Goal: Information Seeking & Learning: Learn about a topic

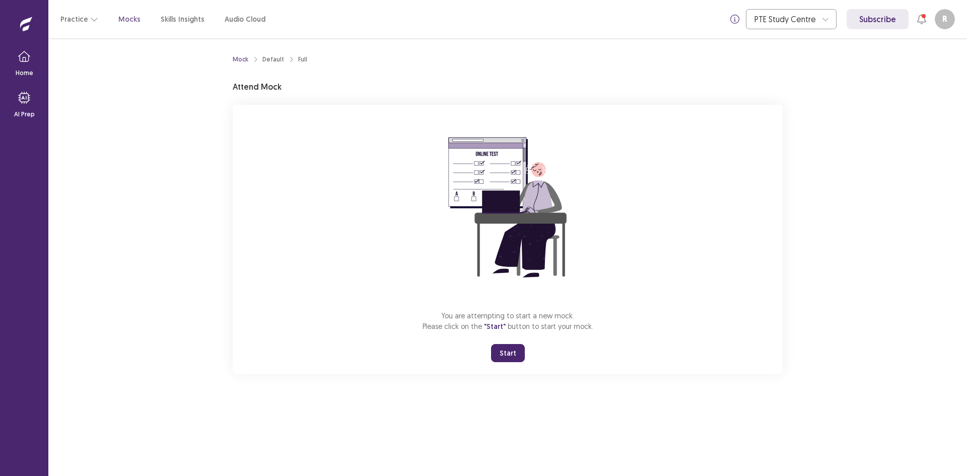
click at [509, 349] on button "Start" at bounding box center [508, 353] width 34 height 18
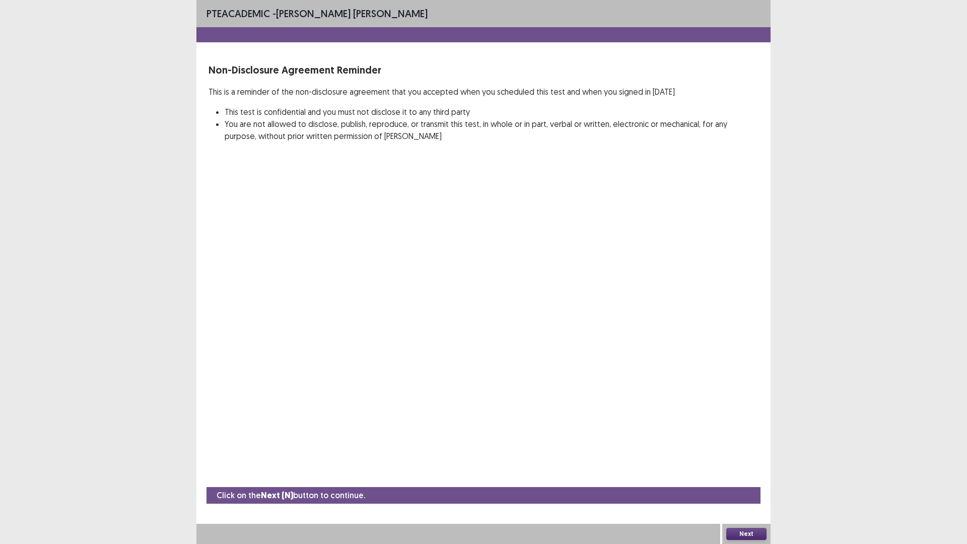
click at [744, 476] on button "Next" at bounding box center [746, 534] width 40 height 12
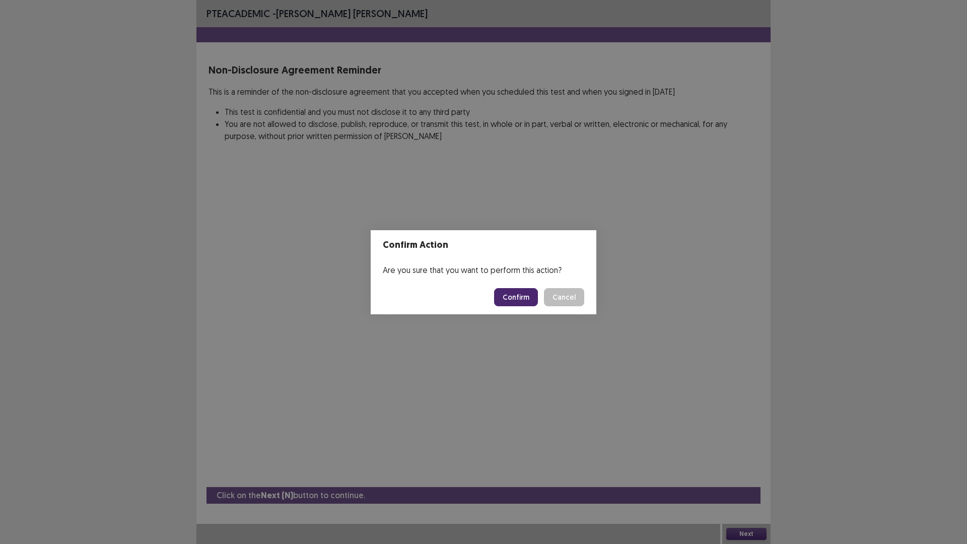
click at [519, 295] on button "Confirm" at bounding box center [516, 297] width 44 height 18
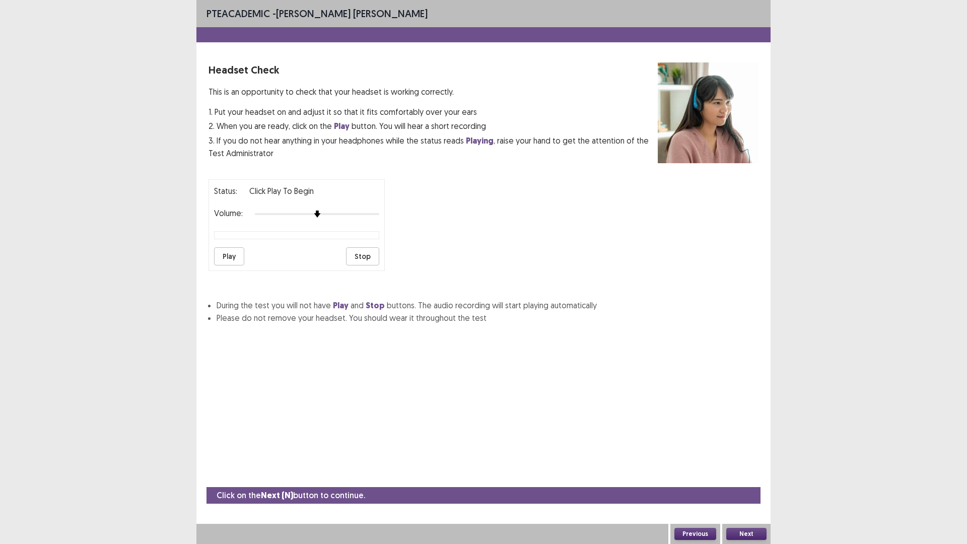
click at [226, 260] on button "Play" at bounding box center [229, 256] width 30 height 18
click at [357, 255] on button "Stop" at bounding box center [362, 256] width 33 height 18
click at [738, 476] on button "Next" at bounding box center [746, 534] width 40 height 12
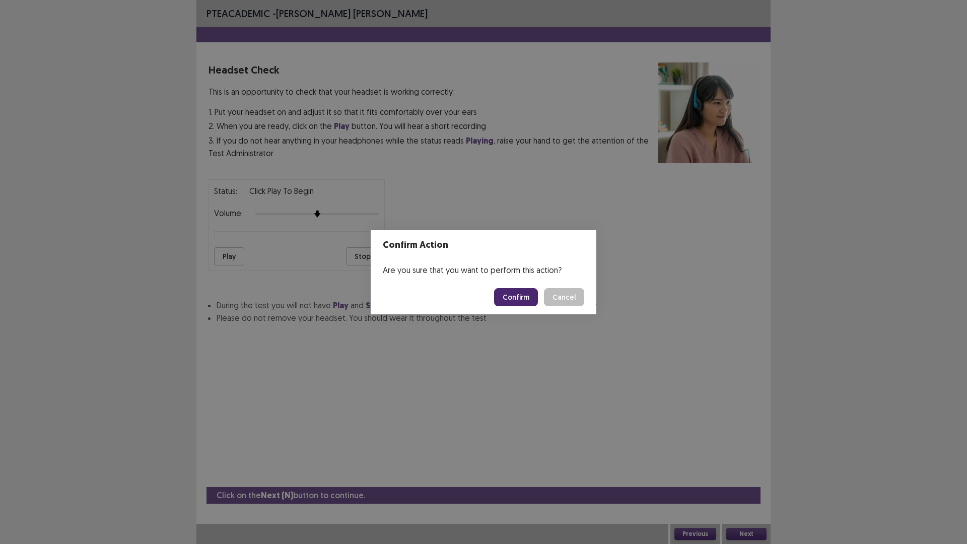
click at [520, 300] on button "Confirm" at bounding box center [516, 297] width 44 height 18
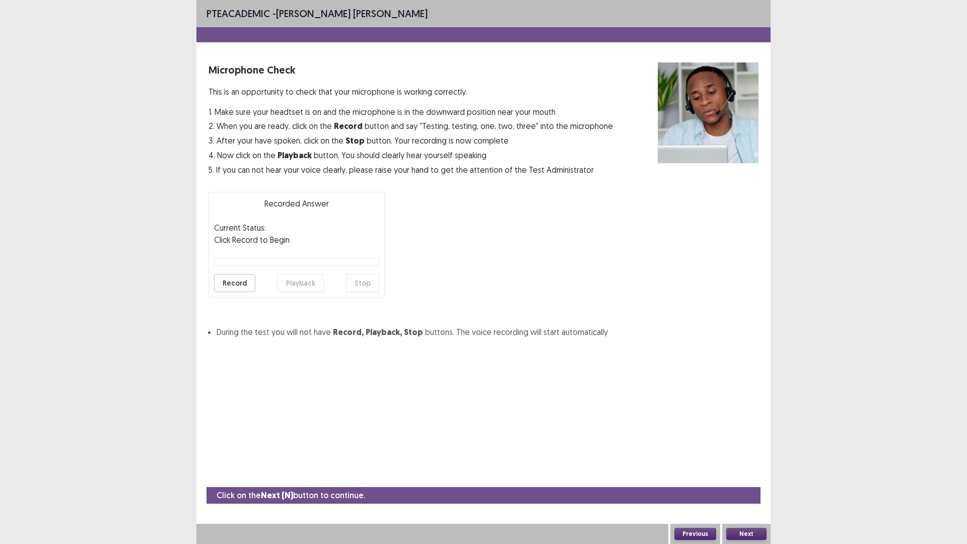
click at [230, 282] on button "Record" at bounding box center [234, 283] width 41 height 18
click at [359, 282] on button "Stop" at bounding box center [362, 283] width 33 height 18
click at [298, 283] on button "Playback" at bounding box center [301, 283] width 46 height 18
click at [749, 476] on button "Next" at bounding box center [746, 534] width 40 height 12
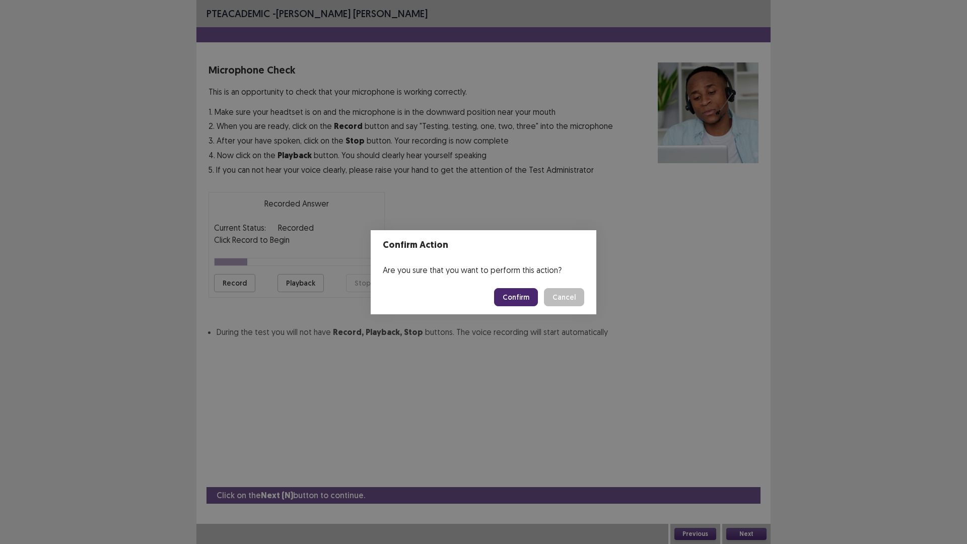
click at [520, 293] on button "Confirm" at bounding box center [516, 297] width 44 height 18
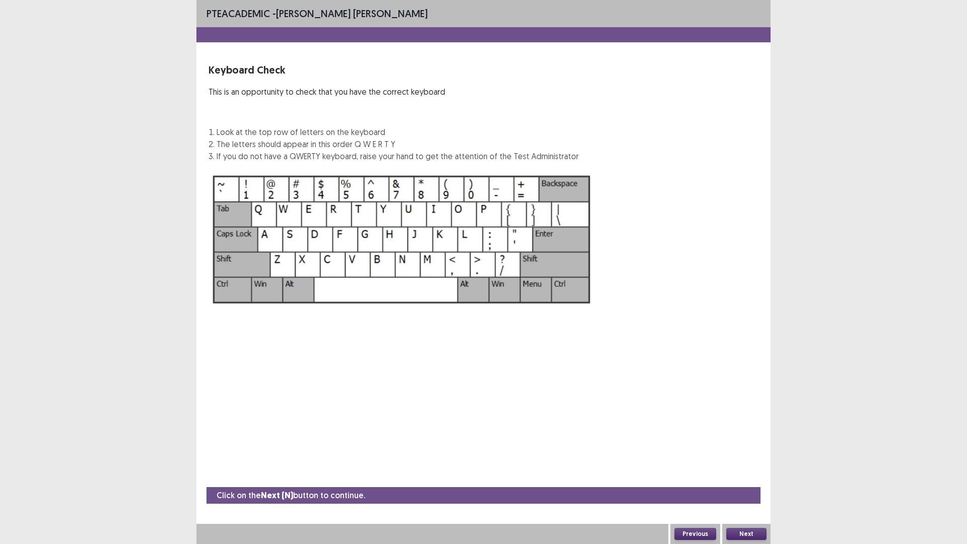
click at [745, 476] on button "Next" at bounding box center [746, 534] width 40 height 12
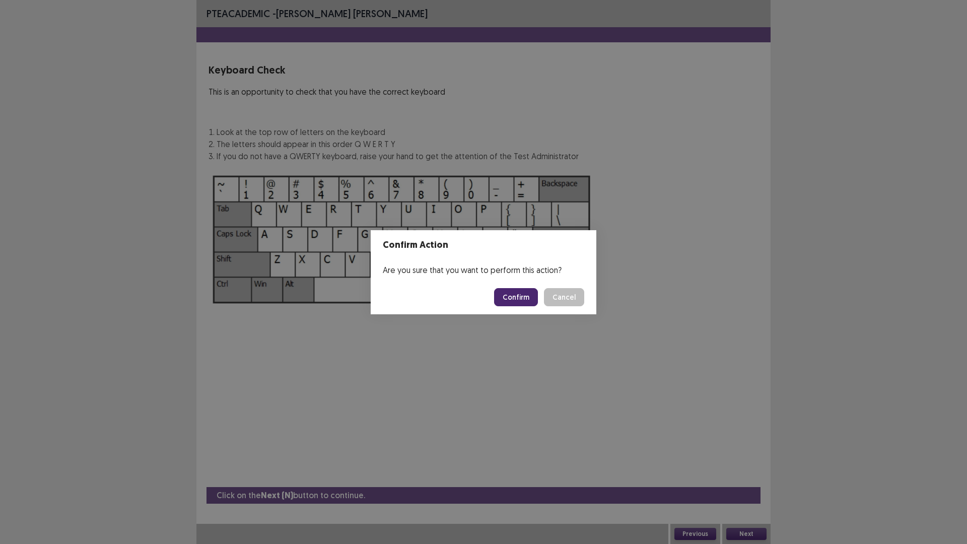
click at [522, 300] on button "Confirm" at bounding box center [516, 297] width 44 height 18
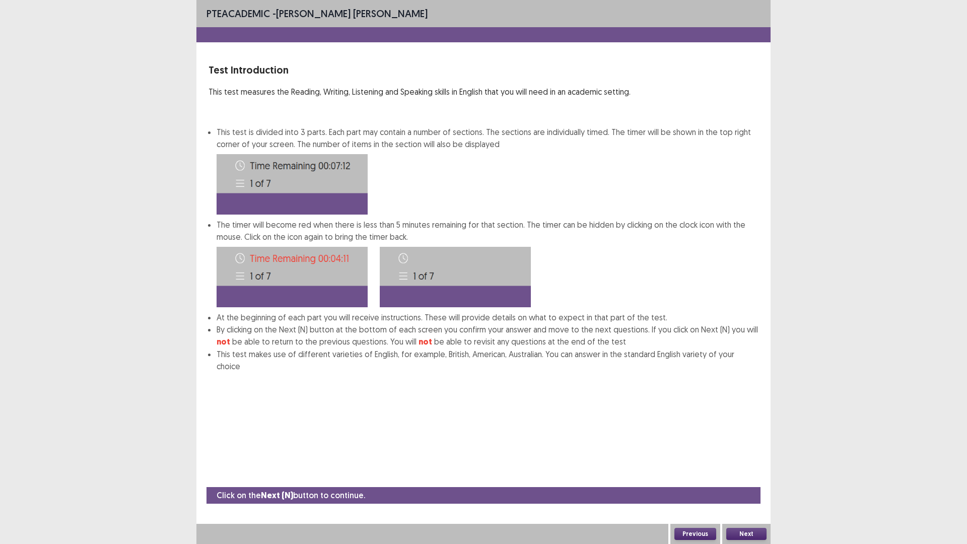
click at [746, 476] on button "Next" at bounding box center [746, 534] width 40 height 12
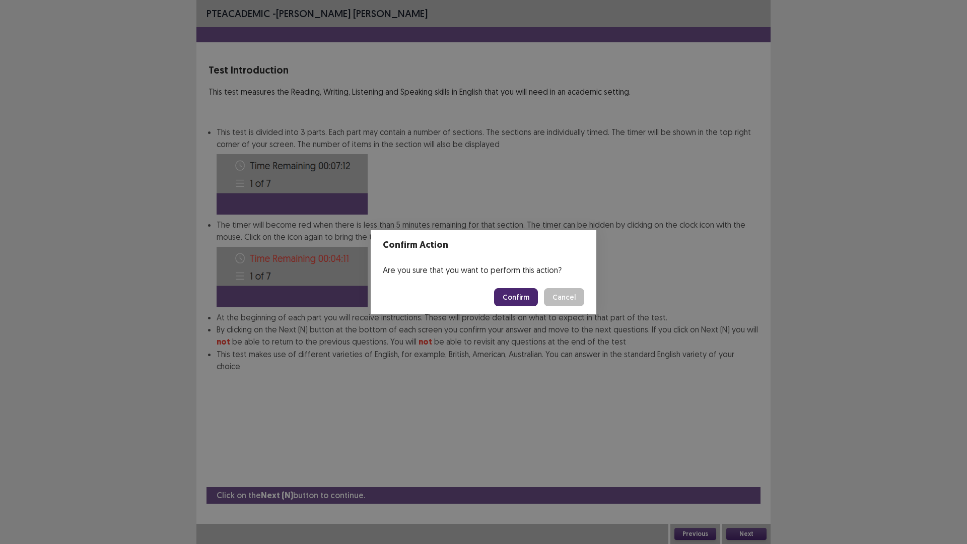
click at [520, 302] on button "Confirm" at bounding box center [516, 297] width 44 height 18
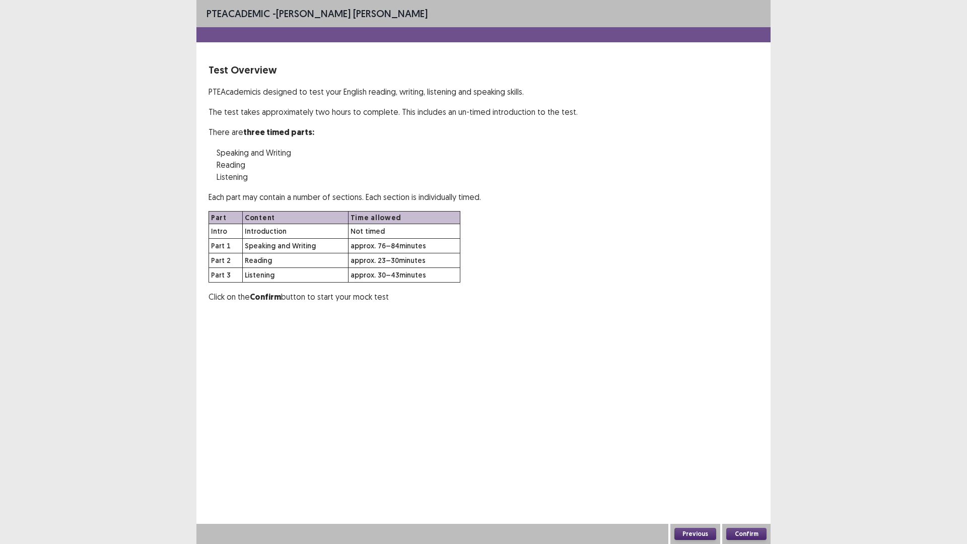
click at [753, 476] on button "Confirm" at bounding box center [746, 534] width 40 height 12
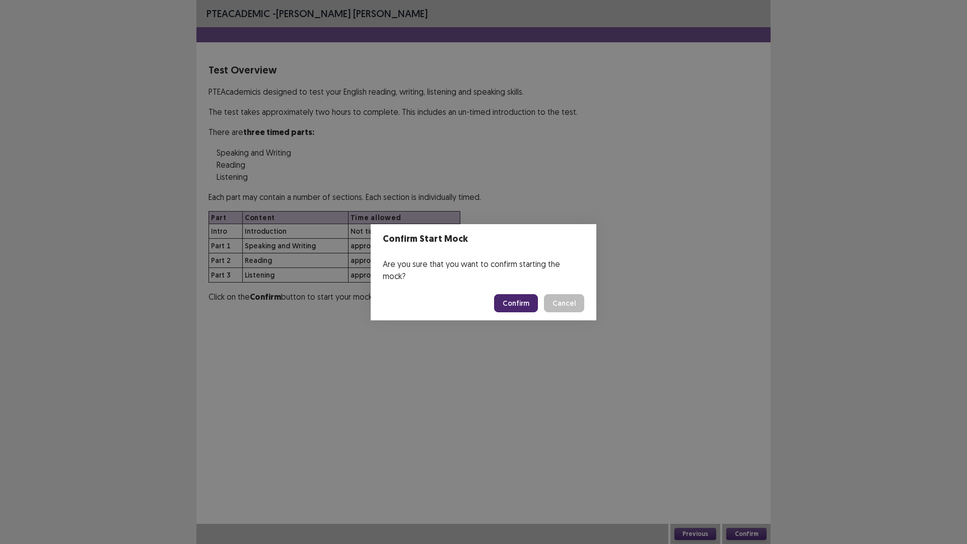
click at [507, 296] on button "Confirm" at bounding box center [516, 303] width 44 height 18
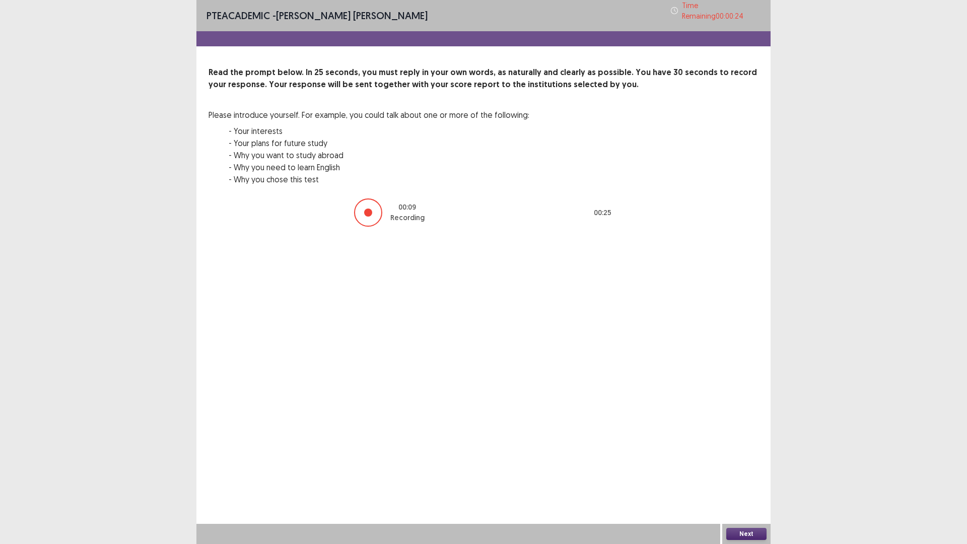
click at [736, 476] on button "Next" at bounding box center [746, 534] width 40 height 12
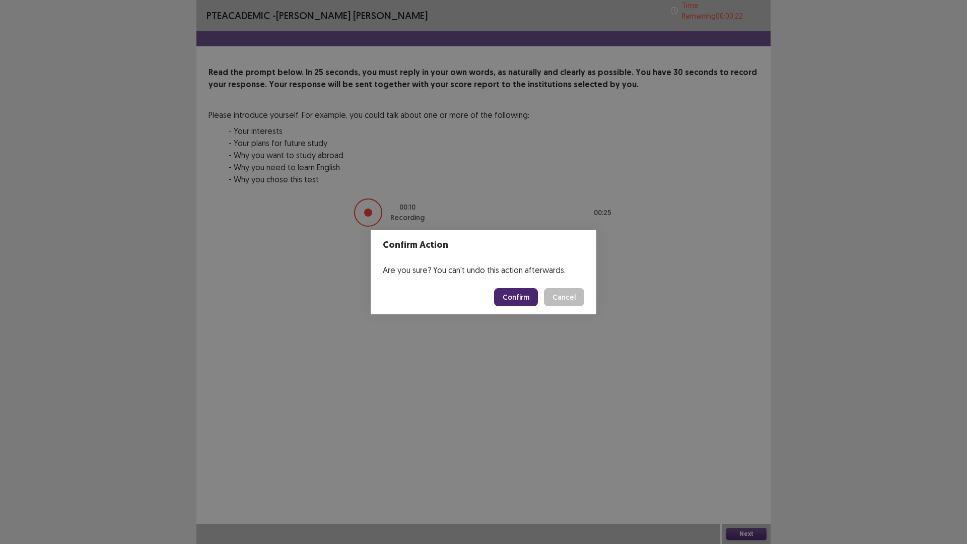
click at [516, 291] on button "Confirm" at bounding box center [516, 297] width 44 height 18
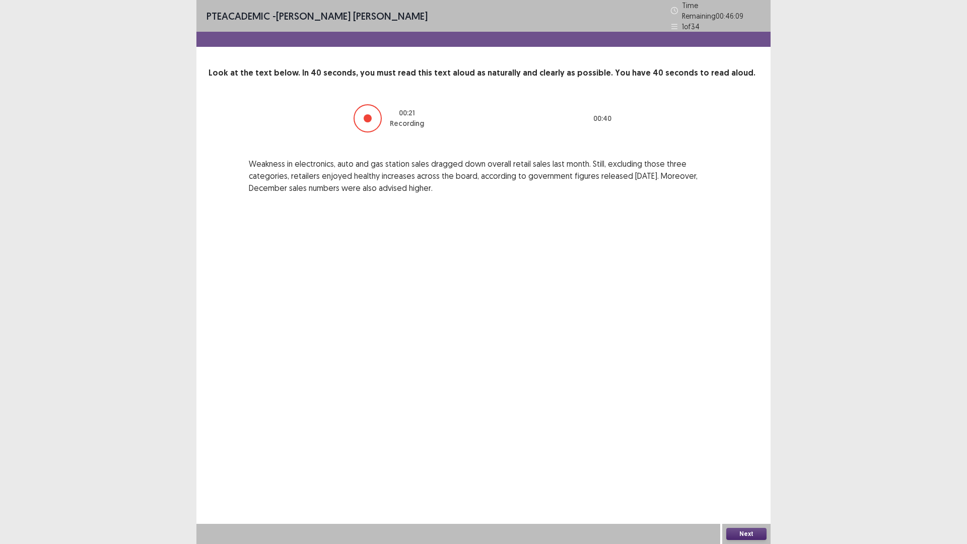
click at [750, 476] on button "Next" at bounding box center [746, 534] width 40 height 12
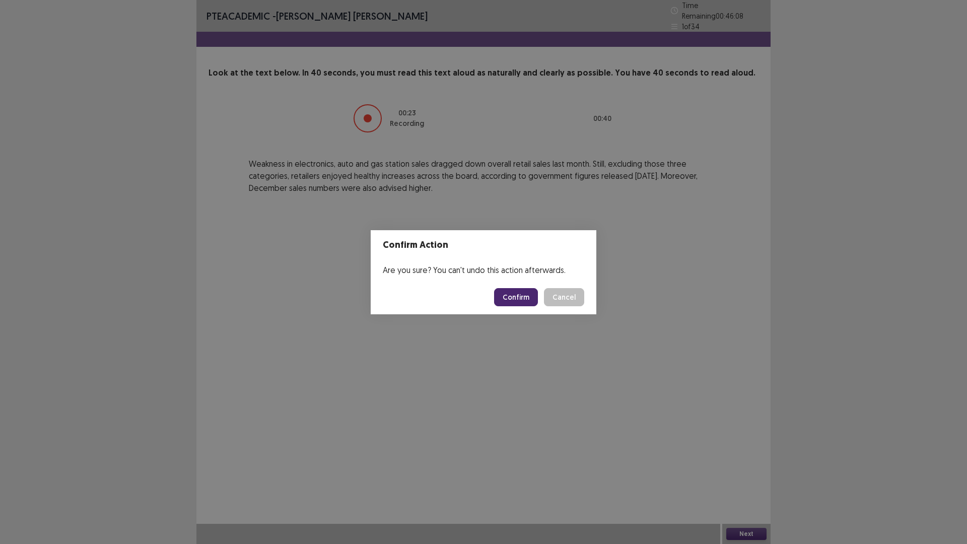
click at [516, 294] on button "Confirm" at bounding box center [516, 297] width 44 height 18
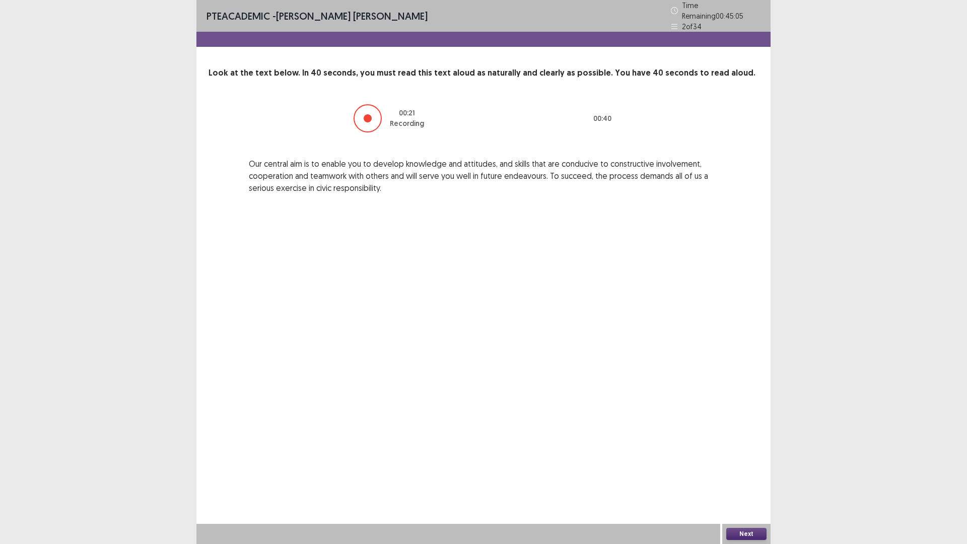
click at [742, 476] on button "Next" at bounding box center [746, 534] width 40 height 12
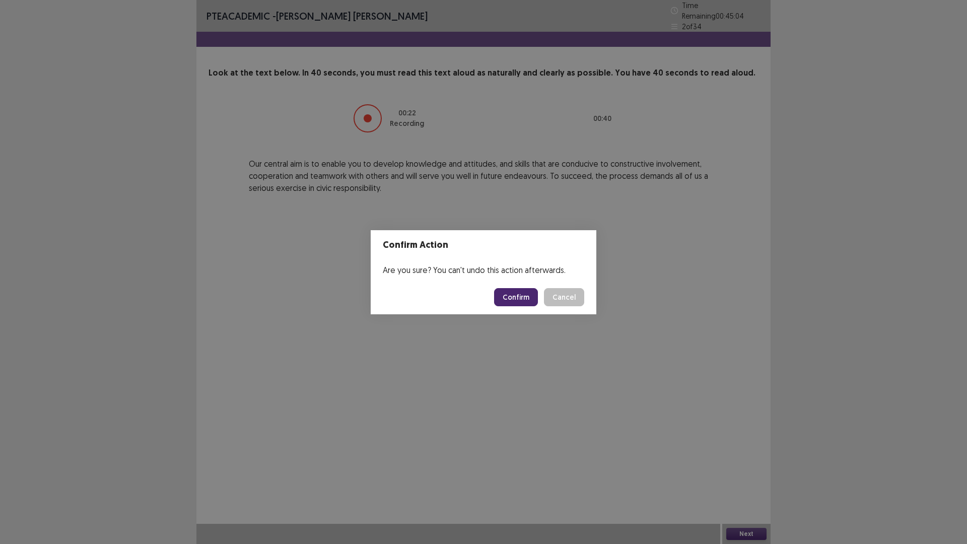
click at [507, 300] on button "Confirm" at bounding box center [516, 297] width 44 height 18
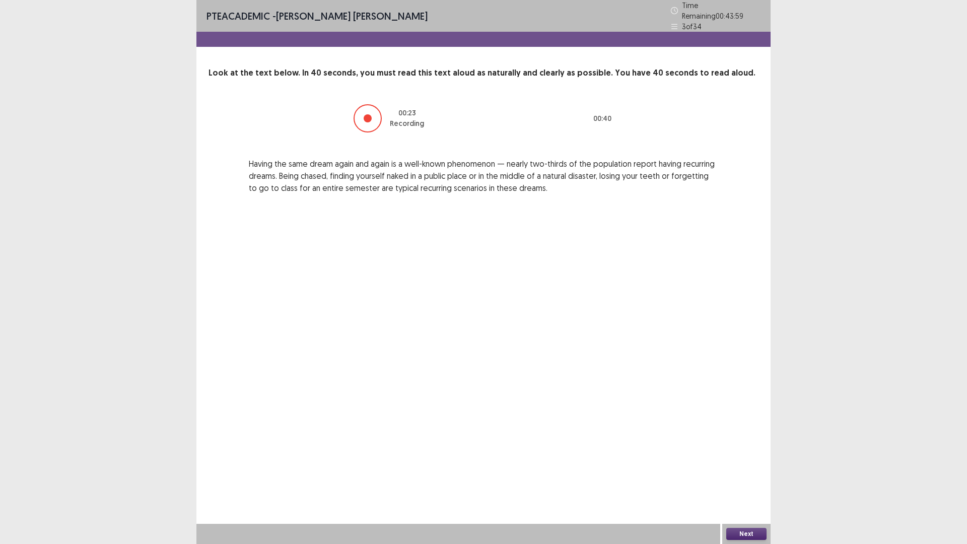
click at [746, 476] on button "Next" at bounding box center [746, 534] width 40 height 12
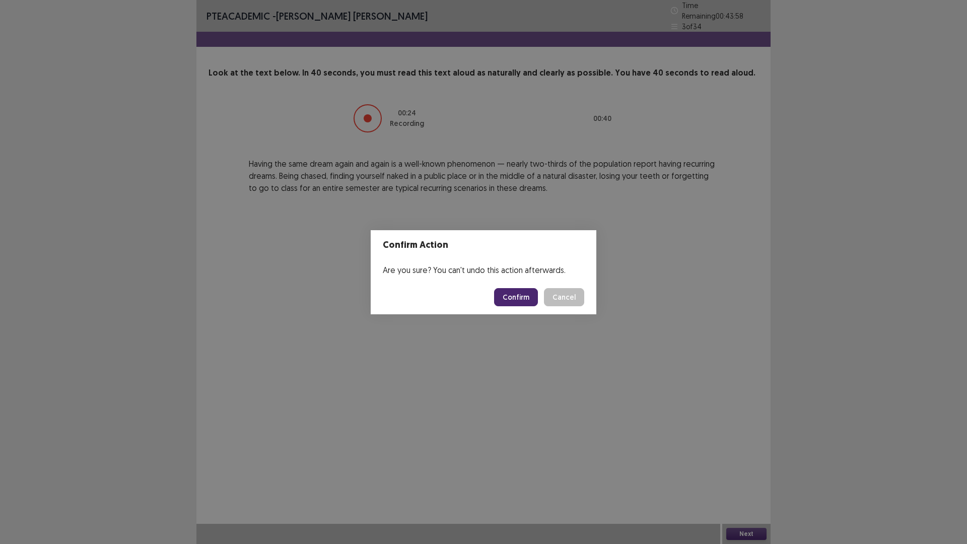
click at [529, 293] on button "Confirm" at bounding box center [516, 297] width 44 height 18
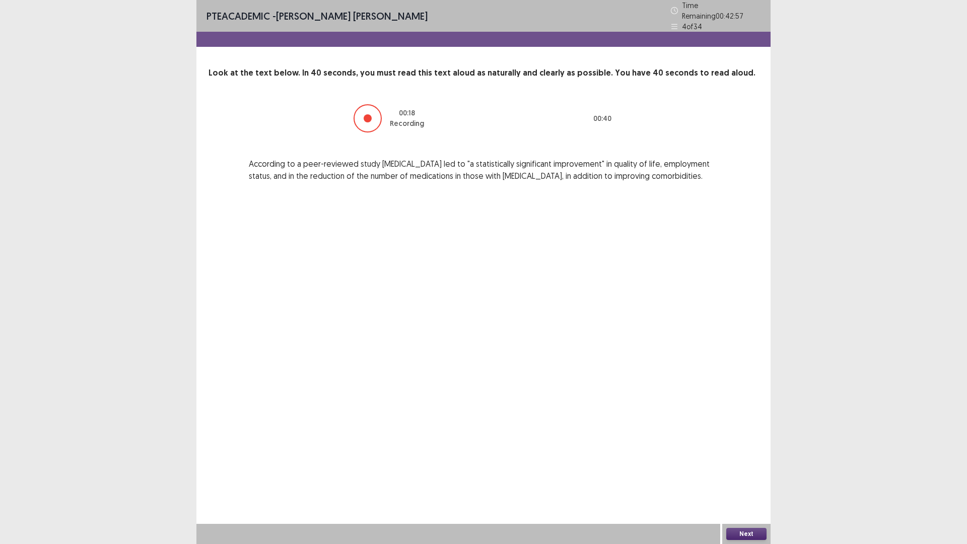
click at [749, 476] on button "Next" at bounding box center [746, 534] width 40 height 12
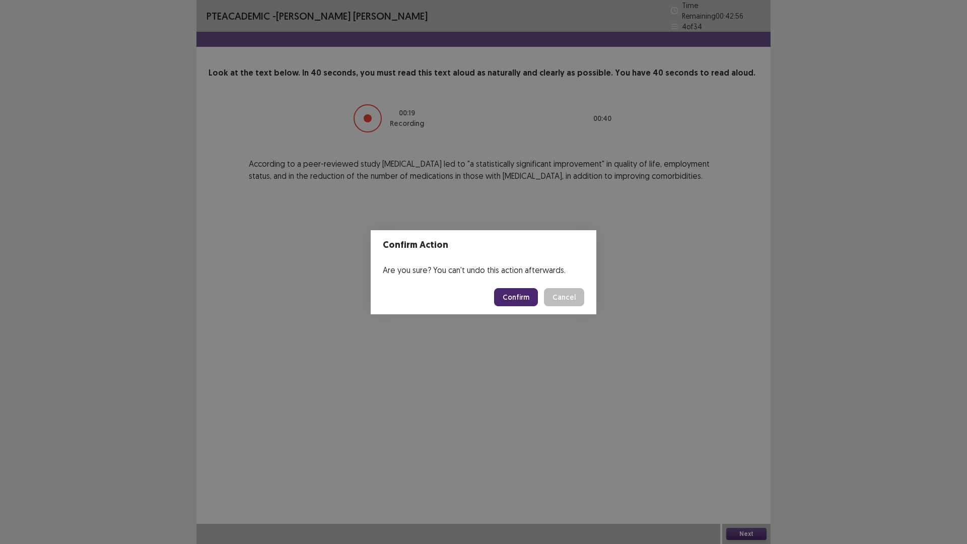
click at [507, 290] on button "Confirm" at bounding box center [516, 297] width 44 height 18
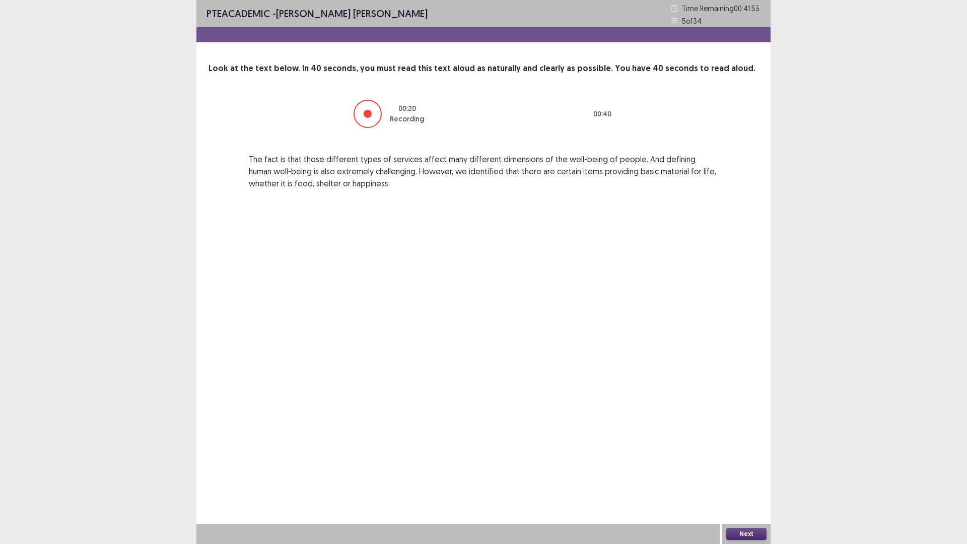
click at [756, 476] on button "Next" at bounding box center [746, 534] width 40 height 12
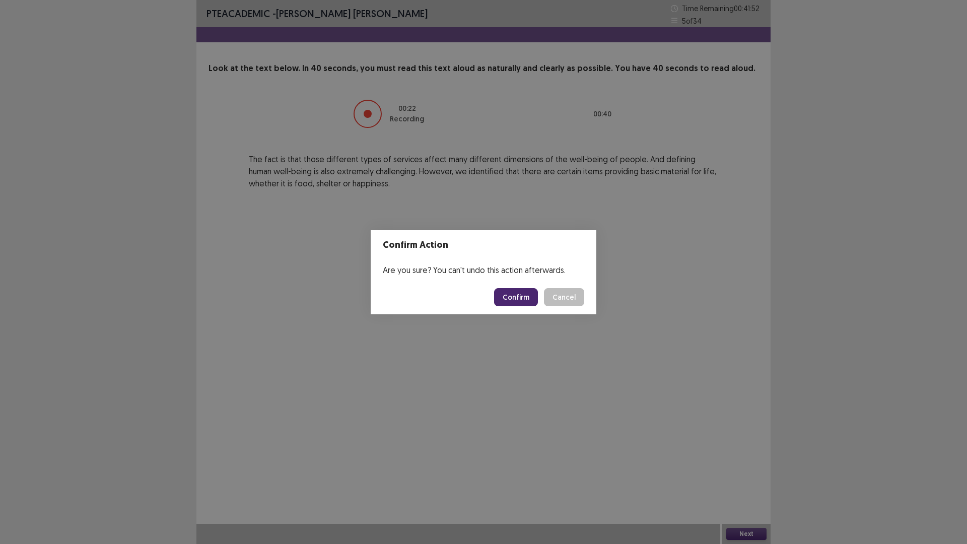
click at [519, 295] on button "Confirm" at bounding box center [516, 297] width 44 height 18
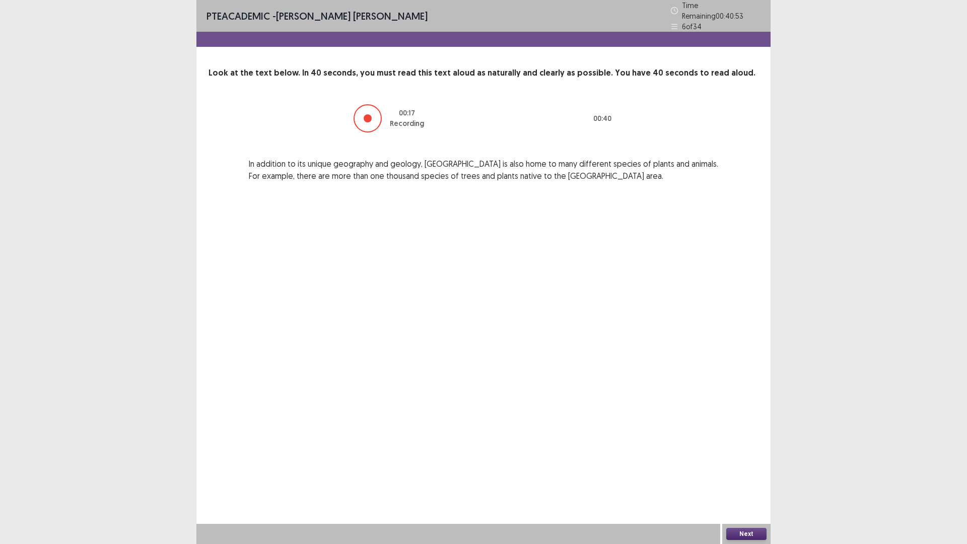
click at [751, 476] on button "Next" at bounding box center [746, 534] width 40 height 12
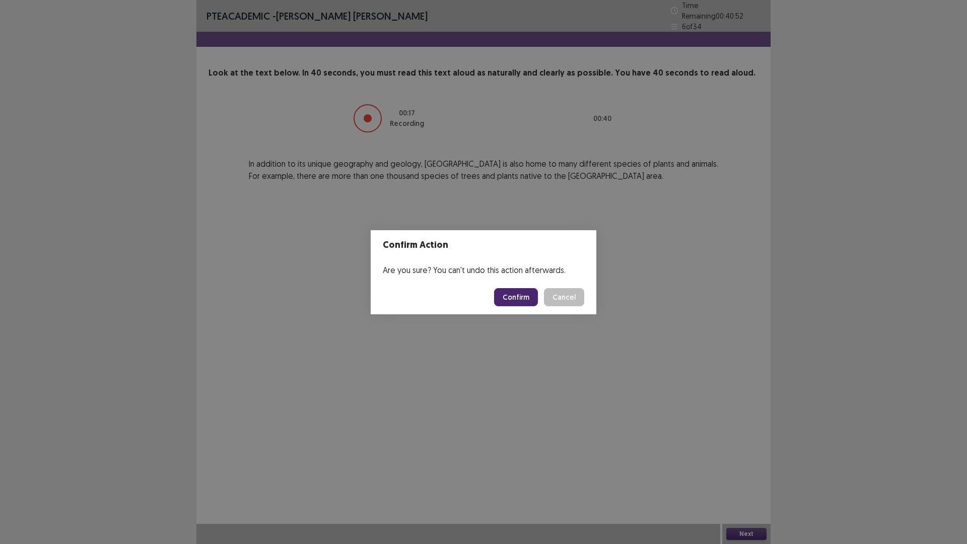
click at [515, 296] on button "Confirm" at bounding box center [516, 297] width 44 height 18
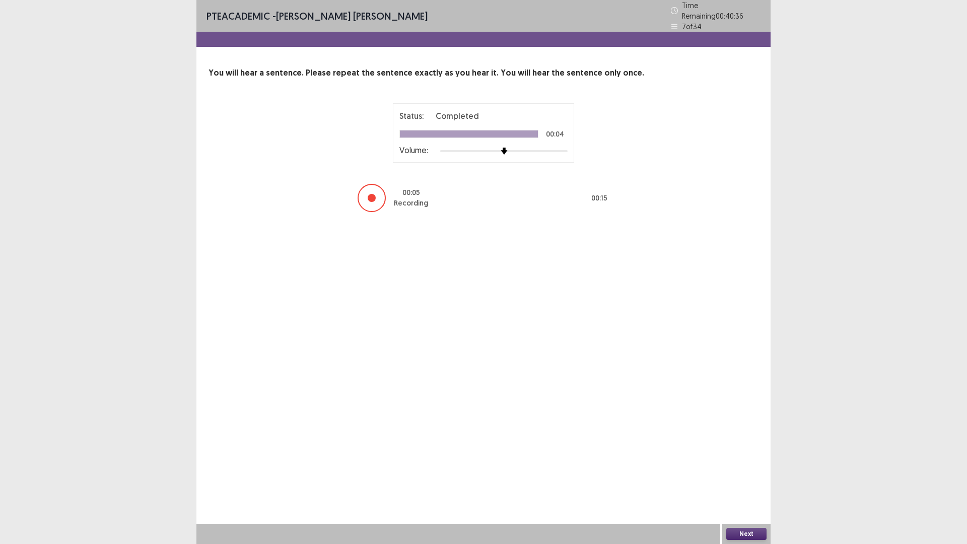
click at [748, 476] on button "Next" at bounding box center [746, 534] width 40 height 12
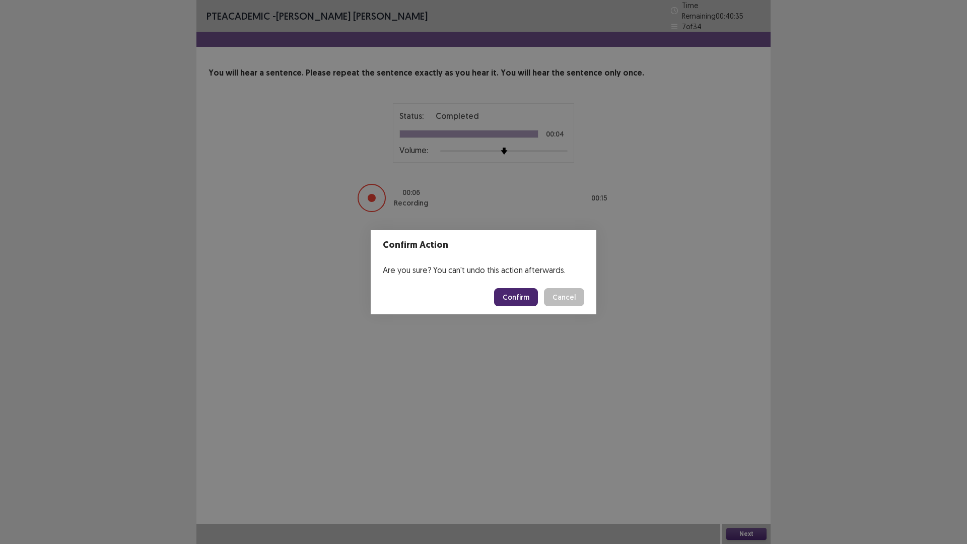
click at [511, 295] on button "Confirm" at bounding box center [516, 297] width 44 height 18
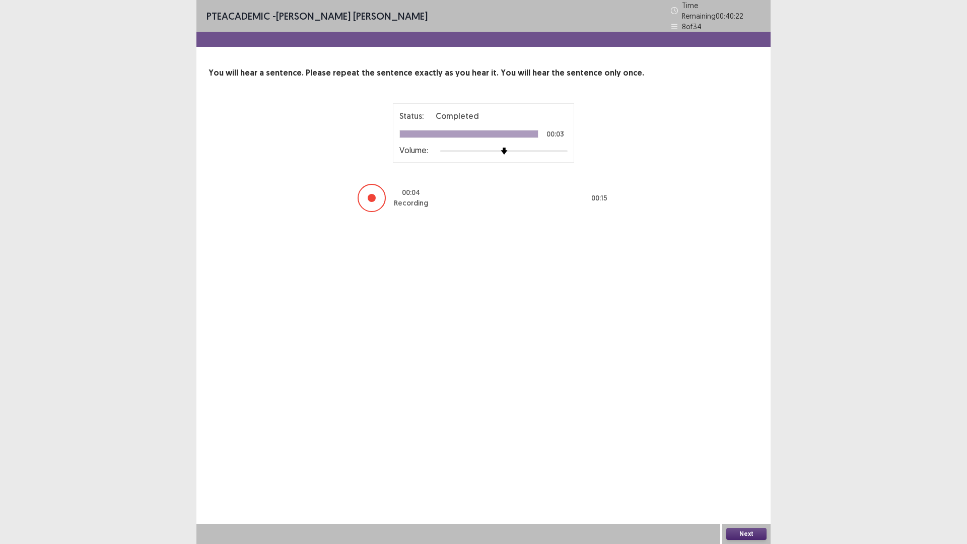
click at [734, 476] on button "Next" at bounding box center [746, 534] width 40 height 12
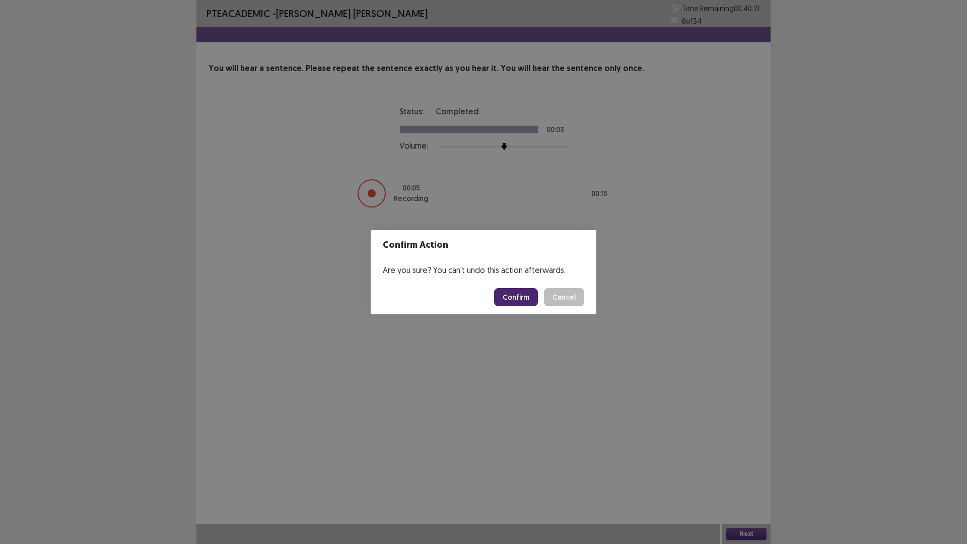
click at [525, 297] on button "Confirm" at bounding box center [516, 297] width 44 height 18
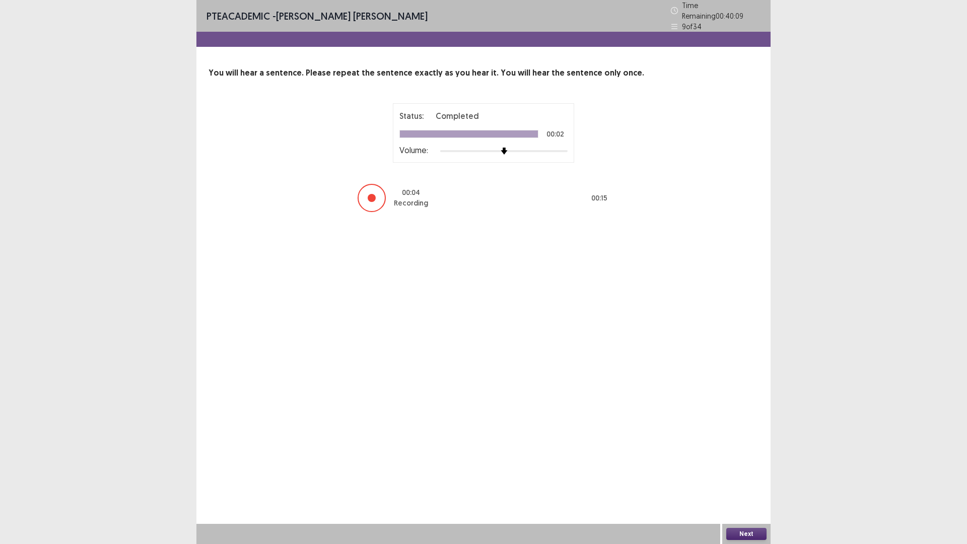
click at [744, 476] on button "Next" at bounding box center [746, 534] width 40 height 12
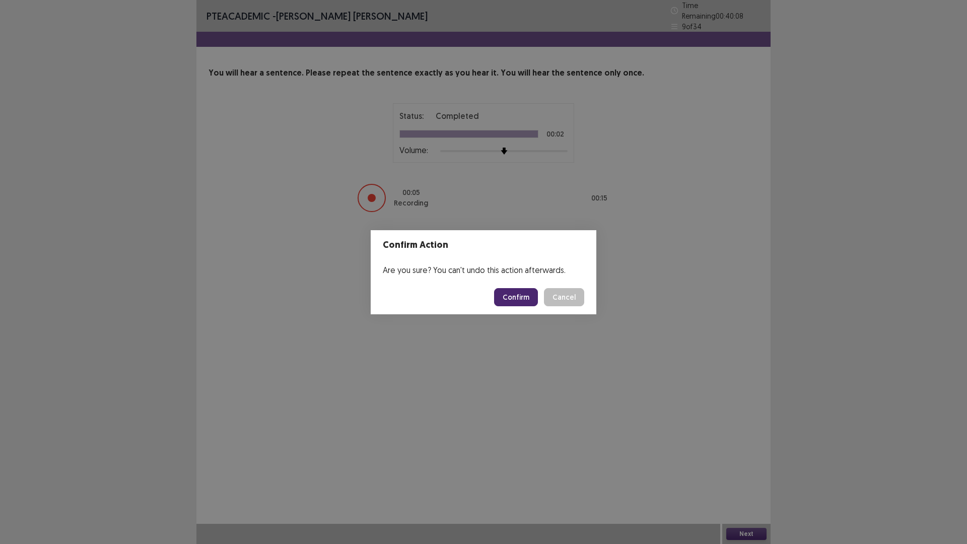
click at [506, 298] on button "Confirm" at bounding box center [516, 297] width 44 height 18
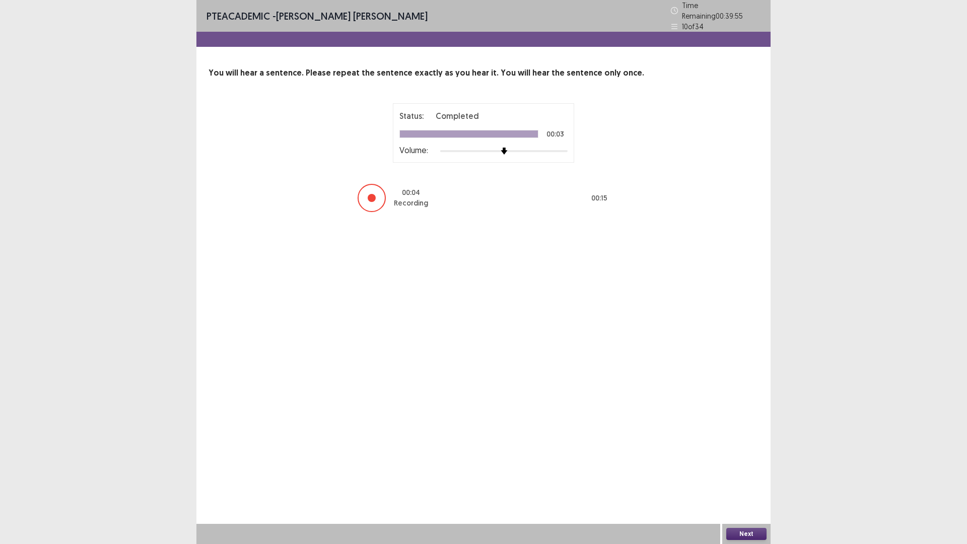
click at [747, 476] on button "Next" at bounding box center [746, 534] width 40 height 12
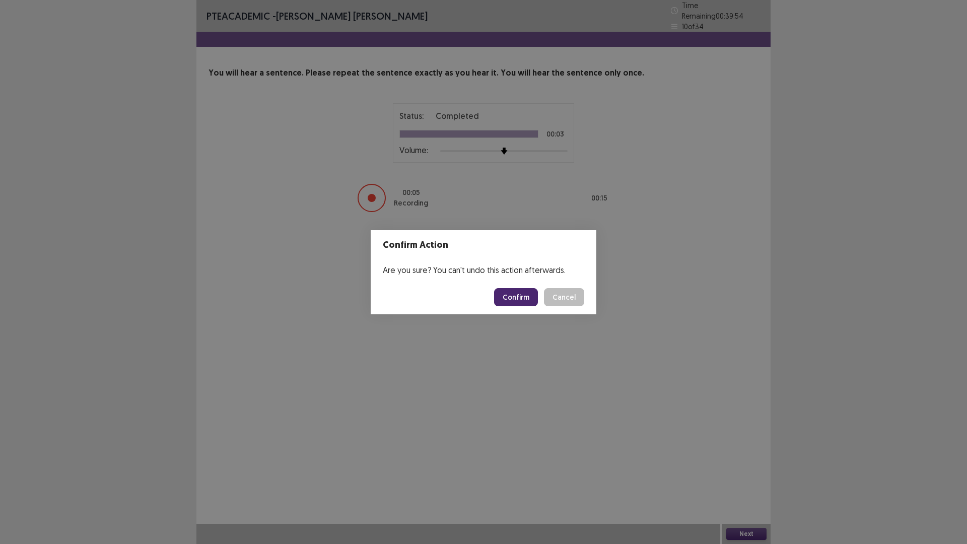
click at [502, 293] on button "Confirm" at bounding box center [516, 297] width 44 height 18
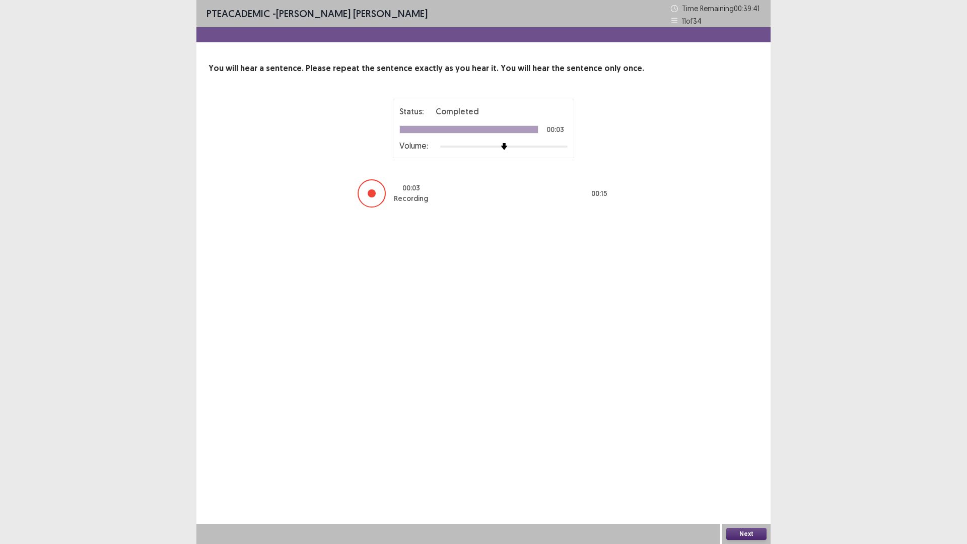
click at [741, 476] on button "Next" at bounding box center [746, 534] width 40 height 12
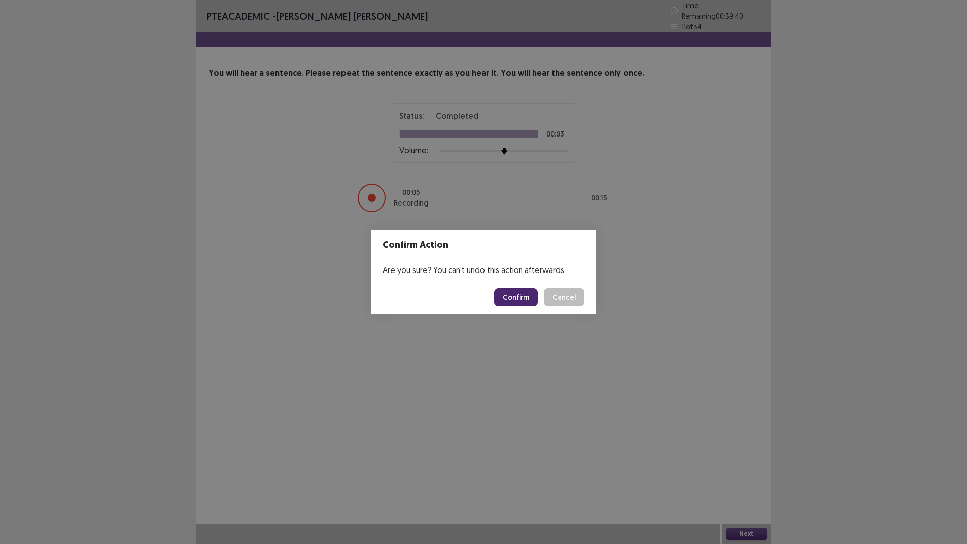
click at [512, 295] on button "Confirm" at bounding box center [516, 297] width 44 height 18
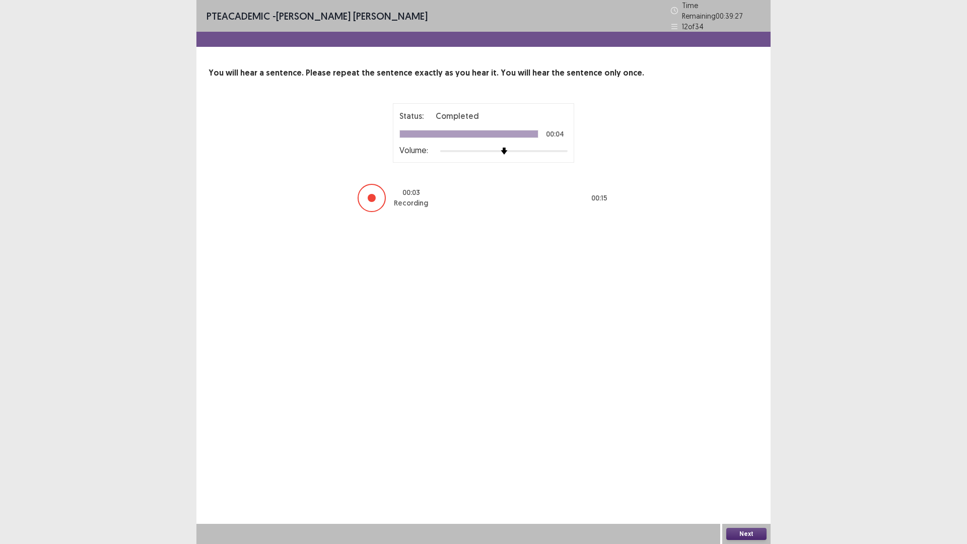
click at [740, 476] on button "Next" at bounding box center [746, 534] width 40 height 12
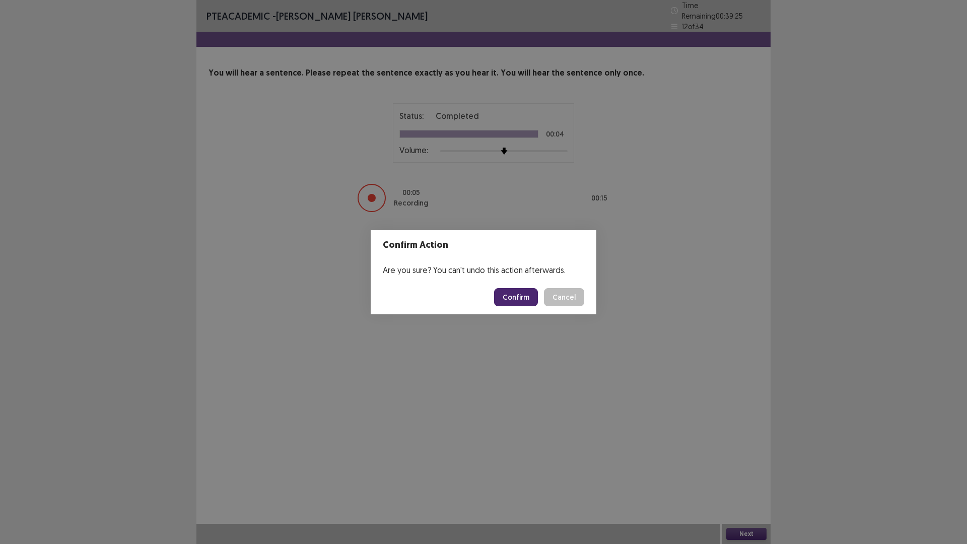
click at [511, 293] on button "Confirm" at bounding box center [516, 297] width 44 height 18
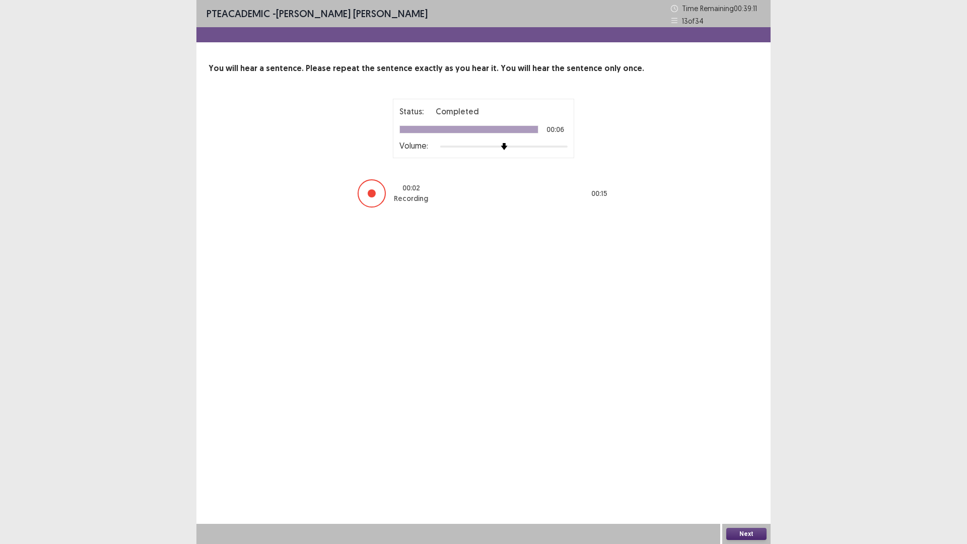
click at [751, 476] on button "Next" at bounding box center [746, 534] width 40 height 12
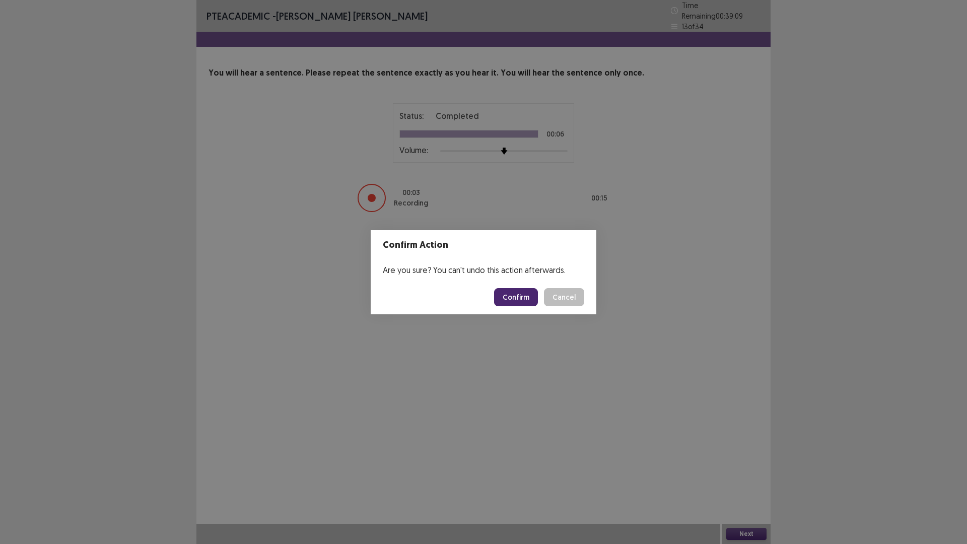
click at [503, 294] on button "Confirm" at bounding box center [516, 297] width 44 height 18
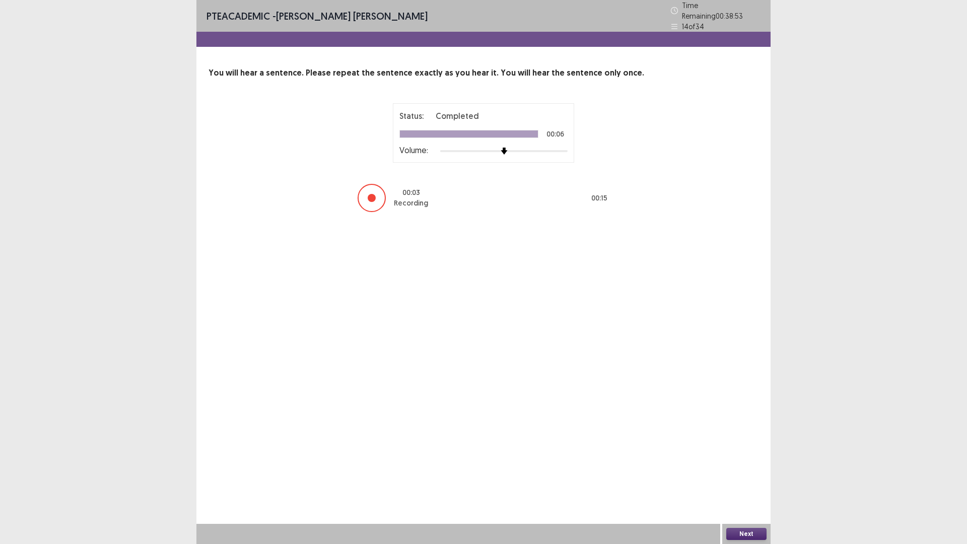
click at [753, 476] on button "Next" at bounding box center [746, 534] width 40 height 12
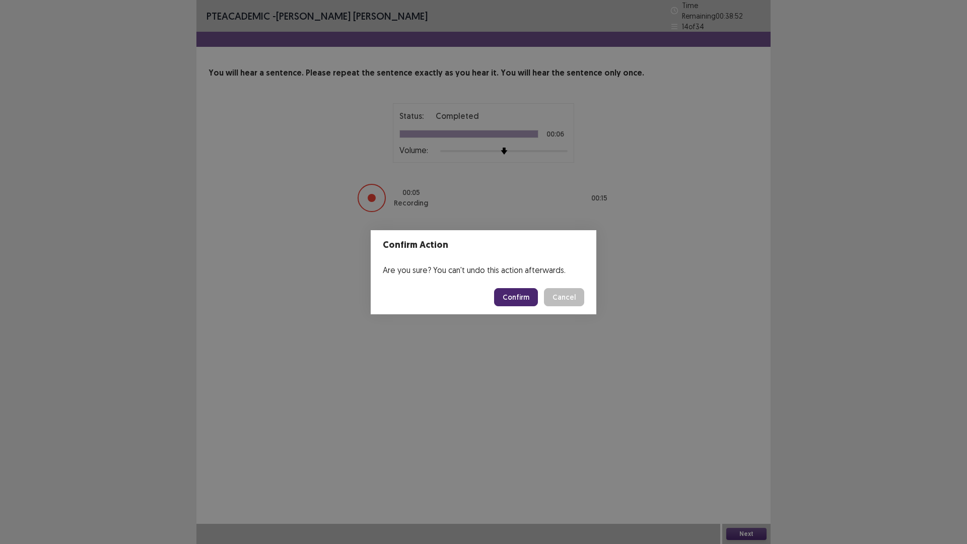
click at [520, 297] on button "Confirm" at bounding box center [516, 297] width 44 height 18
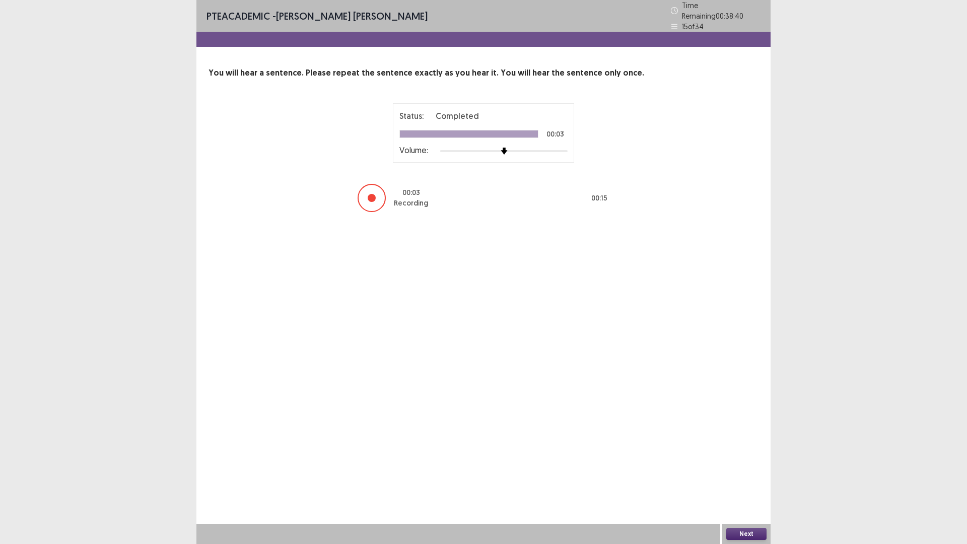
click at [755, 476] on button "Next" at bounding box center [746, 534] width 40 height 12
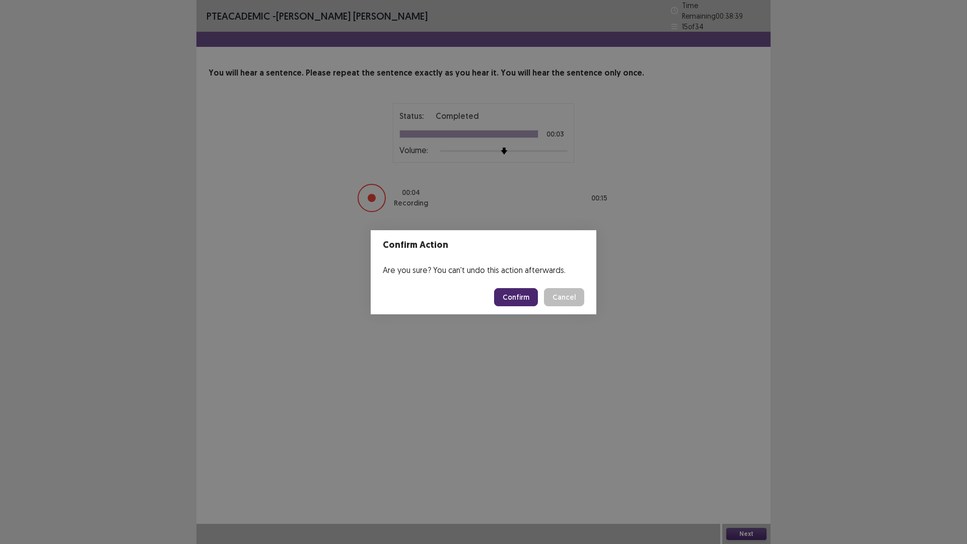
click at [524, 294] on button "Confirm" at bounding box center [516, 297] width 44 height 18
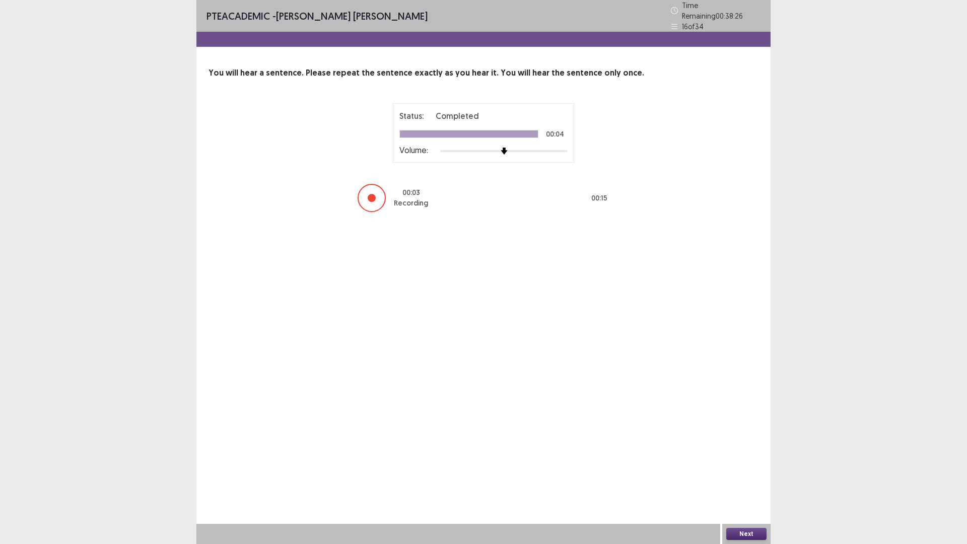
click at [748, 476] on button "Next" at bounding box center [746, 534] width 40 height 12
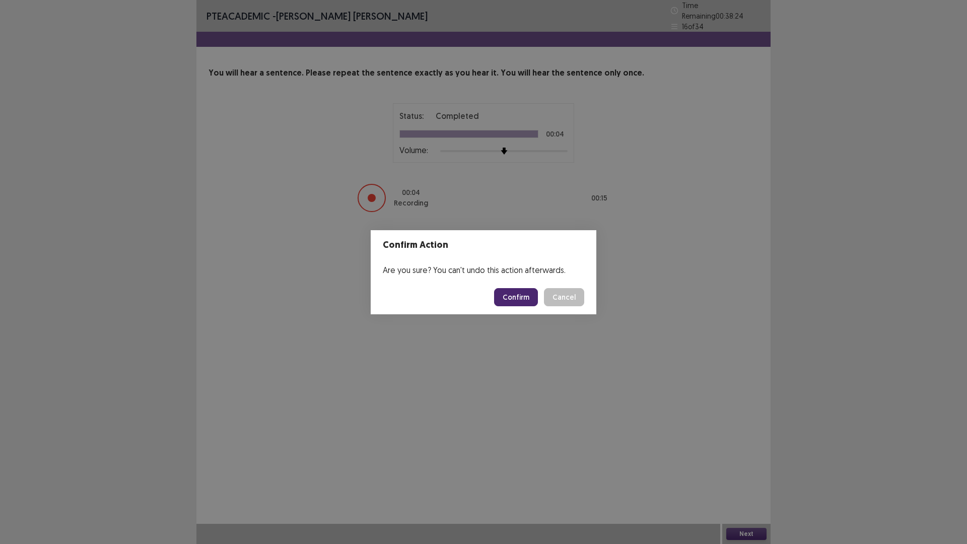
click at [511, 294] on button "Confirm" at bounding box center [516, 297] width 44 height 18
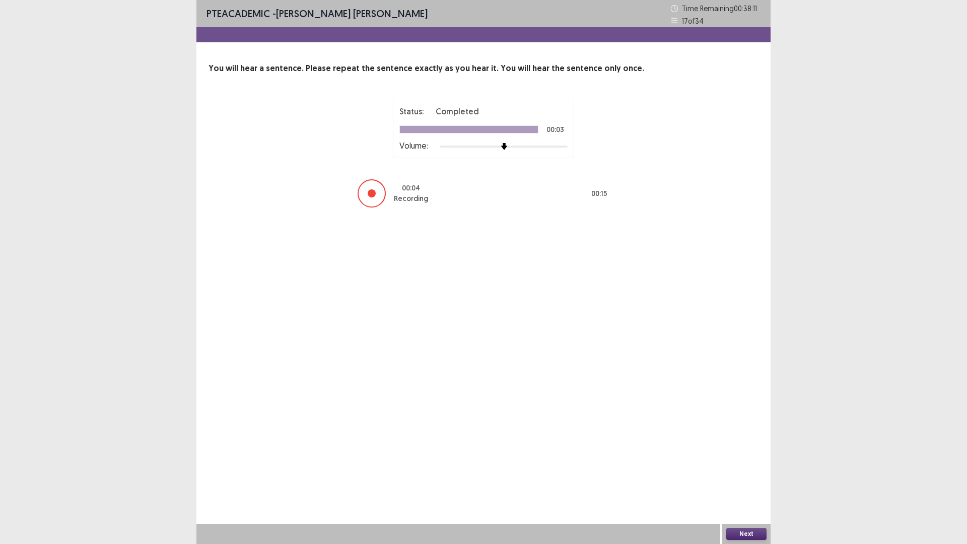
click at [745, 476] on button "Next" at bounding box center [746, 534] width 40 height 12
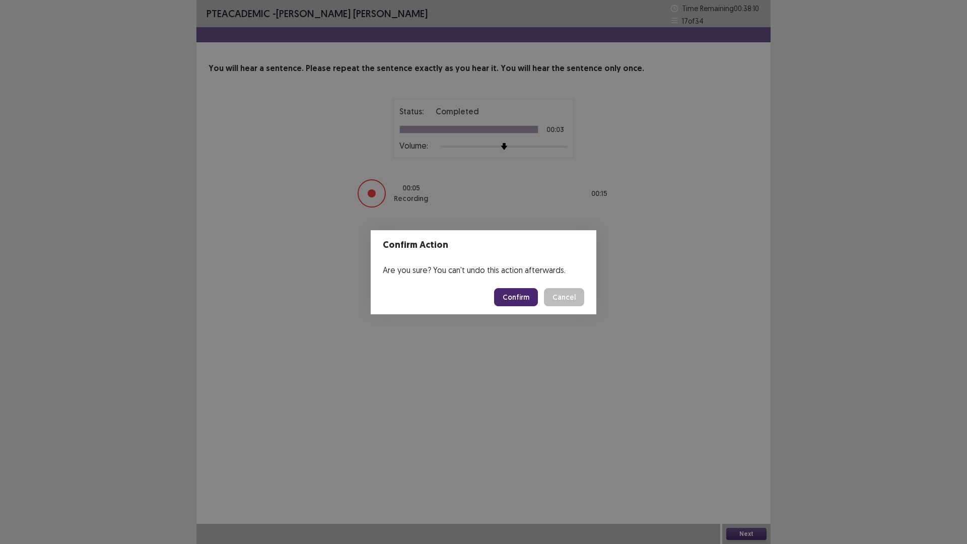
click at [530, 294] on button "Confirm" at bounding box center [516, 297] width 44 height 18
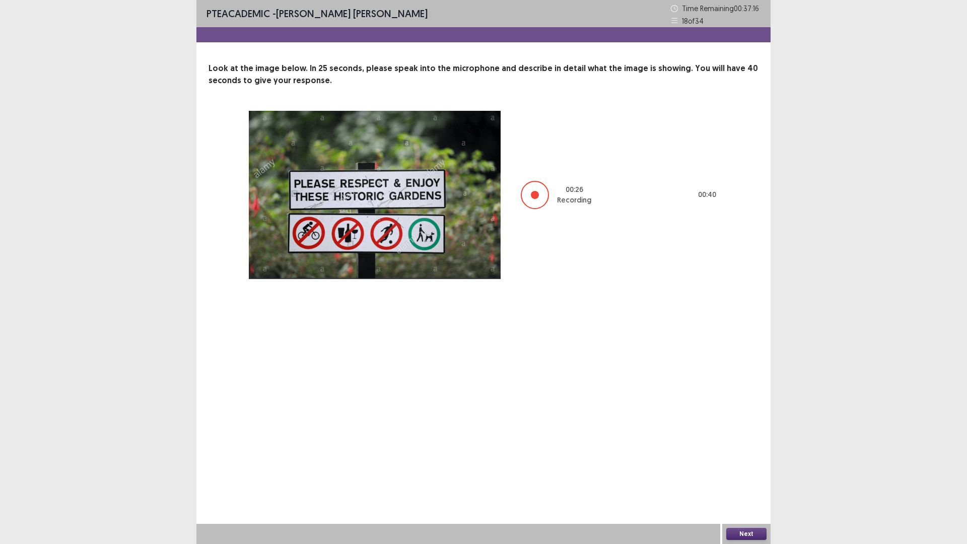
click at [750, 476] on button "Next" at bounding box center [746, 534] width 40 height 12
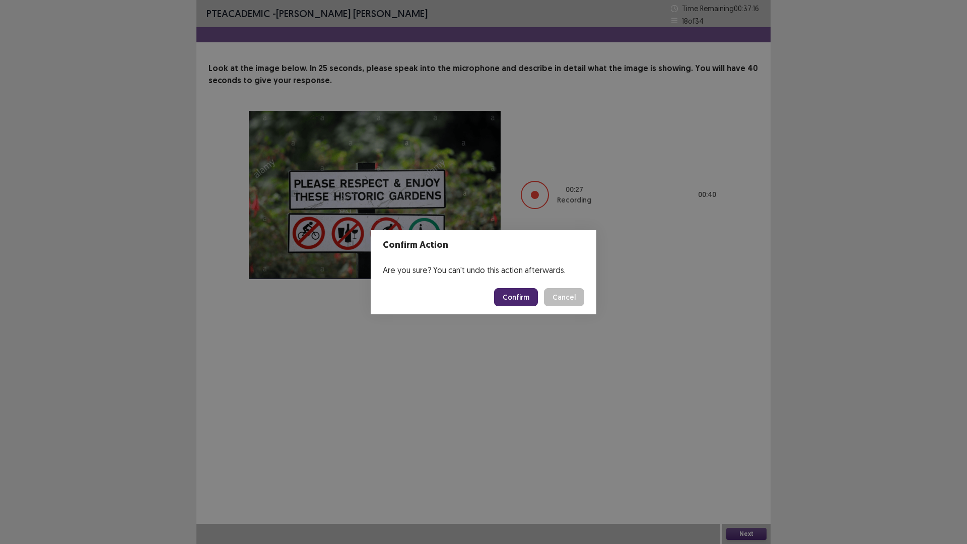
click at [520, 293] on button "Confirm" at bounding box center [516, 297] width 44 height 18
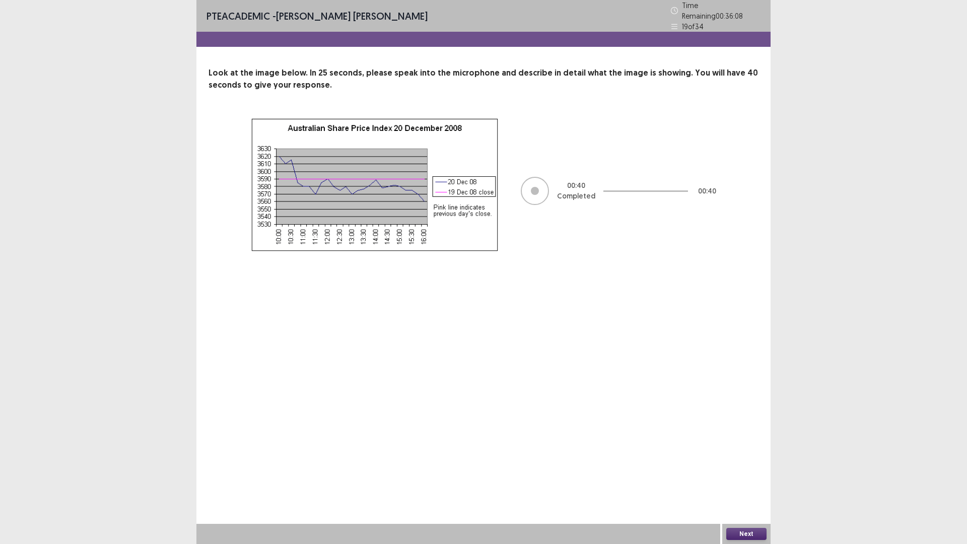
click at [733, 476] on button "Next" at bounding box center [746, 534] width 40 height 12
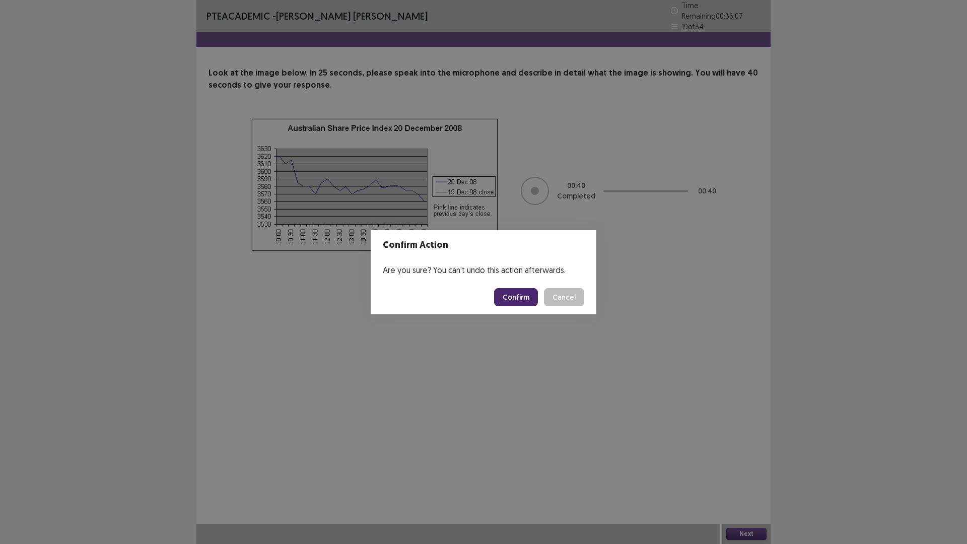
click at [505, 298] on button "Confirm" at bounding box center [516, 297] width 44 height 18
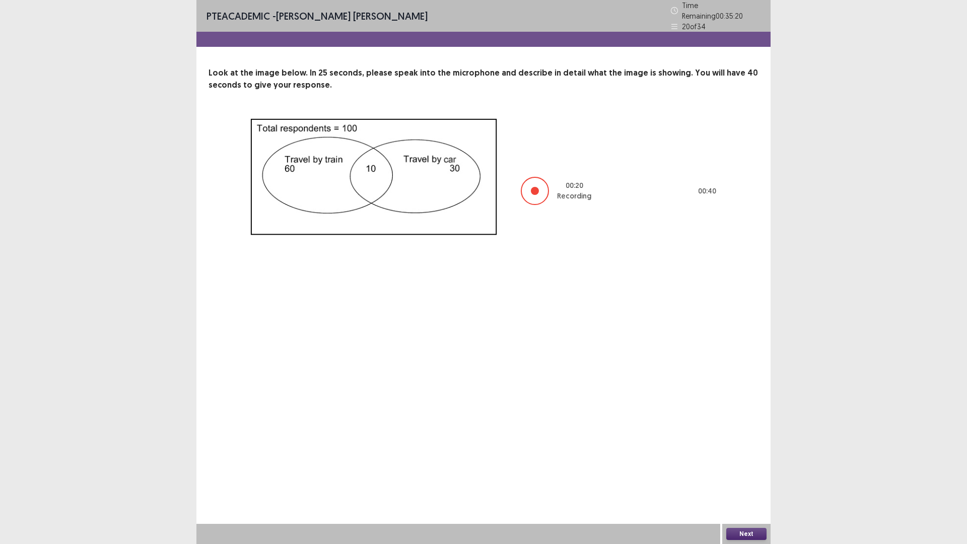
click at [734, 476] on button "Next" at bounding box center [746, 534] width 40 height 12
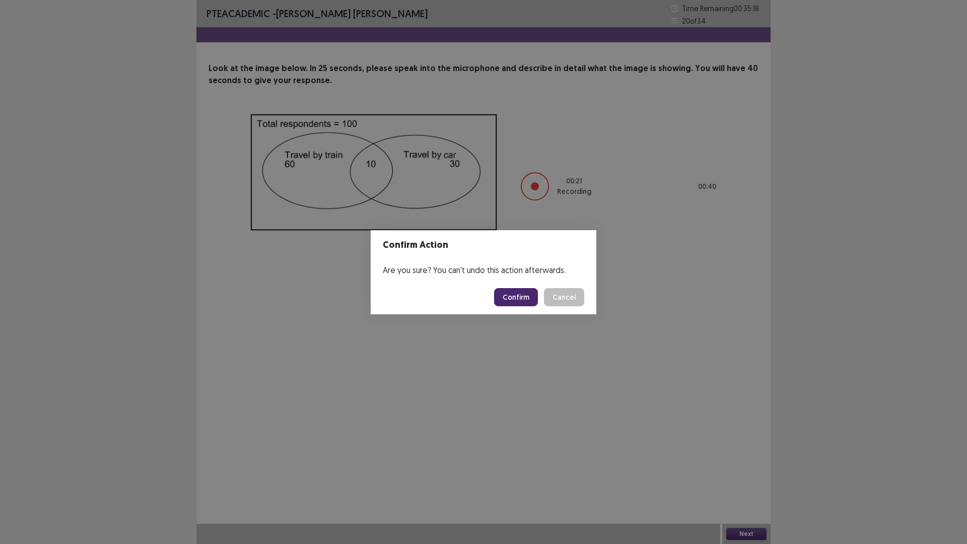
click at [513, 294] on button "Confirm" at bounding box center [516, 297] width 44 height 18
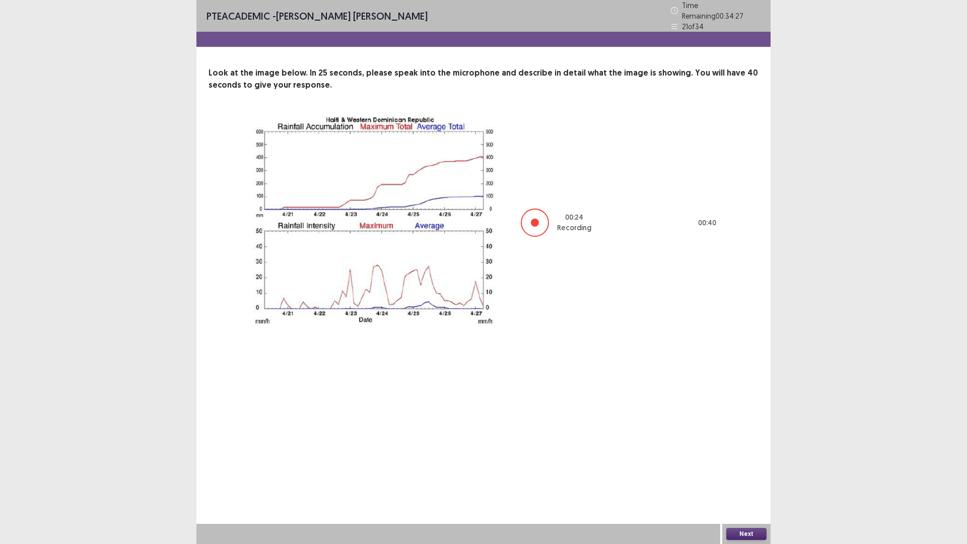
click at [743, 476] on button "Next" at bounding box center [746, 534] width 40 height 12
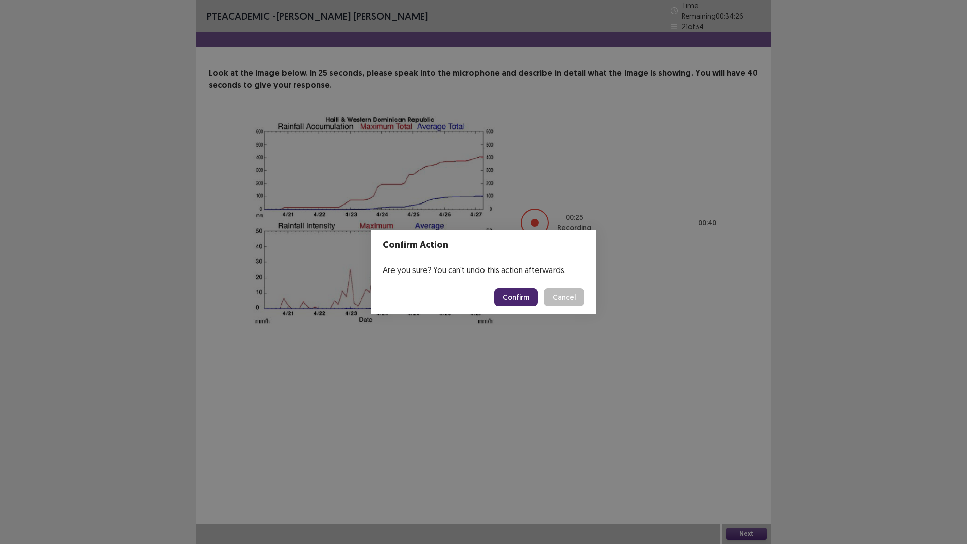
click at [519, 293] on button "Confirm" at bounding box center [516, 297] width 44 height 18
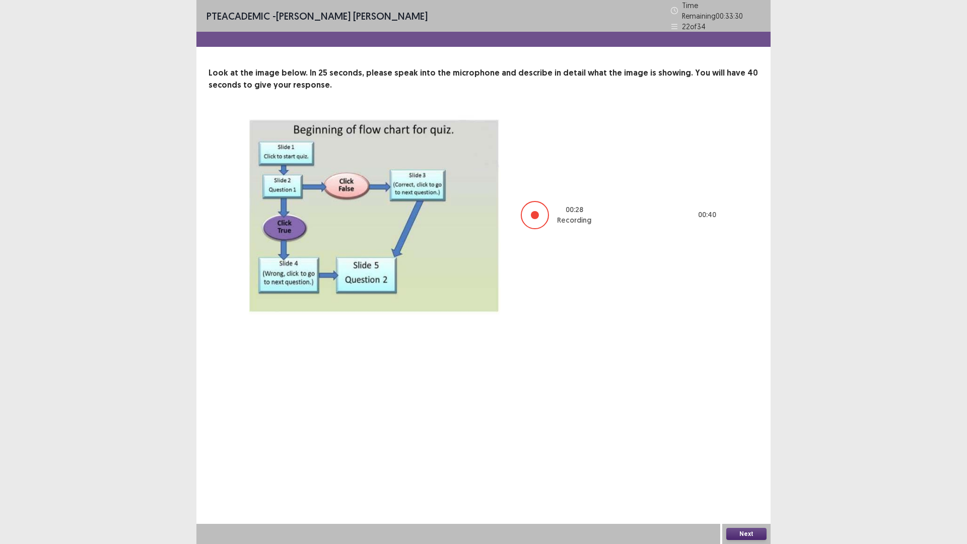
click at [751, 476] on button "Next" at bounding box center [746, 534] width 40 height 12
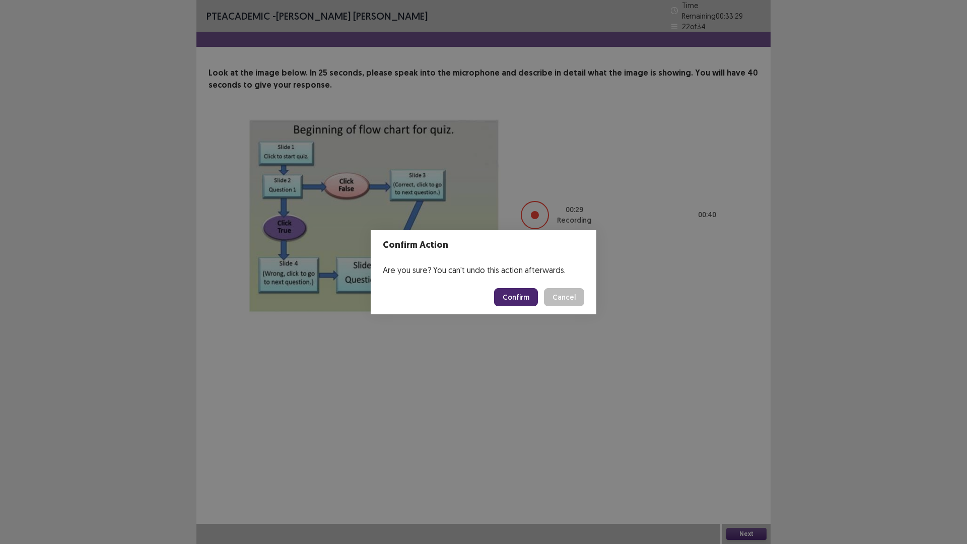
click at [514, 300] on button "Confirm" at bounding box center [516, 297] width 44 height 18
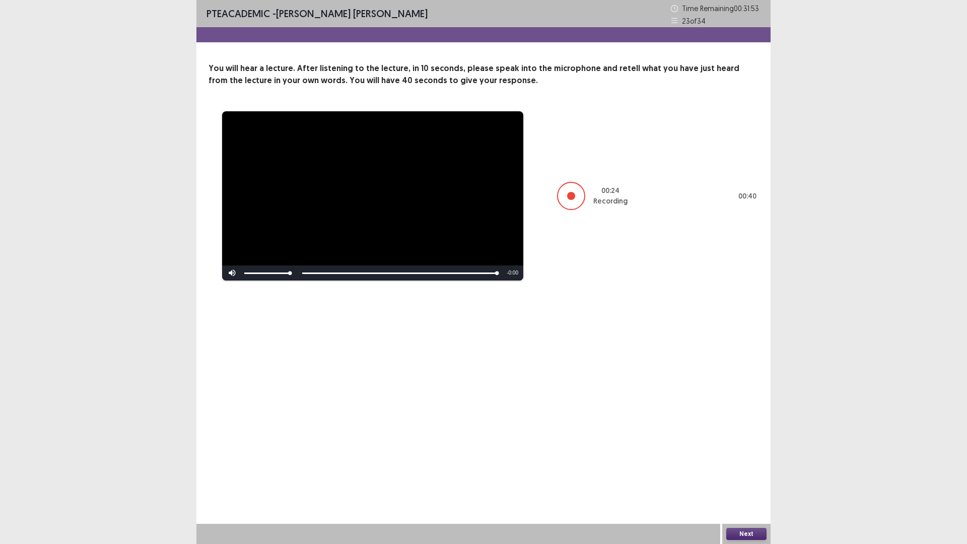
click at [761, 476] on button "Next" at bounding box center [746, 534] width 40 height 12
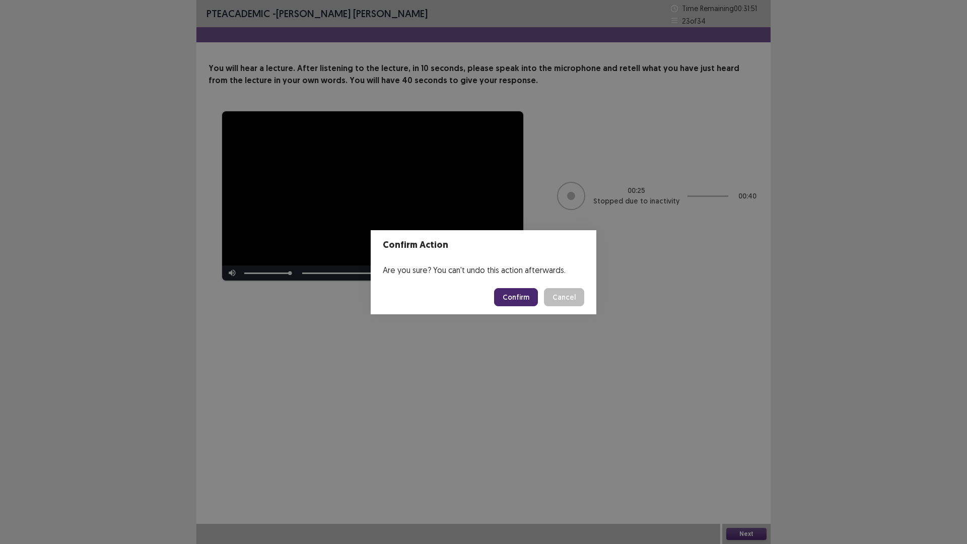
click at [509, 293] on button "Confirm" at bounding box center [516, 297] width 44 height 18
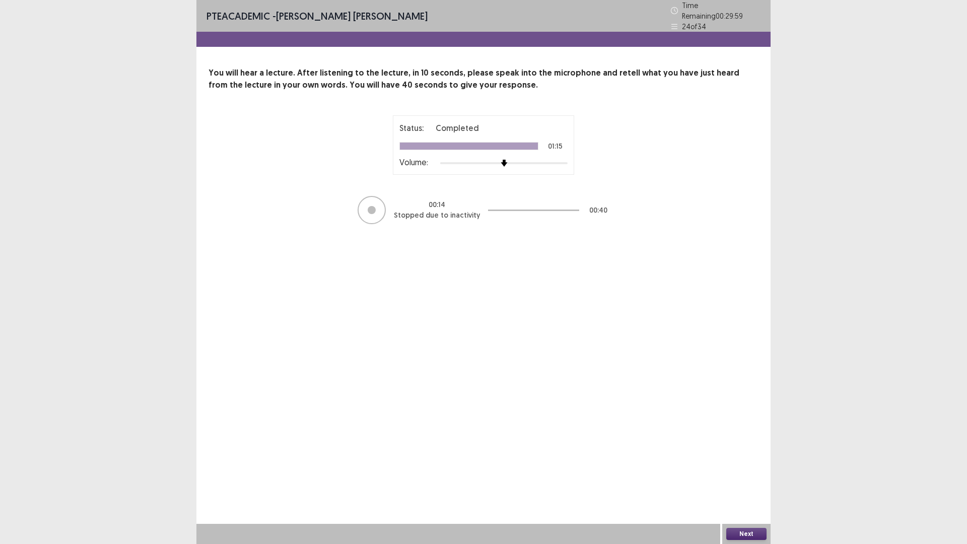
click at [741, 476] on button "Next" at bounding box center [746, 534] width 40 height 12
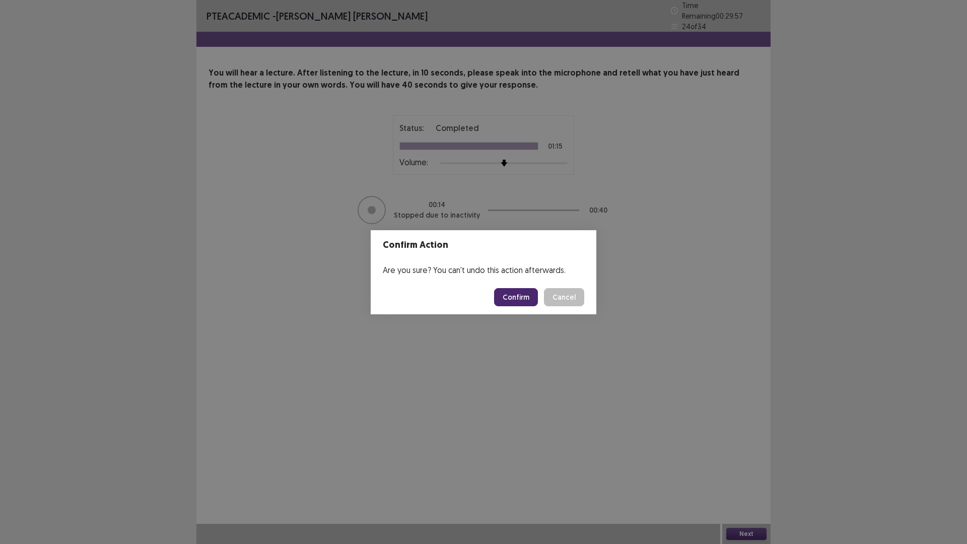
click at [523, 293] on button "Confirm" at bounding box center [516, 297] width 44 height 18
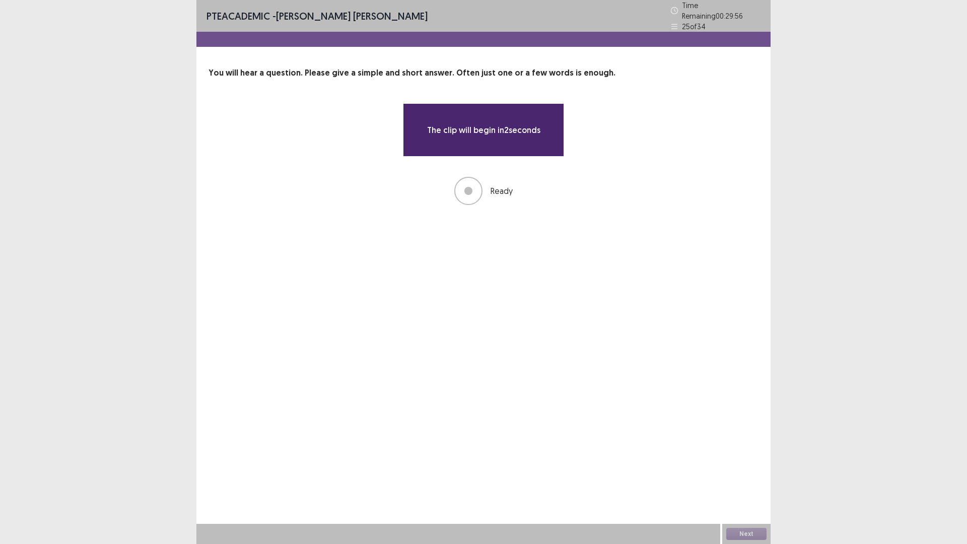
drag, startPoint x: 510, startPoint y: 316, endPoint x: 502, endPoint y: 321, distance: 9.8
click at [502, 321] on div "PTE academic - [PERSON_NAME] [PERSON_NAME] Time Remaining 00 : 29 : 56 25 of 34…" at bounding box center [483, 272] width 574 height 544
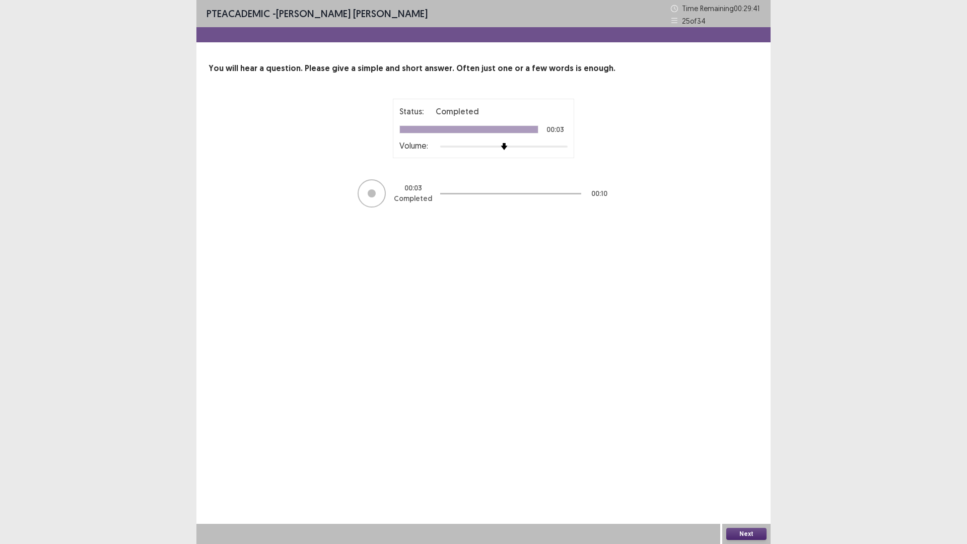
click at [742, 476] on button "Next" at bounding box center [746, 534] width 40 height 12
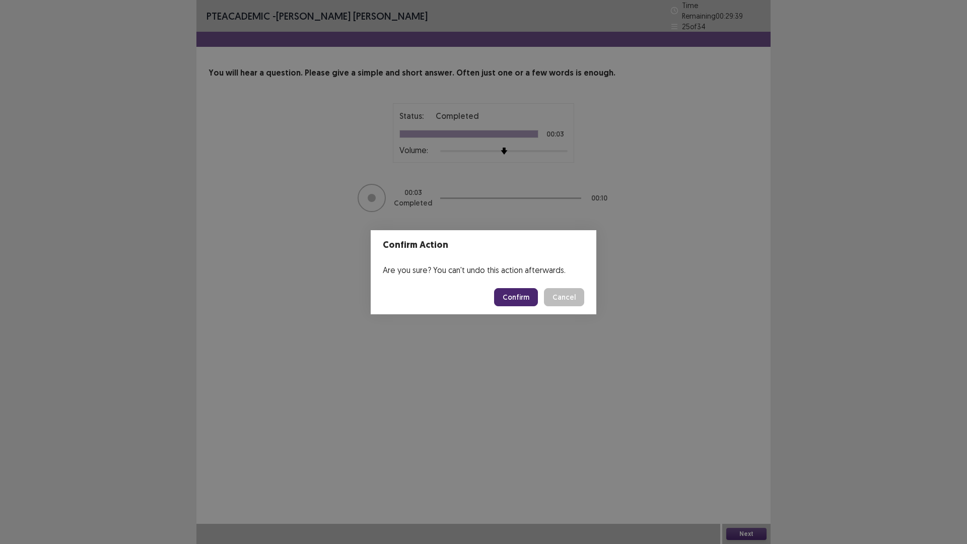
click at [520, 294] on button "Confirm" at bounding box center [516, 297] width 44 height 18
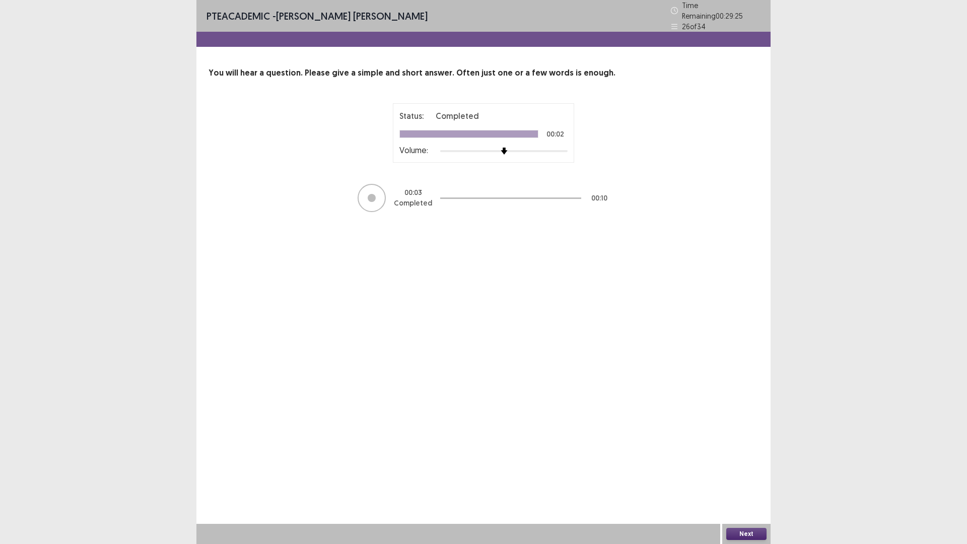
click at [750, 476] on button "Next" at bounding box center [746, 534] width 40 height 12
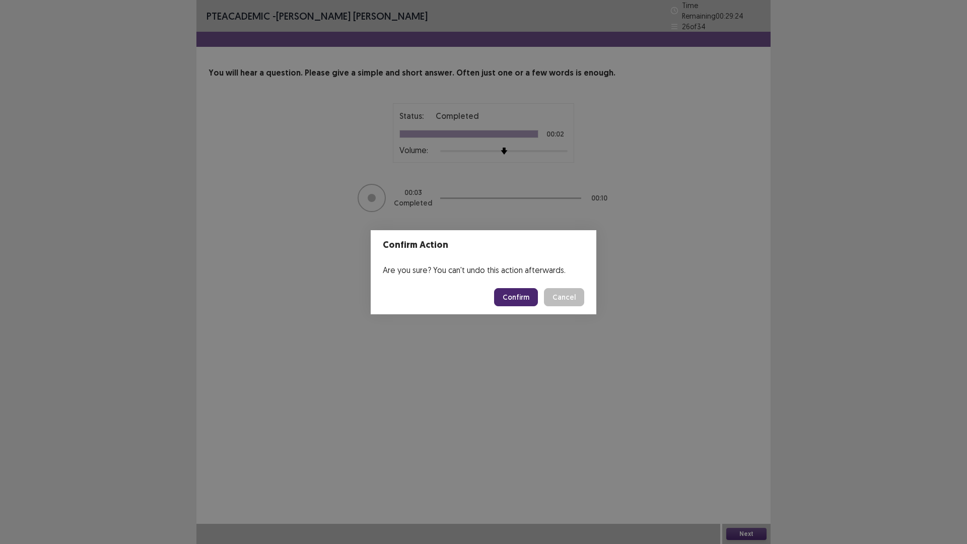
click at [520, 295] on button "Confirm" at bounding box center [516, 297] width 44 height 18
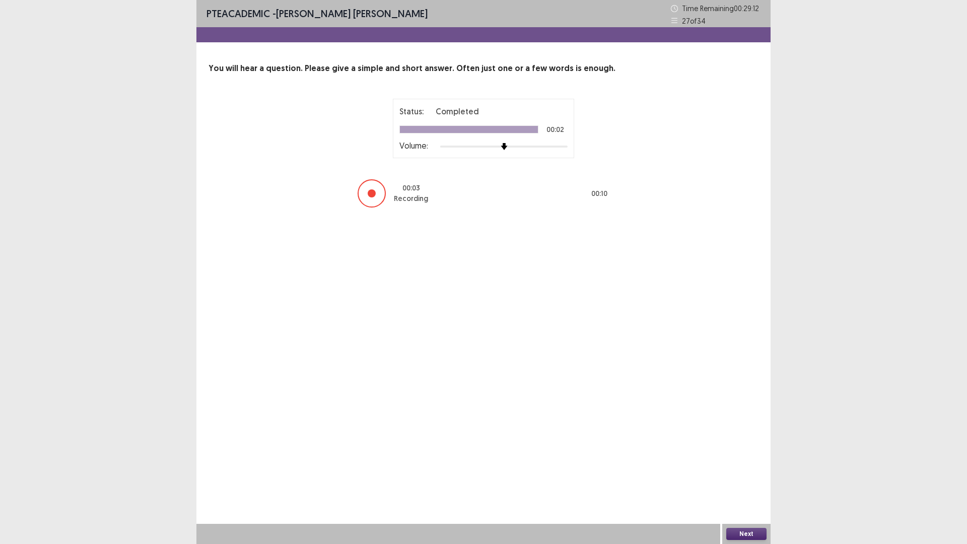
click at [749, 476] on button "Next" at bounding box center [746, 534] width 40 height 12
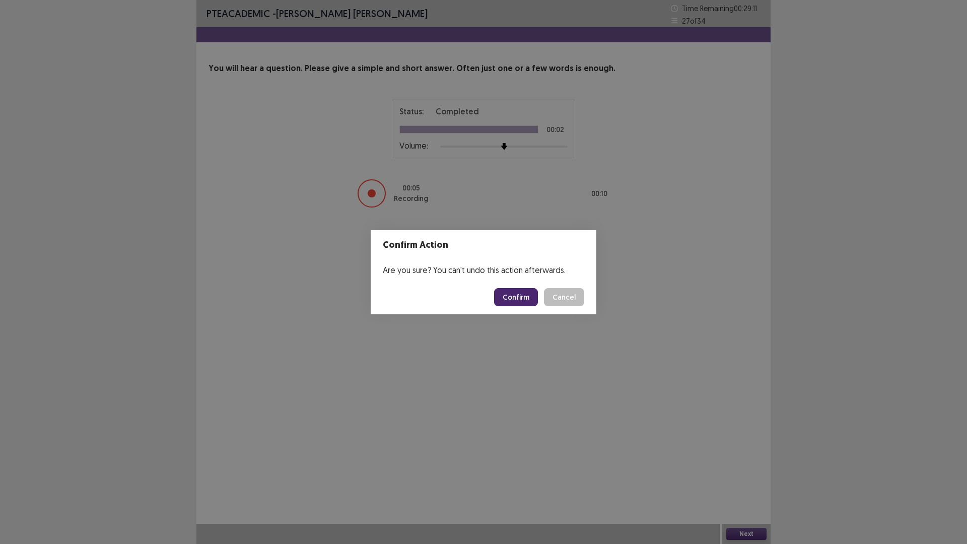
click at [512, 298] on button "Confirm" at bounding box center [516, 297] width 44 height 18
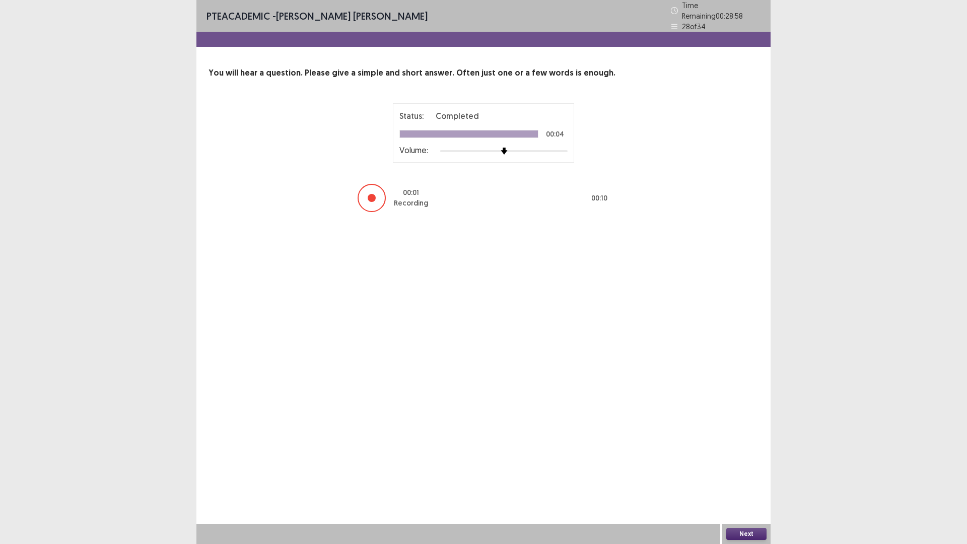
click at [743, 476] on button "Next" at bounding box center [746, 534] width 40 height 12
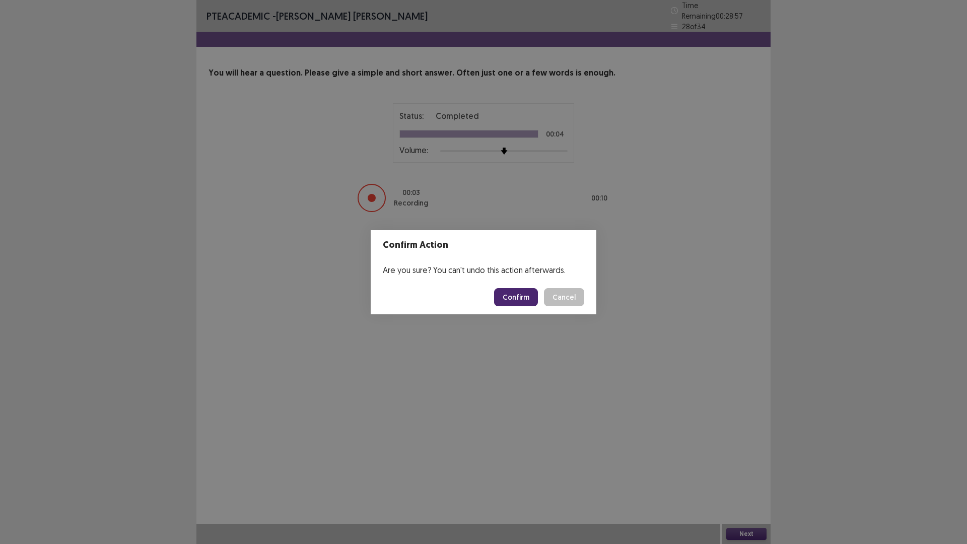
click at [531, 296] on button "Confirm" at bounding box center [516, 297] width 44 height 18
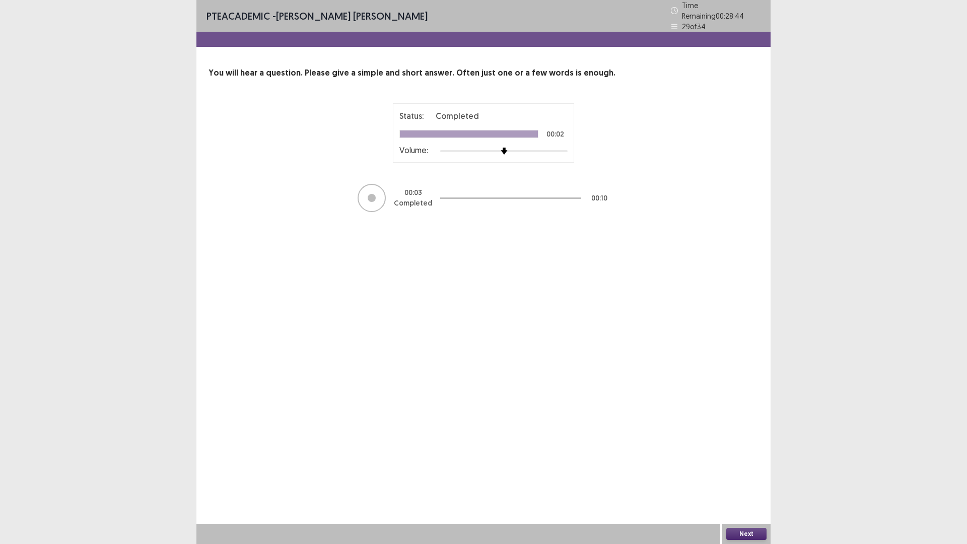
click at [752, 476] on button "Next" at bounding box center [746, 534] width 40 height 12
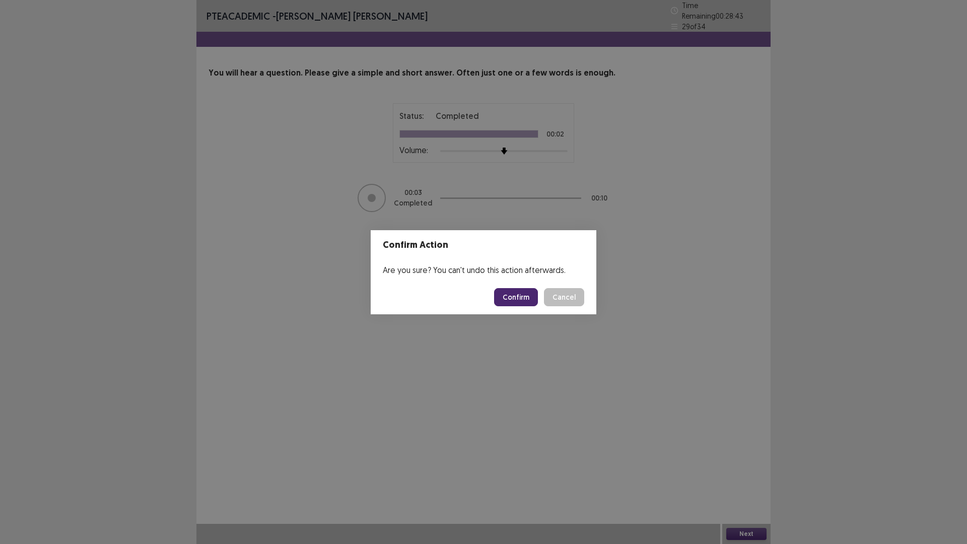
click at [512, 301] on button "Confirm" at bounding box center [516, 297] width 44 height 18
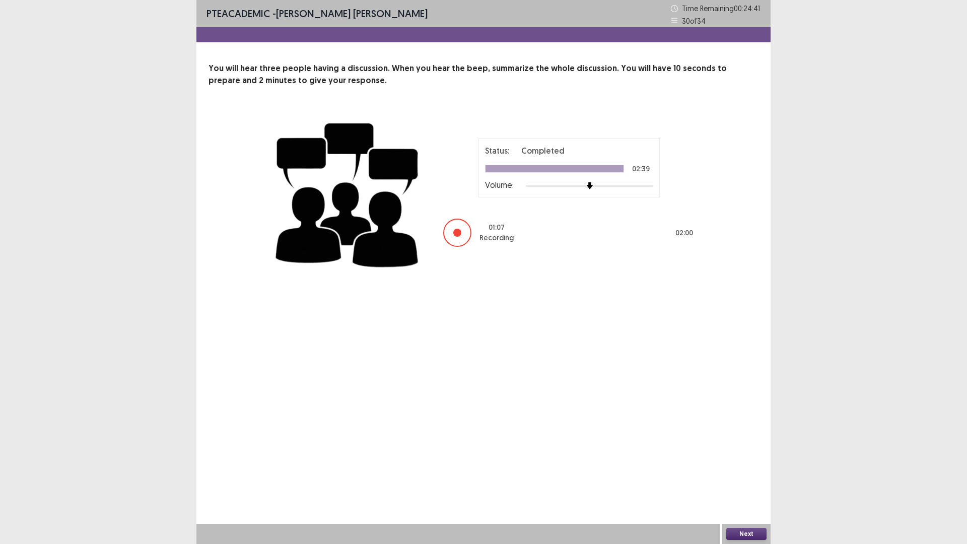
click at [740, 476] on button "Next" at bounding box center [746, 534] width 40 height 12
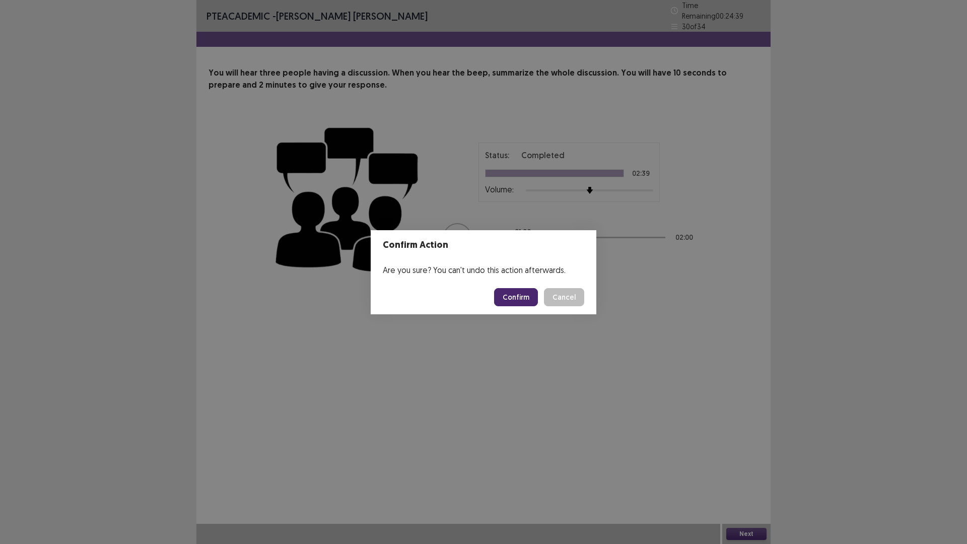
click at [517, 296] on button "Confirm" at bounding box center [516, 297] width 44 height 18
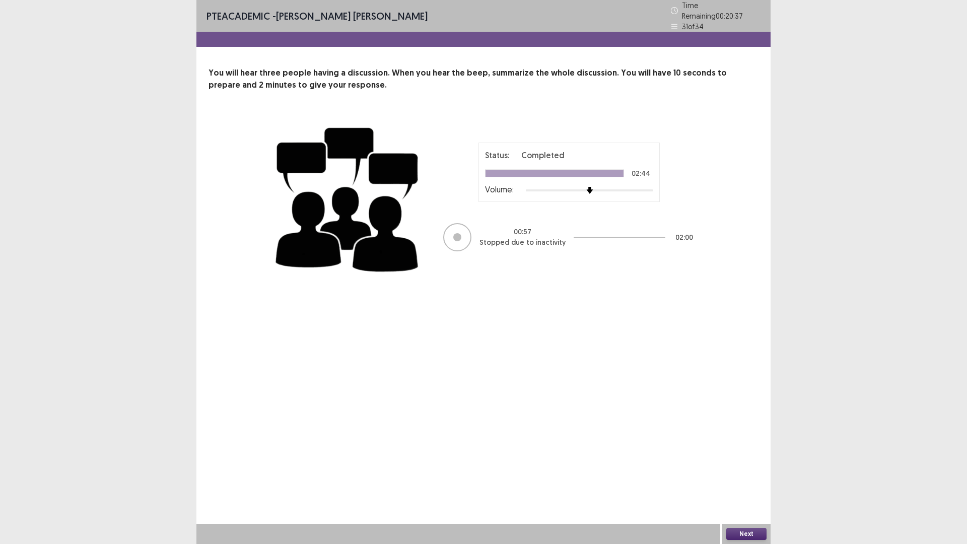
click at [738, 476] on button "Next" at bounding box center [746, 534] width 40 height 12
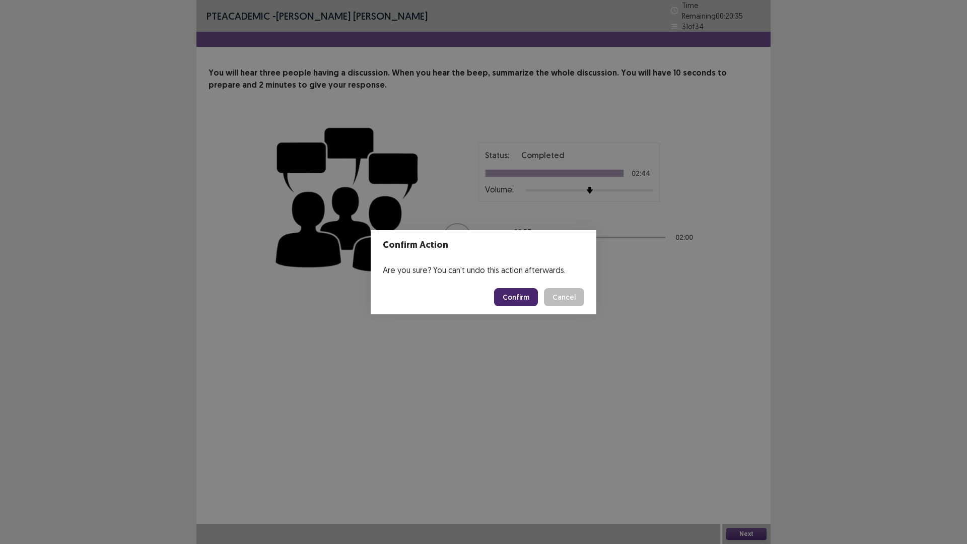
click at [507, 297] on button "Confirm" at bounding box center [516, 297] width 44 height 18
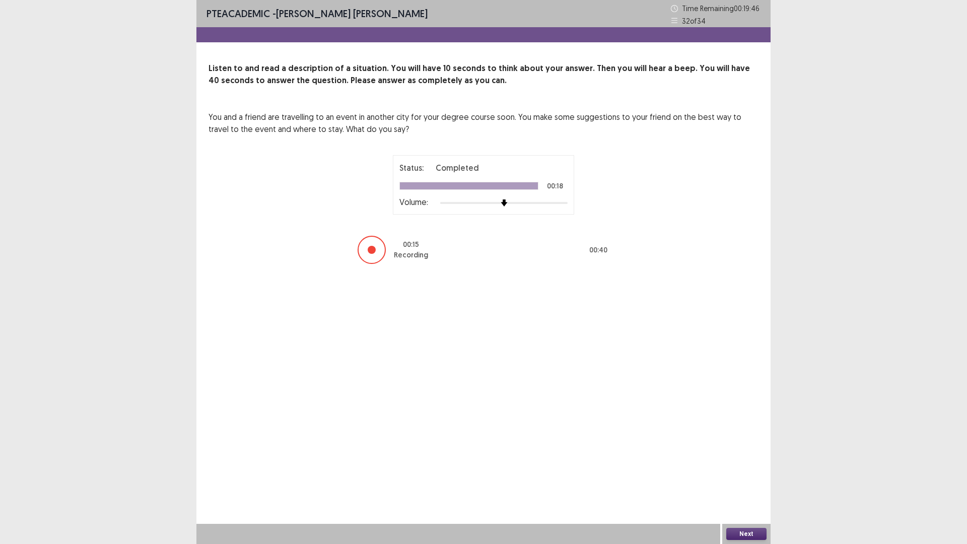
click at [749, 476] on button "Next" at bounding box center [746, 534] width 40 height 12
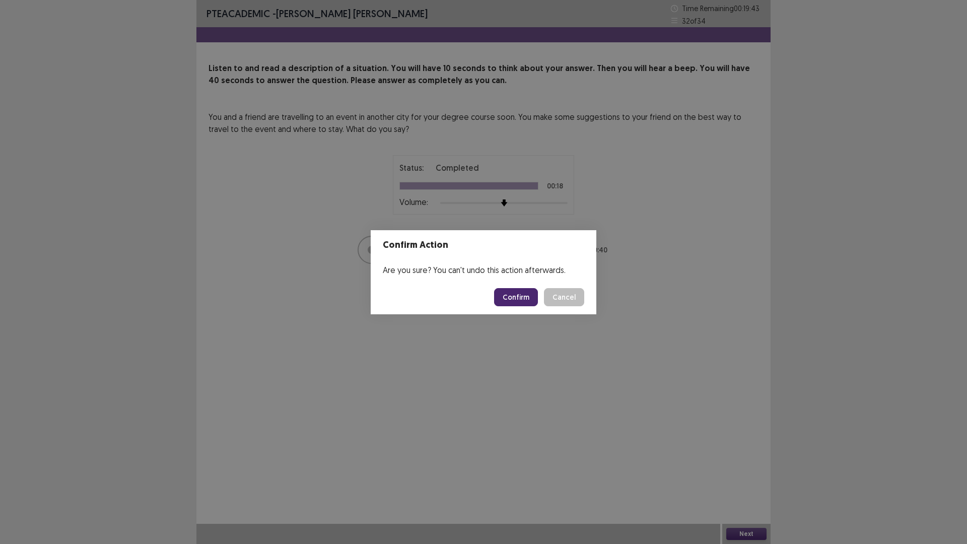
click at [503, 290] on button "Confirm" at bounding box center [516, 297] width 44 height 18
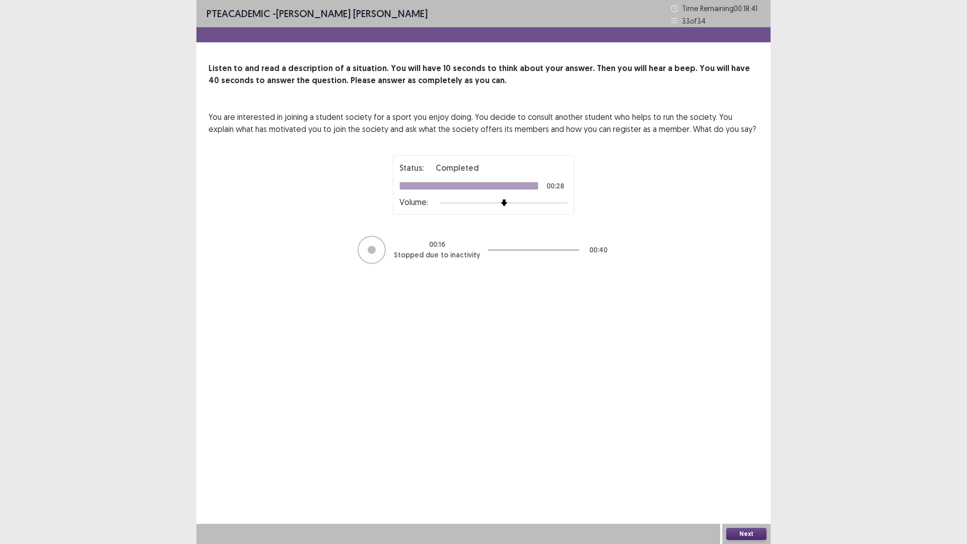
click at [741, 476] on button "Next" at bounding box center [746, 534] width 40 height 12
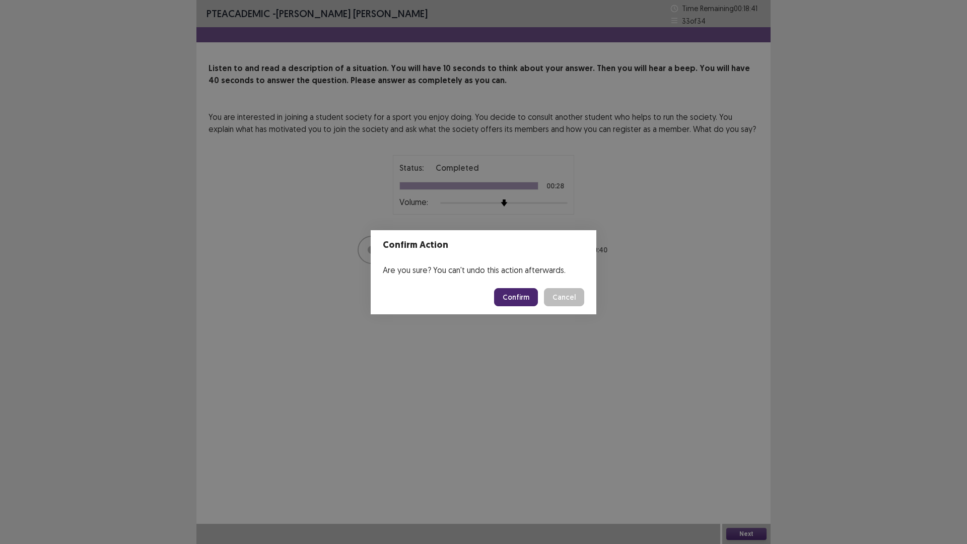
click at [527, 299] on button "Confirm" at bounding box center [516, 297] width 44 height 18
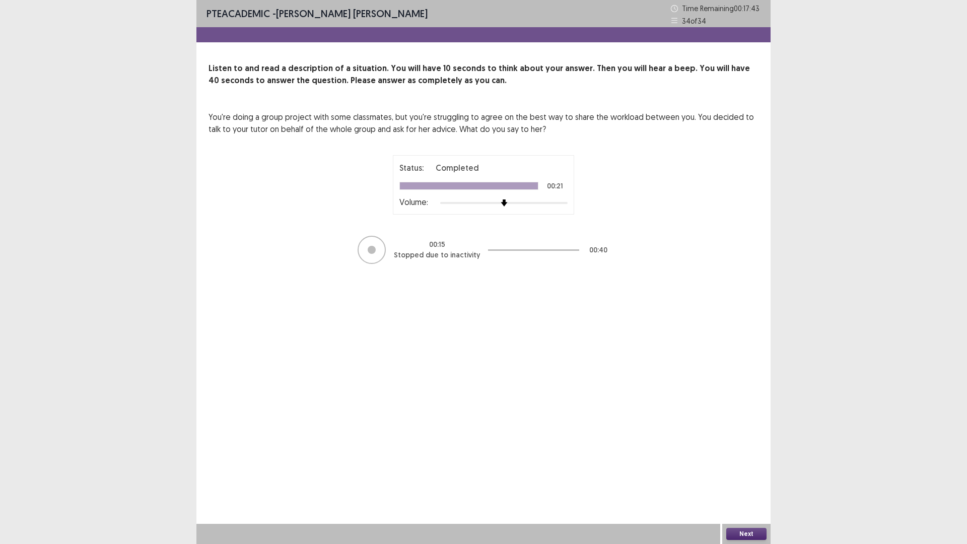
click at [738, 476] on button "Next" at bounding box center [746, 534] width 40 height 12
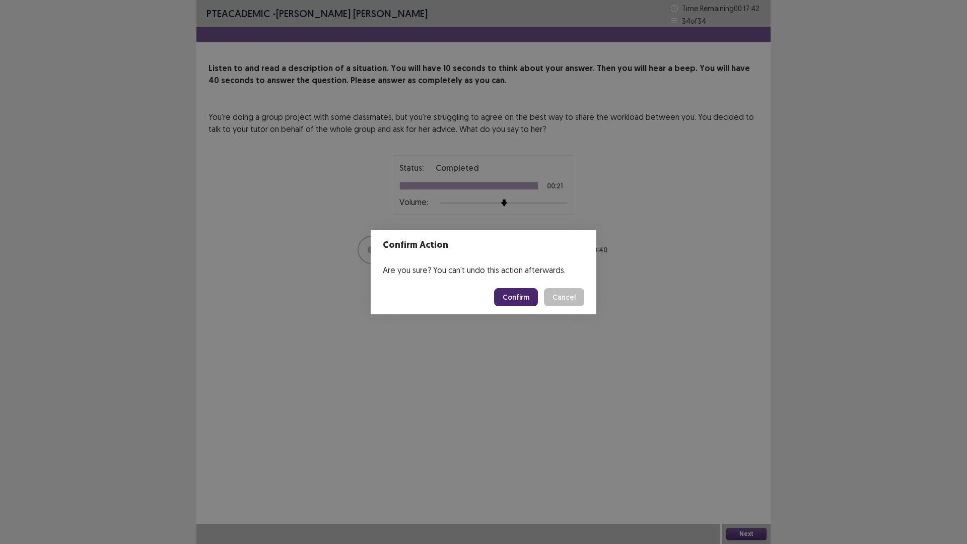
click at [510, 295] on button "Confirm" at bounding box center [516, 297] width 44 height 18
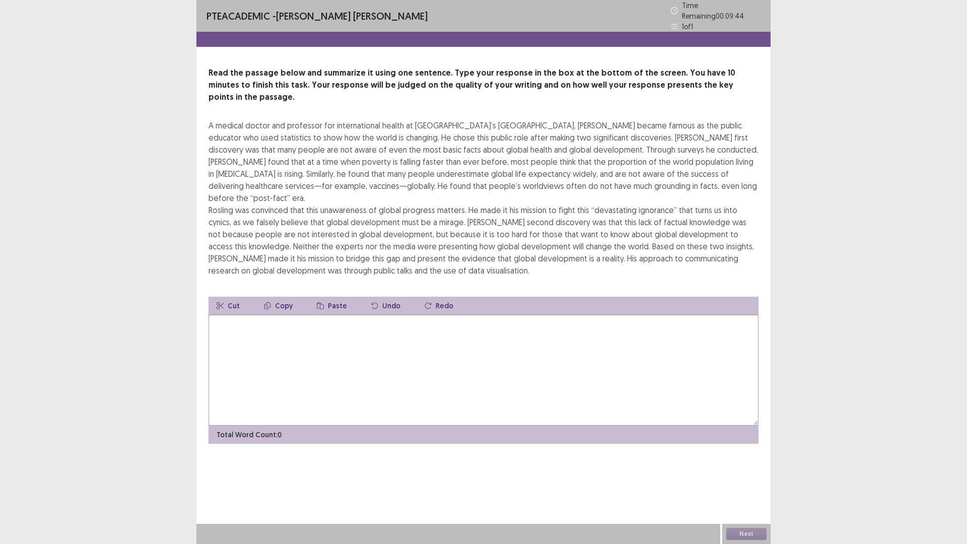
click at [520, 315] on textarea at bounding box center [484, 370] width 550 height 111
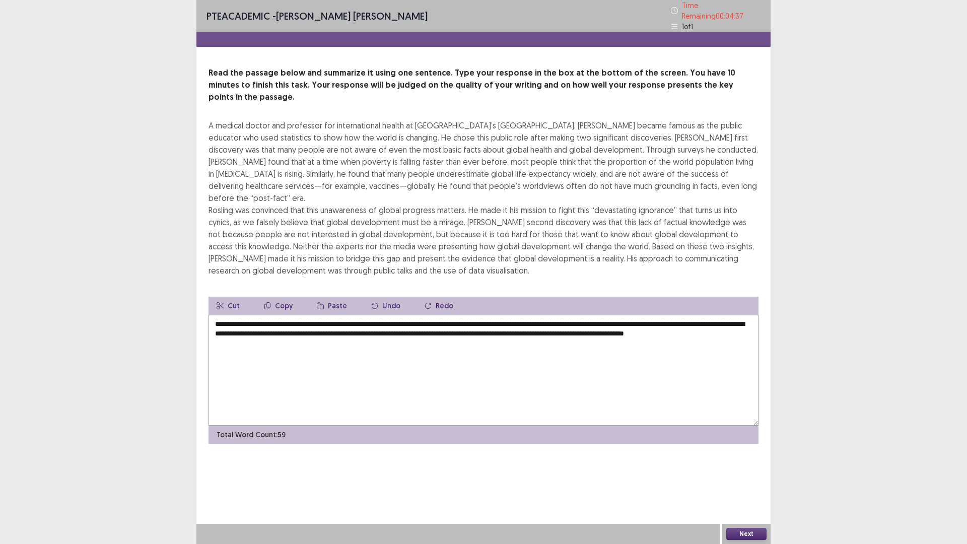
drag, startPoint x: 466, startPoint y: 297, endPoint x: 491, endPoint y: 296, distance: 25.2
click at [491, 315] on textarea "**********" at bounding box center [484, 370] width 550 height 111
click at [553, 315] on textarea "**********" at bounding box center [484, 370] width 550 height 111
click at [696, 315] on textarea "**********" at bounding box center [484, 370] width 550 height 111
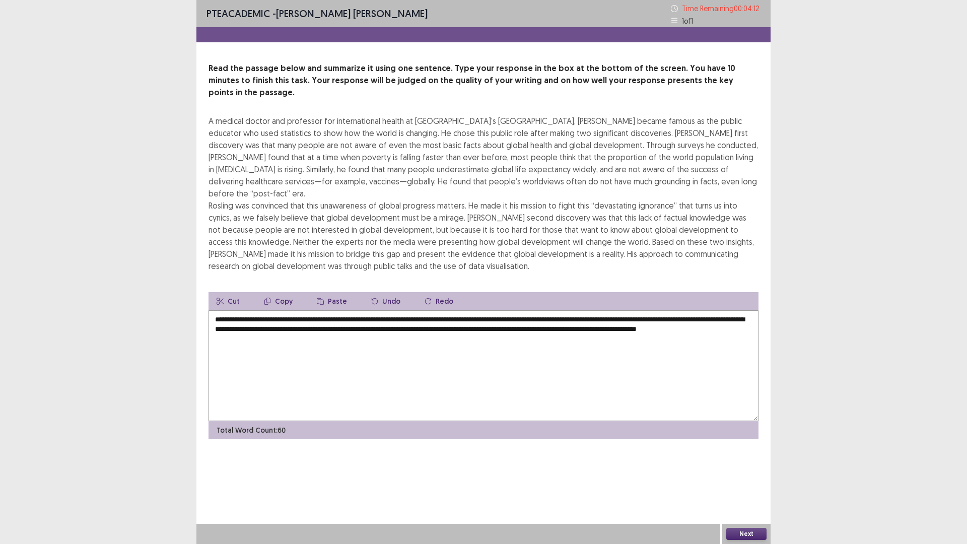
click at [325, 310] on textarea "**********" at bounding box center [484, 365] width 550 height 111
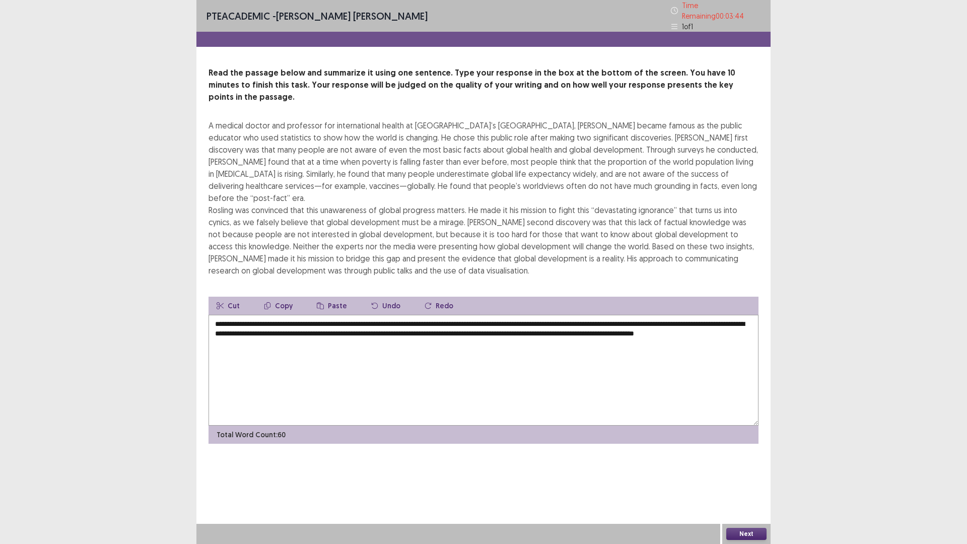
type textarea "**********"
click at [749, 476] on button "Next" at bounding box center [746, 534] width 40 height 12
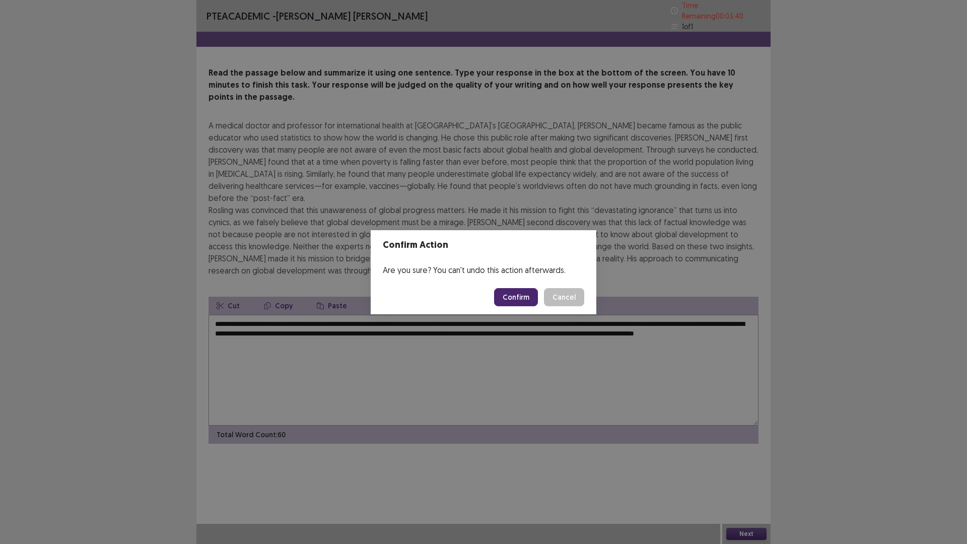
click at [566, 296] on button "Cancel" at bounding box center [564, 297] width 40 height 18
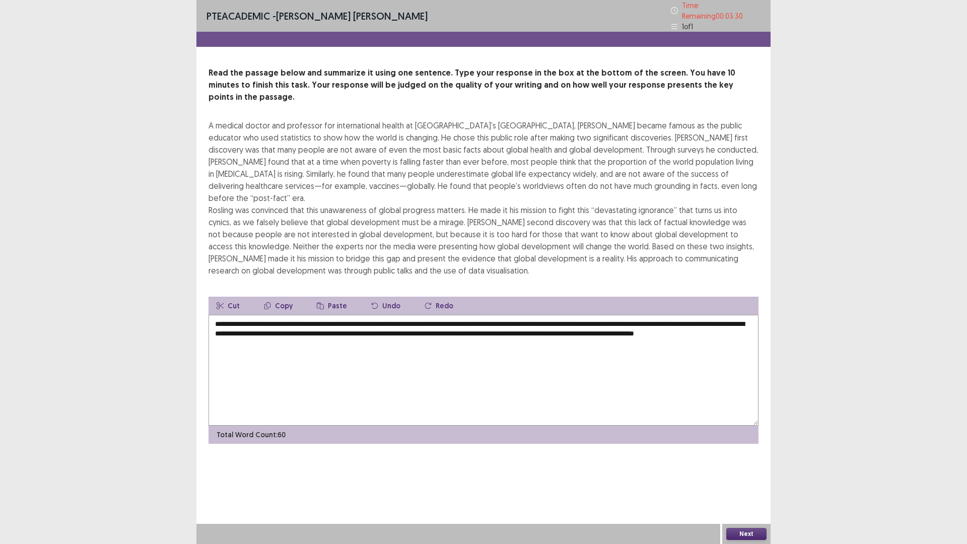
drag, startPoint x: 739, startPoint y: 535, endPoint x: 732, endPoint y: 531, distance: 8.8
click at [732, 476] on button "Next" at bounding box center [746, 534] width 40 height 12
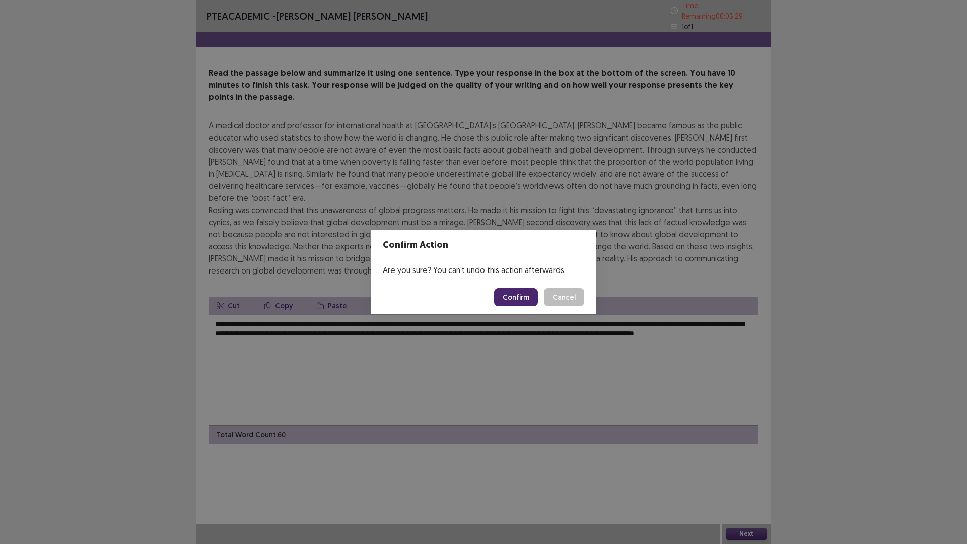
click at [524, 299] on button "Confirm" at bounding box center [516, 297] width 44 height 18
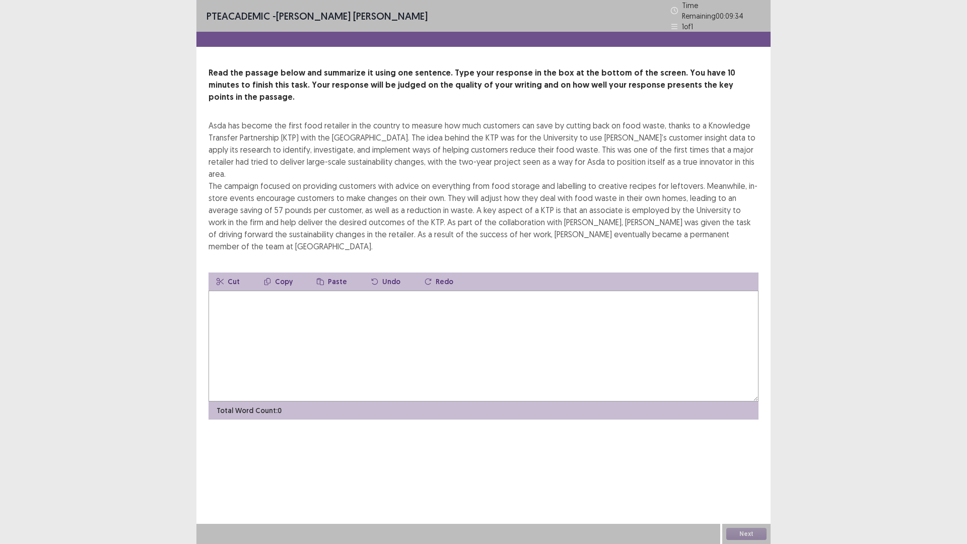
click at [258, 291] on textarea at bounding box center [484, 346] width 550 height 111
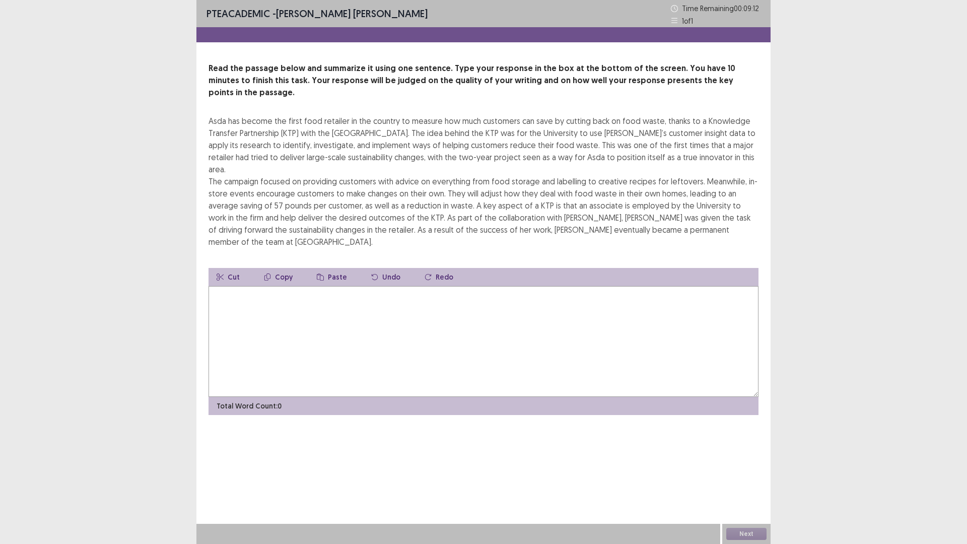
type textarea "*"
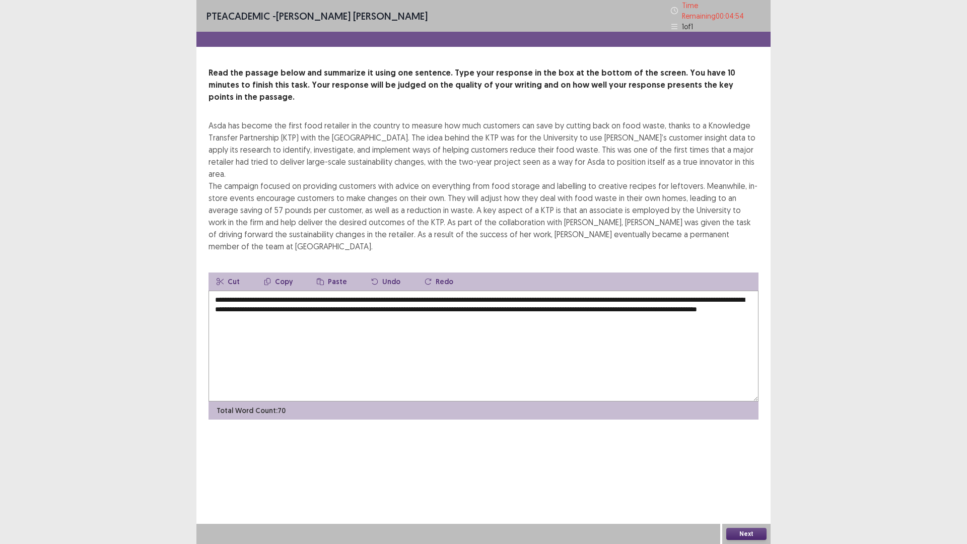
click at [326, 291] on textarea "**********" at bounding box center [484, 346] width 550 height 111
type textarea "**********"
click at [746, 476] on button "Next" at bounding box center [746, 534] width 40 height 12
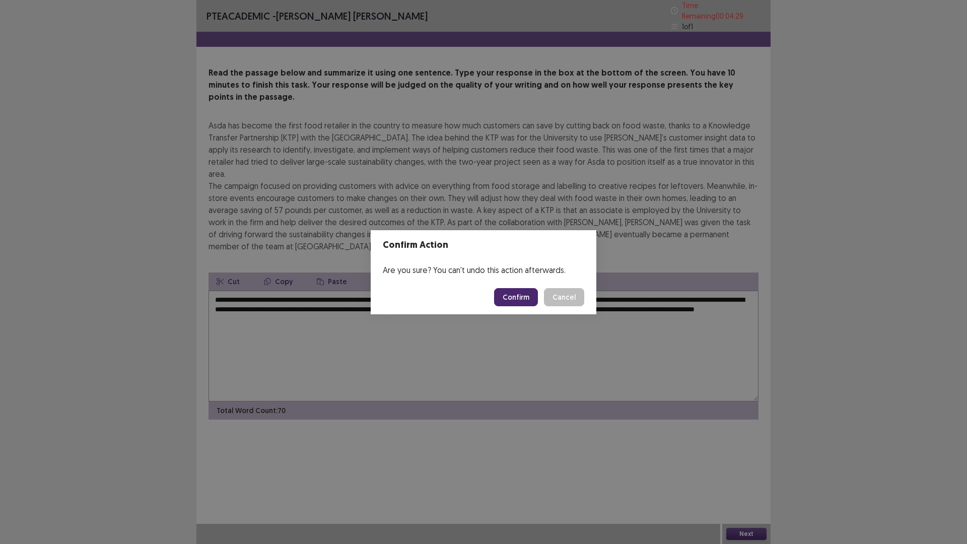
click at [525, 299] on button "Confirm" at bounding box center [516, 297] width 44 height 18
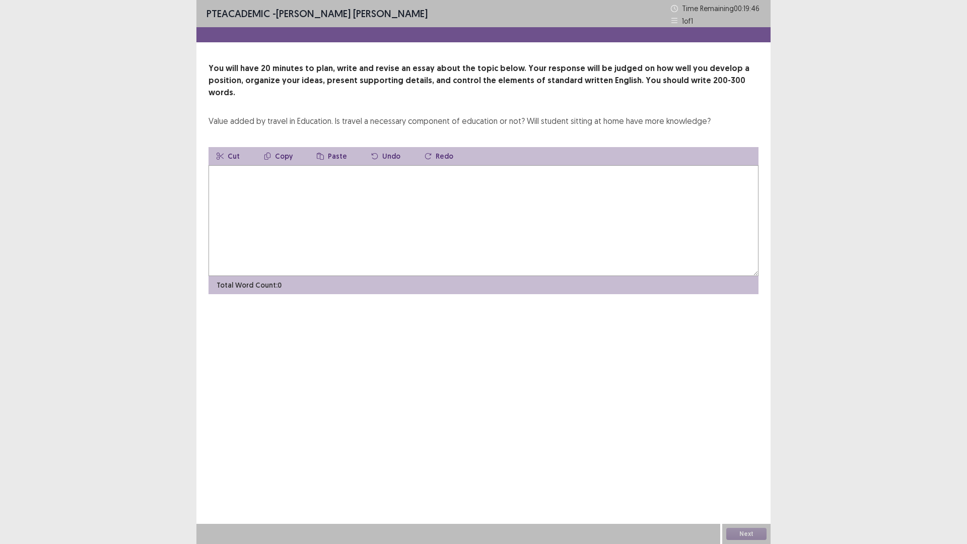
click at [449, 181] on textarea at bounding box center [484, 220] width 550 height 111
click at [447, 178] on textarea "**********" at bounding box center [484, 220] width 550 height 111
click at [391, 165] on textarea "**********" at bounding box center [484, 220] width 550 height 111
click at [509, 165] on textarea "**********" at bounding box center [484, 220] width 550 height 111
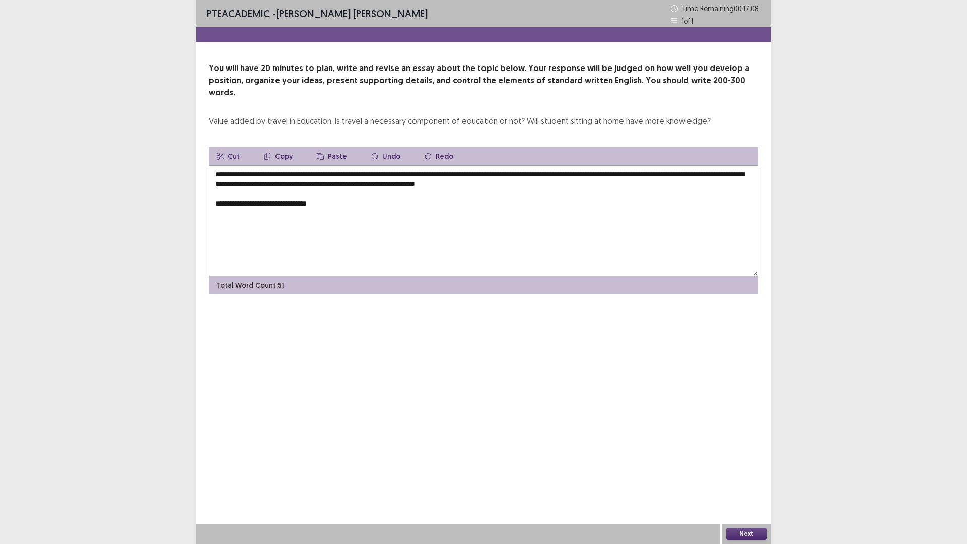
click at [287, 190] on textarea "**********" at bounding box center [484, 220] width 550 height 111
click at [343, 189] on textarea "**********" at bounding box center [484, 220] width 550 height 111
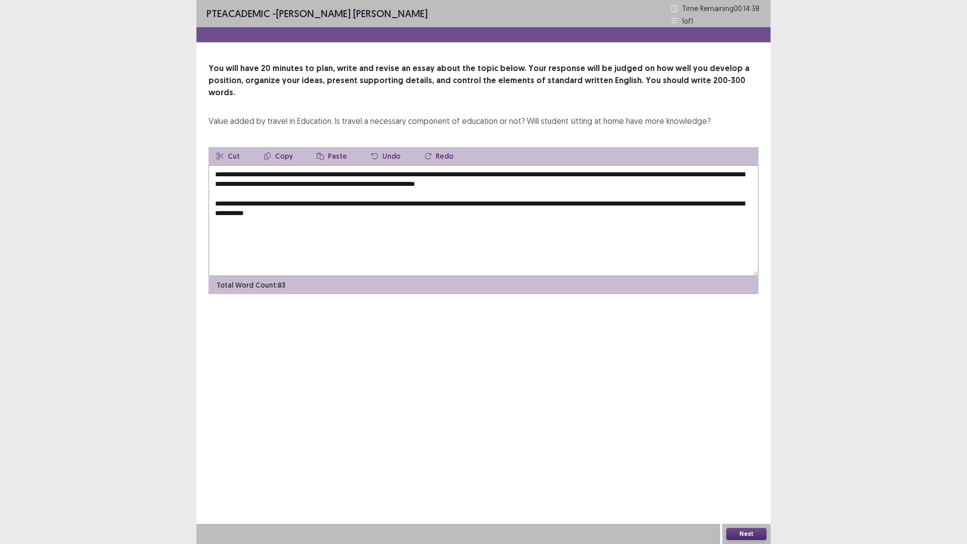
click at [309, 245] on textarea "**********" at bounding box center [484, 220] width 550 height 111
click at [360, 201] on textarea "**********" at bounding box center [484, 220] width 550 height 111
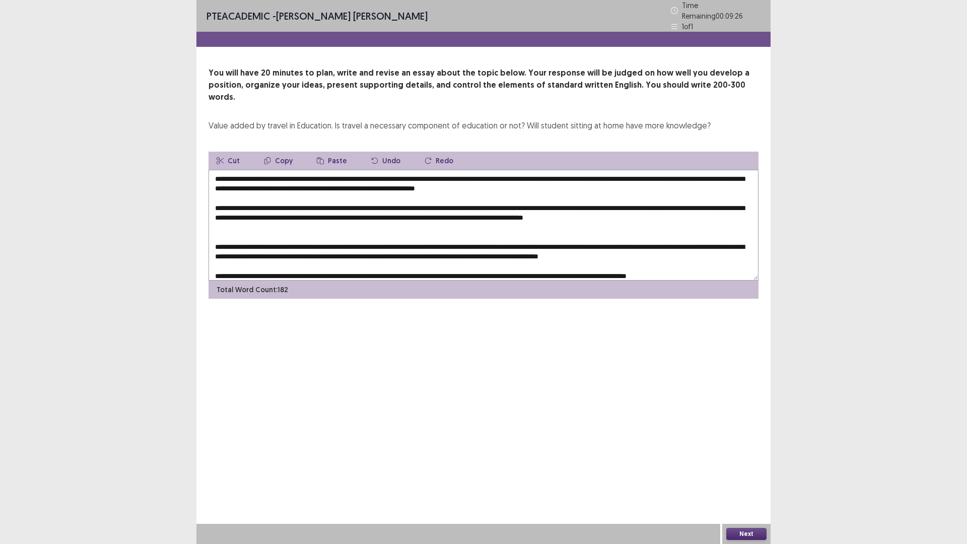
drag, startPoint x: 291, startPoint y: 163, endPoint x: 276, endPoint y: 163, distance: 15.6
click at [276, 170] on textarea at bounding box center [484, 225] width 550 height 111
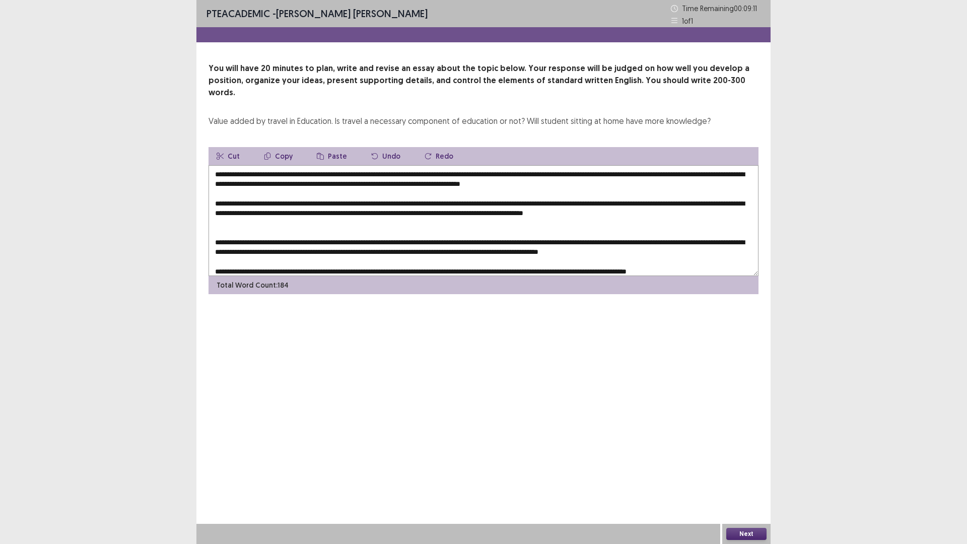
drag, startPoint x: 273, startPoint y: 162, endPoint x: 342, endPoint y: 163, distance: 69.0
click at [342, 165] on textarea at bounding box center [484, 220] width 550 height 111
click at [283, 147] on button "Copy" at bounding box center [278, 156] width 45 height 18
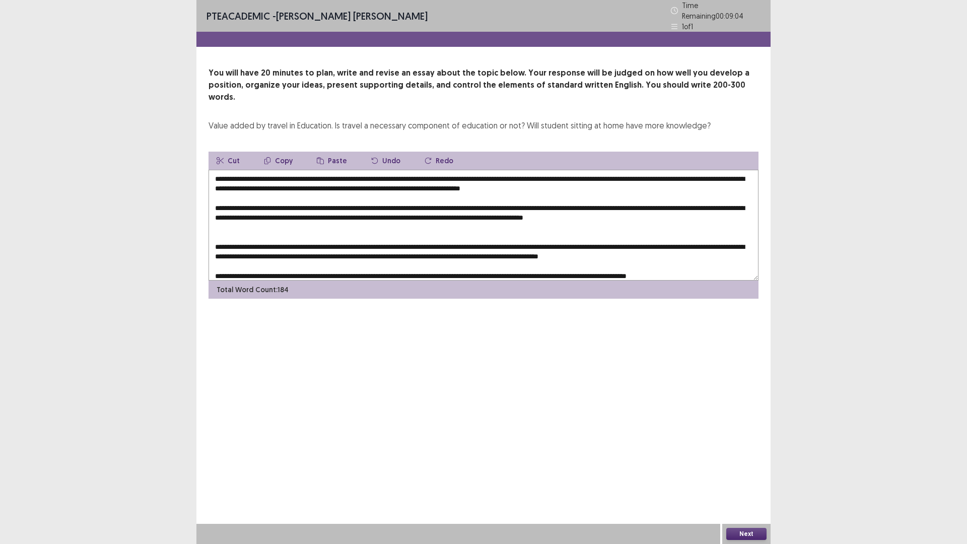
drag, startPoint x: 383, startPoint y: 191, endPoint x: 359, endPoint y: 160, distance: 39.5
click at [367, 189] on textarea at bounding box center [484, 225] width 550 height 111
click at [336, 152] on button "Paste" at bounding box center [332, 161] width 46 height 18
drag, startPoint x: 375, startPoint y: 239, endPoint x: 390, endPoint y: 215, distance: 28.9
click at [395, 235] on textarea at bounding box center [484, 225] width 550 height 111
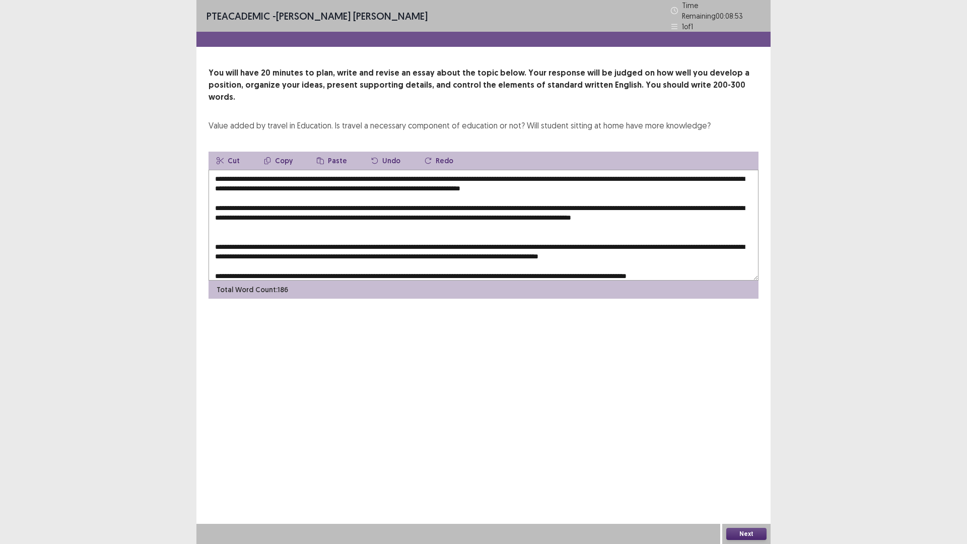
click at [333, 152] on button "Paste" at bounding box center [332, 161] width 46 height 18
drag, startPoint x: 703, startPoint y: 252, endPoint x: 720, endPoint y: 250, distance: 16.8
click at [720, 250] on textarea at bounding box center [484, 225] width 550 height 111
click at [325, 152] on button "Paste" at bounding box center [332, 161] width 46 height 18
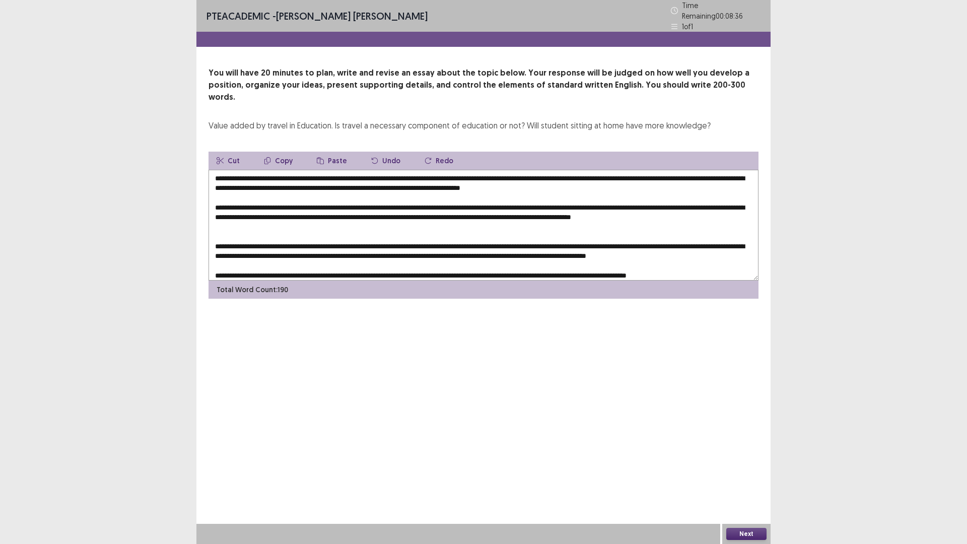
drag, startPoint x: 670, startPoint y: 203, endPoint x: 508, endPoint y: 143, distance: 172.5
click at [657, 197] on textarea at bounding box center [484, 225] width 550 height 111
click at [317, 157] on icon "button" at bounding box center [320, 160] width 7 height 7
drag, startPoint x: 466, startPoint y: 172, endPoint x: 478, endPoint y: 173, distance: 12.1
click at [478, 173] on textarea at bounding box center [484, 225] width 550 height 111
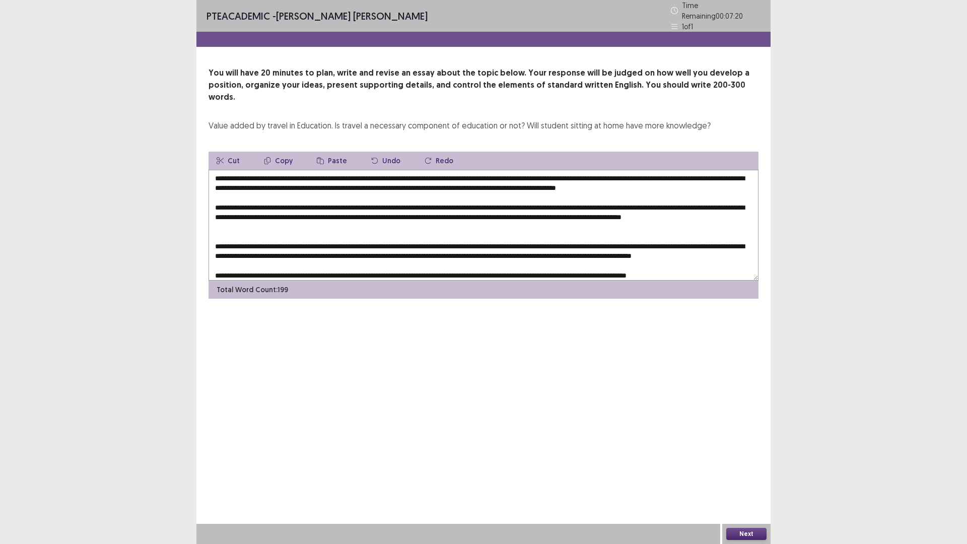
drag, startPoint x: 637, startPoint y: 172, endPoint x: 620, endPoint y: 171, distance: 16.6
click at [620, 171] on textarea at bounding box center [484, 225] width 550 height 111
drag, startPoint x: 466, startPoint y: 171, endPoint x: 583, endPoint y: 175, distance: 117.4
click at [583, 175] on textarea at bounding box center [484, 225] width 550 height 111
click at [578, 192] on textarea at bounding box center [484, 225] width 550 height 111
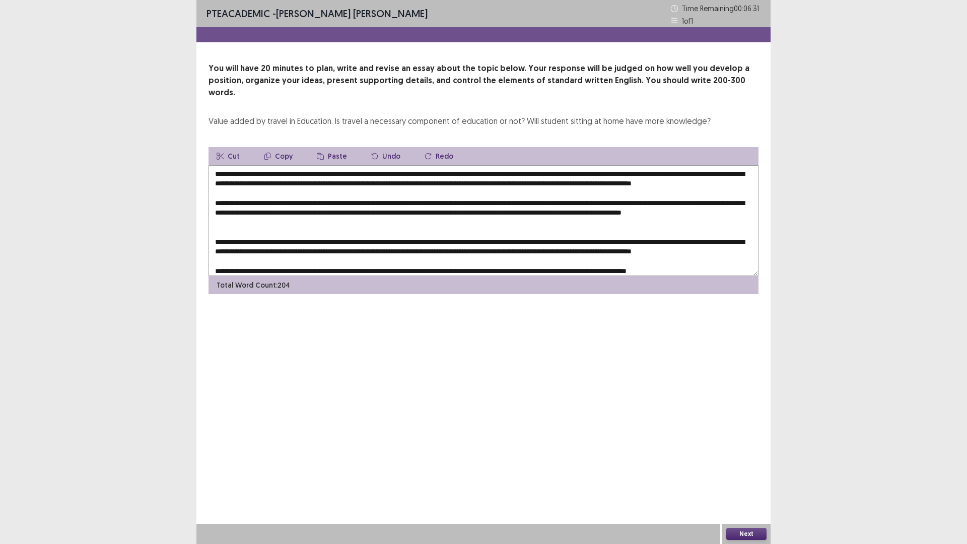
drag, startPoint x: 522, startPoint y: 172, endPoint x: 588, endPoint y: 173, distance: 65.5
click at [588, 173] on textarea at bounding box center [484, 220] width 550 height 111
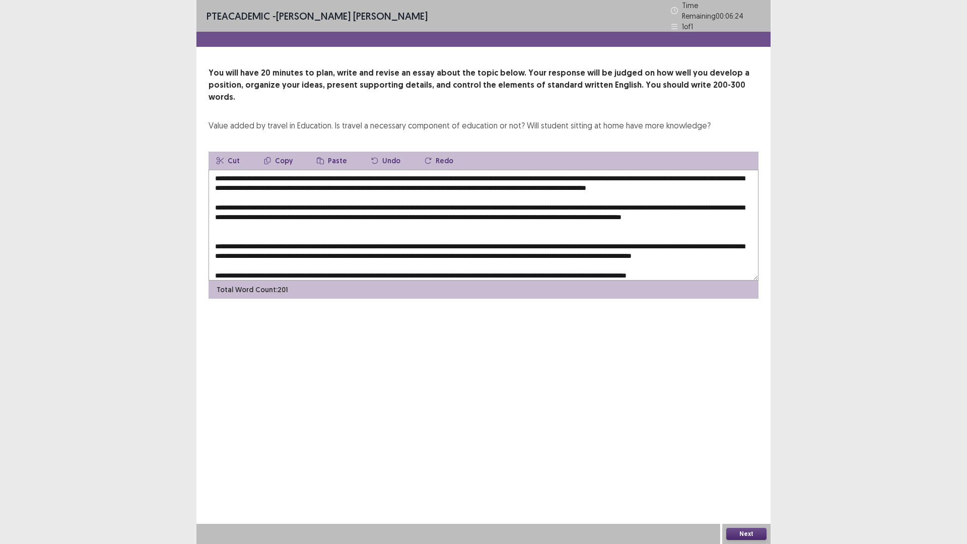
drag, startPoint x: 536, startPoint y: 170, endPoint x: 466, endPoint y: 172, distance: 70.1
click at [466, 172] on textarea at bounding box center [484, 225] width 550 height 111
click at [277, 152] on button "Copy" at bounding box center [278, 161] width 45 height 18
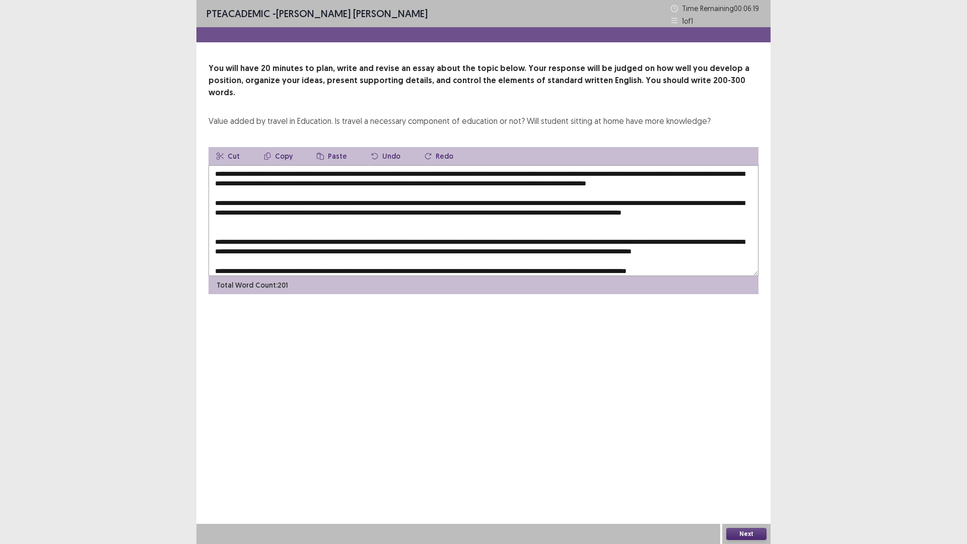
drag, startPoint x: 670, startPoint y: 201, endPoint x: 687, endPoint y: 200, distance: 17.2
click at [687, 200] on textarea at bounding box center [484, 220] width 550 height 111
click at [330, 147] on button "Paste" at bounding box center [332, 156] width 46 height 18
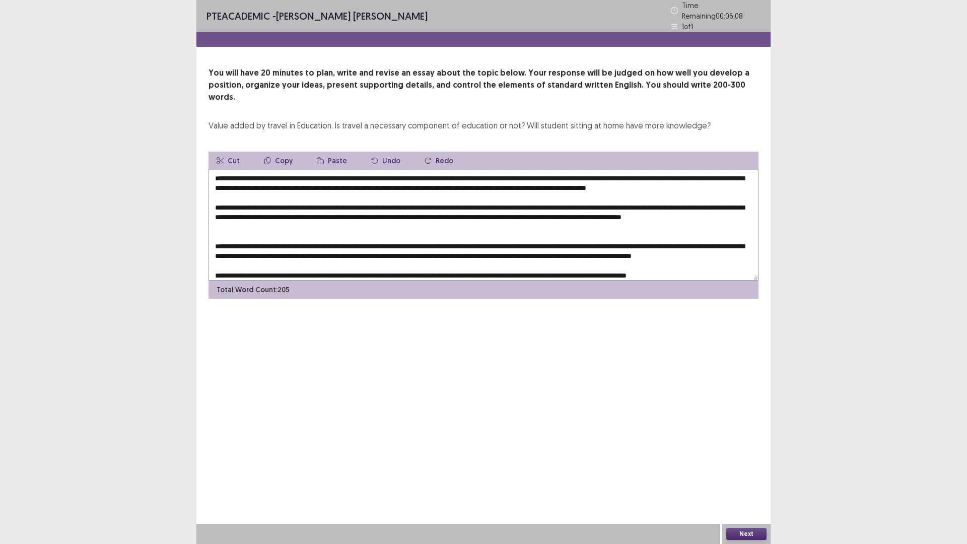
drag, startPoint x: 329, startPoint y: 210, endPoint x: 375, endPoint y: 208, distance: 45.4
click at [375, 208] on textarea at bounding box center [484, 225] width 550 height 111
drag, startPoint x: 373, startPoint y: 236, endPoint x: 359, endPoint y: 225, distance: 18.3
click at [367, 230] on textarea at bounding box center [484, 225] width 550 height 111
drag, startPoint x: 330, startPoint y: 212, endPoint x: 375, endPoint y: 210, distance: 44.4
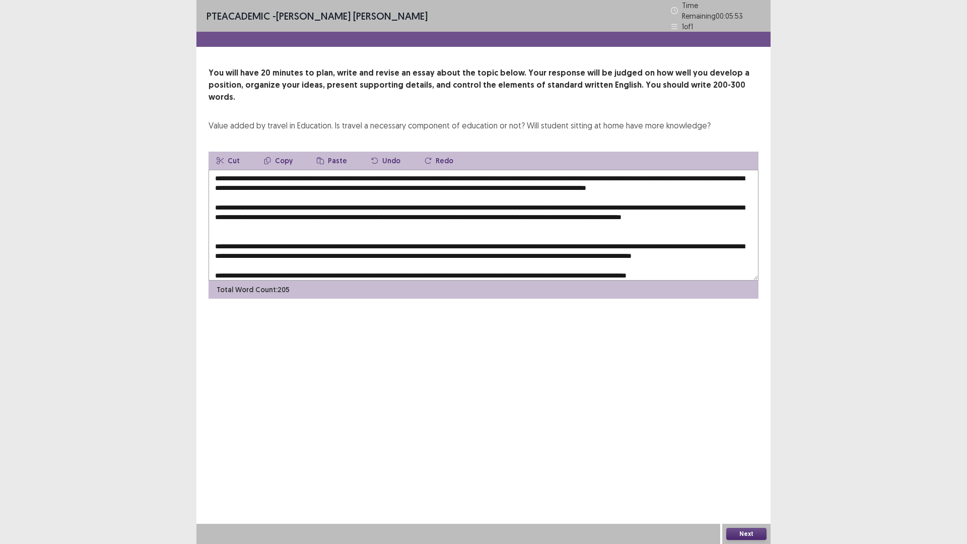
click at [375, 210] on textarea at bounding box center [484, 225] width 550 height 111
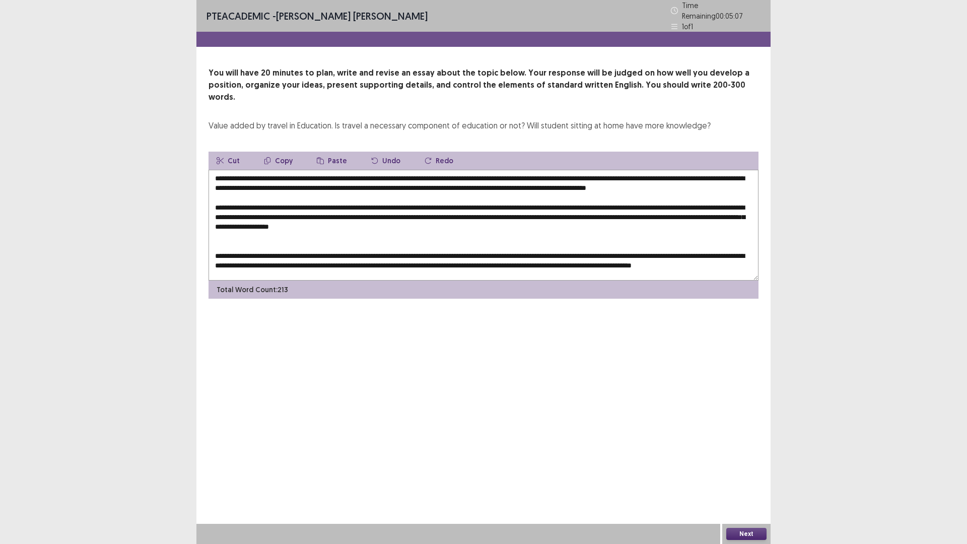
drag, startPoint x: 702, startPoint y: 211, endPoint x: 730, endPoint y: 211, distance: 27.7
click at [730, 211] on textarea at bounding box center [484, 225] width 550 height 111
click at [271, 170] on textarea at bounding box center [484, 225] width 550 height 111
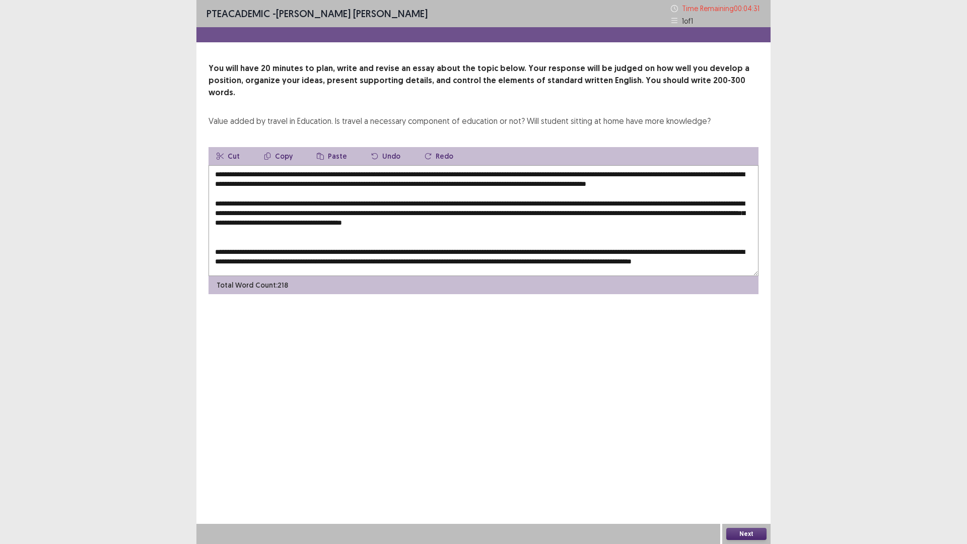
drag, startPoint x: 273, startPoint y: 162, endPoint x: 318, endPoint y: 155, distance: 46.0
click at [340, 165] on textarea at bounding box center [484, 220] width 550 height 111
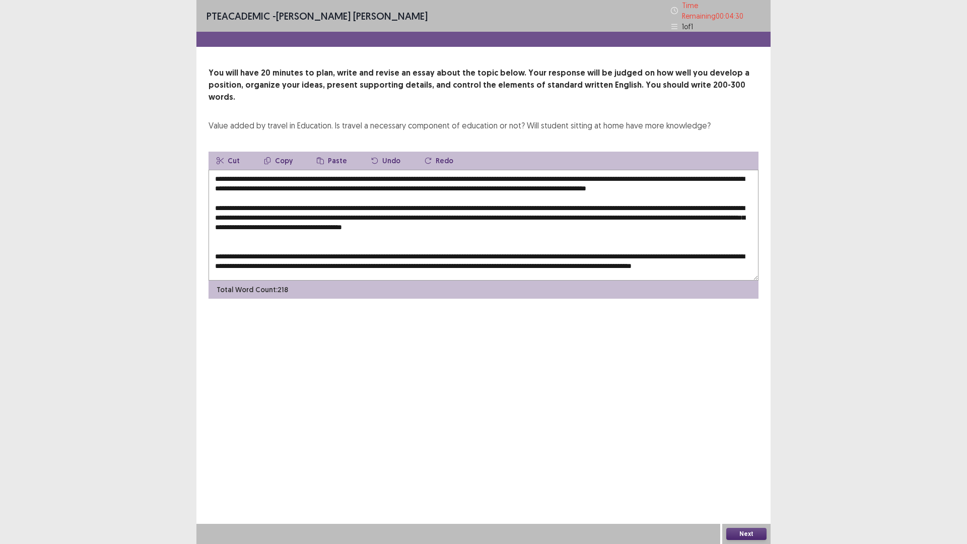
click at [286, 152] on button "Copy" at bounding box center [278, 161] width 45 height 18
drag, startPoint x: 473, startPoint y: 220, endPoint x: 441, endPoint y: 216, distance: 32.6
click at [484, 222] on textarea at bounding box center [484, 225] width 550 height 111
click at [331, 152] on button "Paste" at bounding box center [332, 161] width 46 height 18
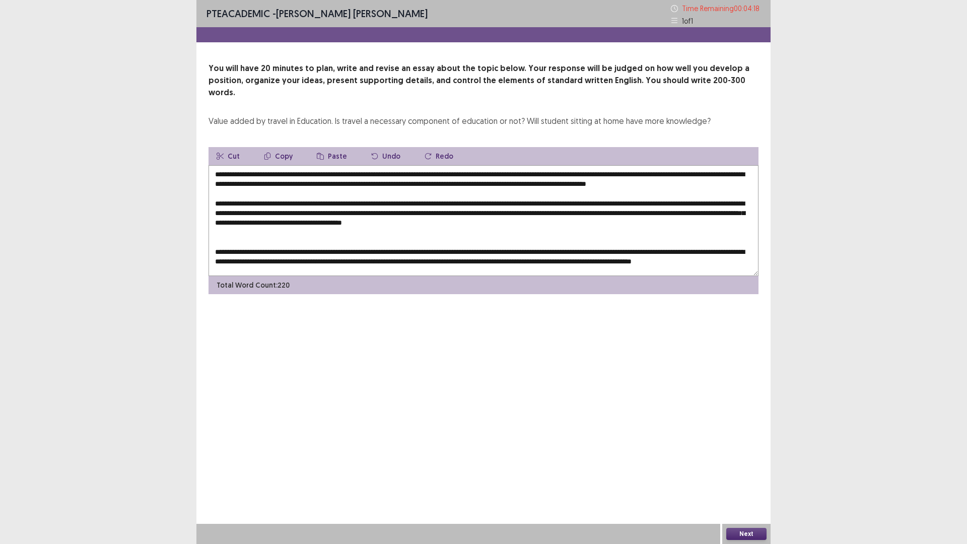
click at [375, 147] on button "Undo" at bounding box center [385, 156] width 45 height 18
drag, startPoint x: 486, startPoint y: 223, endPoint x: 472, endPoint y: 223, distance: 13.6
click at [472, 223] on textarea at bounding box center [484, 220] width 550 height 111
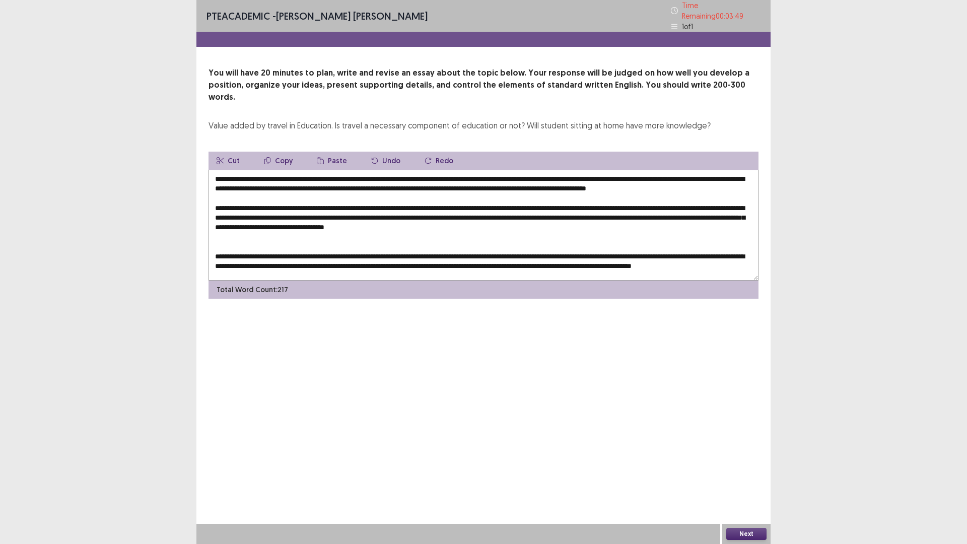
drag, startPoint x: 567, startPoint y: 171, endPoint x: 679, endPoint y: 171, distance: 111.8
click at [679, 171] on textarea at bounding box center [484, 225] width 550 height 111
click at [283, 152] on button "Copy" at bounding box center [278, 161] width 45 height 18
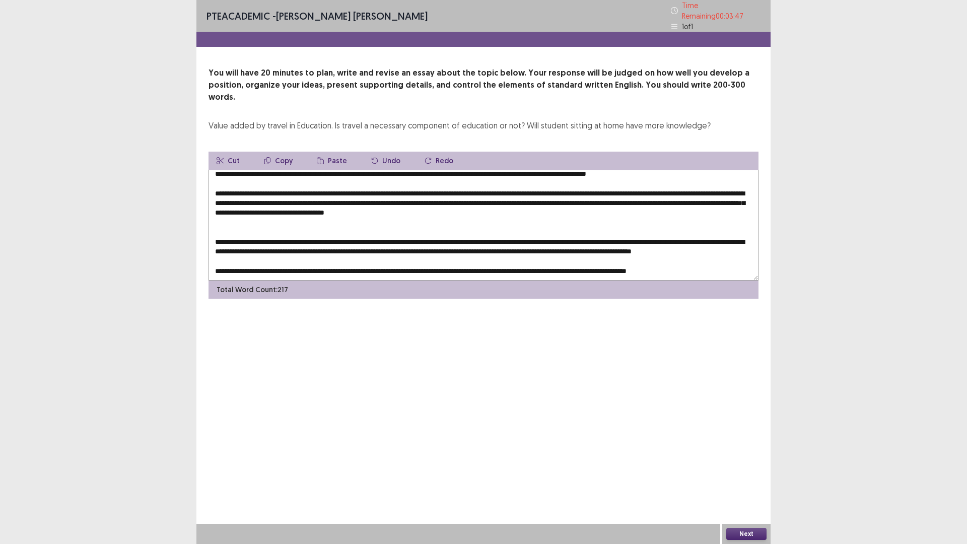
scroll to position [34, 0]
drag, startPoint x: 252, startPoint y: 225, endPoint x: 286, endPoint y: 181, distance: 55.3
click at [271, 222] on textarea at bounding box center [484, 225] width 550 height 111
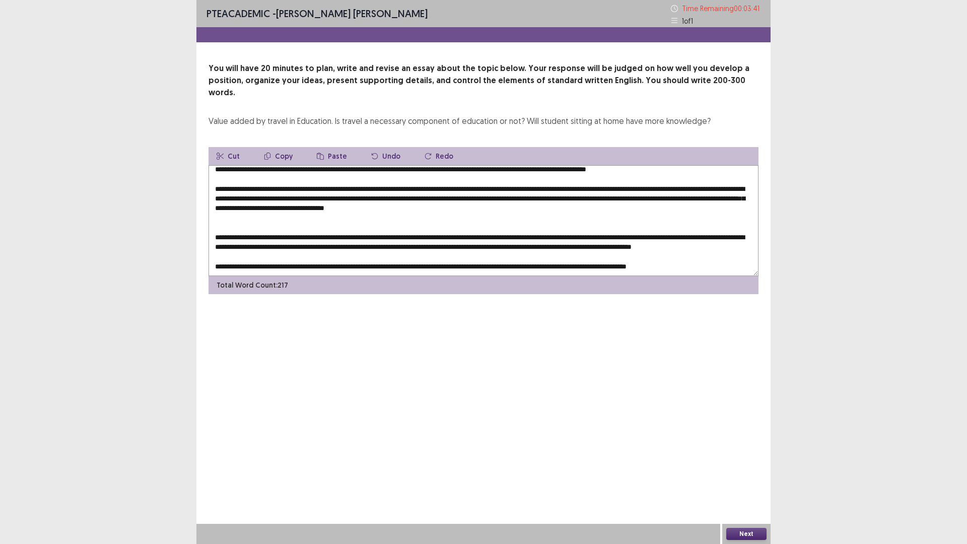
click at [322, 147] on button "Paste" at bounding box center [332, 156] width 46 height 18
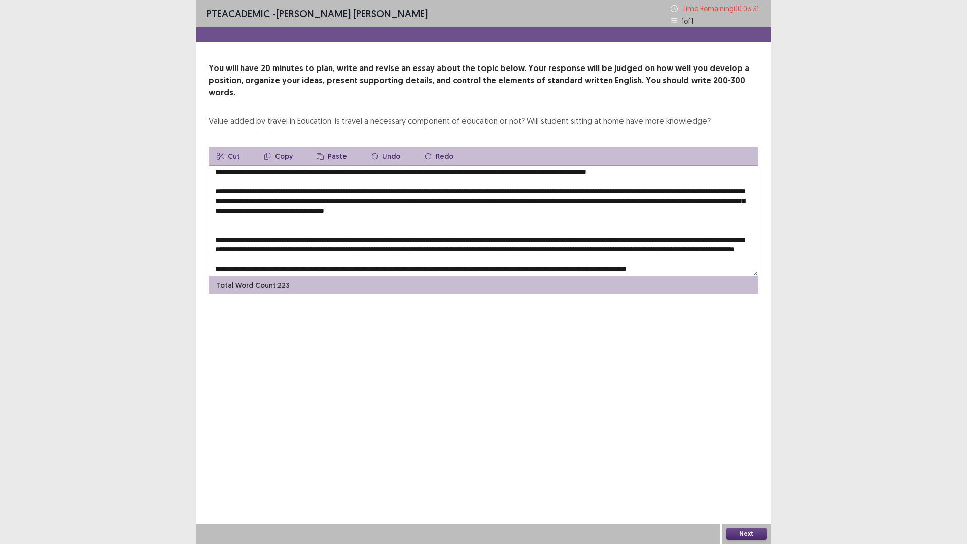
scroll to position [0, 0]
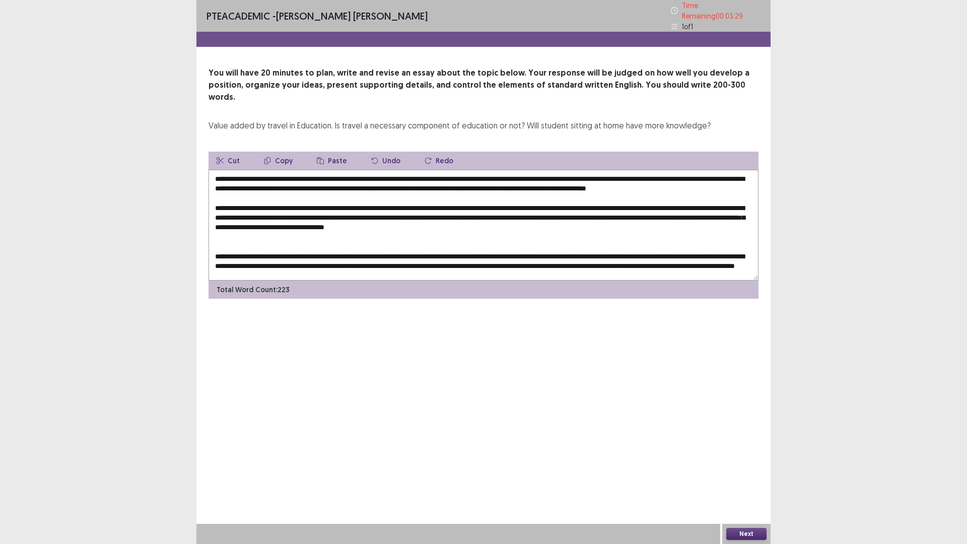
drag, startPoint x: 680, startPoint y: 172, endPoint x: 708, endPoint y: 172, distance: 28.2
click at [681, 172] on textarea at bounding box center [484, 225] width 550 height 111
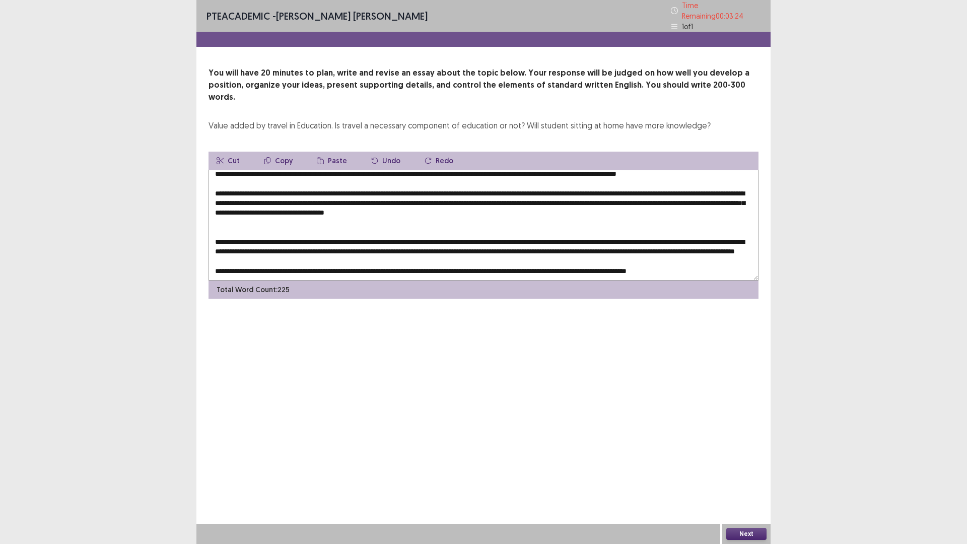
scroll to position [34, 0]
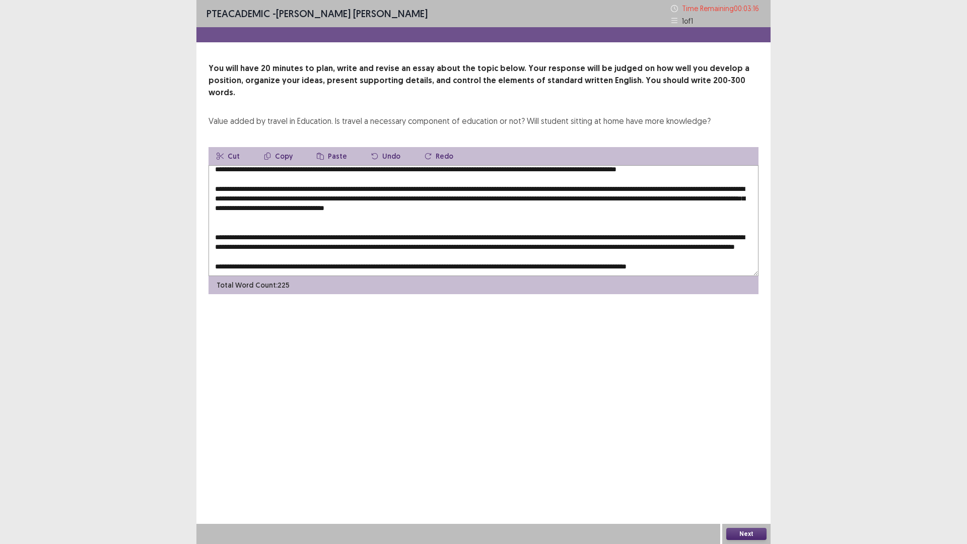
drag, startPoint x: 702, startPoint y: 226, endPoint x: 731, endPoint y: 225, distance: 28.7
click at [731, 225] on textarea at bounding box center [484, 220] width 550 height 111
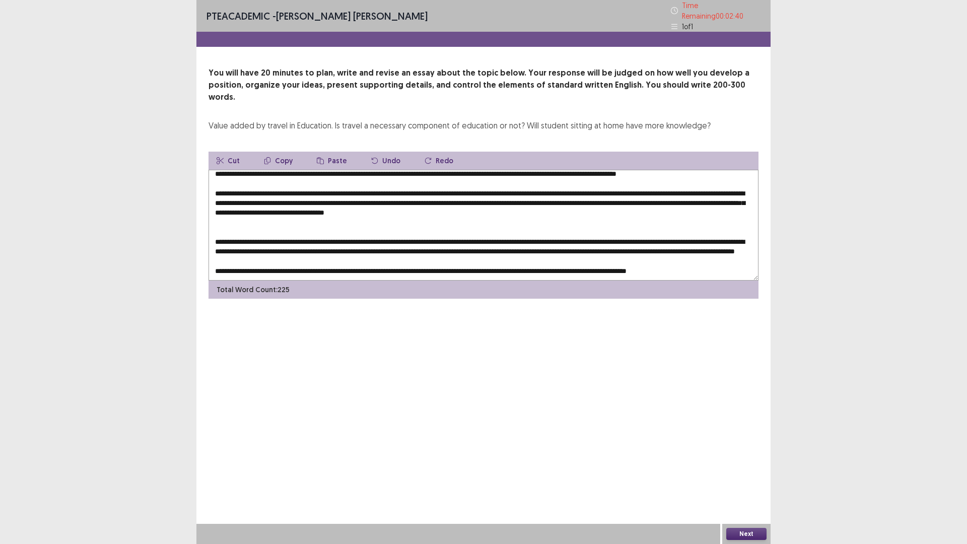
click at [251, 226] on textarea at bounding box center [484, 225] width 550 height 111
drag, startPoint x: 704, startPoint y: 226, endPoint x: 732, endPoint y: 224, distance: 28.3
click at [732, 224] on textarea at bounding box center [484, 225] width 550 height 111
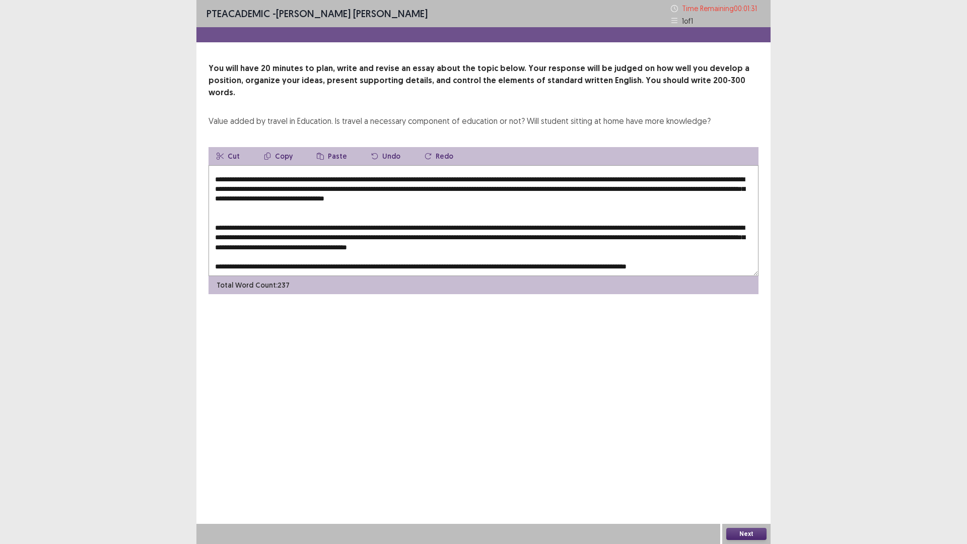
drag, startPoint x: 490, startPoint y: 235, endPoint x: 559, endPoint y: 237, distance: 69.1
click at [559, 237] on textarea at bounding box center [484, 220] width 550 height 111
drag, startPoint x: 278, startPoint y: 141, endPoint x: 349, endPoint y: 174, distance: 78.9
click at [284, 147] on button "Copy" at bounding box center [278, 156] width 45 height 18
drag, startPoint x: 479, startPoint y: 254, endPoint x: 461, endPoint y: 253, distance: 17.6
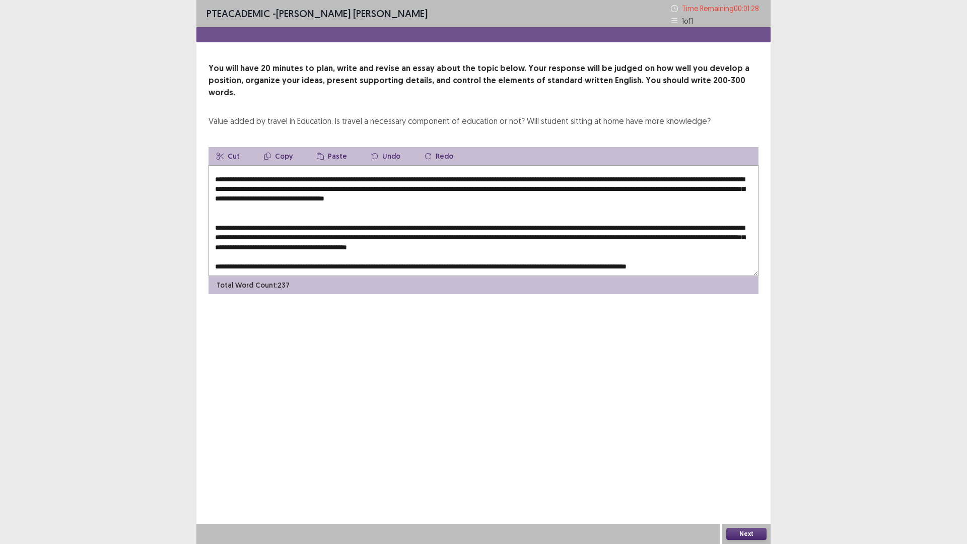
click at [465, 254] on textarea at bounding box center [484, 220] width 550 height 111
drag, startPoint x: 461, startPoint y: 254, endPoint x: 481, endPoint y: 253, distance: 19.2
click at [481, 253] on textarea at bounding box center [484, 220] width 550 height 111
click at [335, 147] on button "Paste" at bounding box center [332, 156] width 46 height 18
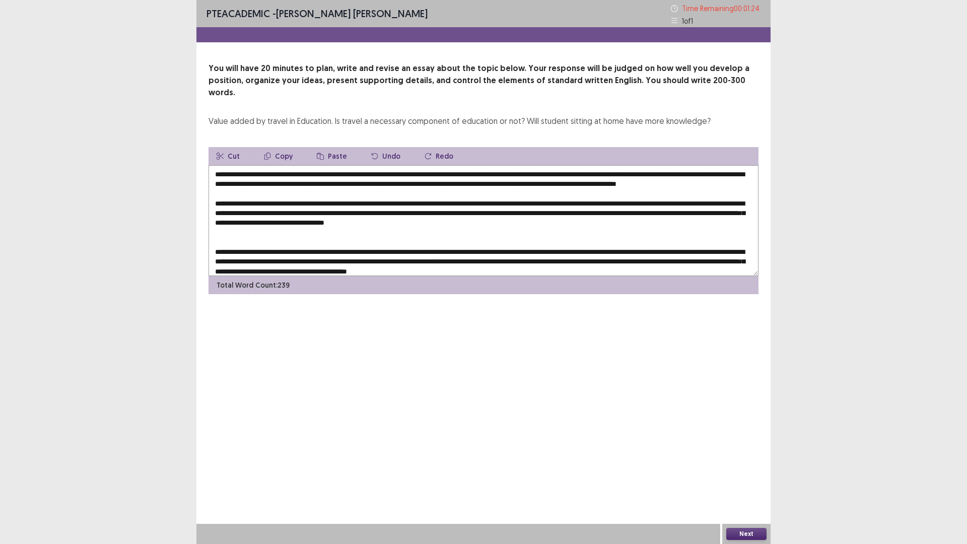
scroll to position [44, 0]
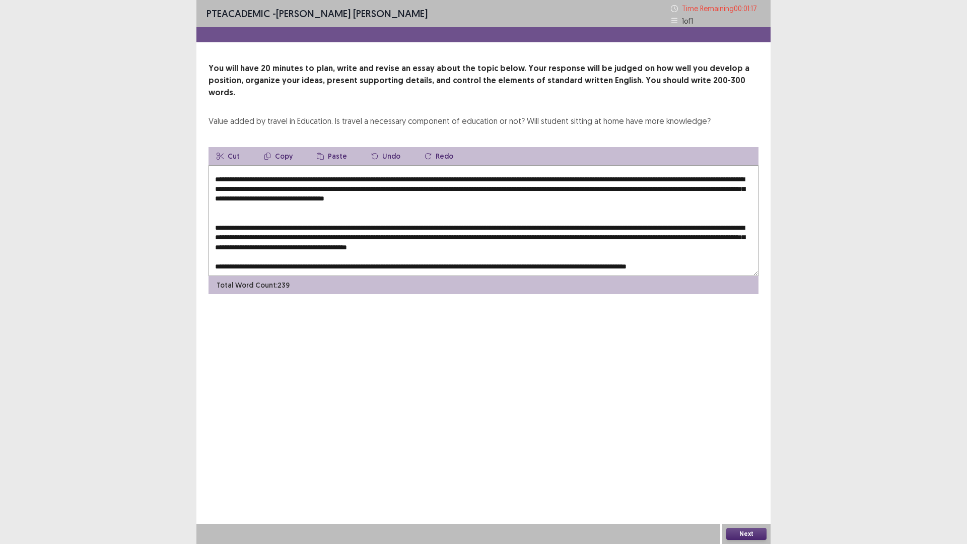
drag, startPoint x: 253, startPoint y: 226, endPoint x: 311, endPoint y: 226, distance: 58.4
click at [259, 226] on textarea at bounding box center [484, 220] width 550 height 111
click at [272, 226] on textarea at bounding box center [484, 220] width 550 height 111
click at [252, 229] on textarea at bounding box center [484, 220] width 550 height 111
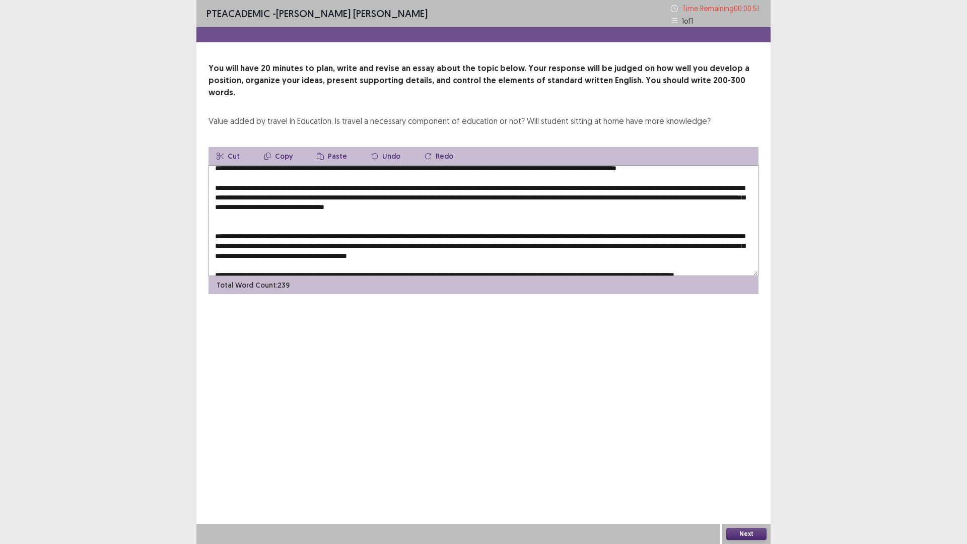
scroll to position [0, 0]
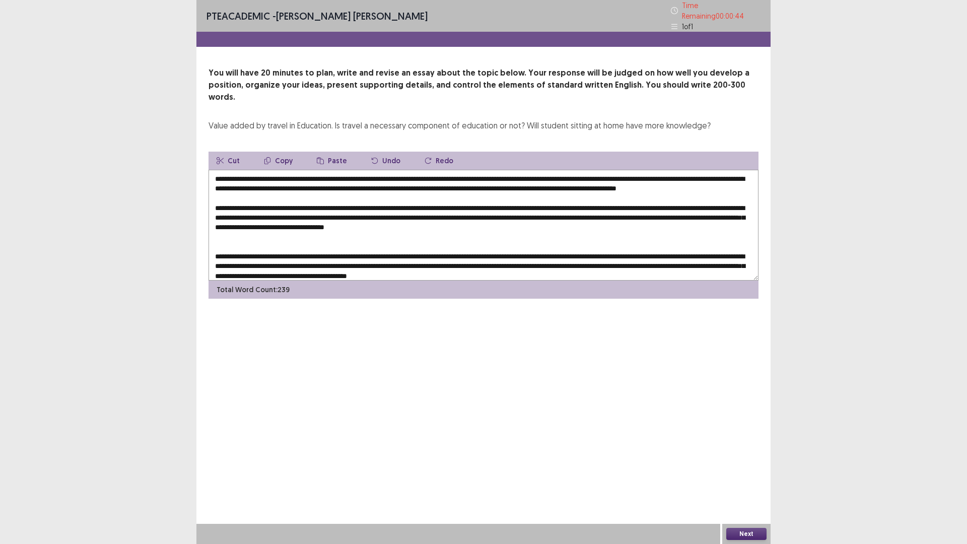
click at [539, 170] on textarea at bounding box center [484, 225] width 550 height 111
drag, startPoint x: 284, startPoint y: 172, endPoint x: 351, endPoint y: 176, distance: 66.6
click at [290, 172] on textarea at bounding box center [484, 225] width 550 height 111
click at [322, 175] on textarea at bounding box center [484, 225] width 550 height 111
drag, startPoint x: 285, startPoint y: 172, endPoint x: 328, endPoint y: 175, distance: 43.4
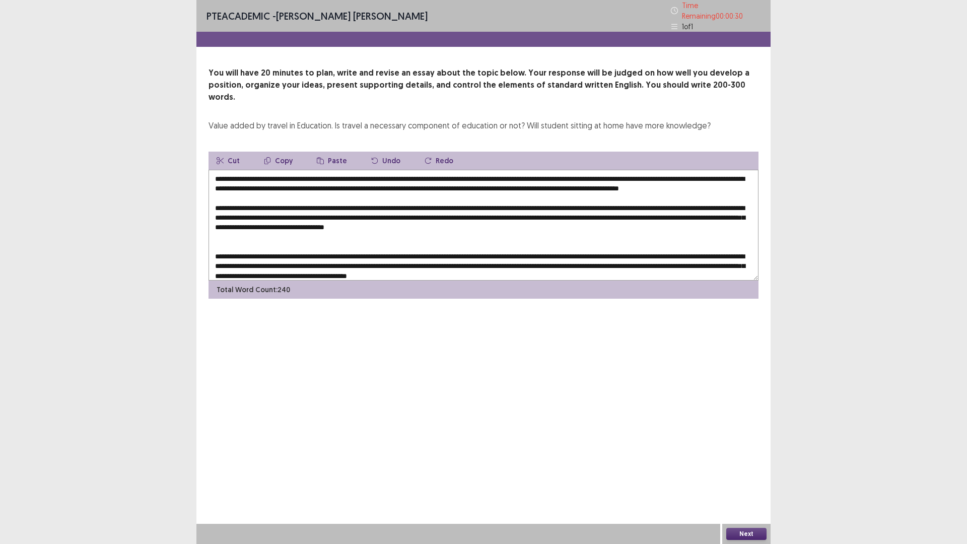
click at [287, 172] on textarea at bounding box center [484, 225] width 550 height 111
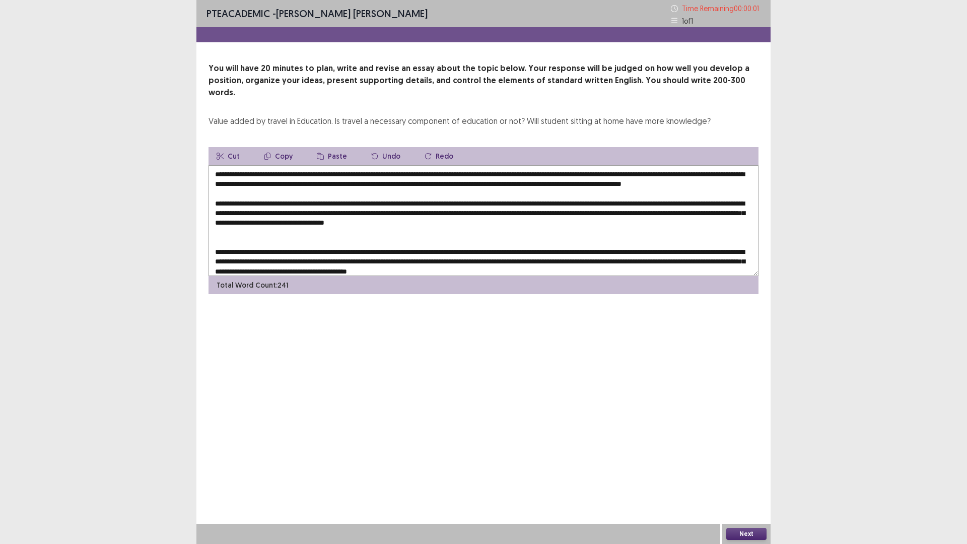
type textarea "**********"
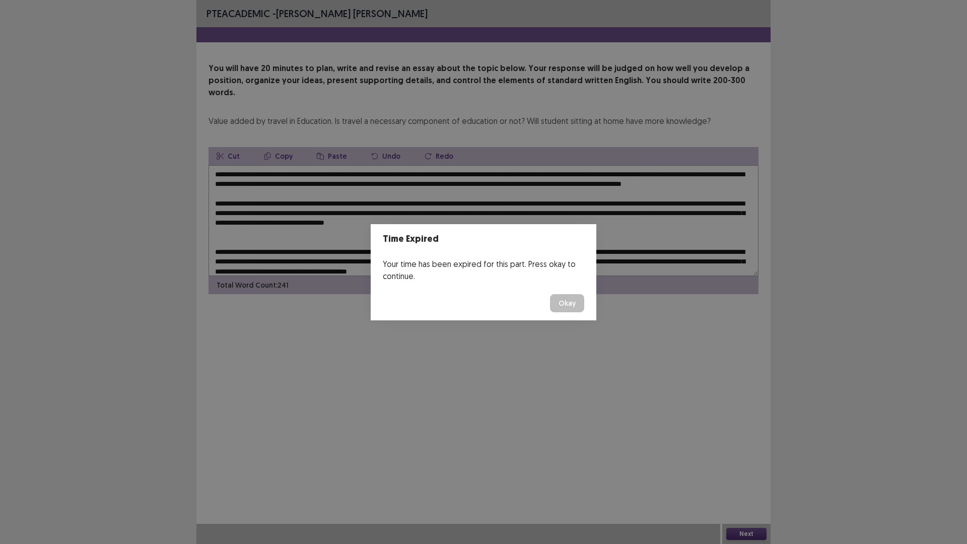
drag, startPoint x: 559, startPoint y: 303, endPoint x: 587, endPoint y: 334, distance: 41.7
click at [559, 303] on button "Okay" at bounding box center [567, 303] width 34 height 18
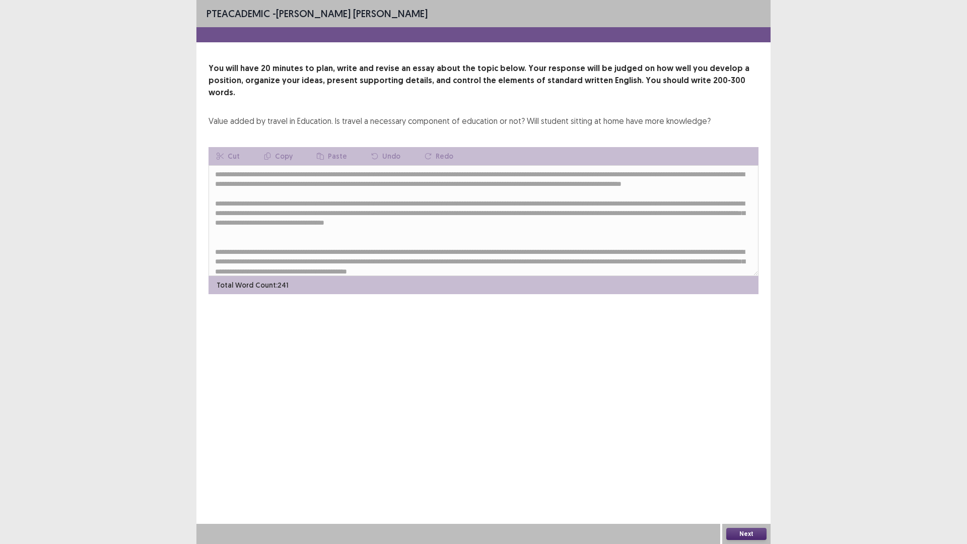
click at [742, 476] on button "Next" at bounding box center [746, 534] width 40 height 12
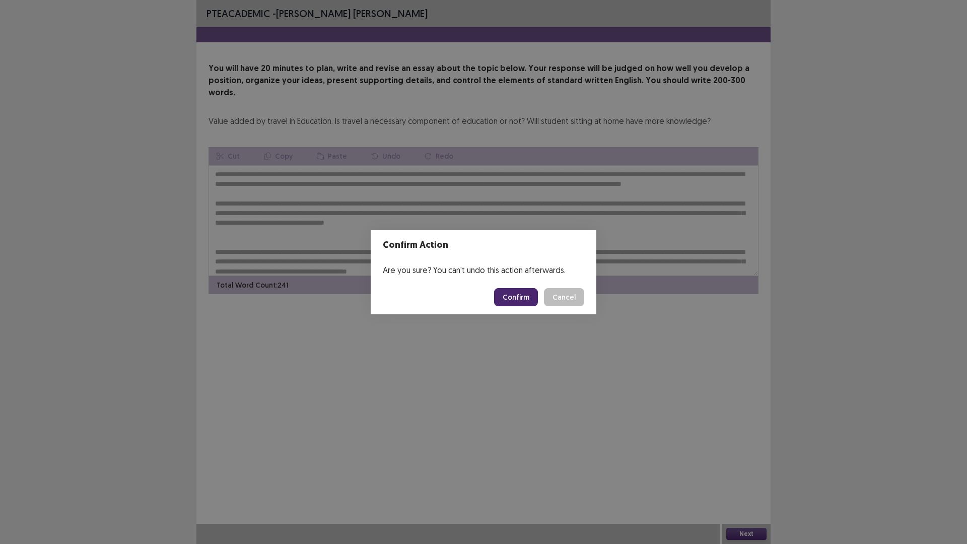
click at [526, 300] on button "Confirm" at bounding box center [516, 297] width 44 height 18
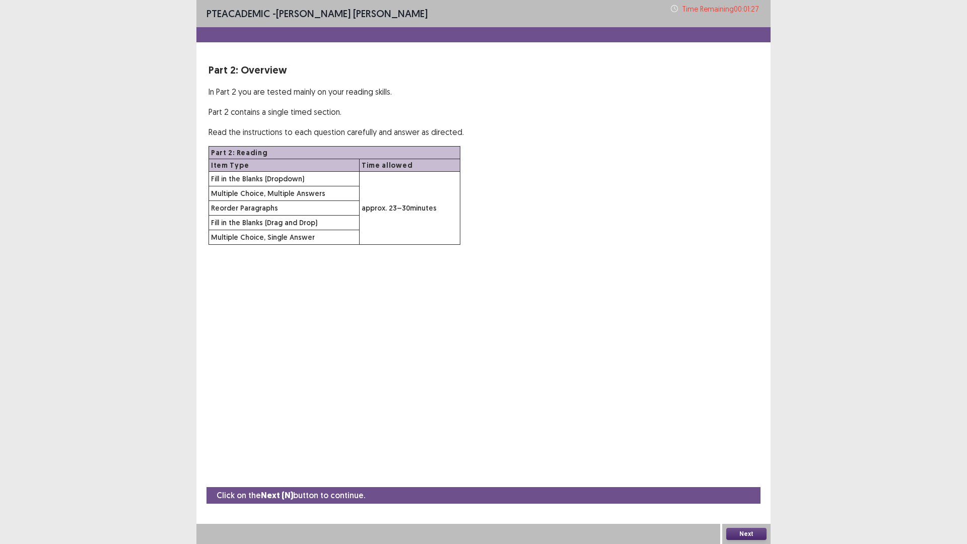
click at [752, 476] on button "Next" at bounding box center [746, 534] width 40 height 12
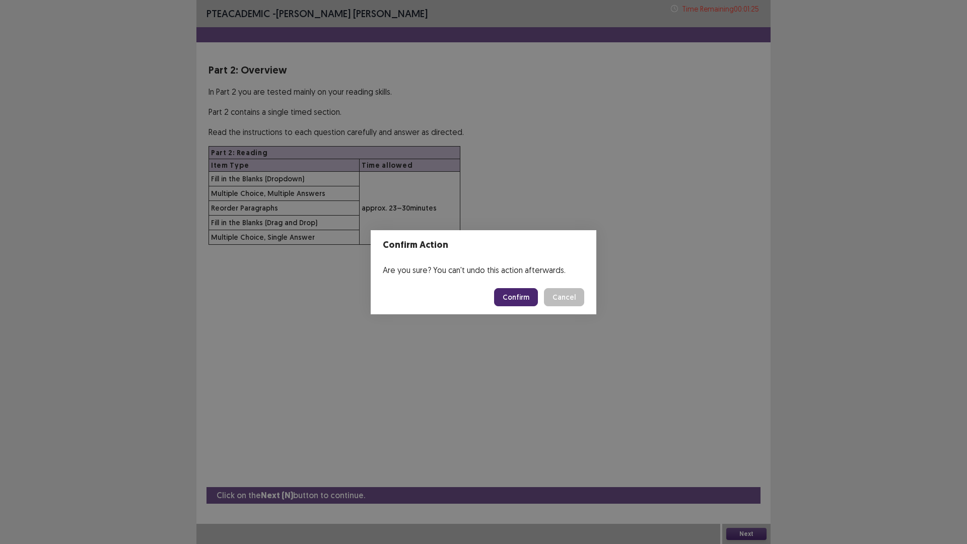
click at [518, 294] on button "Confirm" at bounding box center [516, 297] width 44 height 18
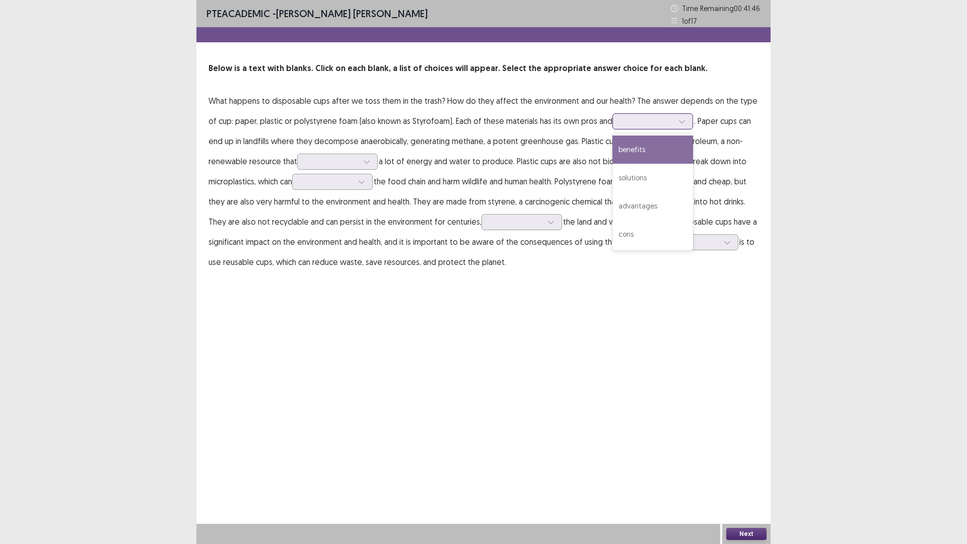
click at [626, 123] on div at bounding box center [647, 121] width 52 height 10
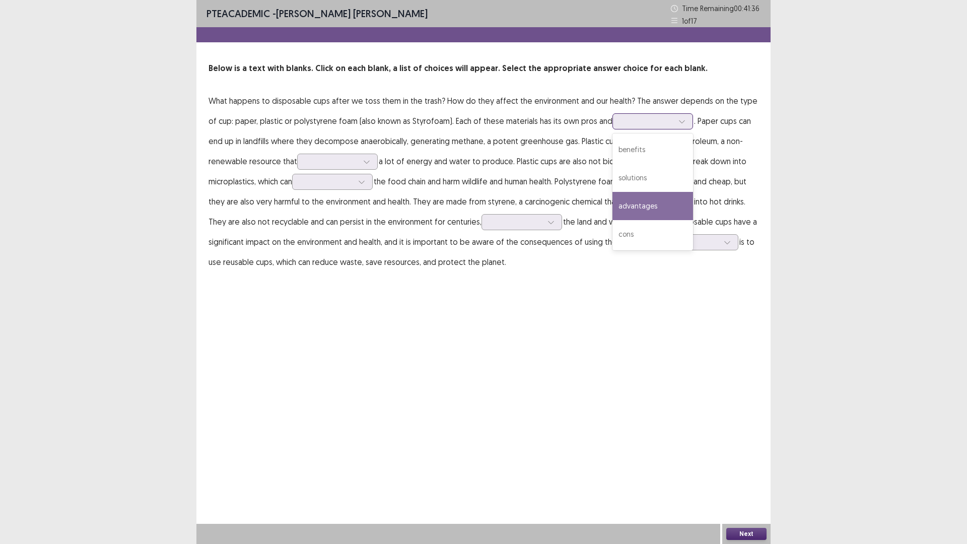
click at [651, 202] on div "advantages" at bounding box center [653, 206] width 81 height 28
click at [679, 121] on icon at bounding box center [682, 121] width 7 height 7
click at [638, 179] on div "solutions" at bounding box center [653, 178] width 81 height 28
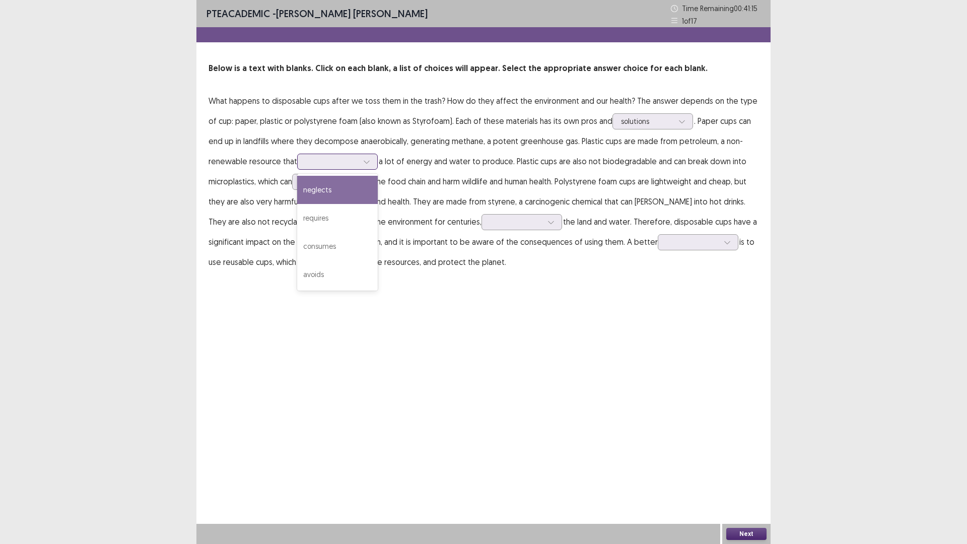
click at [361, 160] on div at bounding box center [366, 161] width 15 height 15
click at [345, 275] on div "avoids" at bounding box center [337, 274] width 81 height 28
click at [341, 185] on div at bounding box center [327, 182] width 52 height 10
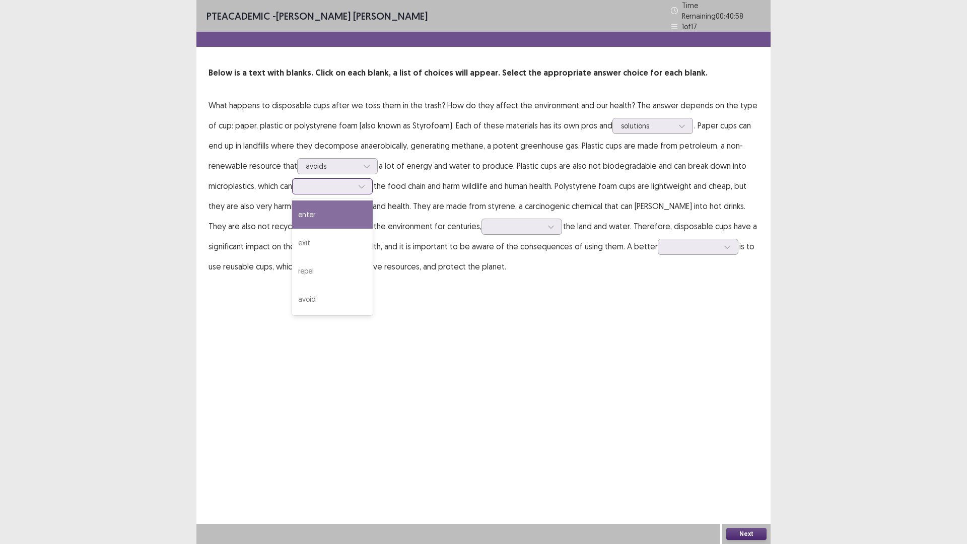
click at [349, 207] on div "enter" at bounding box center [332, 215] width 81 height 28
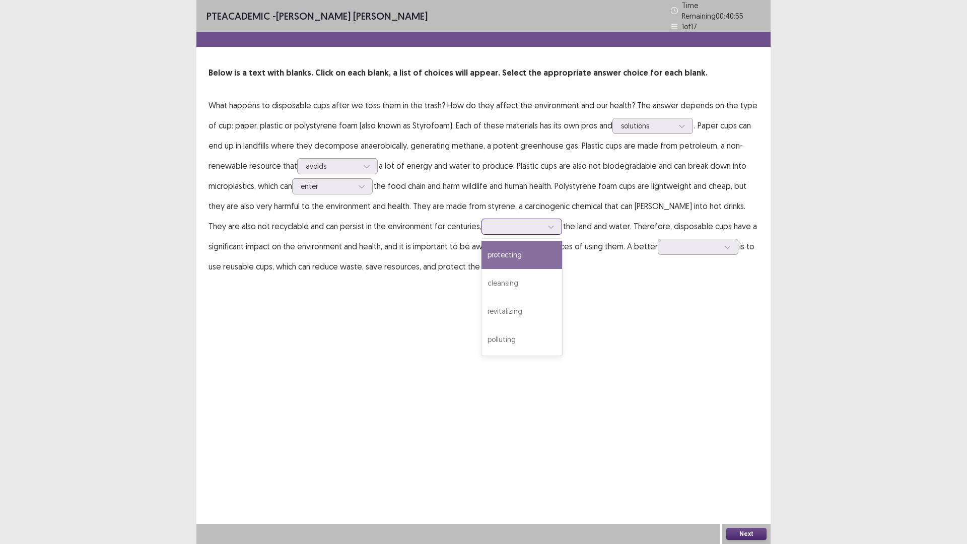
click at [490, 224] on div at bounding box center [516, 227] width 52 height 10
click at [482, 249] on div "protecting" at bounding box center [522, 255] width 81 height 28
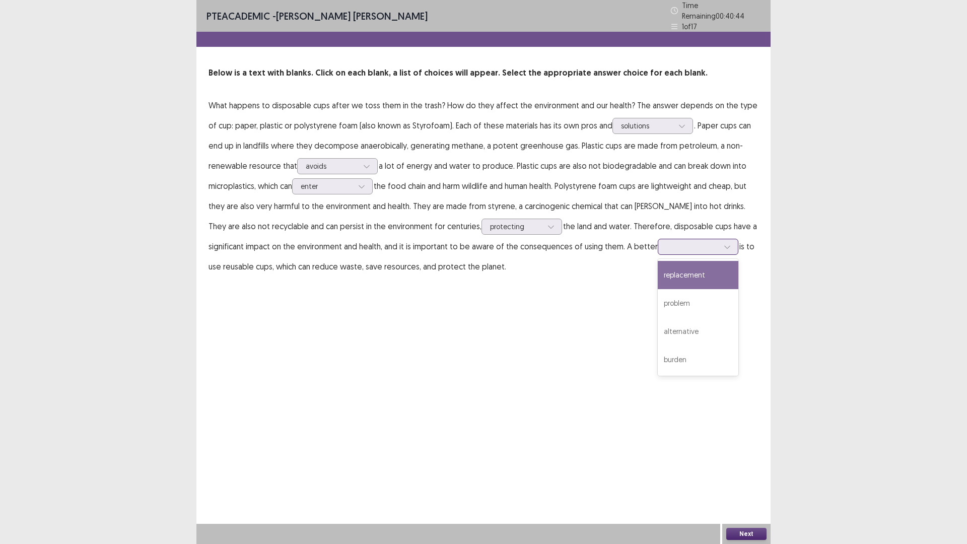
click at [667, 245] on div at bounding box center [693, 247] width 52 height 10
click at [672, 269] on div "replacement" at bounding box center [698, 275] width 81 height 28
click at [741, 476] on button "Next" at bounding box center [746, 534] width 40 height 12
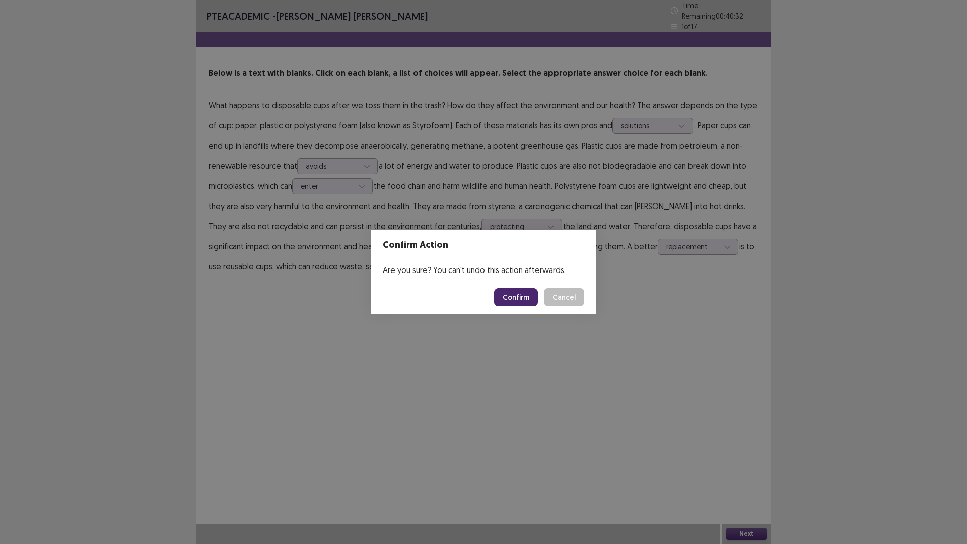
click at [511, 297] on button "Confirm" at bounding box center [516, 297] width 44 height 18
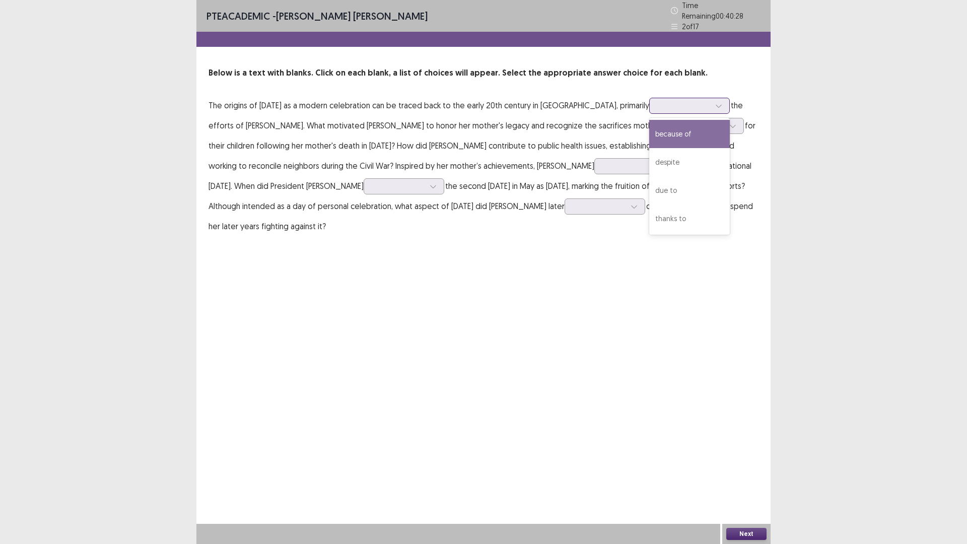
click at [693, 102] on div at bounding box center [684, 106] width 52 height 10
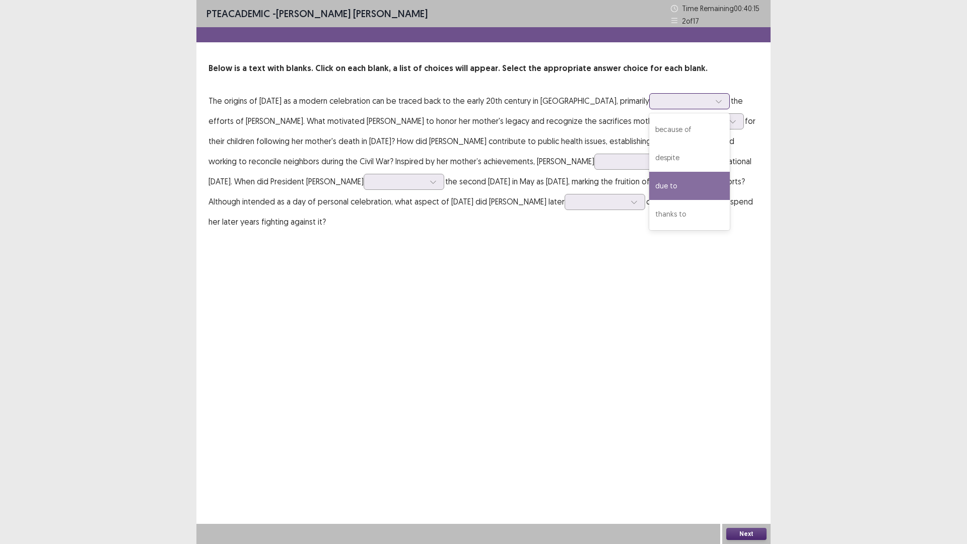
click at [691, 185] on div "due to" at bounding box center [689, 186] width 81 height 28
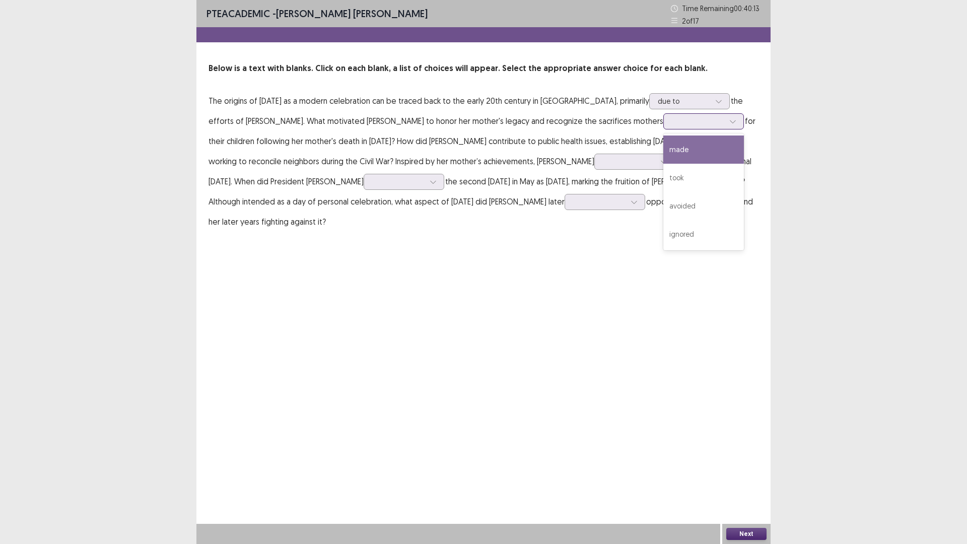
click at [672, 122] on div at bounding box center [698, 121] width 52 height 10
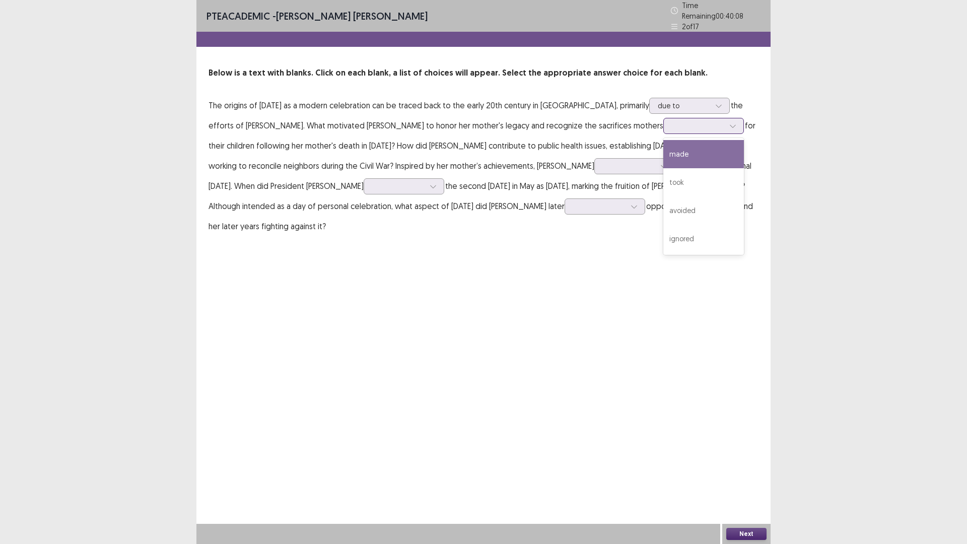
click at [664, 151] on div "made" at bounding box center [704, 154] width 81 height 28
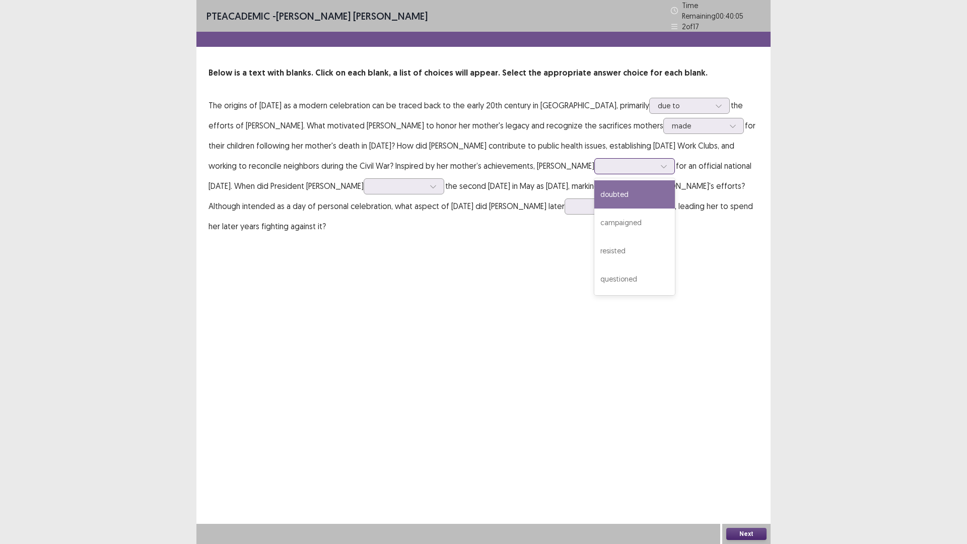
click at [603, 164] on div at bounding box center [629, 166] width 52 height 10
click at [594, 211] on div "campaigned" at bounding box center [634, 223] width 81 height 28
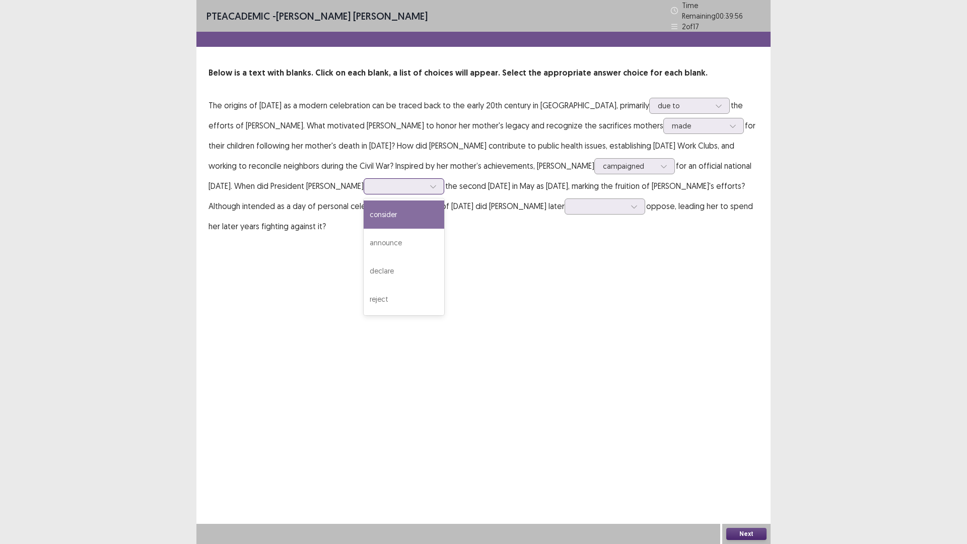
click at [386, 186] on div at bounding box center [398, 186] width 52 height 10
click at [382, 209] on div "consider" at bounding box center [404, 215] width 81 height 28
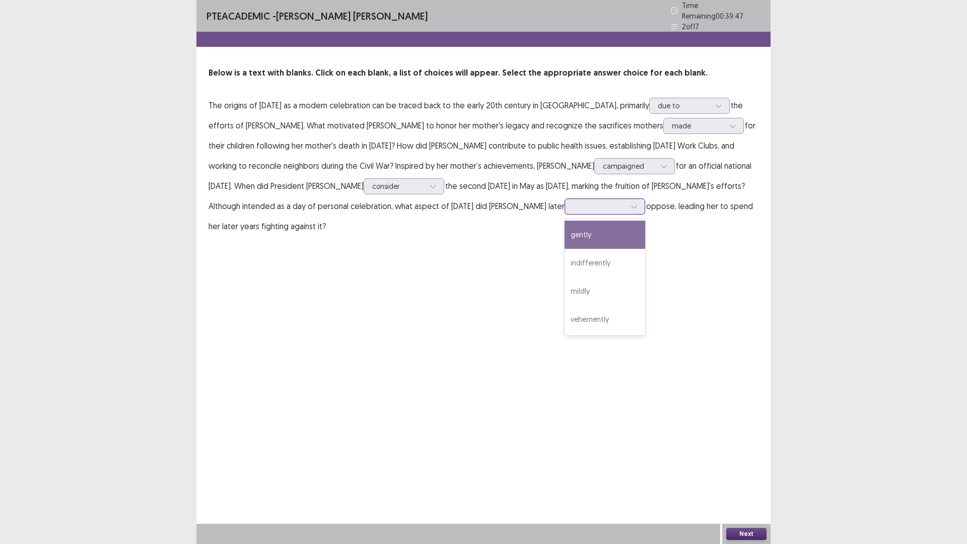
click at [573, 206] on div at bounding box center [599, 207] width 52 height 10
click at [565, 233] on div "gently" at bounding box center [605, 235] width 81 height 28
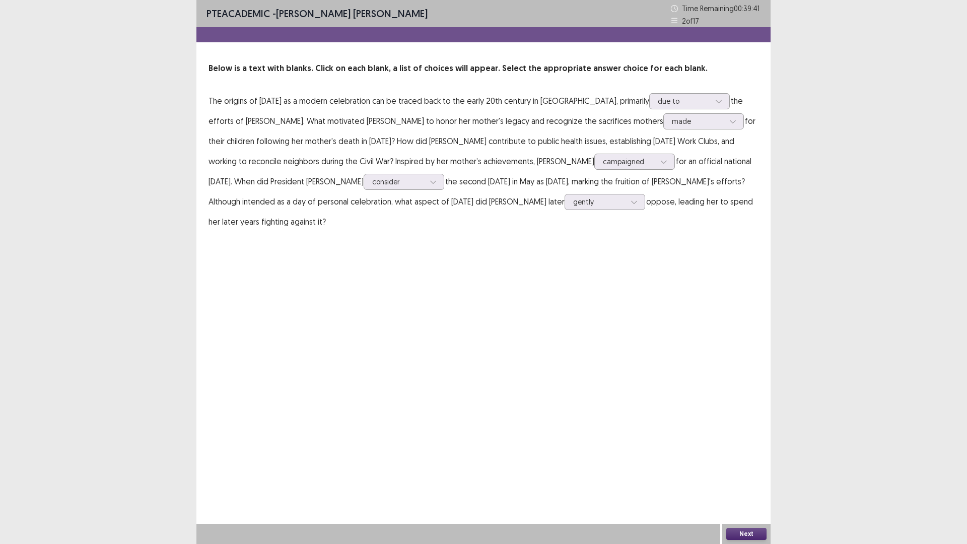
click at [748, 476] on button "Next" at bounding box center [746, 534] width 40 height 12
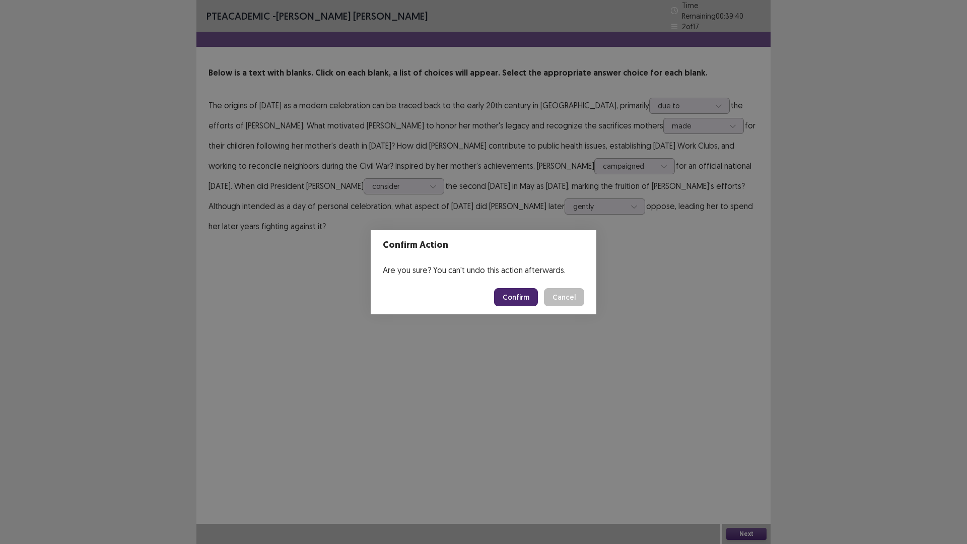
click at [508, 294] on button "Confirm" at bounding box center [516, 297] width 44 height 18
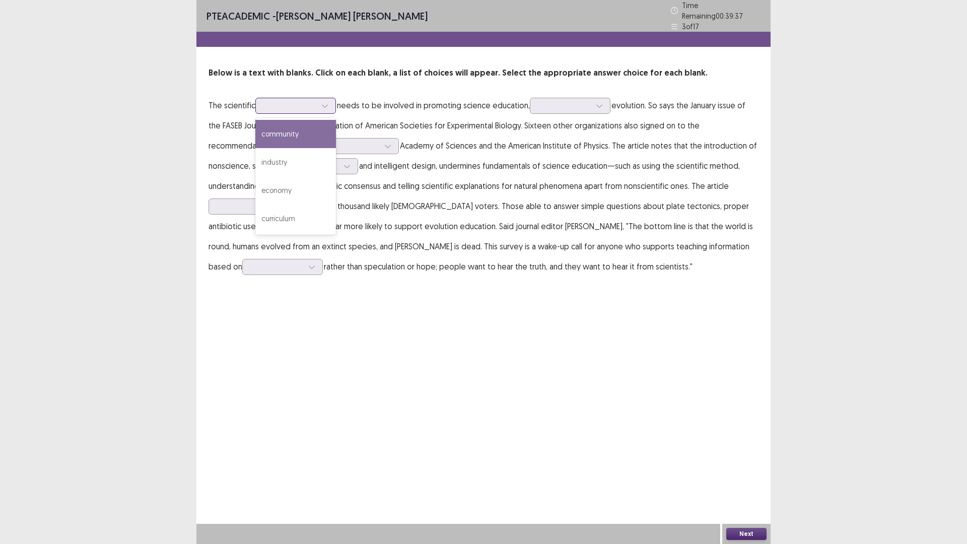
click at [282, 106] on div at bounding box center [290, 106] width 52 height 10
click at [308, 214] on div "curriculum" at bounding box center [295, 219] width 81 height 28
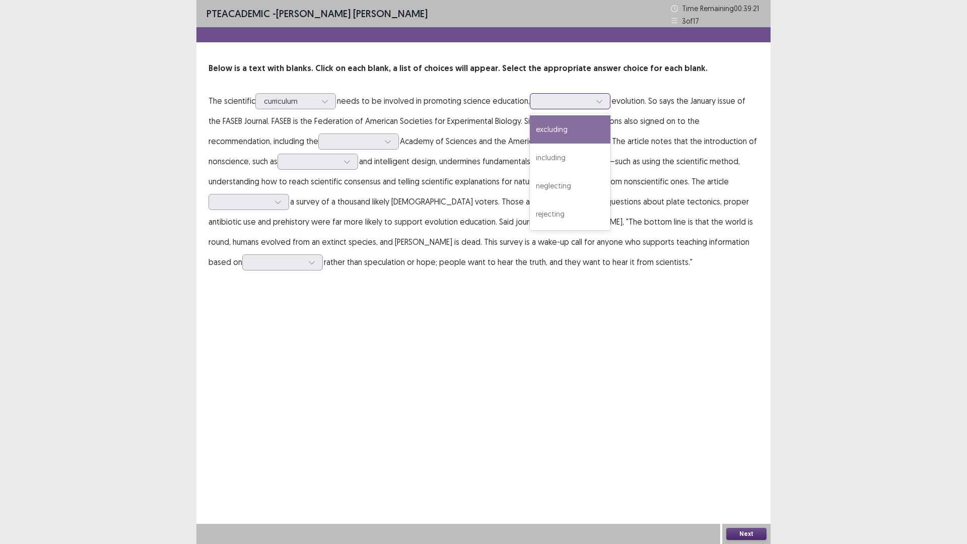
click at [584, 103] on div at bounding box center [565, 101] width 52 height 10
click at [581, 157] on div "including" at bounding box center [570, 158] width 81 height 28
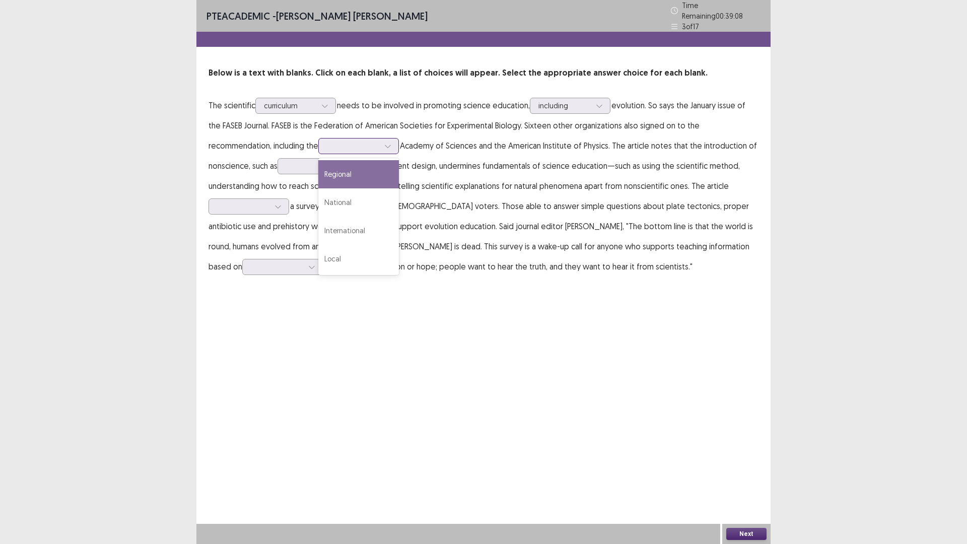
click at [346, 141] on div at bounding box center [353, 146] width 52 height 10
click at [317, 98] on div "curriculum" at bounding box center [290, 105] width 54 height 15
click at [380, 129] on p "The scientific curriculum needs to be involved in promoting science education, …" at bounding box center [484, 185] width 550 height 181
click at [383, 139] on div at bounding box center [387, 146] width 15 height 15
click at [367, 191] on div "National" at bounding box center [358, 202] width 81 height 28
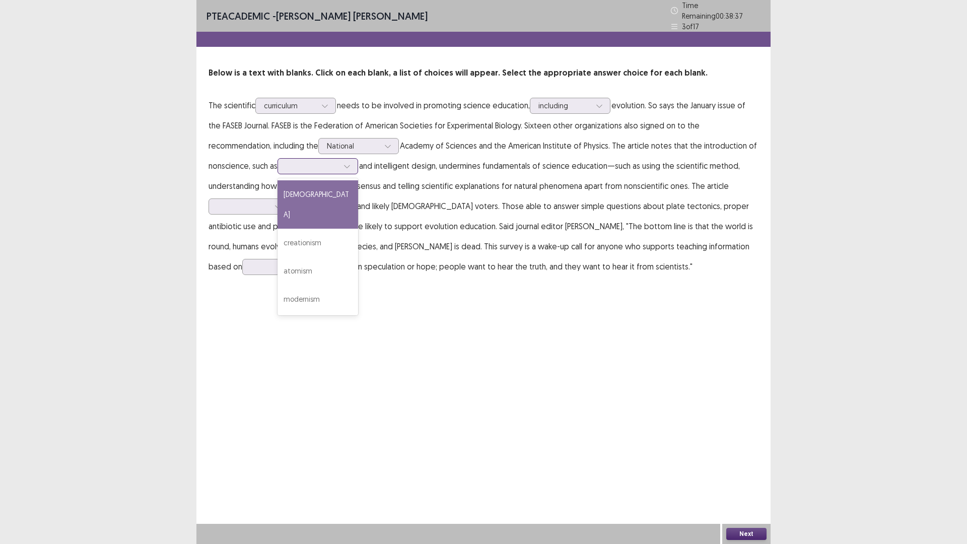
click at [313, 164] on div at bounding box center [312, 166] width 52 height 10
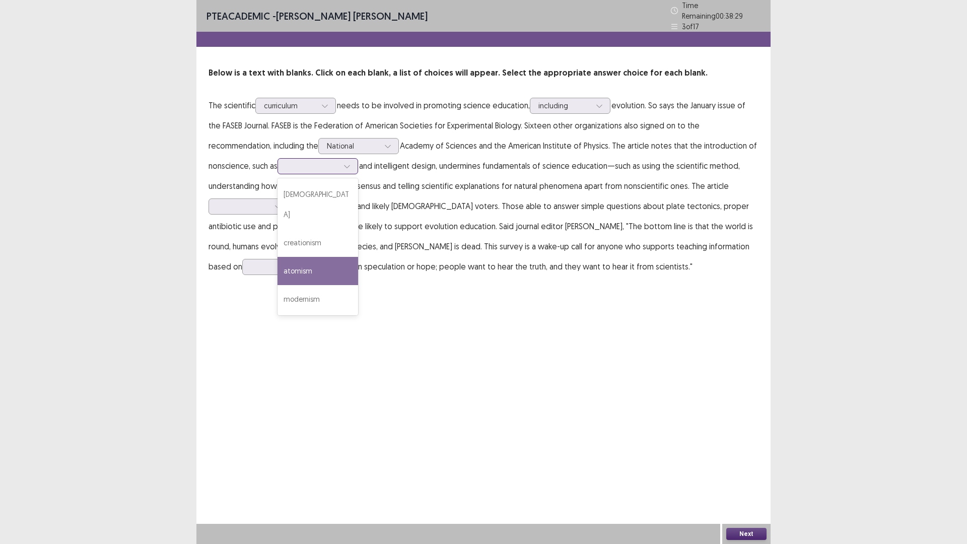
click at [321, 257] on div "atomism" at bounding box center [318, 271] width 81 height 28
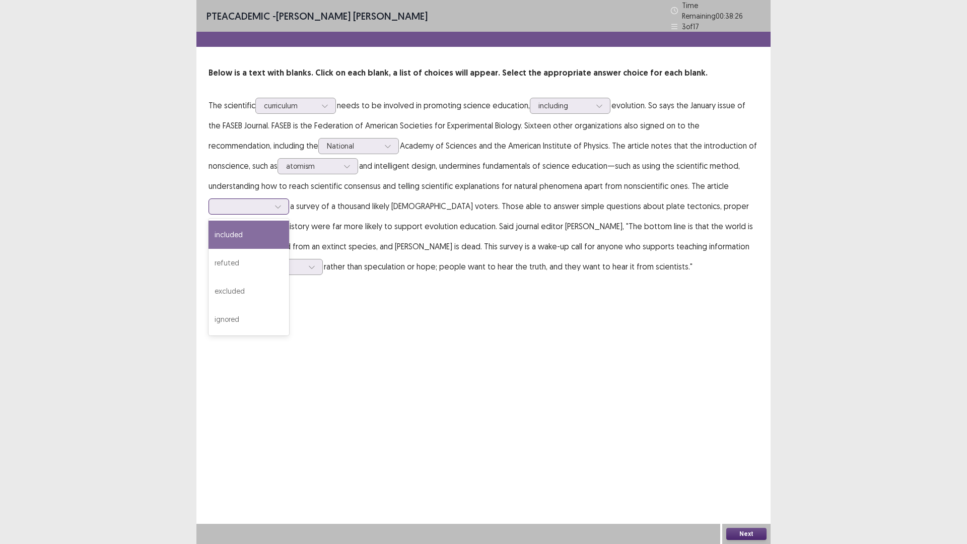
click at [264, 202] on div at bounding box center [243, 207] width 52 height 10
click at [249, 240] on div "included" at bounding box center [249, 235] width 81 height 28
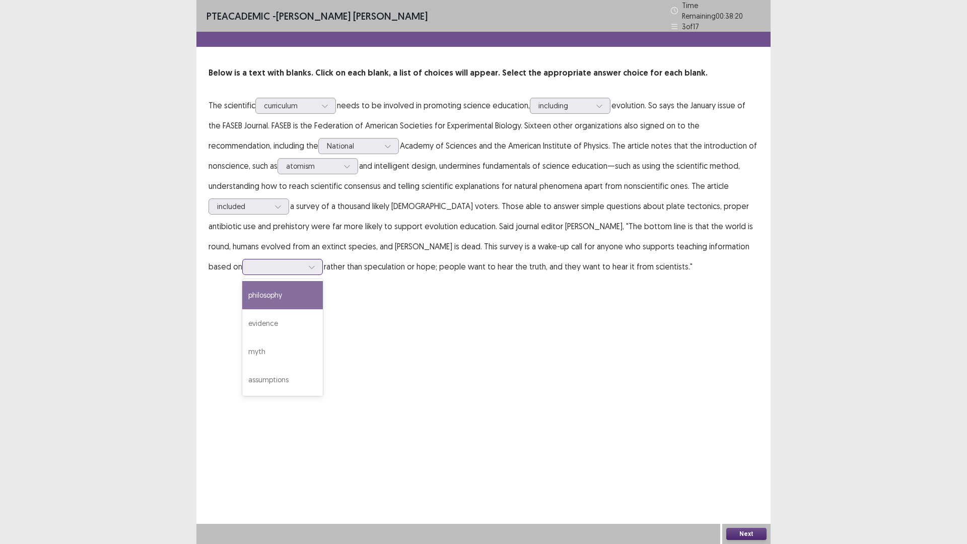
click at [315, 263] on icon at bounding box center [311, 266] width 7 height 7
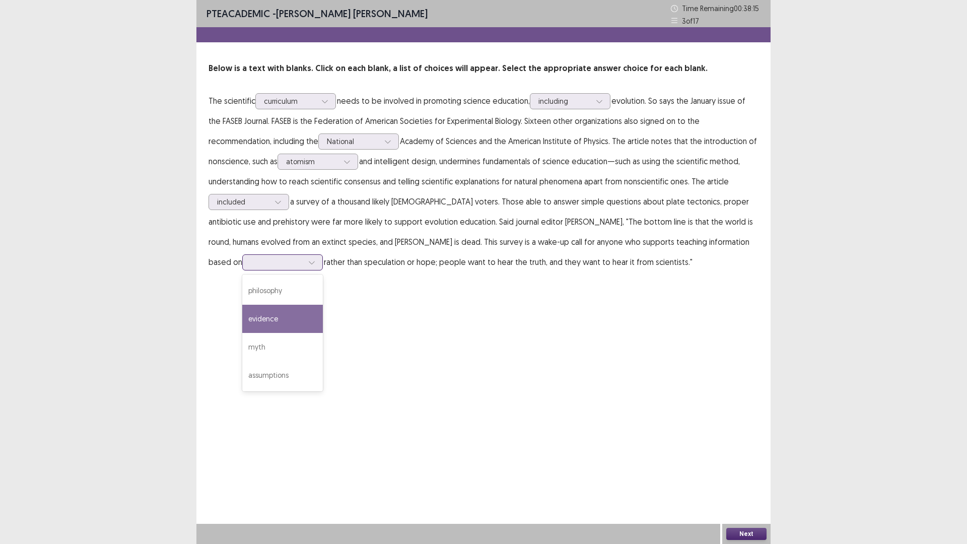
click at [323, 305] on div "evidence" at bounding box center [282, 319] width 81 height 28
click at [756, 476] on button "Next" at bounding box center [746, 534] width 40 height 12
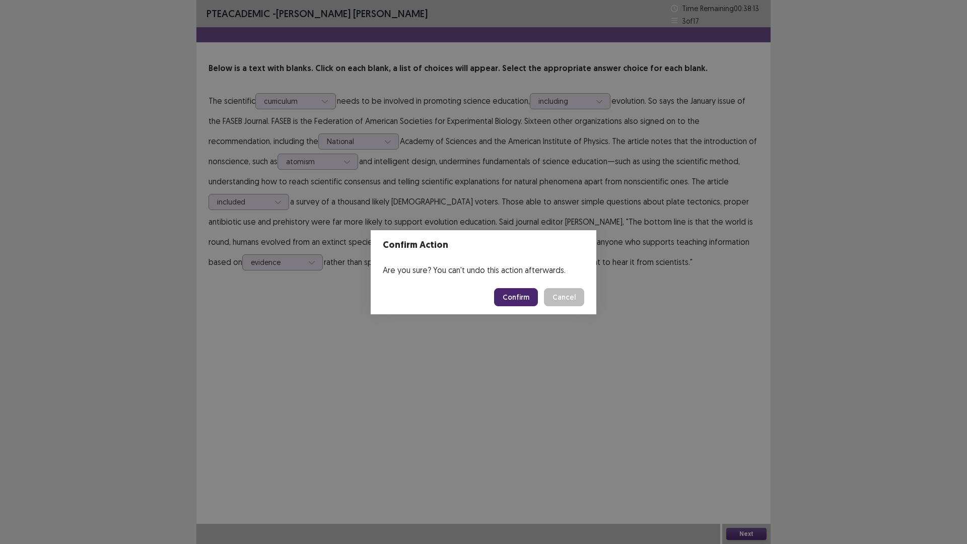
click at [528, 299] on button "Confirm" at bounding box center [516, 297] width 44 height 18
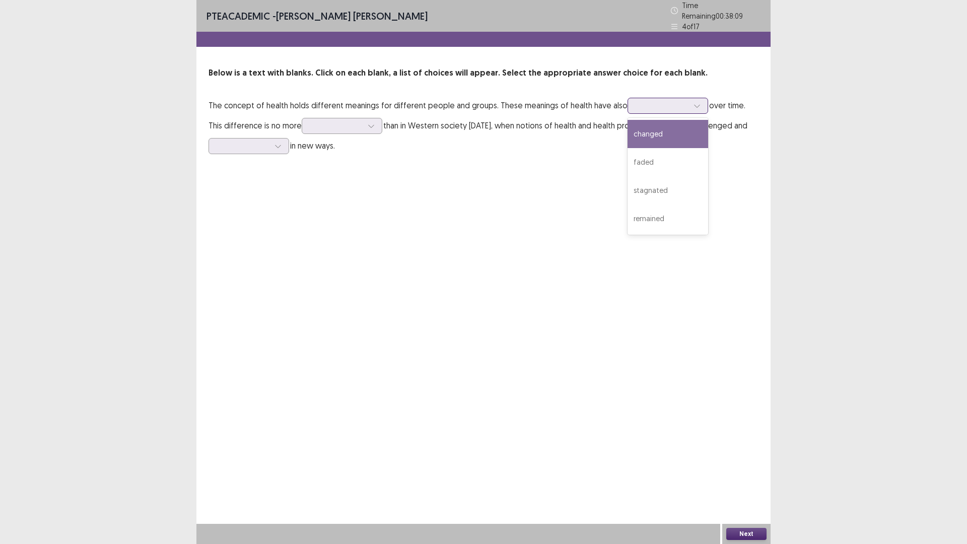
click at [668, 101] on div at bounding box center [662, 106] width 52 height 10
click at [653, 210] on div "remained" at bounding box center [668, 219] width 81 height 28
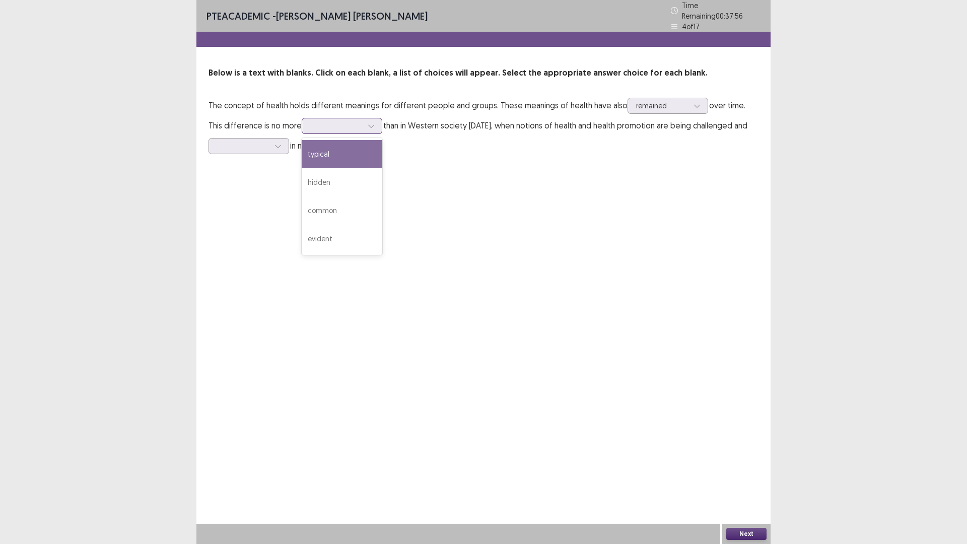
click at [315, 121] on div at bounding box center [336, 126] width 52 height 10
click at [326, 217] on div "common" at bounding box center [342, 210] width 81 height 28
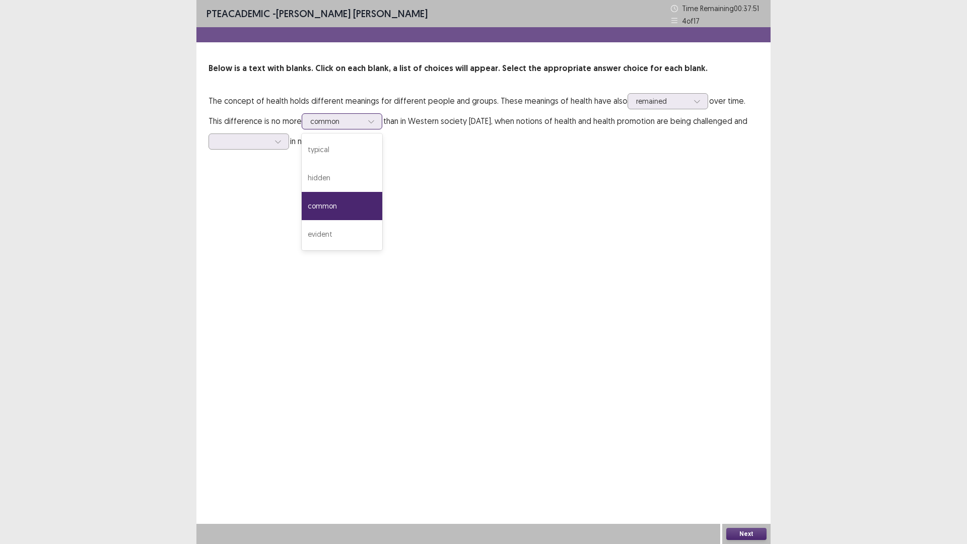
click at [336, 120] on div at bounding box center [336, 121] width 52 height 10
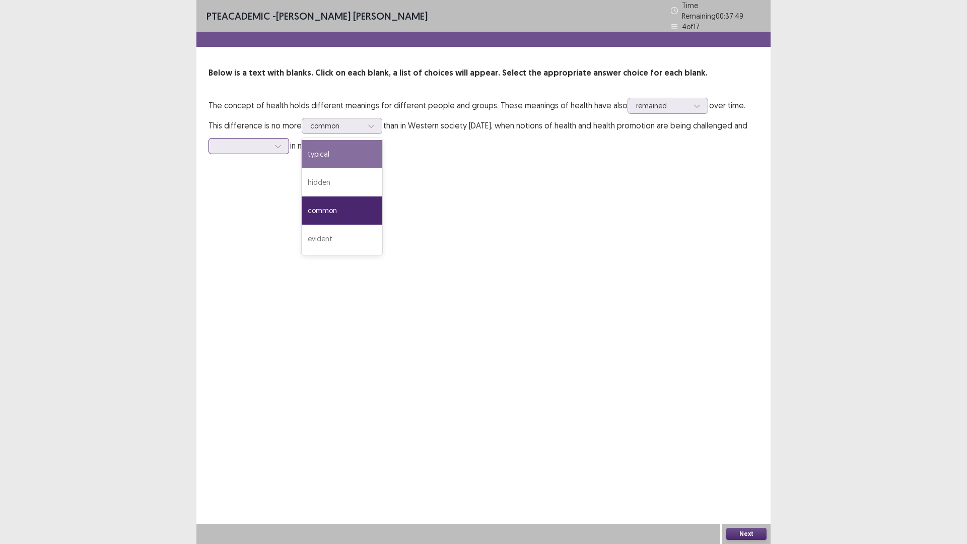
click at [252, 147] on div at bounding box center [243, 146] width 52 height 10
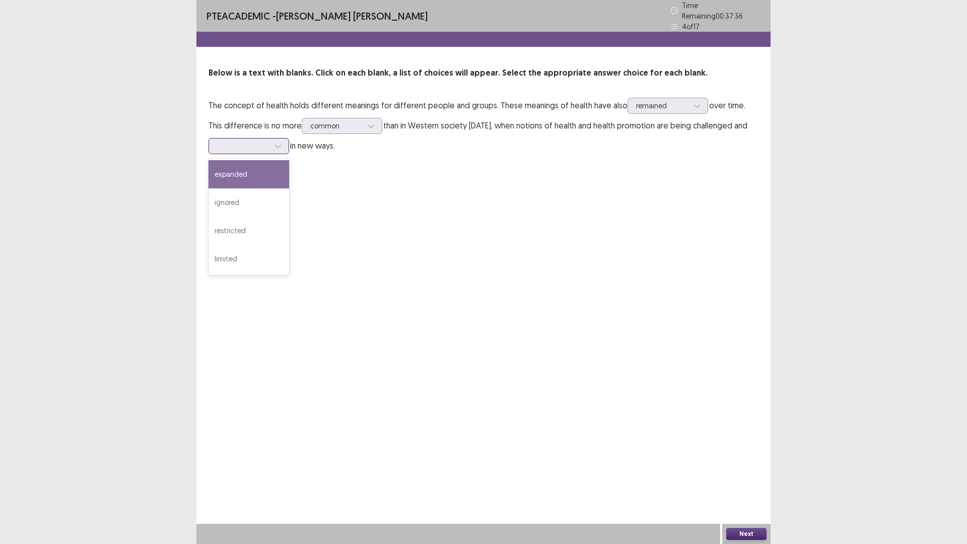
click at [247, 177] on div "expanded" at bounding box center [249, 174] width 81 height 28
click at [752, 476] on button "Next" at bounding box center [746, 534] width 40 height 12
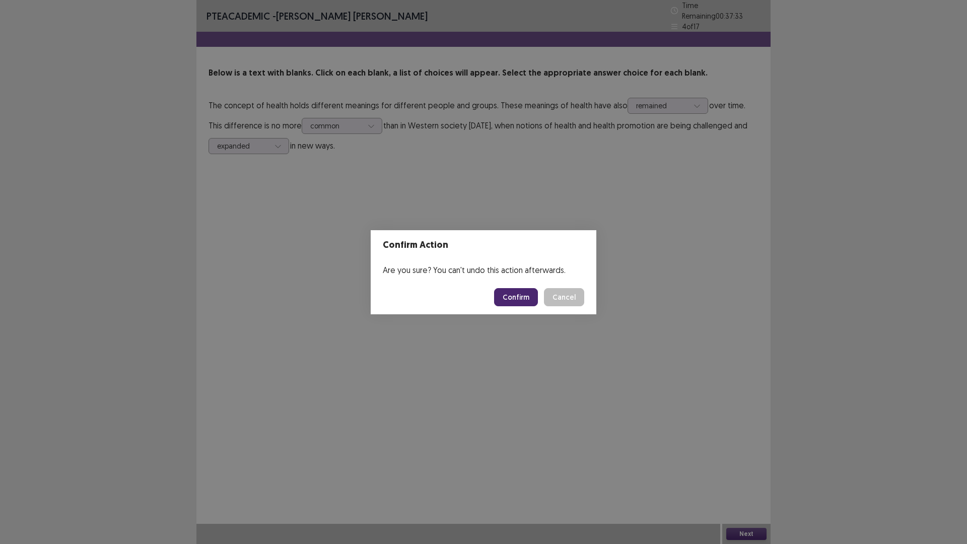
click at [513, 298] on button "Confirm" at bounding box center [516, 297] width 44 height 18
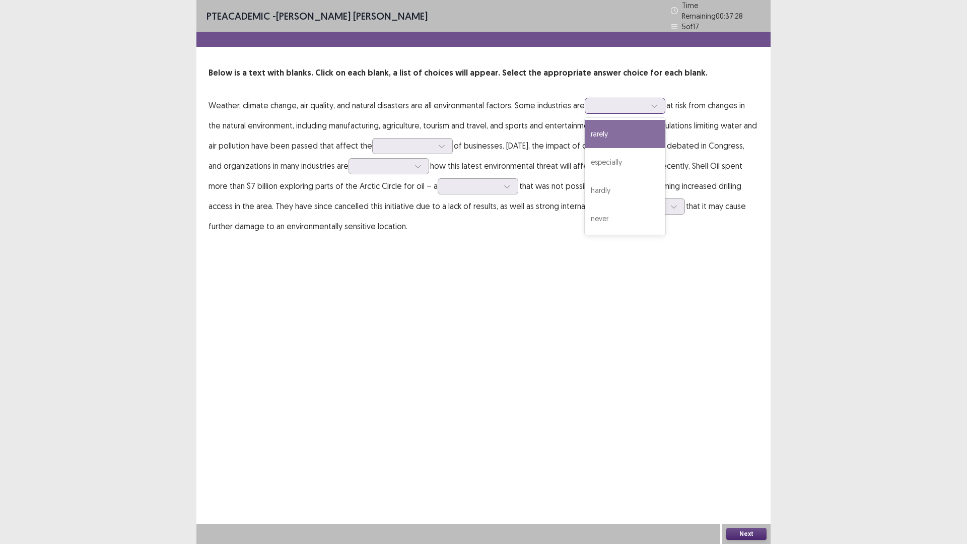
click at [642, 101] on div at bounding box center [619, 106] width 52 height 10
click at [646, 184] on div "hardly" at bounding box center [625, 190] width 81 height 28
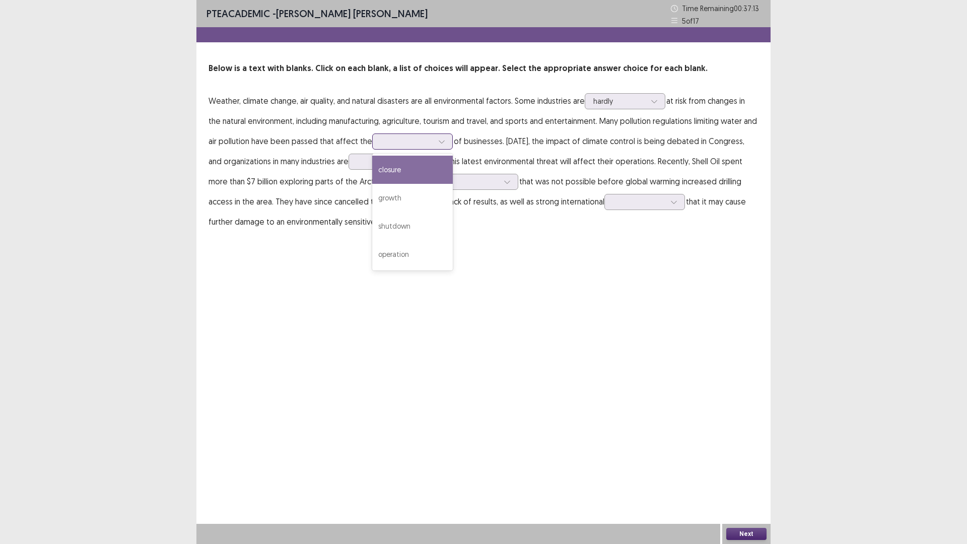
click at [433, 139] on div at bounding box center [407, 142] width 52 height 10
click at [438, 199] on div "growth" at bounding box center [412, 198] width 81 height 28
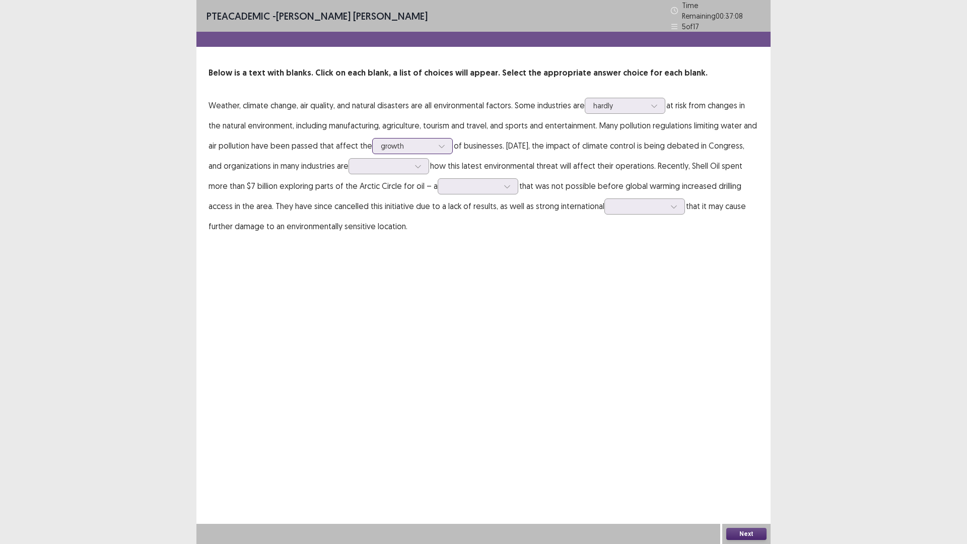
click at [433, 141] on div at bounding box center [407, 146] width 52 height 10
click at [433, 198] on div "growth" at bounding box center [412, 202] width 81 height 28
click at [382, 163] on div at bounding box center [383, 166] width 52 height 10
click at [389, 191] on div "relieved" at bounding box center [389, 194] width 81 height 28
click at [467, 181] on div at bounding box center [472, 186] width 52 height 10
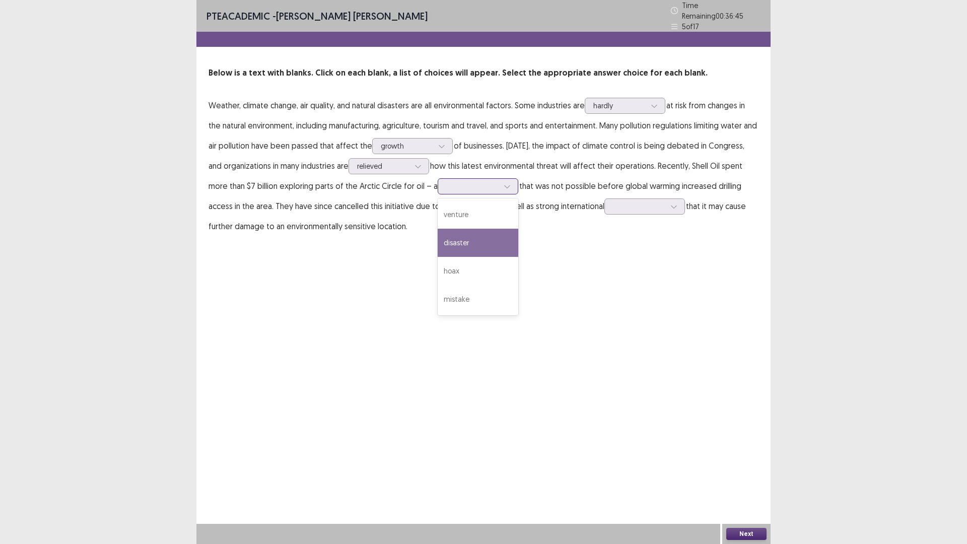
click at [460, 234] on div "disaster" at bounding box center [478, 243] width 81 height 28
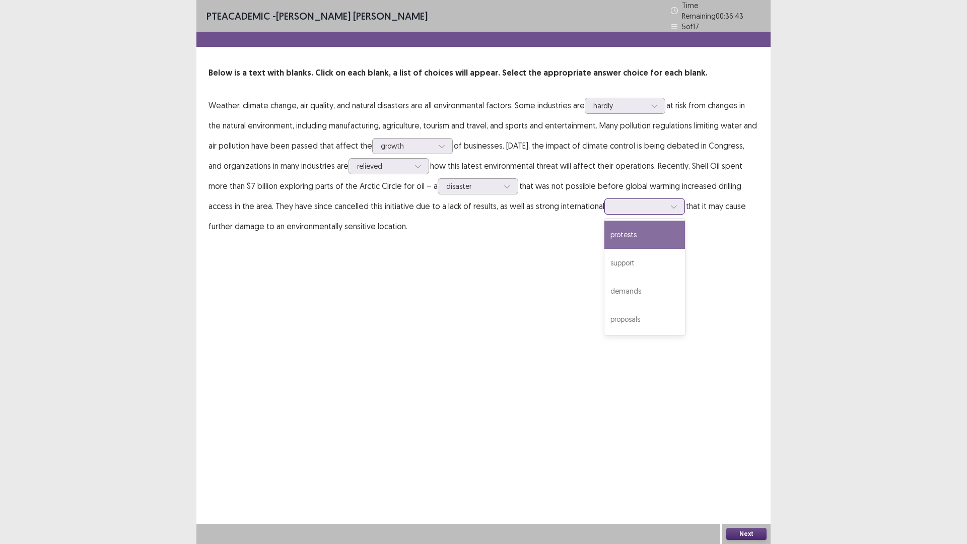
click at [682, 202] on div at bounding box center [645, 206] width 81 height 16
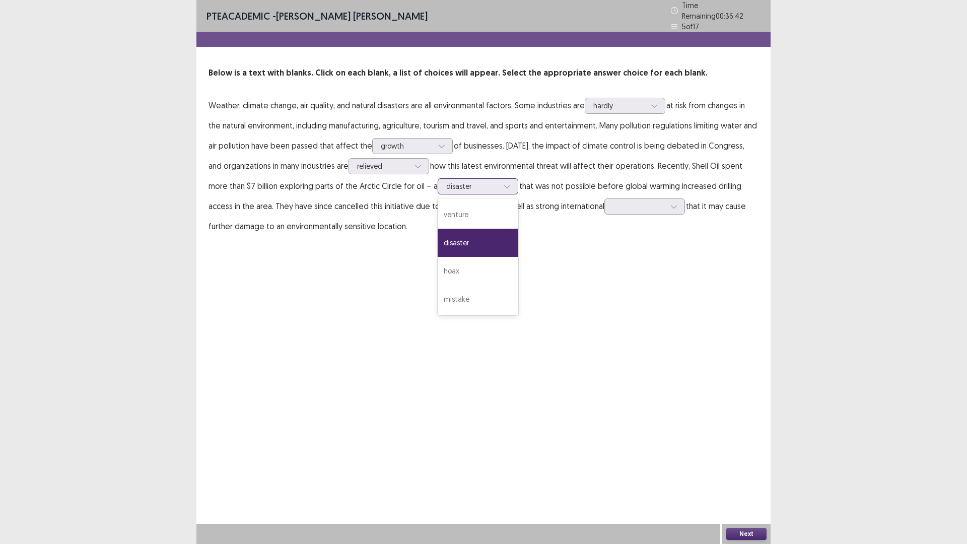
click at [495, 183] on div at bounding box center [472, 186] width 52 height 10
click at [637, 205] on div at bounding box center [639, 207] width 52 height 10
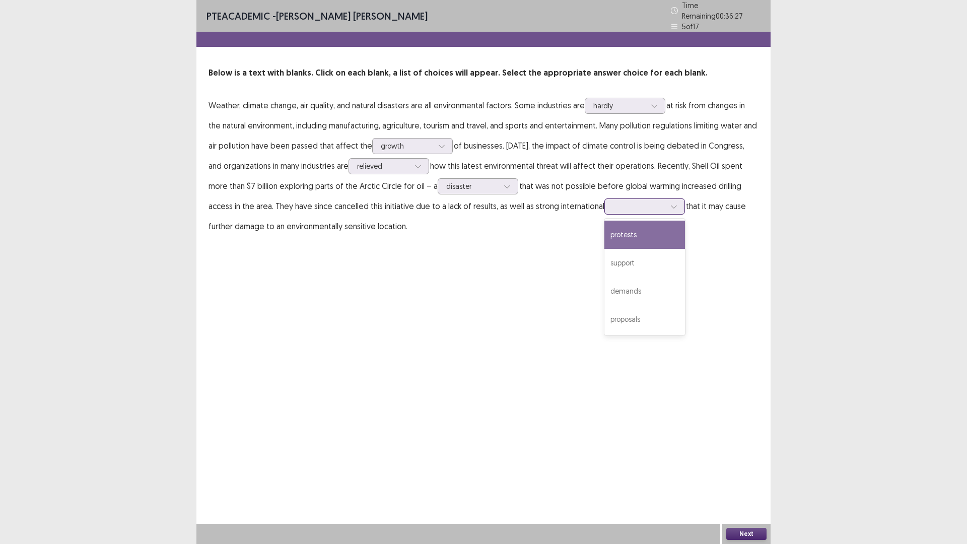
click at [649, 230] on div "protests" at bounding box center [645, 235] width 81 height 28
click at [651, 202] on div at bounding box center [639, 207] width 52 height 10
click at [640, 261] on div "support" at bounding box center [645, 263] width 81 height 28
click at [643, 202] on div at bounding box center [639, 207] width 52 height 10
click at [735, 476] on div "Next" at bounding box center [746, 534] width 48 height 20
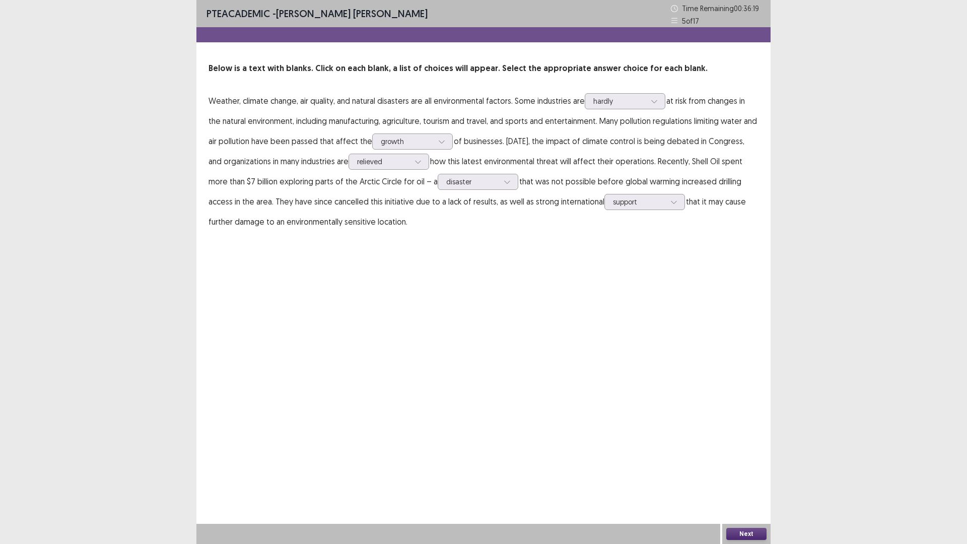
click at [751, 476] on button "Next" at bounding box center [746, 534] width 40 height 12
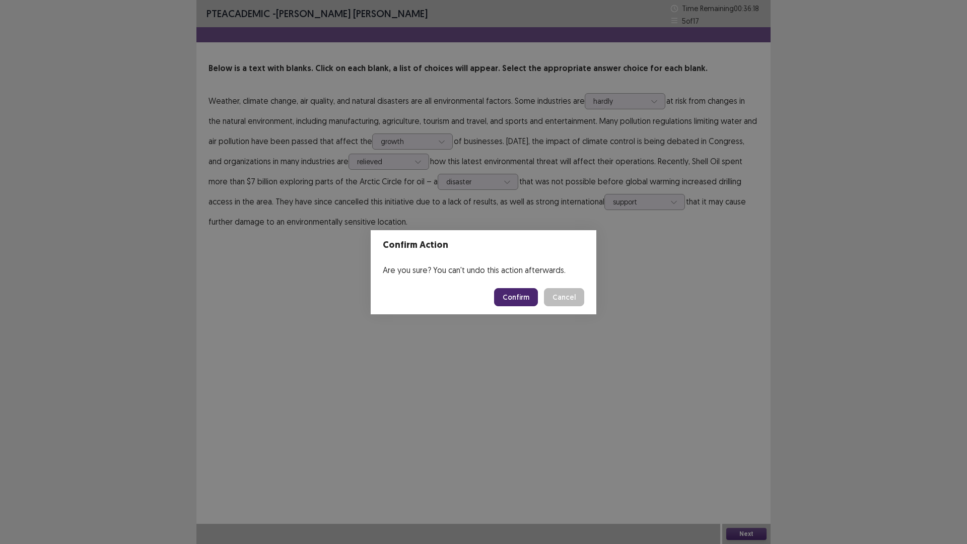
click at [527, 292] on button "Confirm" at bounding box center [516, 297] width 44 height 18
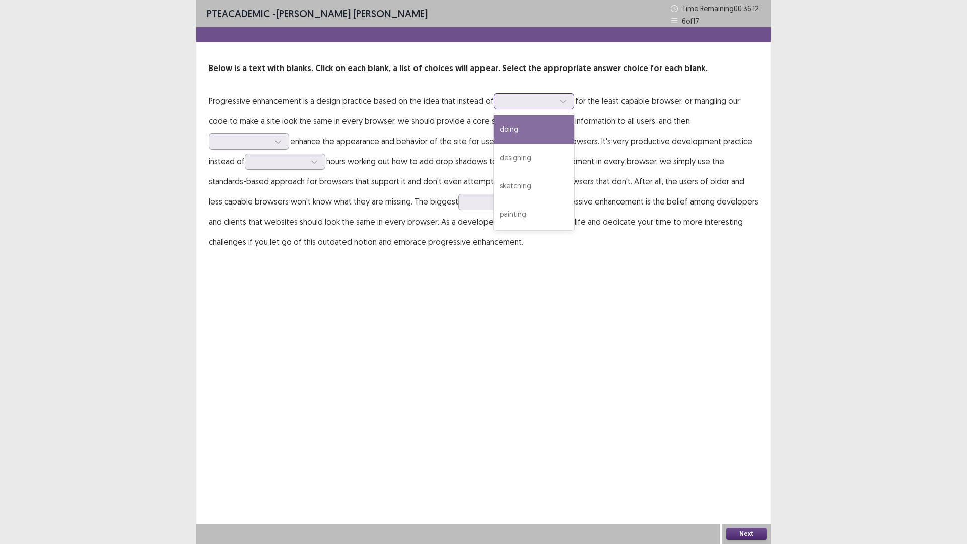
click at [544, 105] on div at bounding box center [528, 101] width 52 height 10
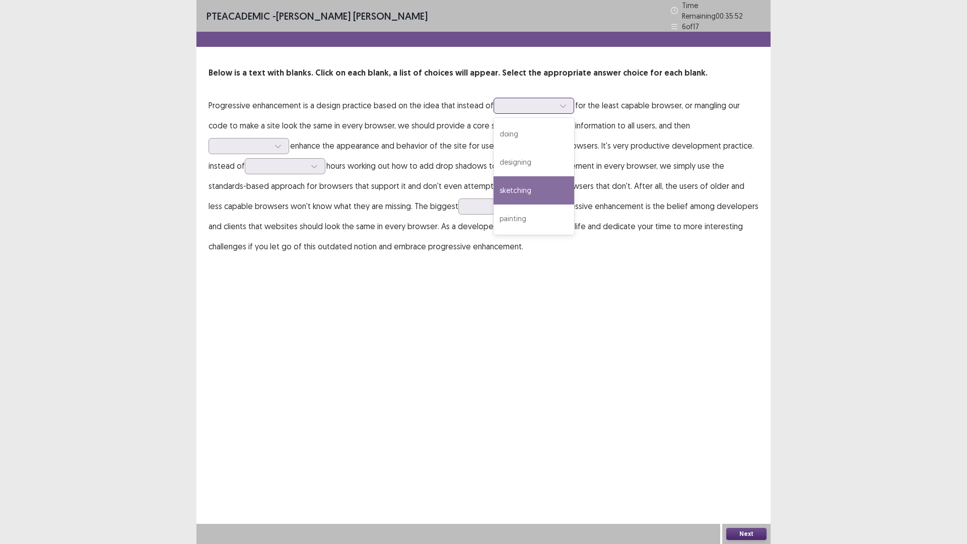
click at [538, 189] on div "sketching" at bounding box center [534, 190] width 81 height 28
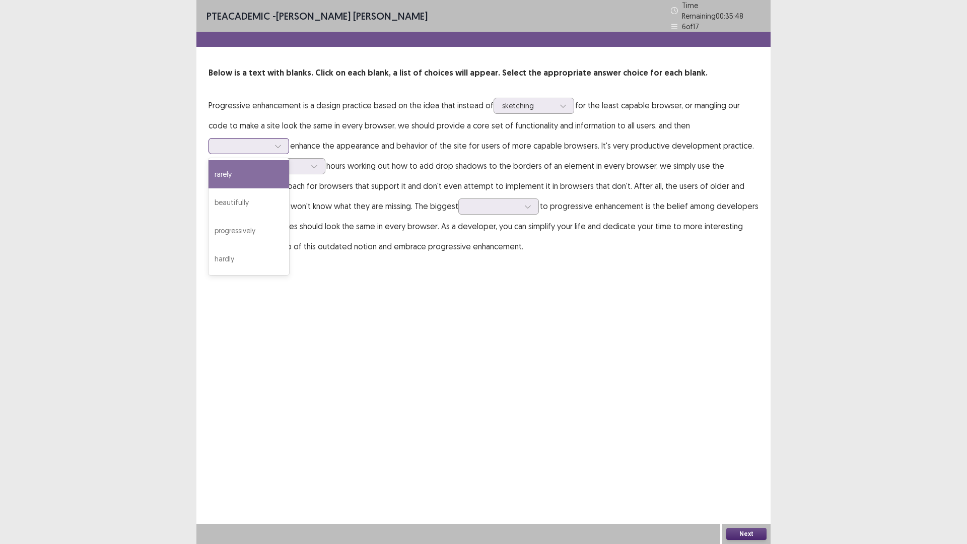
click at [270, 141] on div at bounding box center [243, 146] width 52 height 10
click at [289, 245] on div "hardly" at bounding box center [249, 259] width 81 height 28
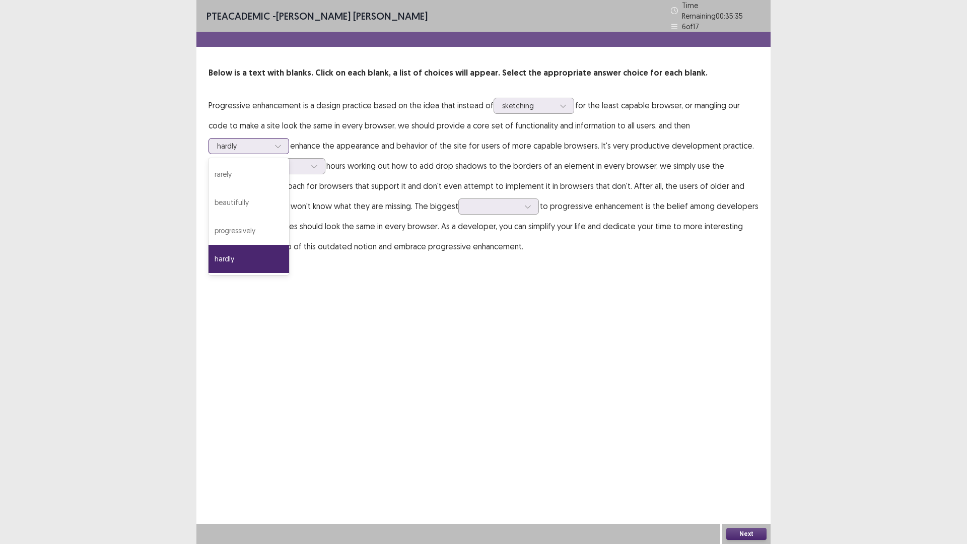
click at [270, 141] on div at bounding box center [243, 146] width 52 height 10
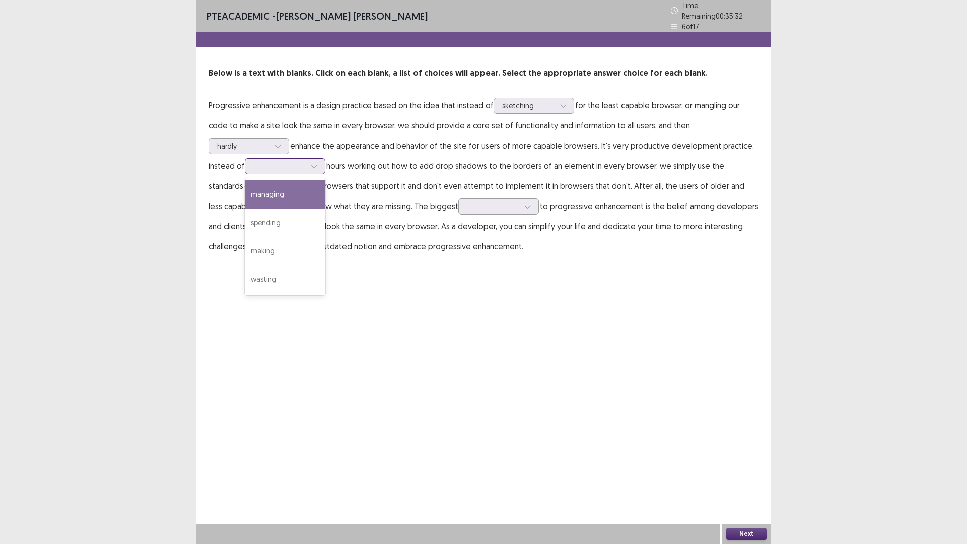
click at [252, 158] on div at bounding box center [285, 166] width 81 height 16
click at [261, 216] on div "spending" at bounding box center [285, 223] width 81 height 28
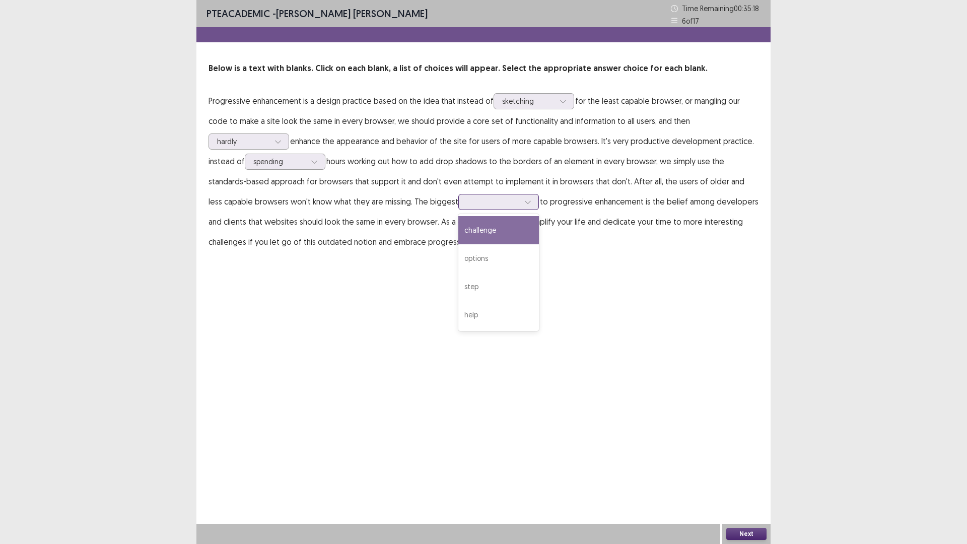
click at [520, 201] on div at bounding box center [527, 201] width 15 height 15
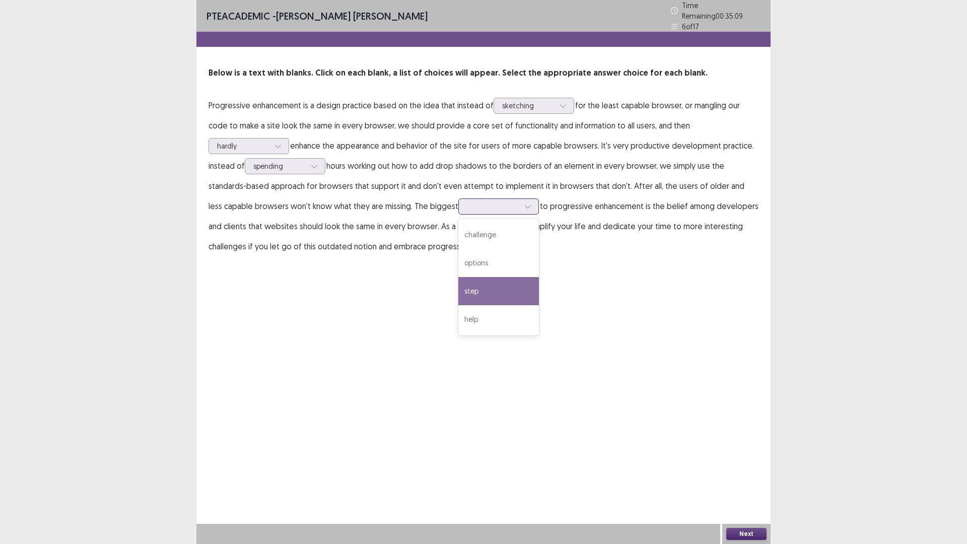
click at [458, 288] on div "step" at bounding box center [498, 291] width 81 height 28
click at [750, 476] on button "Next" at bounding box center [746, 534] width 40 height 12
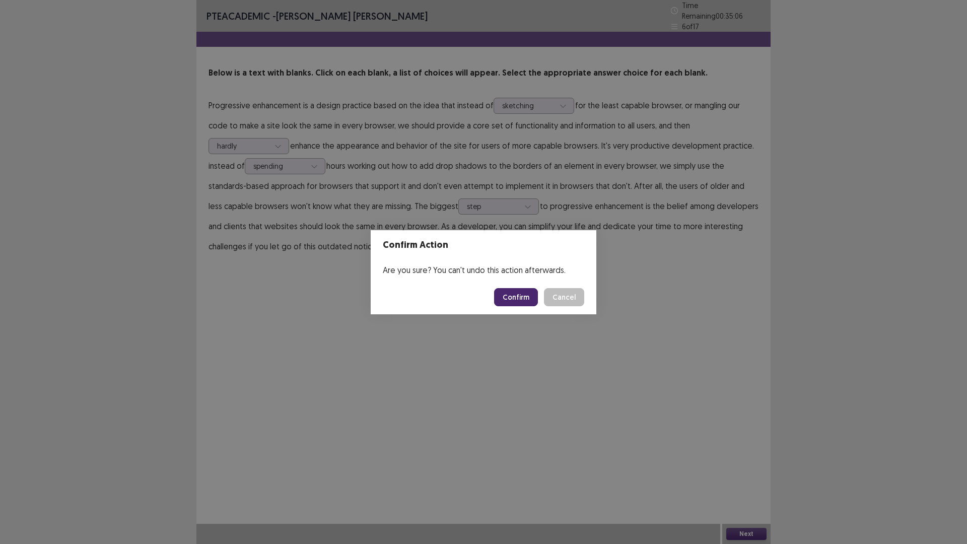
click at [533, 299] on button "Confirm" at bounding box center [516, 297] width 44 height 18
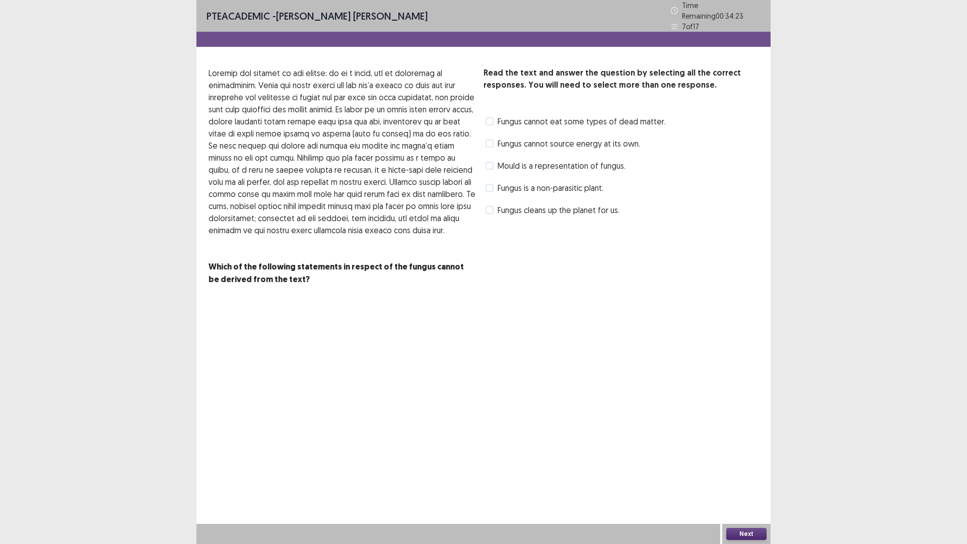
click at [506, 141] on span "Fungus cannot source energy at its own." at bounding box center [569, 144] width 143 height 12
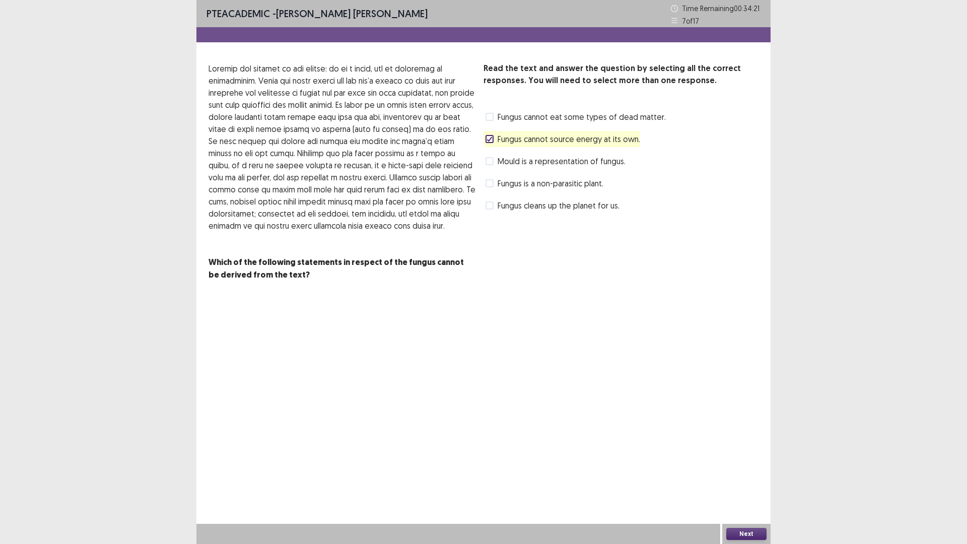
click at [742, 476] on button "Next" at bounding box center [746, 534] width 40 height 12
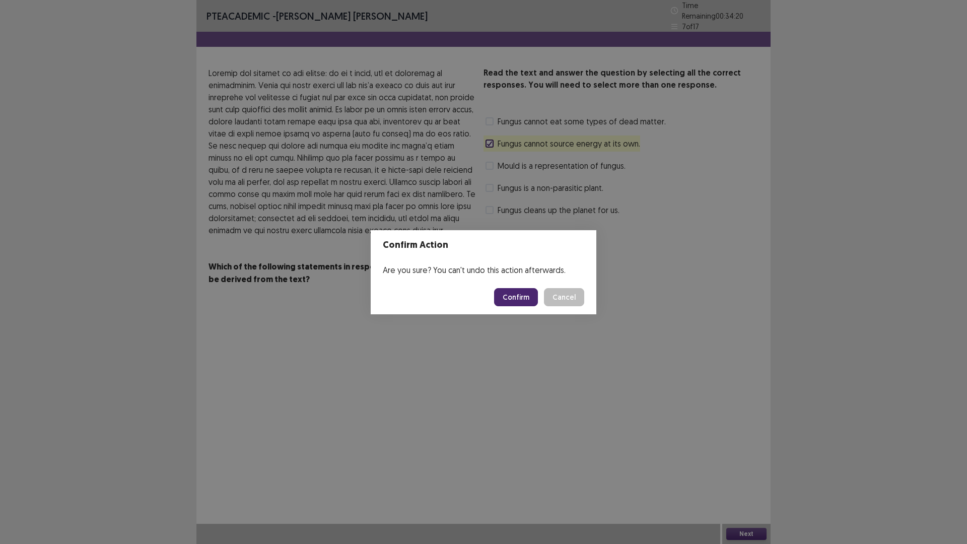
click at [519, 296] on button "Confirm" at bounding box center [516, 297] width 44 height 18
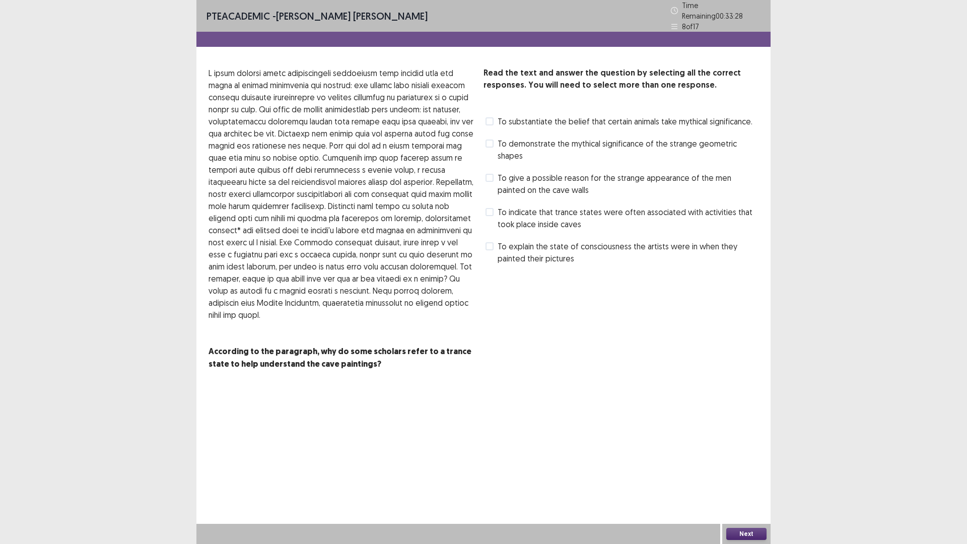
click at [518, 181] on span "To give a possible reason for the strange appearance of the men painted on the …" at bounding box center [628, 184] width 261 height 24
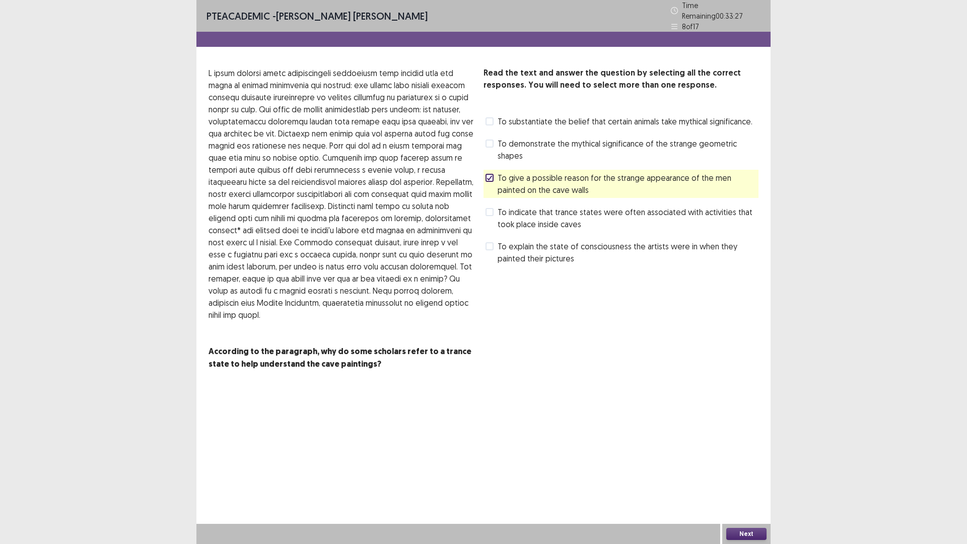
click at [747, 476] on button "Next" at bounding box center [746, 534] width 40 height 12
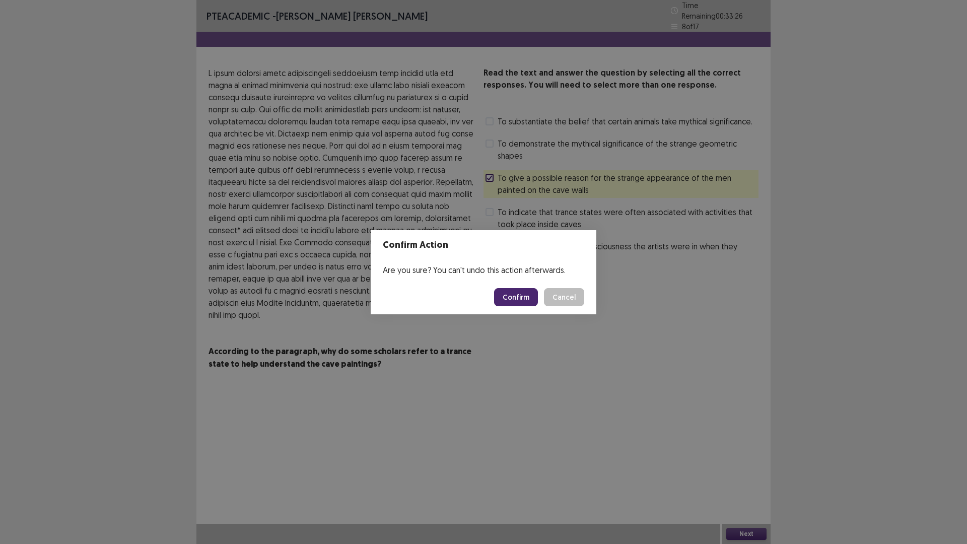
click at [515, 290] on button "Confirm" at bounding box center [516, 297] width 44 height 18
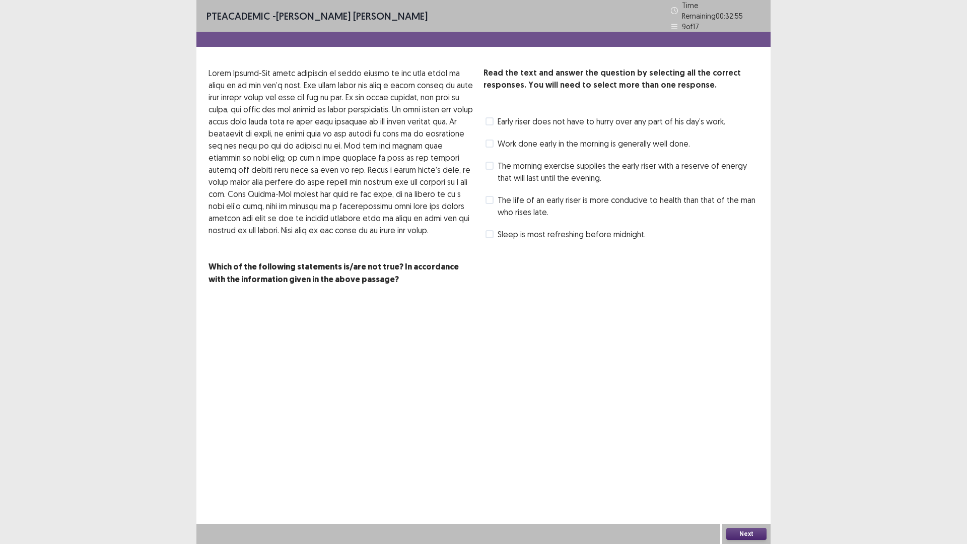
click at [518, 229] on span "Sleep is most refreshing before midnight." at bounding box center [572, 234] width 148 height 12
click at [744, 476] on button "Next" at bounding box center [746, 534] width 40 height 12
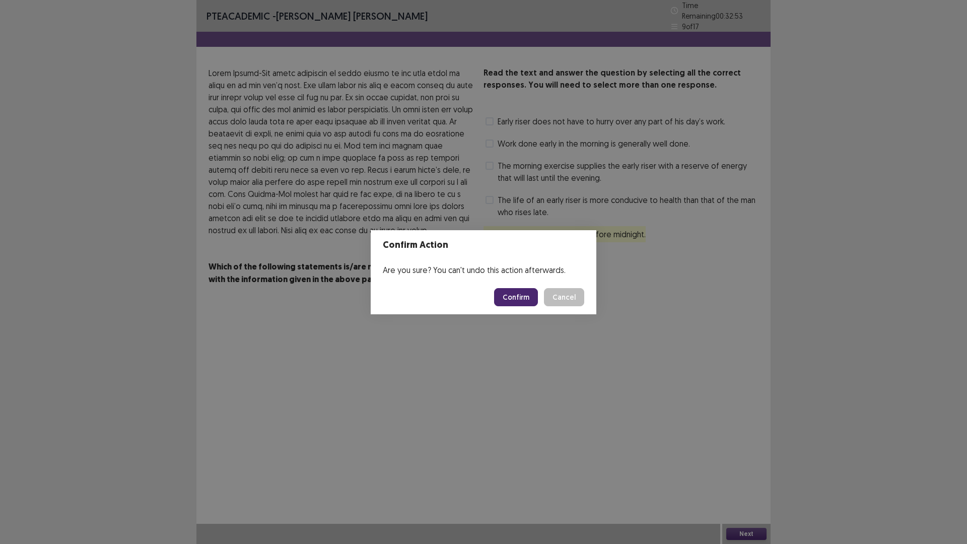
click at [511, 293] on button "Confirm" at bounding box center [516, 297] width 44 height 18
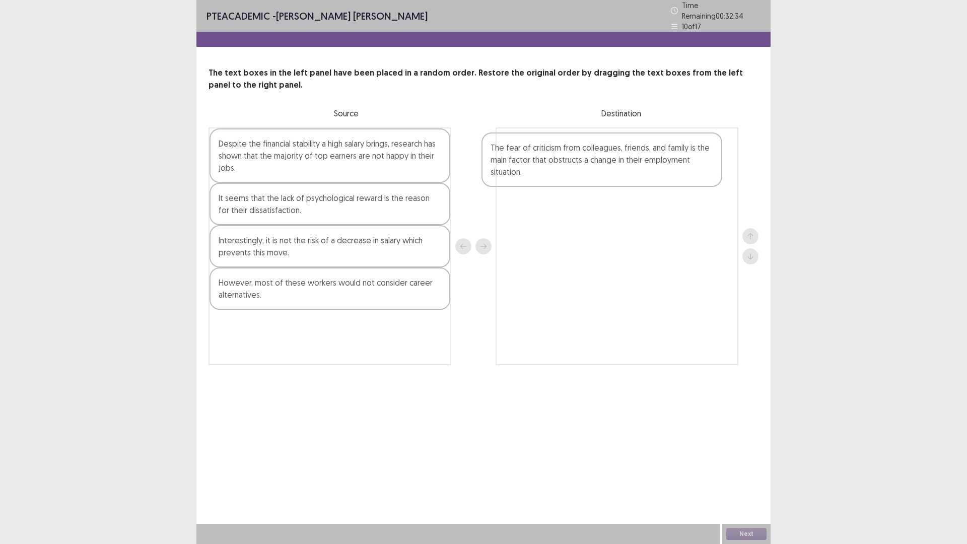
drag, startPoint x: 252, startPoint y: 254, endPoint x: 529, endPoint y: 166, distance: 290.8
click at [529, 166] on div "Despite the financial stability a high salary brings, research has shown that t…" at bounding box center [484, 246] width 550 height 238
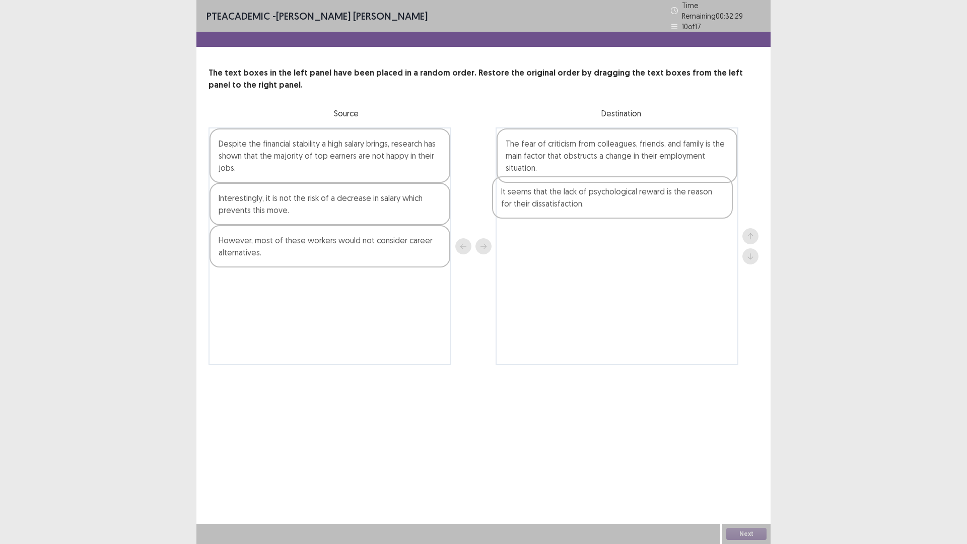
drag, startPoint x: 270, startPoint y: 203, endPoint x: 558, endPoint y: 201, distance: 287.7
click at [558, 201] on div "Despite the financial stability a high salary brings, research has shown that t…" at bounding box center [484, 246] width 550 height 238
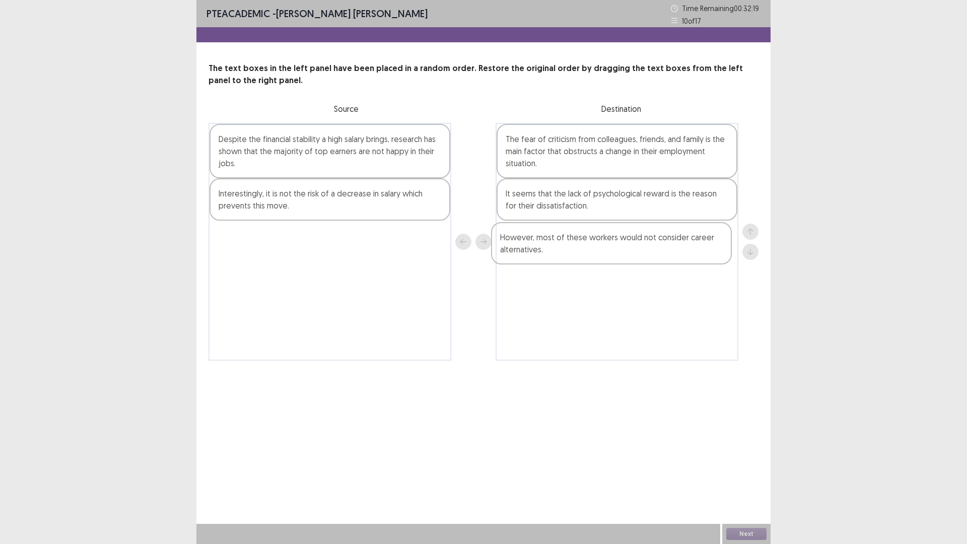
drag, startPoint x: 293, startPoint y: 247, endPoint x: 586, endPoint y: 249, distance: 292.7
click at [586, 249] on div "Despite the financial stability a high salary brings, research has shown that t…" at bounding box center [484, 242] width 550 height 238
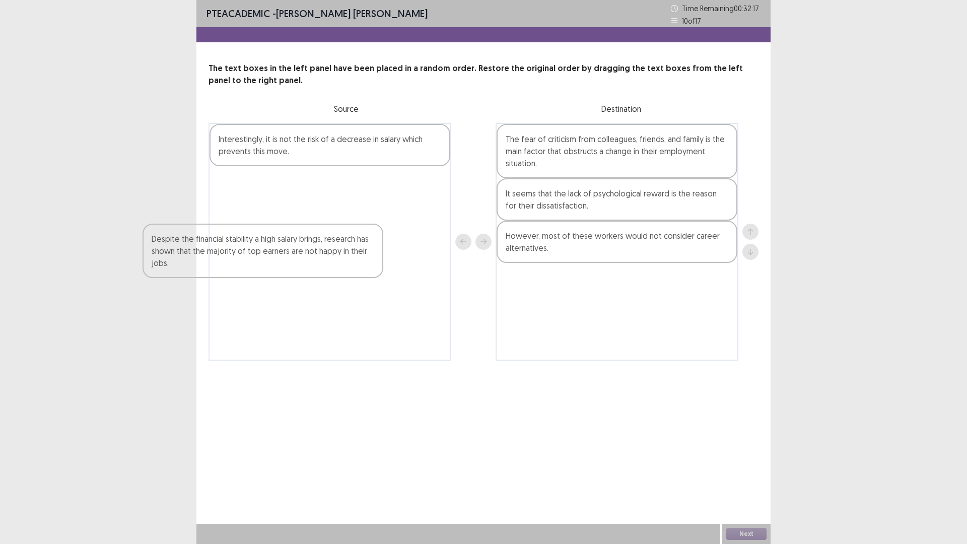
drag, startPoint x: 297, startPoint y: 145, endPoint x: 254, endPoint y: 169, distance: 49.6
click at [233, 245] on div "Despite the financial stability a high salary brings, research has shown that t…" at bounding box center [330, 242] width 243 height 238
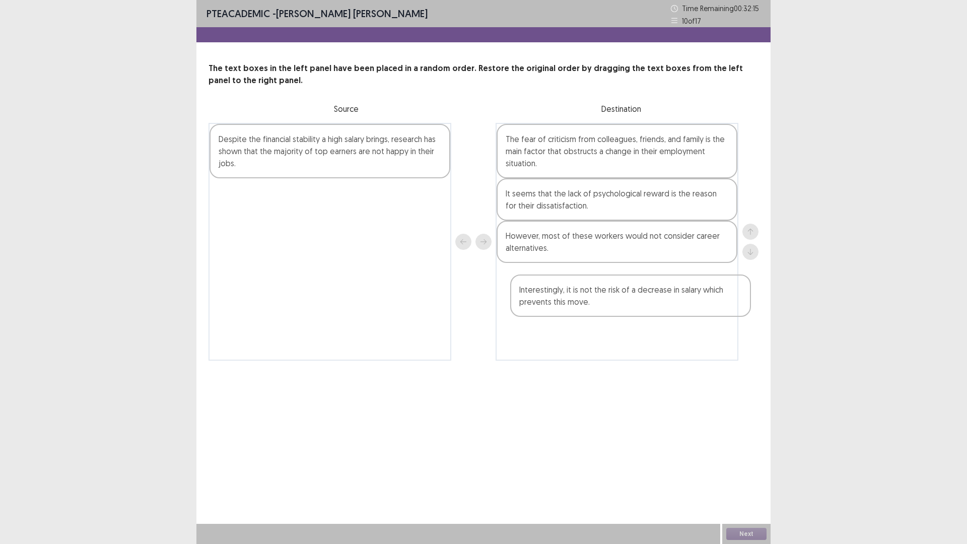
drag, startPoint x: 316, startPoint y: 184, endPoint x: 565, endPoint y: 294, distance: 272.0
click at [565, 294] on div "Interestingly, it is not the risk of a decrease in salary which prevents this m…" at bounding box center [484, 242] width 550 height 238
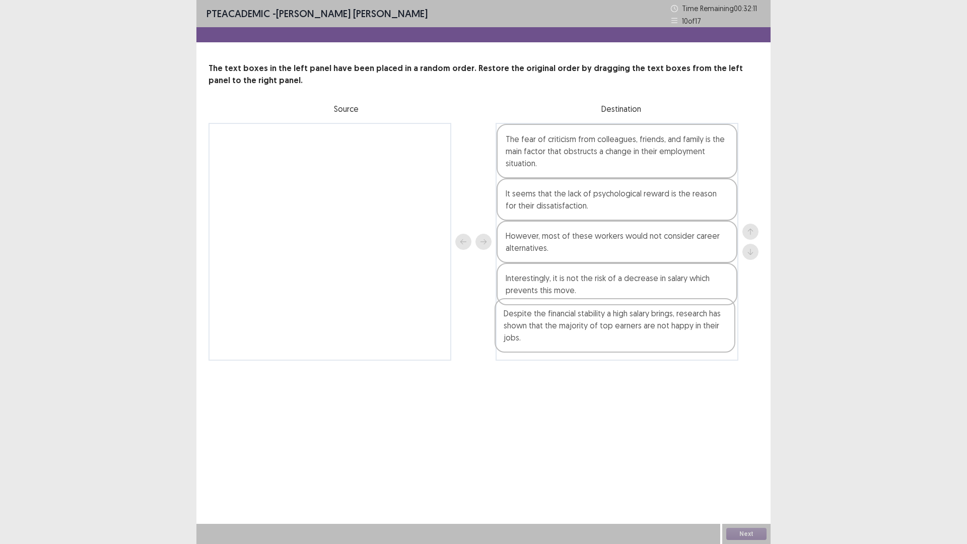
drag, startPoint x: 263, startPoint y: 166, endPoint x: 576, endPoint y: 343, distance: 359.4
click at [576, 343] on div "Despite the financial stability a high salary brings, research has shown that t…" at bounding box center [484, 242] width 550 height 238
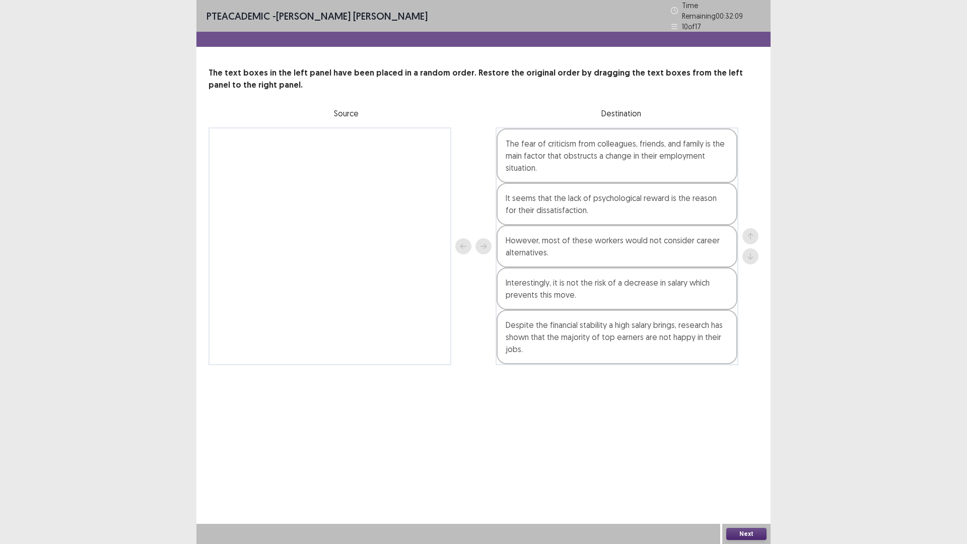
click at [747, 476] on button "Next" at bounding box center [746, 534] width 40 height 12
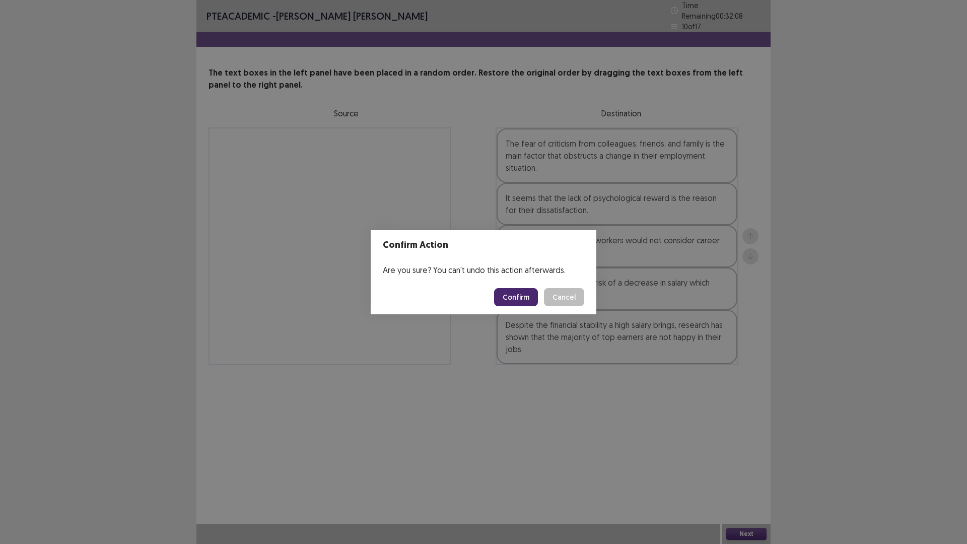
click at [510, 297] on button "Confirm" at bounding box center [516, 297] width 44 height 18
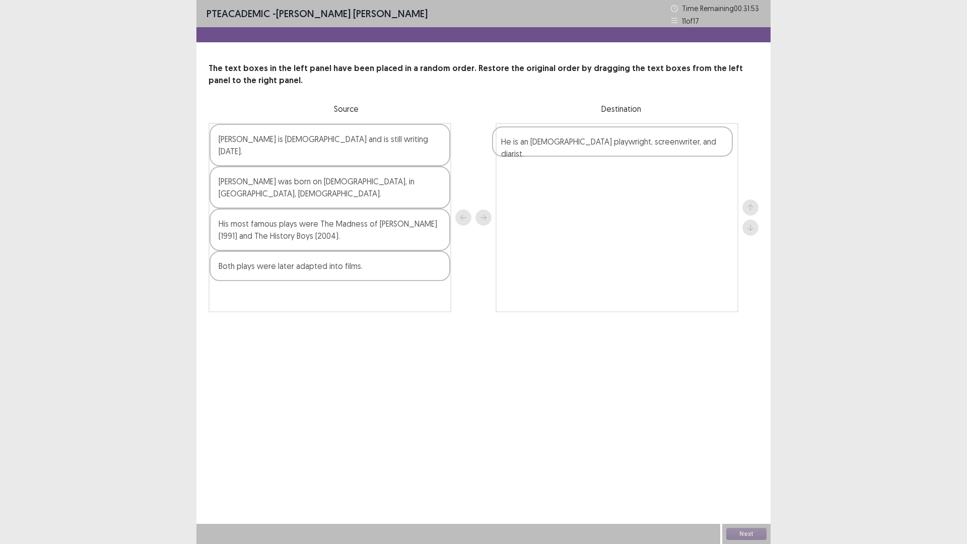
drag, startPoint x: 286, startPoint y: 292, endPoint x: 572, endPoint y: 150, distance: 319.3
click at [572, 150] on div "[PERSON_NAME] is [DEMOGRAPHIC_DATA] and is still writing [DATE]. [PERSON_NAME] …" at bounding box center [484, 217] width 550 height 189
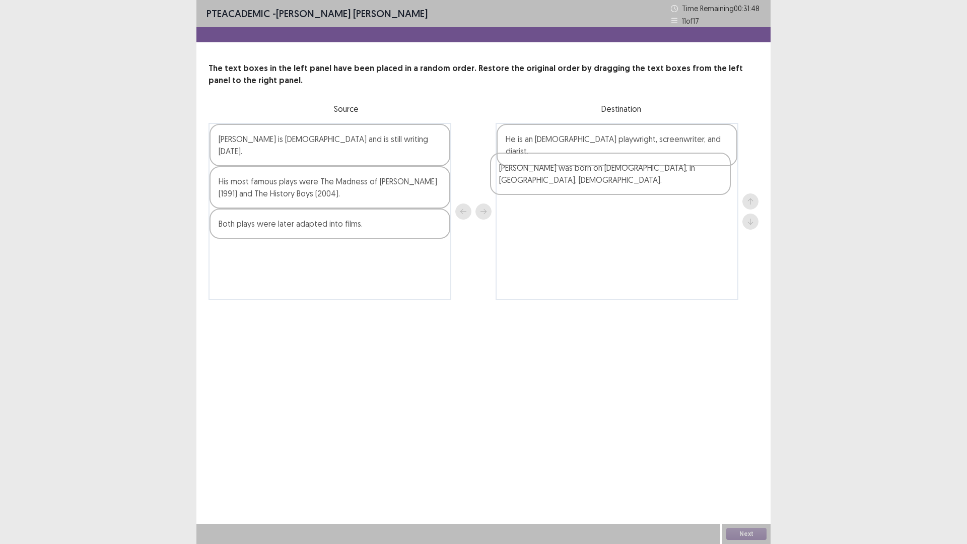
drag, startPoint x: 293, startPoint y: 188, endPoint x: 581, endPoint y: 184, distance: 287.7
click at [581, 184] on div "[PERSON_NAME] is [DEMOGRAPHIC_DATA] and is still writing [DATE]. [PERSON_NAME] …" at bounding box center [484, 211] width 550 height 177
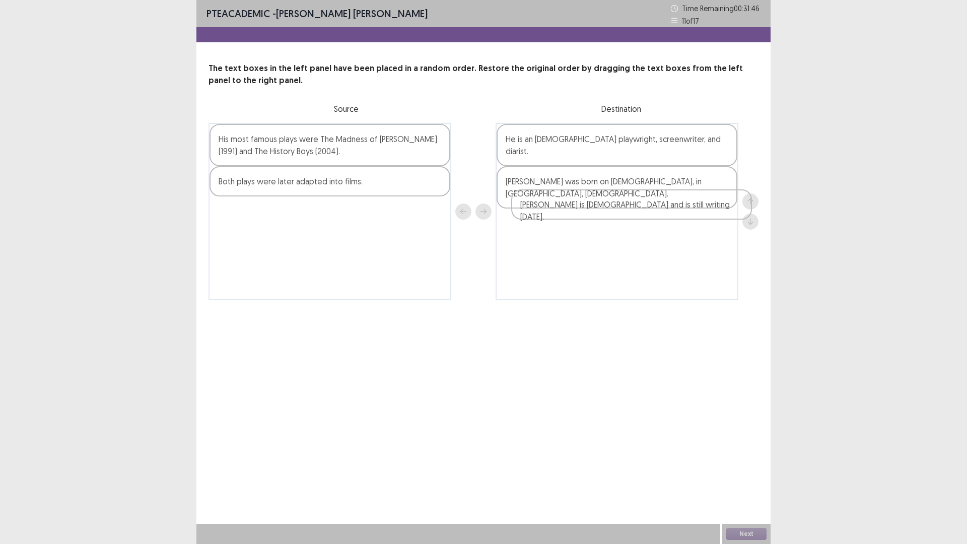
drag, startPoint x: 422, startPoint y: 138, endPoint x: 737, endPoint y: 206, distance: 322.7
click at [737, 206] on div "[PERSON_NAME] is [DEMOGRAPHIC_DATA] and is still writing [DATE]. His most famou…" at bounding box center [484, 211] width 550 height 177
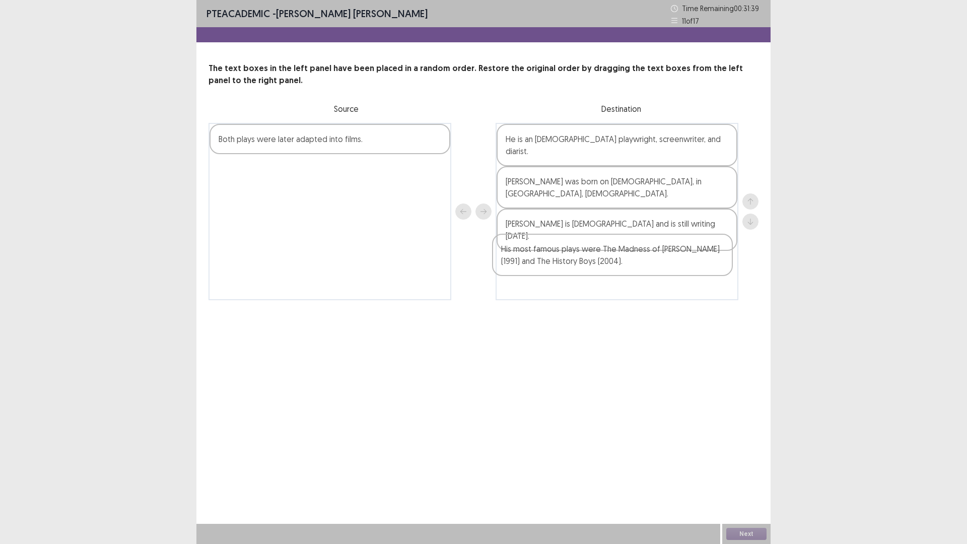
drag, startPoint x: 327, startPoint y: 151, endPoint x: 459, endPoint y: 201, distance: 140.6
click at [614, 262] on div "His most famous plays were The Madness of [PERSON_NAME] (1991) and The History …" at bounding box center [484, 211] width 550 height 177
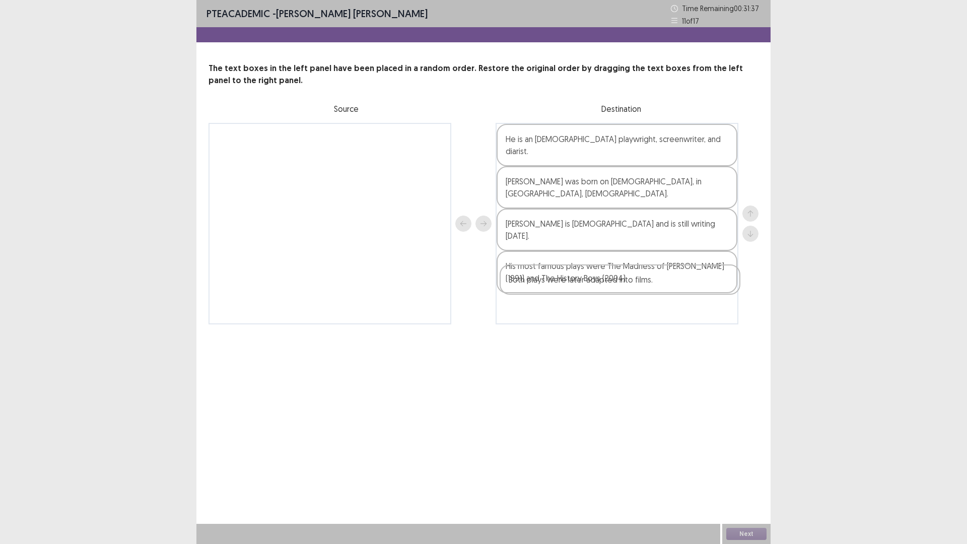
drag, startPoint x: 344, startPoint y: 183, endPoint x: 586, endPoint y: 288, distance: 263.6
click at [586, 288] on div "Both plays were later adapted into films. He is an [DEMOGRAPHIC_DATA] playwrigh…" at bounding box center [484, 224] width 550 height 202
click at [752, 476] on button "Next" at bounding box center [746, 534] width 40 height 12
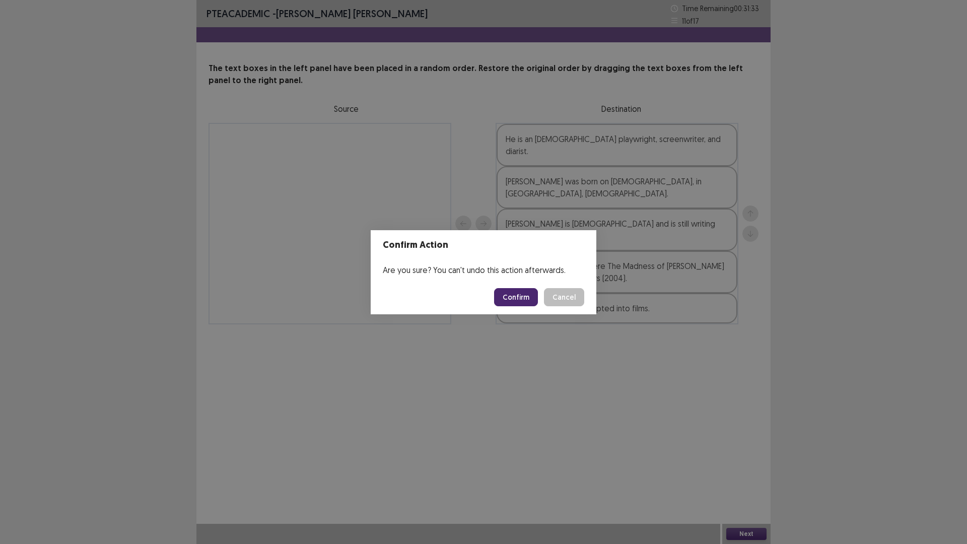
click at [514, 298] on button "Confirm" at bounding box center [516, 297] width 44 height 18
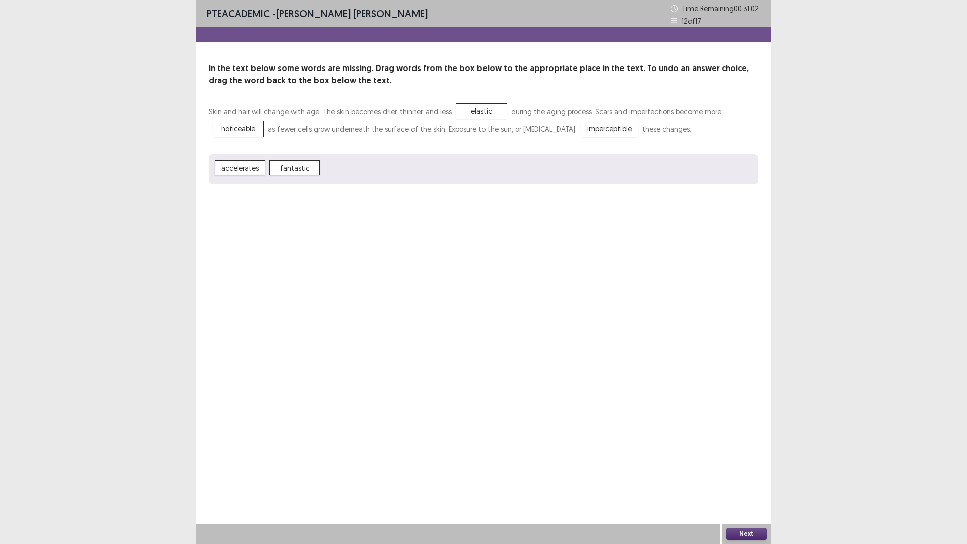
click at [750, 476] on button "Next" at bounding box center [746, 534] width 40 height 12
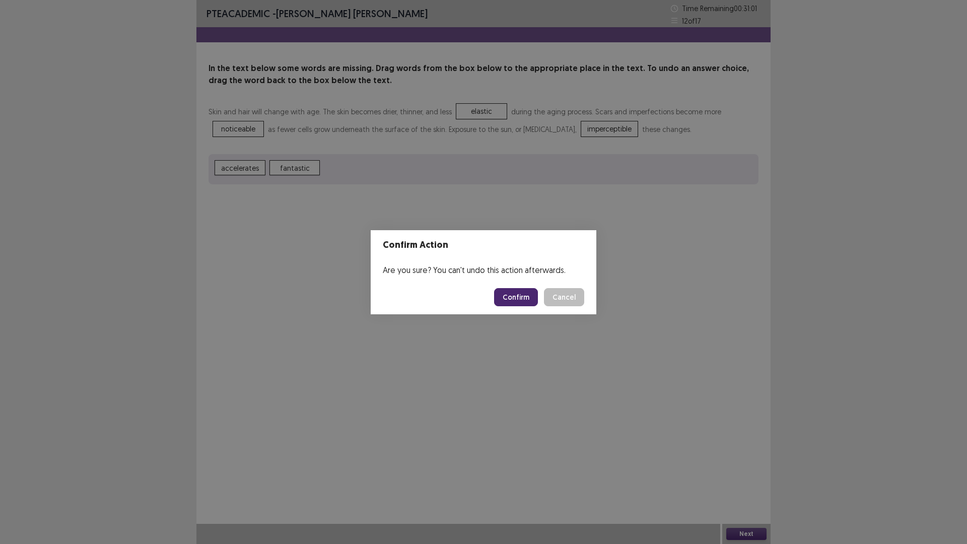
click at [513, 291] on button "Confirm" at bounding box center [516, 297] width 44 height 18
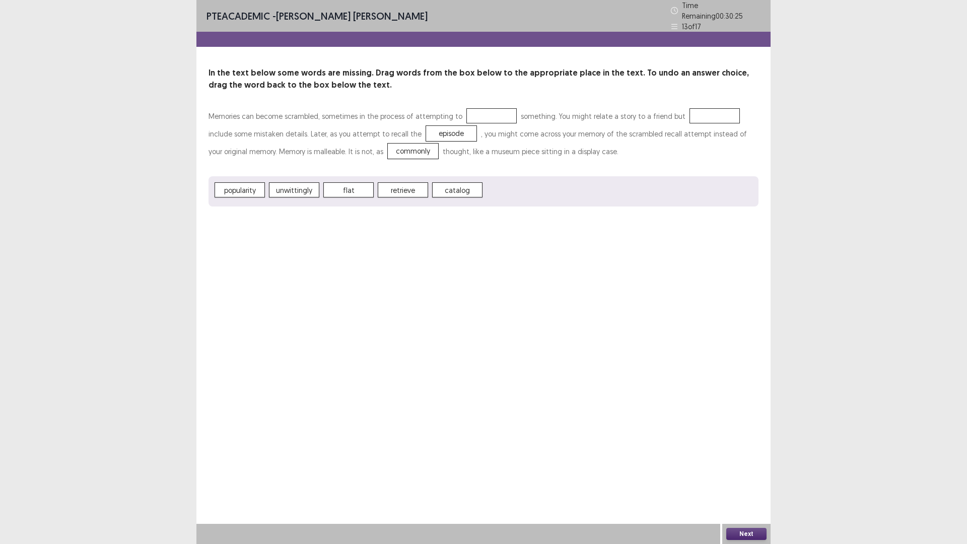
click at [232, 188] on span "popularity" at bounding box center [240, 189] width 50 height 15
drag, startPoint x: 724, startPoint y: 526, endPoint x: 735, endPoint y: 531, distance: 11.0
click at [730, 476] on div "Next" at bounding box center [746, 534] width 48 height 20
click at [738, 476] on button "Next" at bounding box center [746, 534] width 40 height 12
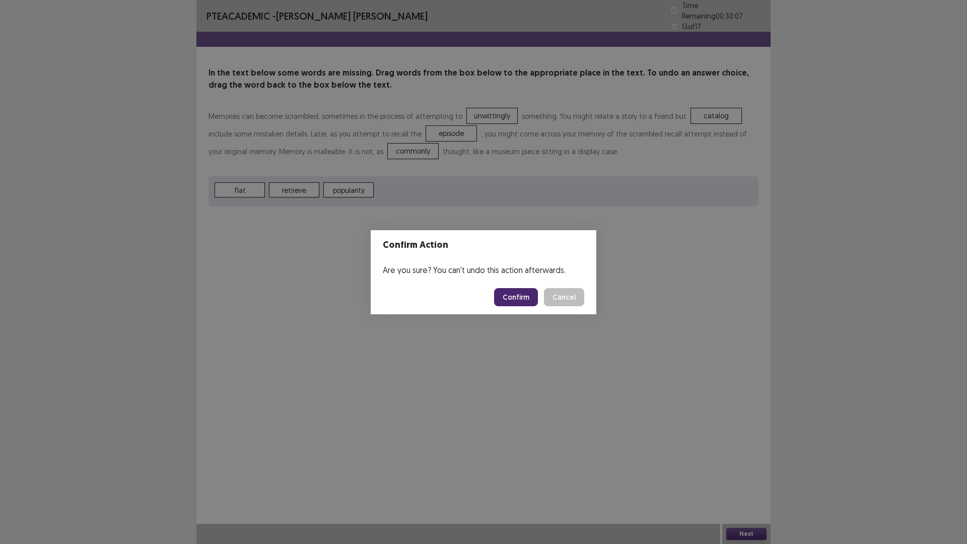
click at [513, 291] on button "Confirm" at bounding box center [516, 297] width 44 height 18
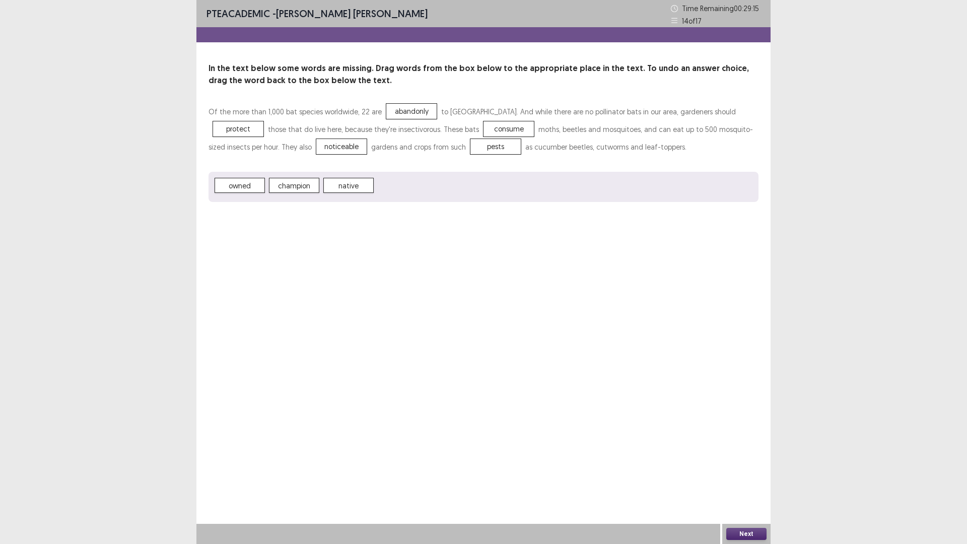
click at [753, 476] on button "Next" at bounding box center [746, 534] width 40 height 12
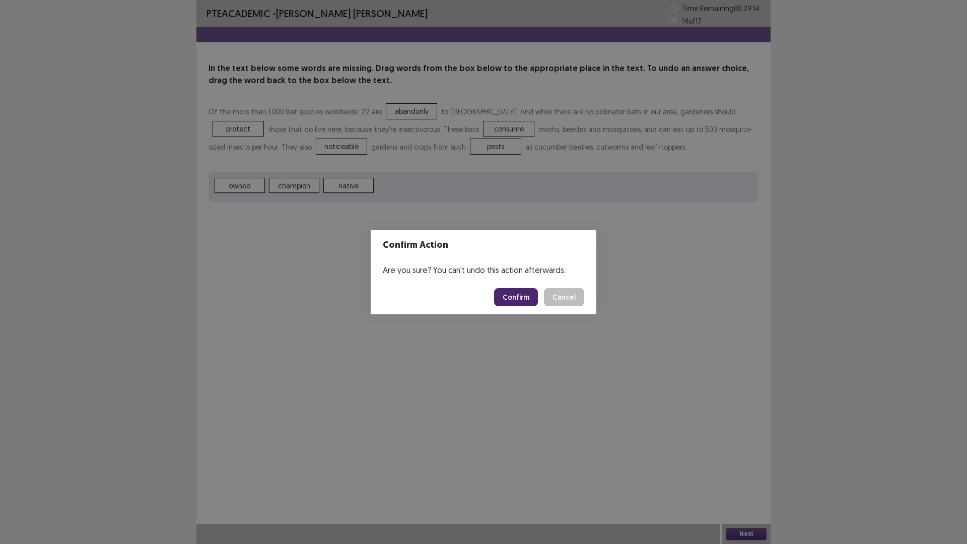
click at [516, 291] on button "Confirm" at bounding box center [516, 297] width 44 height 18
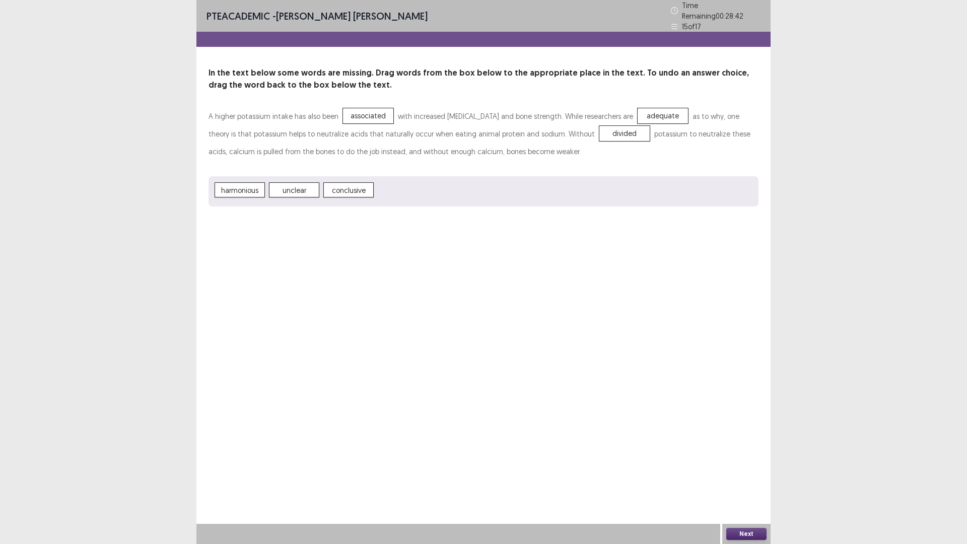
click at [753, 476] on div "Next" at bounding box center [746, 534] width 48 height 20
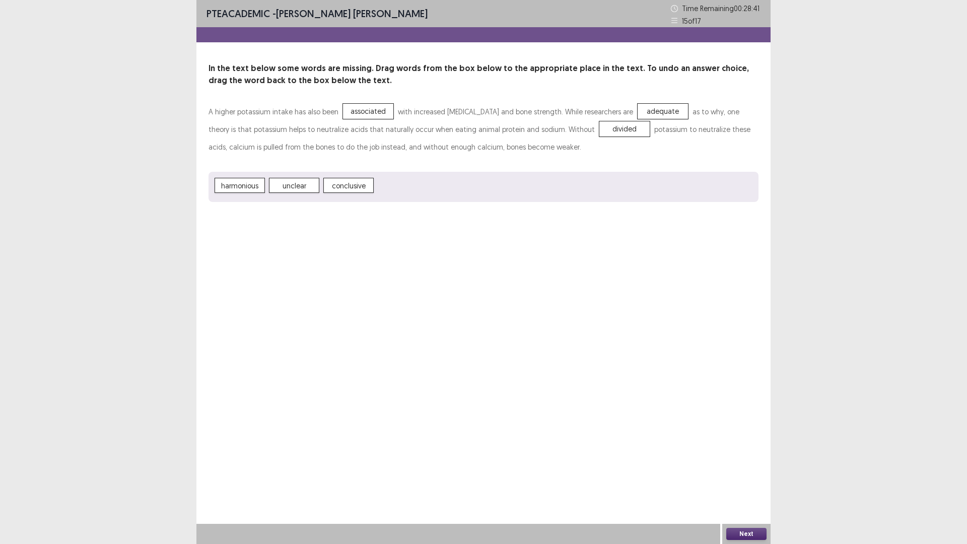
click at [753, 476] on button "Next" at bounding box center [746, 534] width 40 height 12
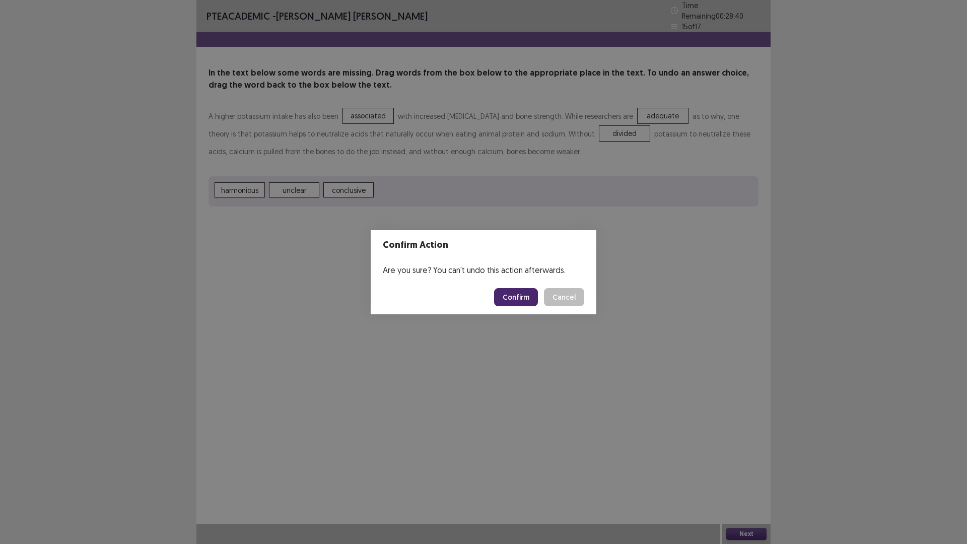
click at [518, 288] on button "Confirm" at bounding box center [516, 297] width 44 height 18
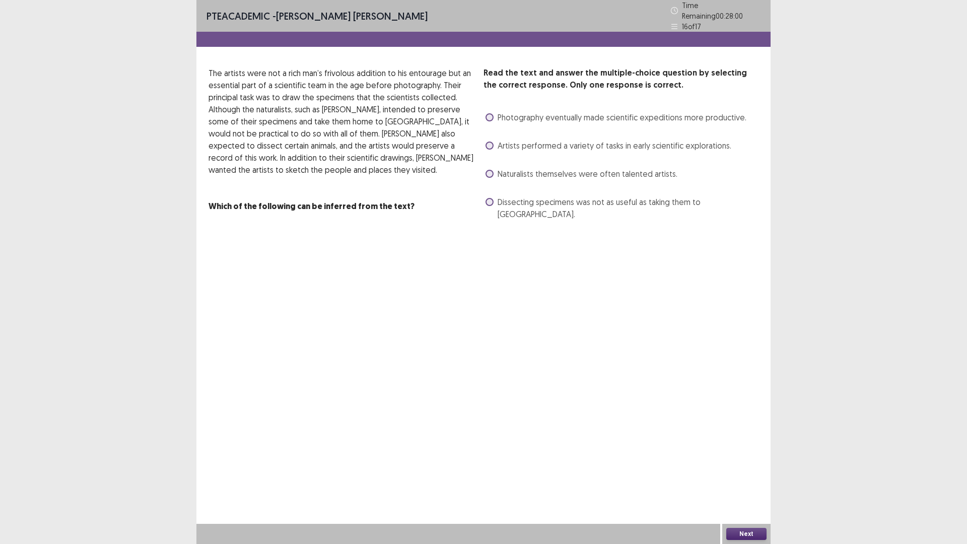
click at [492, 170] on span at bounding box center [490, 174] width 8 height 8
click at [748, 476] on button "Next" at bounding box center [746, 534] width 40 height 12
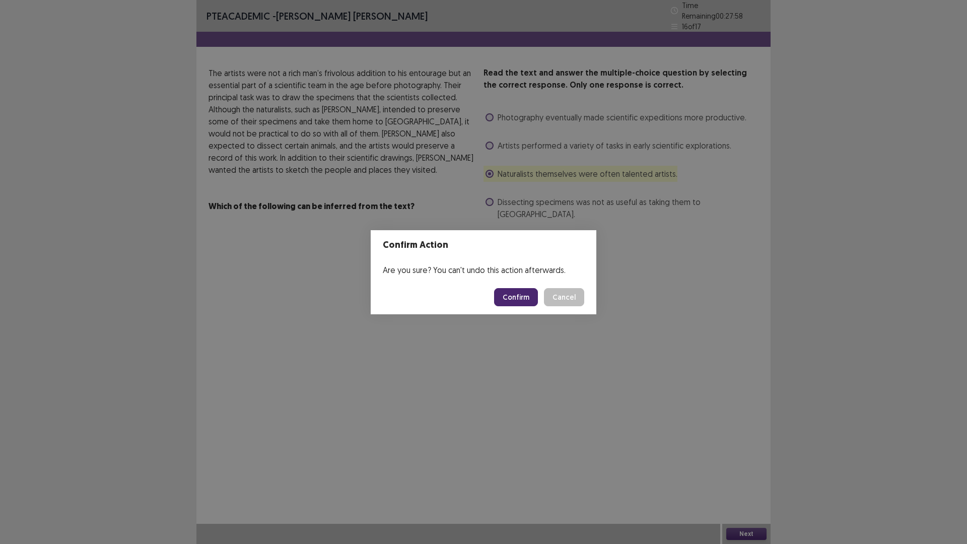
click at [526, 297] on button "Confirm" at bounding box center [516, 297] width 44 height 18
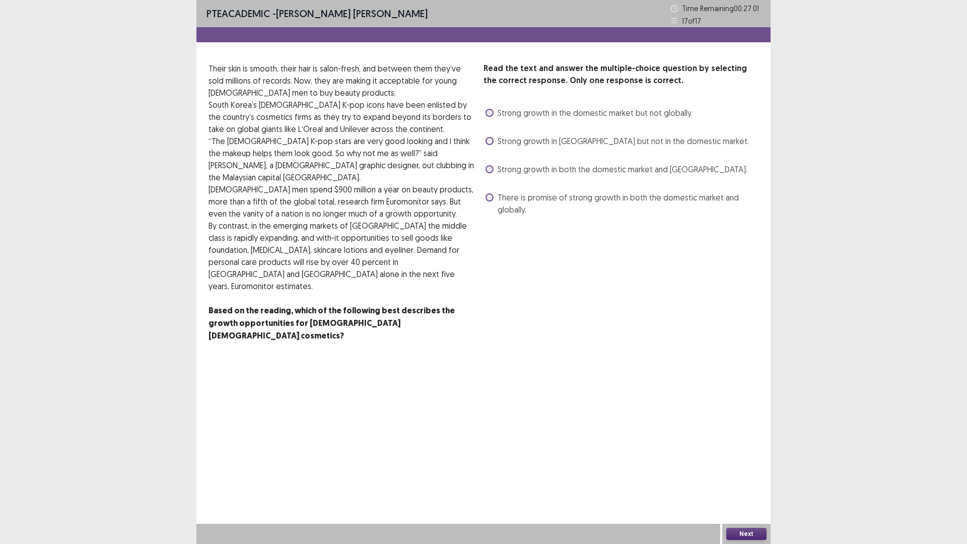
click at [495, 194] on label "There is promise of strong growth in both the domestic market and globally." at bounding box center [622, 203] width 273 height 24
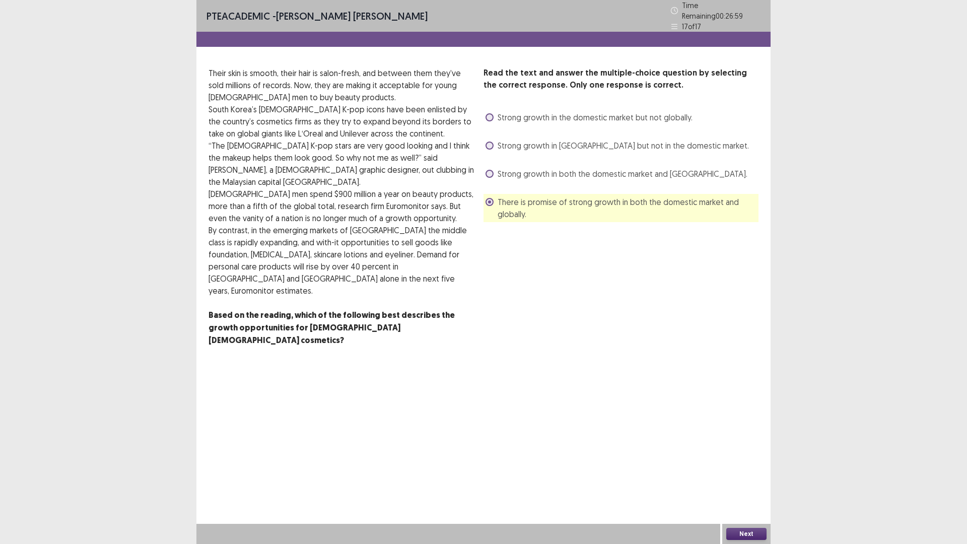
click at [748, 476] on button "Next" at bounding box center [746, 534] width 40 height 12
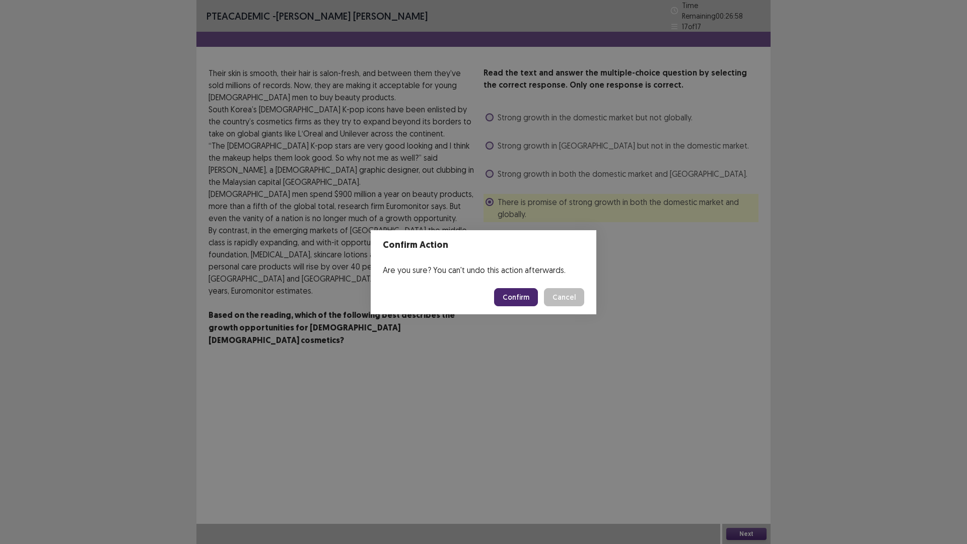
click at [515, 293] on button "Confirm" at bounding box center [516, 297] width 44 height 18
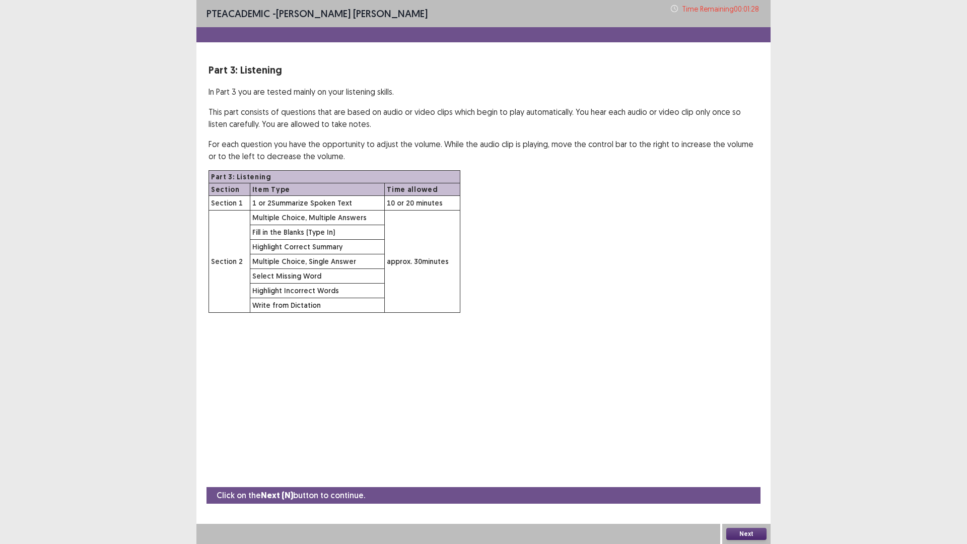
click at [734, 476] on button "Next" at bounding box center [746, 534] width 40 height 12
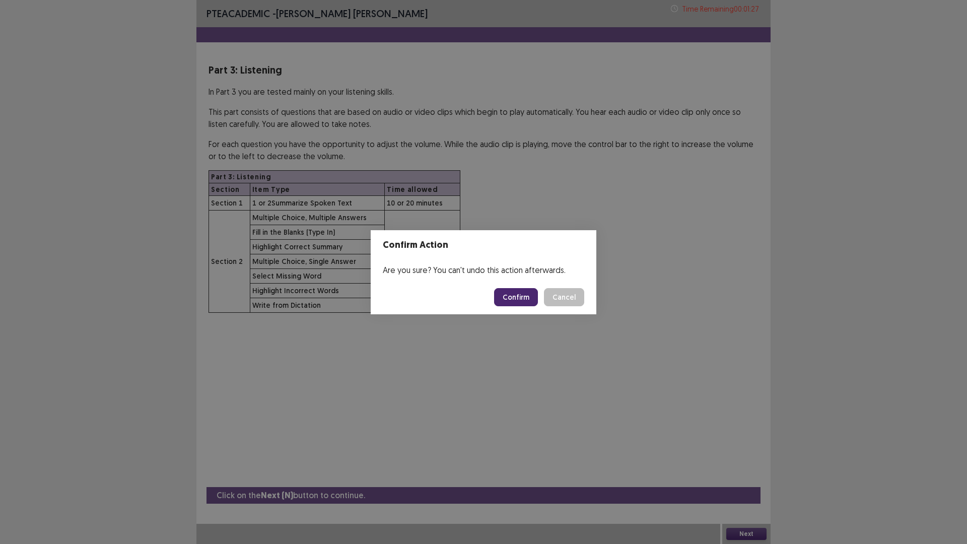
click at [525, 295] on button "Confirm" at bounding box center [516, 297] width 44 height 18
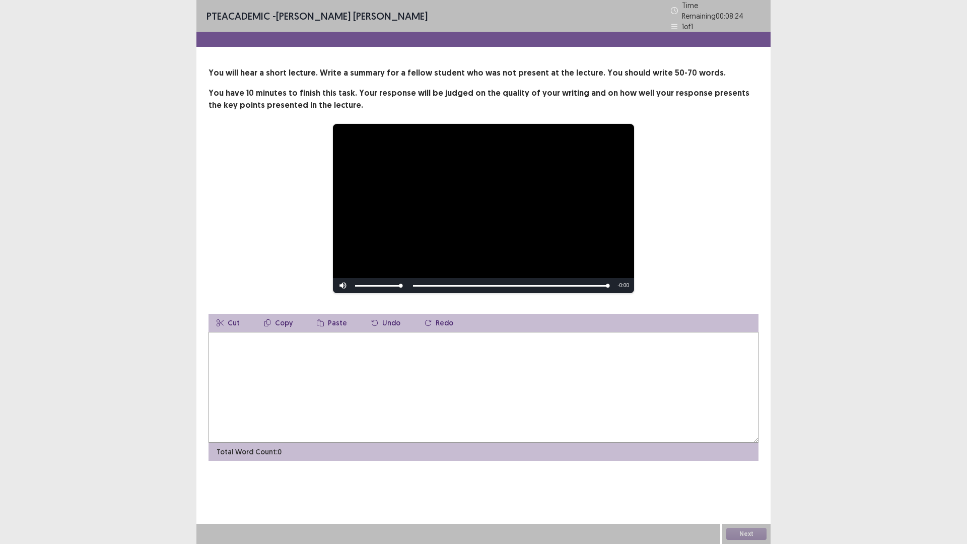
click at [314, 343] on textarea at bounding box center [484, 387] width 550 height 111
type textarea "*"
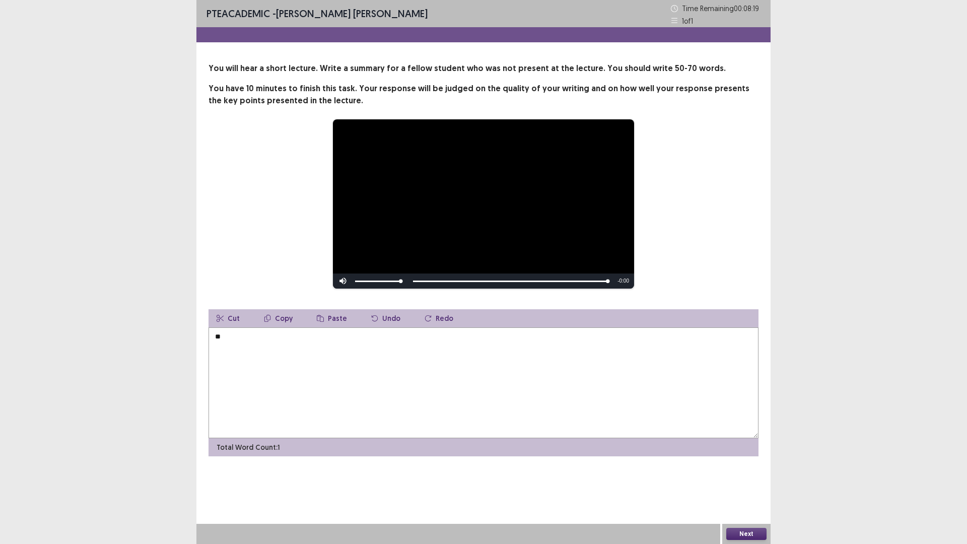
type textarea "*"
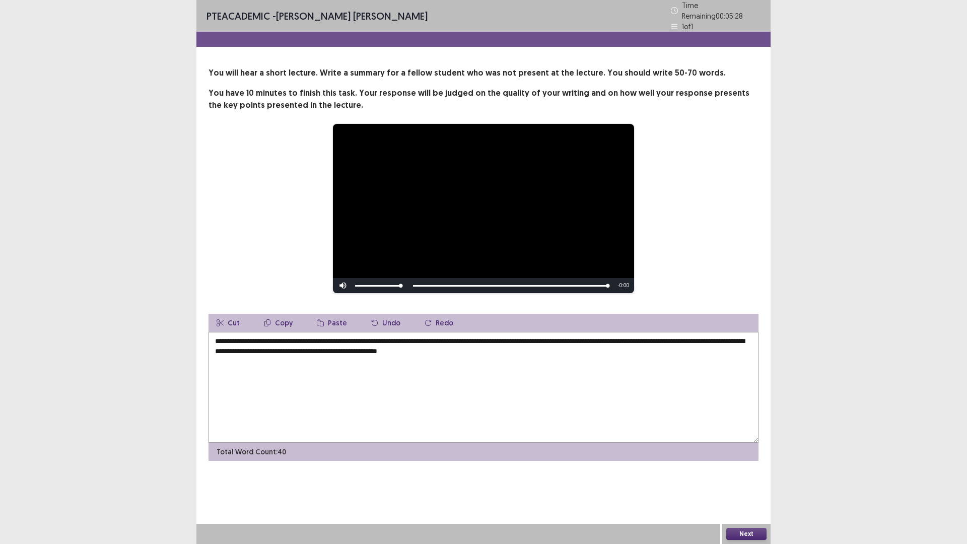
drag, startPoint x: 655, startPoint y: 337, endPoint x: 684, endPoint y: 338, distance: 28.3
click at [658, 337] on textarea "**********" at bounding box center [484, 387] width 550 height 111
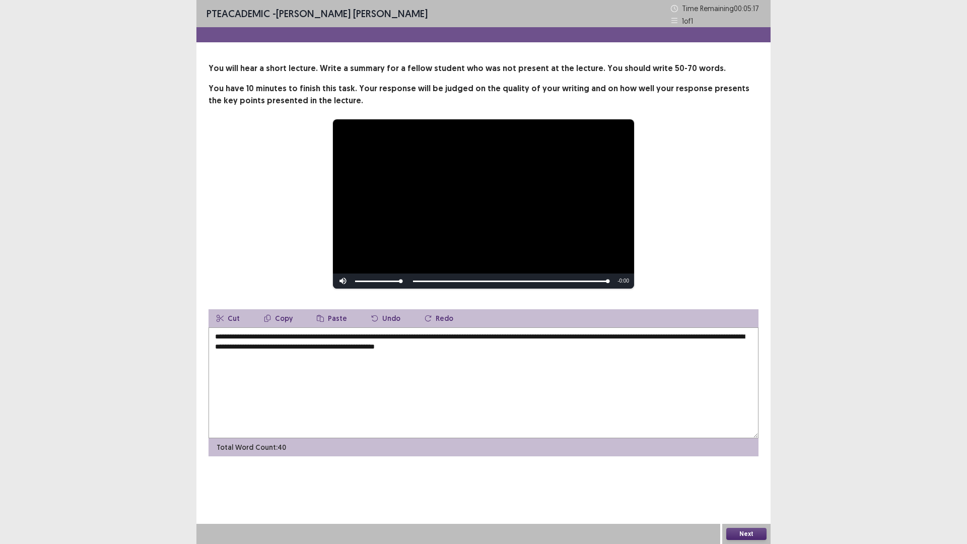
click at [395, 351] on textarea "**********" at bounding box center [484, 382] width 550 height 111
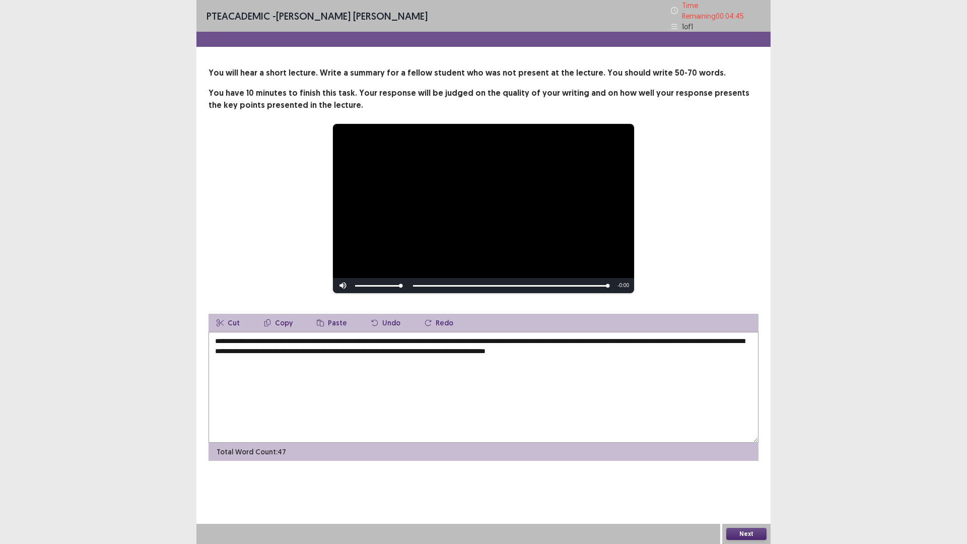
click at [397, 347] on textarea "**********" at bounding box center [484, 387] width 550 height 111
click at [535, 348] on textarea "**********" at bounding box center [484, 387] width 550 height 111
type textarea "**********"
click at [748, 476] on button "Next" at bounding box center [746, 534] width 40 height 12
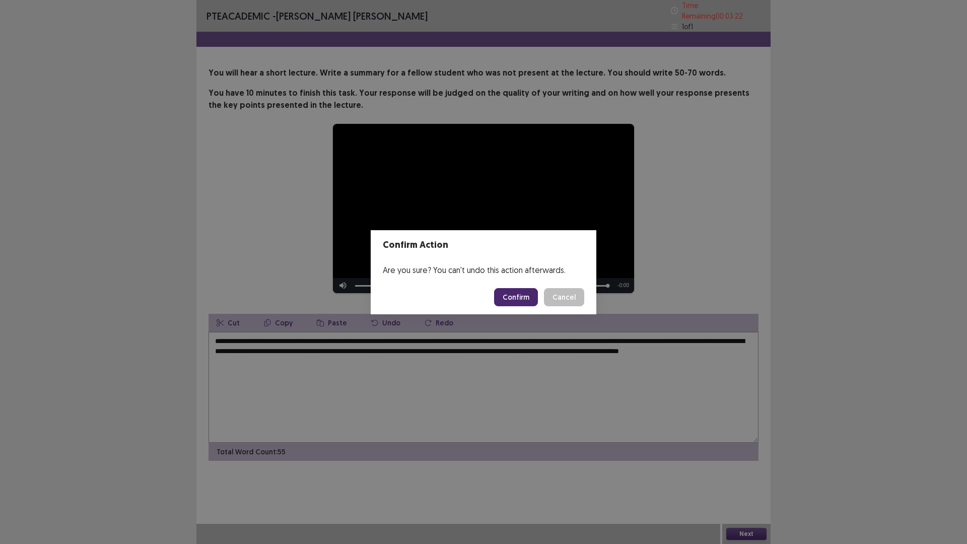
click at [508, 300] on button "Confirm" at bounding box center [516, 297] width 44 height 18
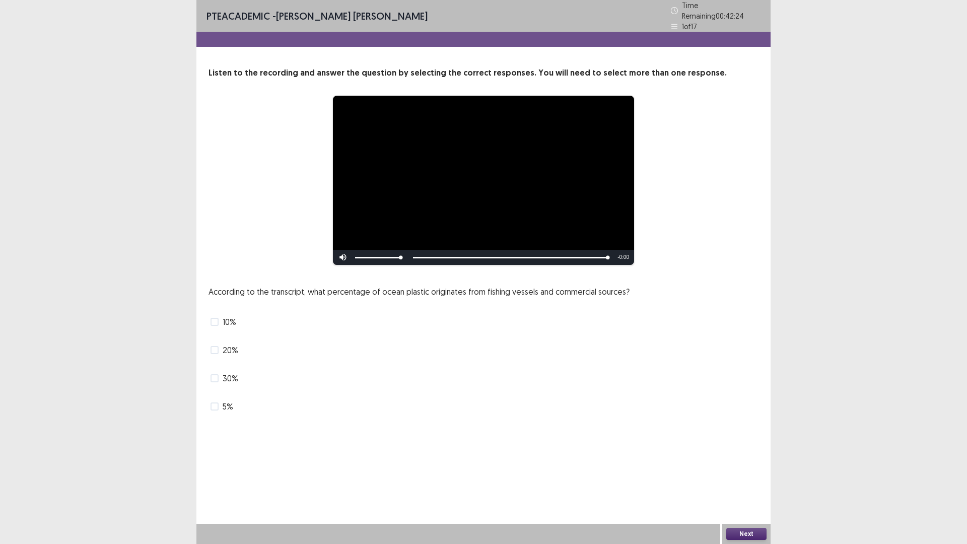
click at [215, 318] on span at bounding box center [215, 322] width 8 height 8
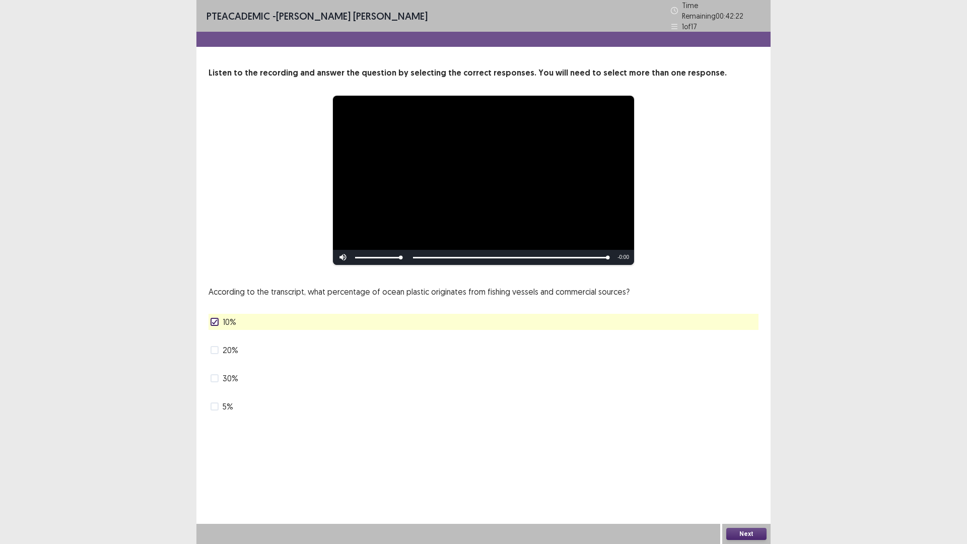
click at [751, 476] on button "Next" at bounding box center [746, 534] width 40 height 12
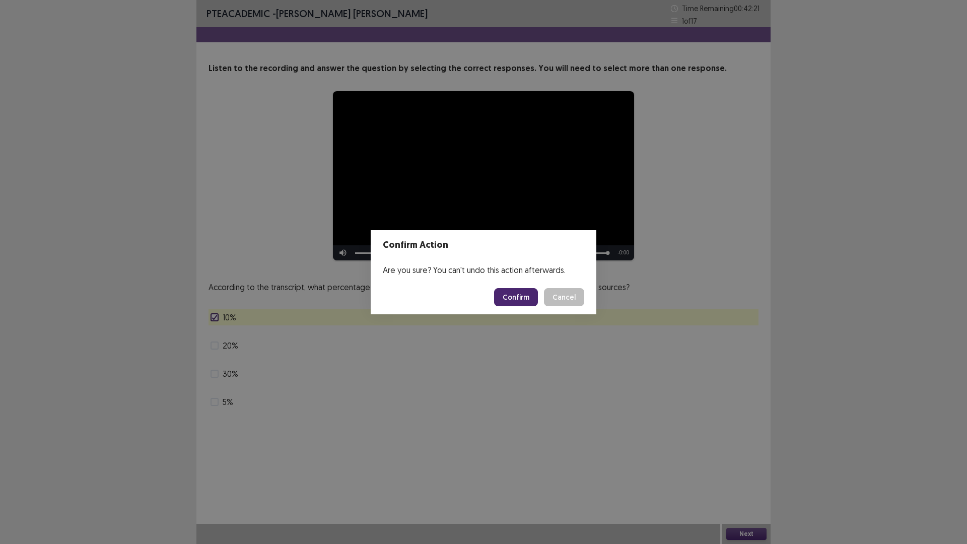
click at [518, 296] on button "Confirm" at bounding box center [516, 297] width 44 height 18
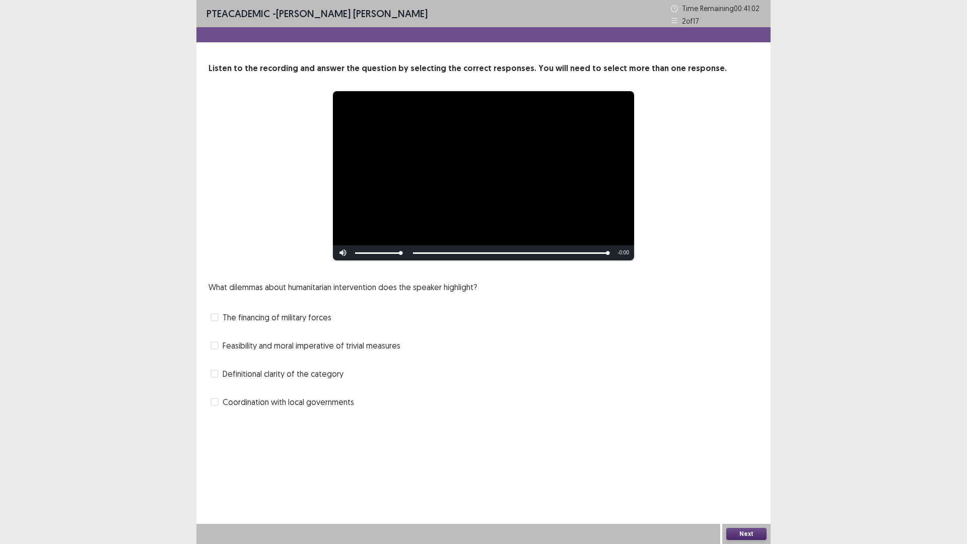
click at [301, 373] on span "Definitional clarity of the category" at bounding box center [283, 374] width 121 height 12
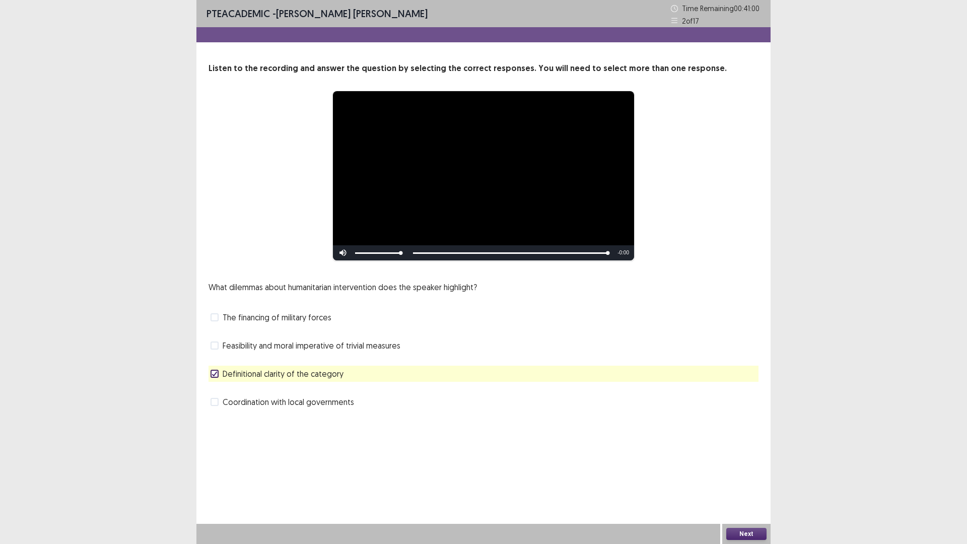
click at [739, 476] on button "Next" at bounding box center [746, 534] width 40 height 12
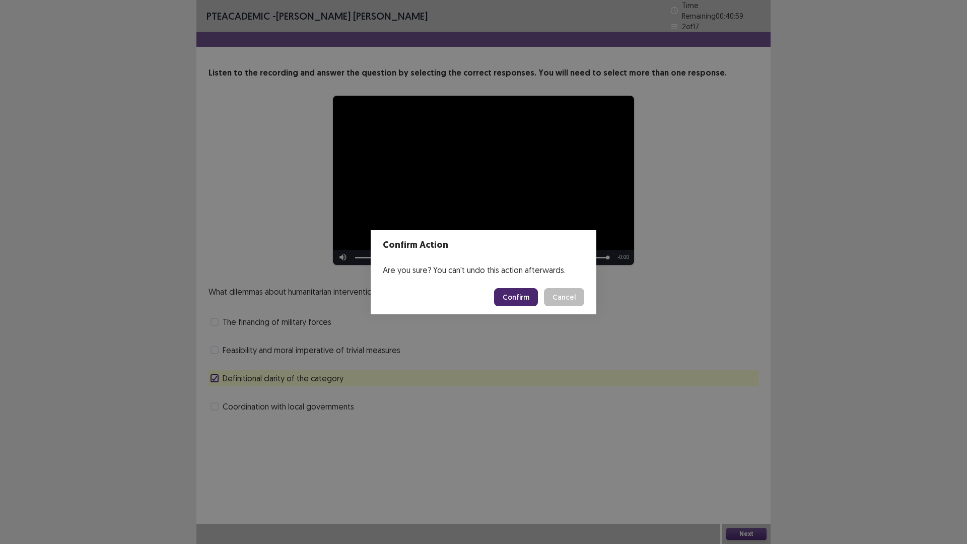
click at [524, 298] on button "Confirm" at bounding box center [516, 297] width 44 height 18
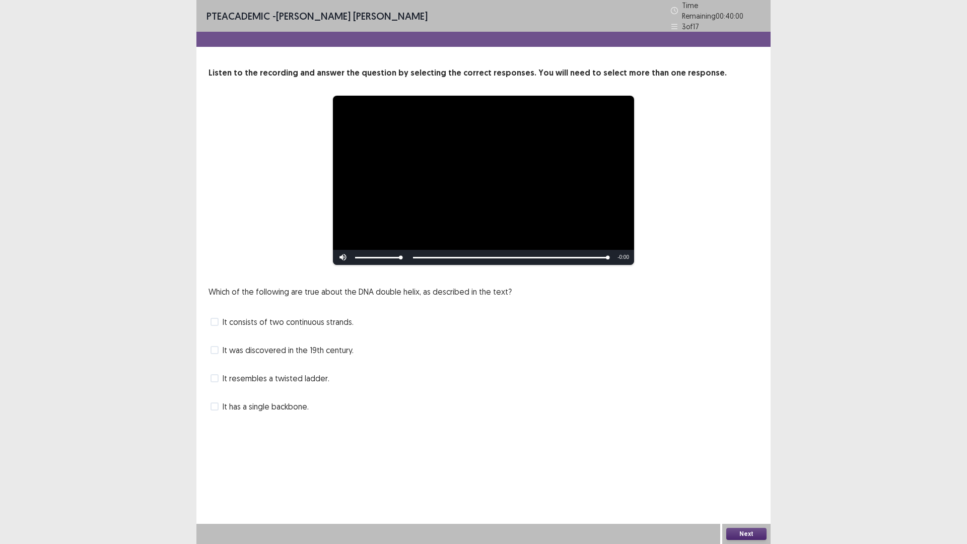
click at [231, 316] on span "It consists of two continuous strands." at bounding box center [288, 322] width 131 height 12
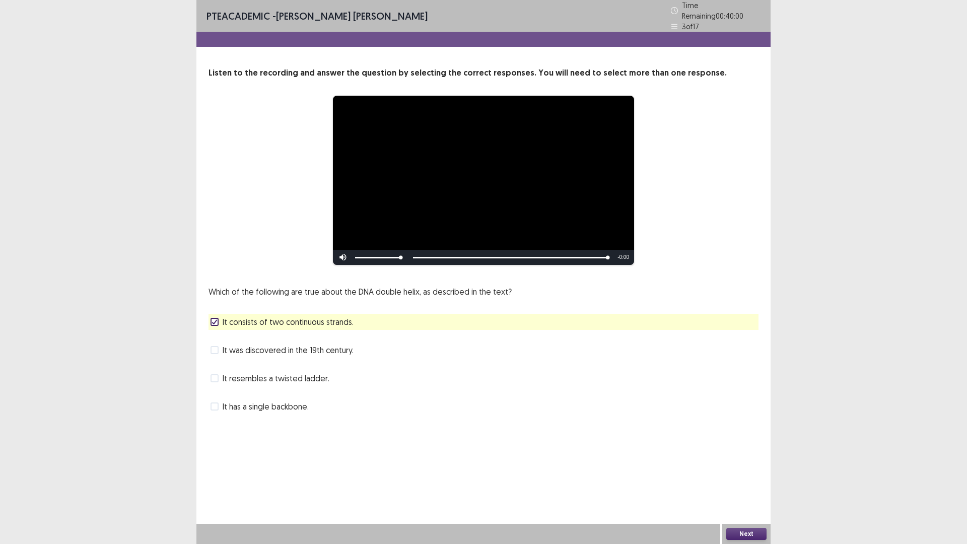
click at [222, 372] on label "It resembles a twisted ladder." at bounding box center [270, 378] width 119 height 12
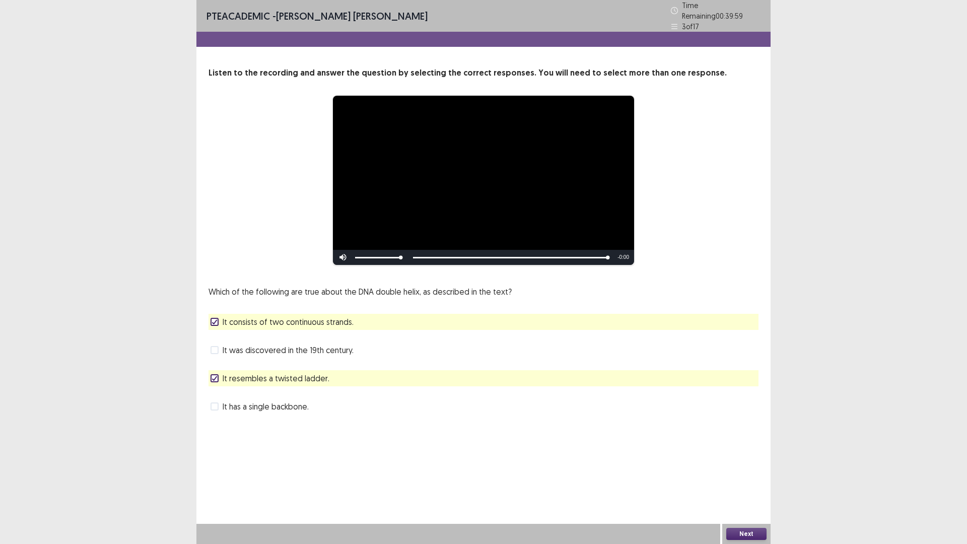
click at [228, 413] on div "**********" at bounding box center [483, 217] width 574 height 435
click at [228, 403] on span "It has a single backbone." at bounding box center [266, 407] width 86 height 12
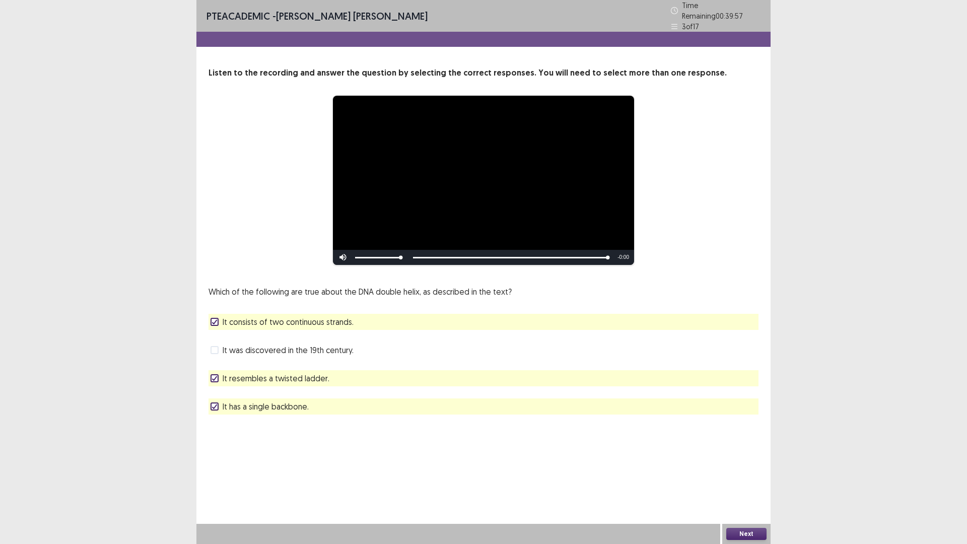
click at [734, 476] on button "Next" at bounding box center [746, 534] width 40 height 12
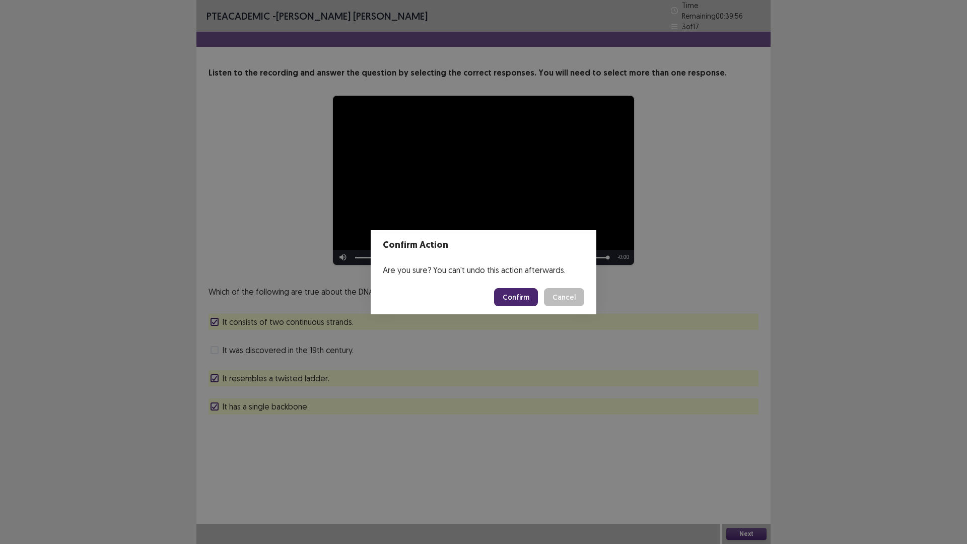
click at [512, 296] on button "Confirm" at bounding box center [516, 297] width 44 height 18
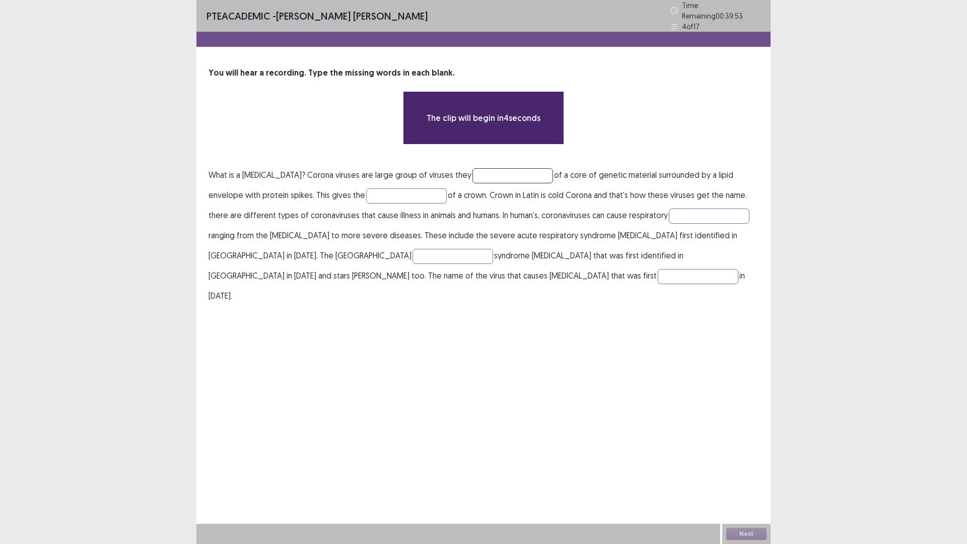
click at [486, 173] on input "text" at bounding box center [513, 175] width 81 height 15
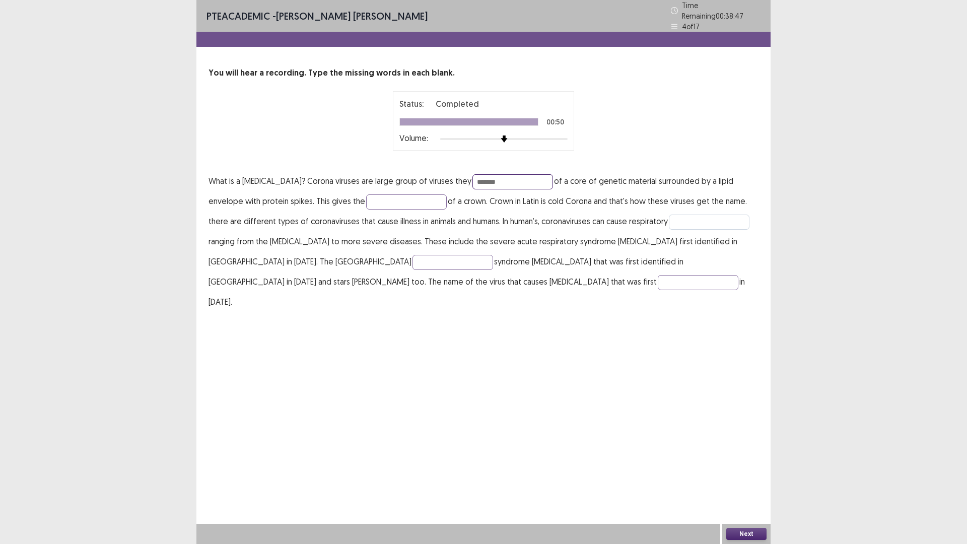
type input "*******"
click at [674, 217] on input "text" at bounding box center [709, 222] width 81 height 15
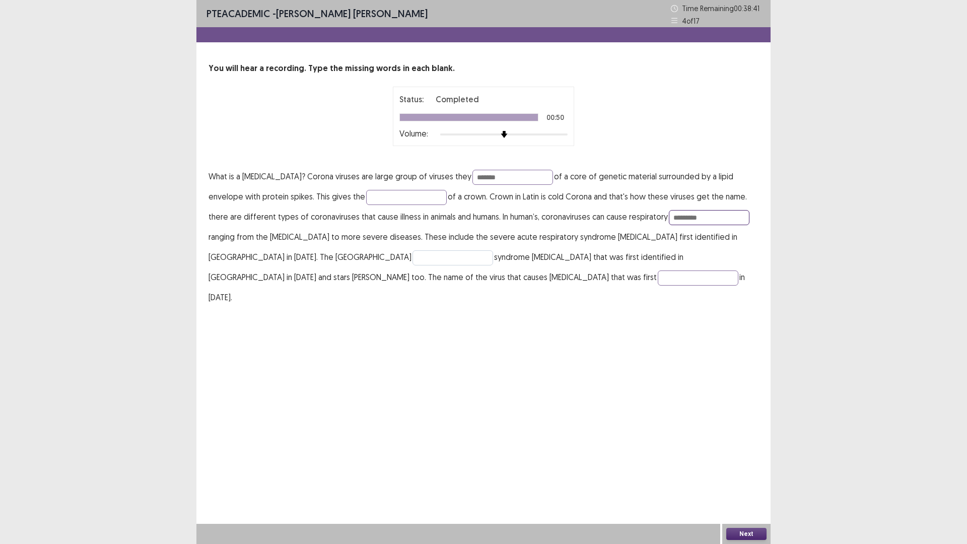
type input "*********"
click at [413, 254] on input "text" at bounding box center [453, 257] width 81 height 15
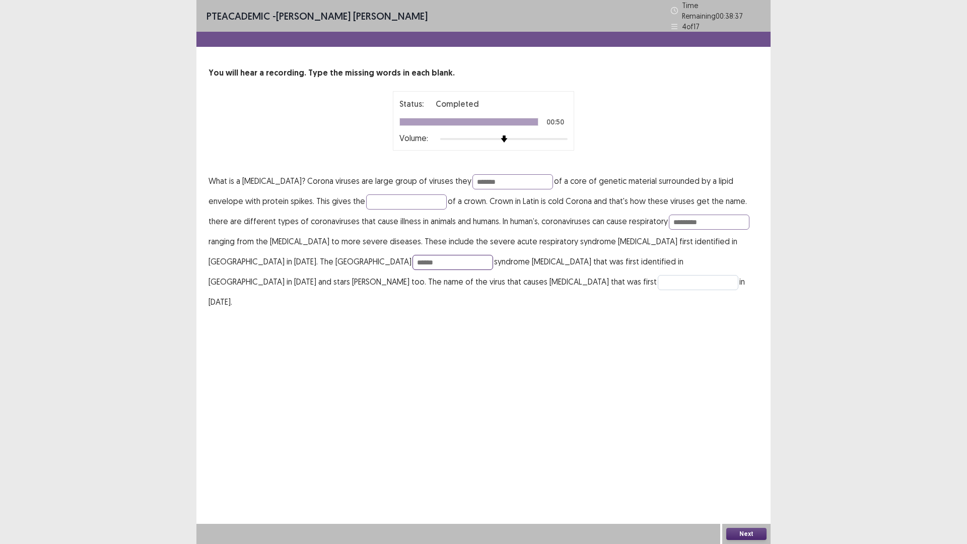
type input "******"
click at [658, 281] on input "text" at bounding box center [698, 282] width 81 height 15
type input "********"
click at [737, 476] on button "Next" at bounding box center [746, 534] width 40 height 12
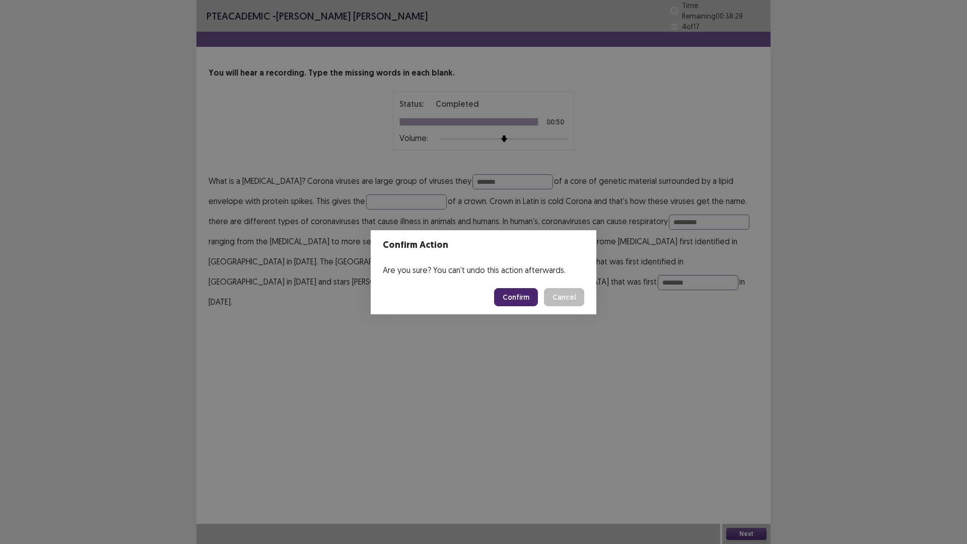
click at [523, 288] on button "Confirm" at bounding box center [516, 297] width 44 height 18
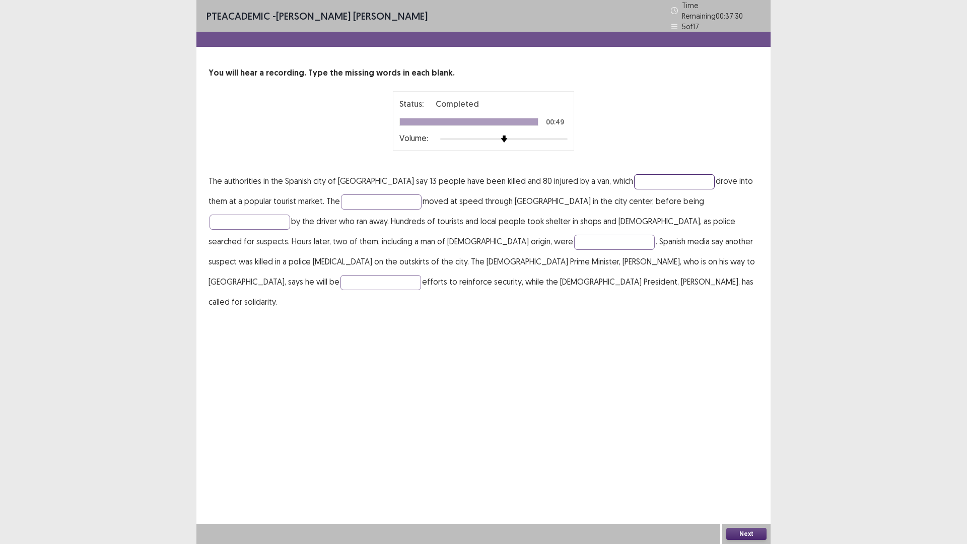
click at [634, 177] on input "text" at bounding box center [674, 181] width 81 height 15
type input "*******"
click at [290, 215] on input "text" at bounding box center [250, 222] width 81 height 15
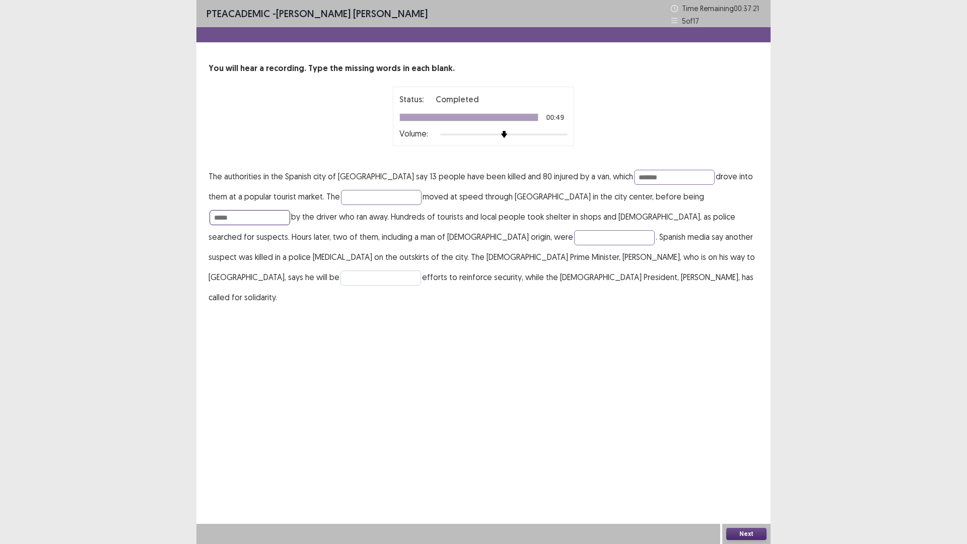
type input "*****"
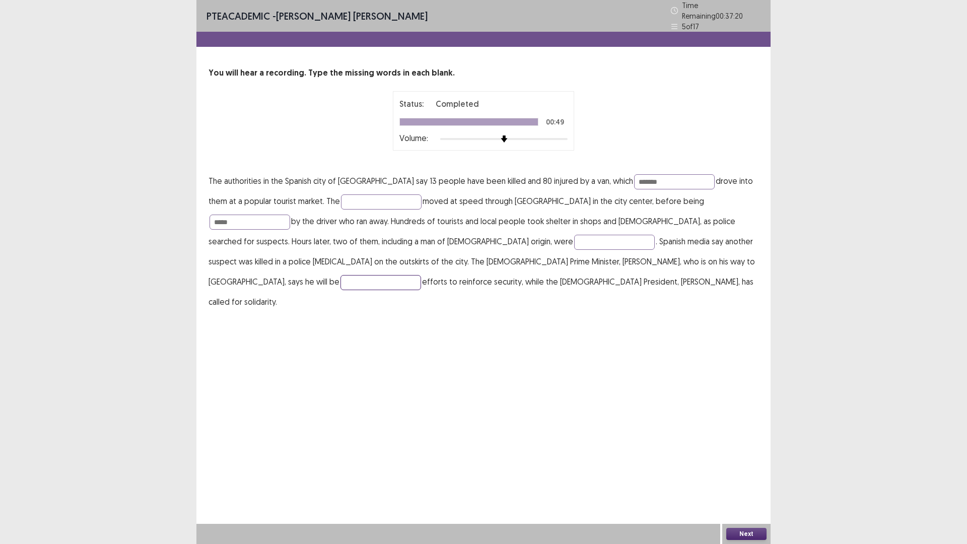
click at [421, 275] on input "text" at bounding box center [381, 282] width 81 height 15
type input "**********"
click at [744, 476] on button "Next" at bounding box center [746, 534] width 40 height 12
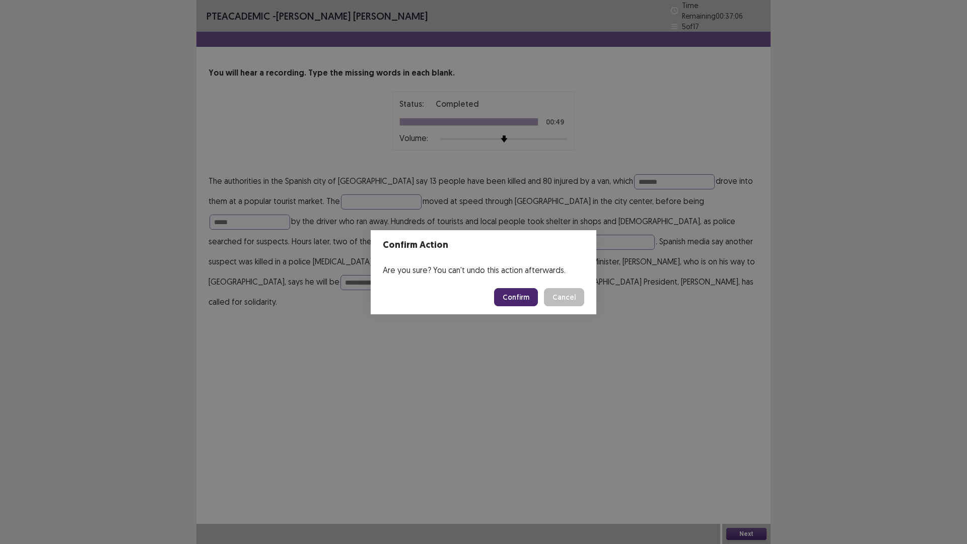
click at [519, 297] on button "Confirm" at bounding box center [516, 297] width 44 height 18
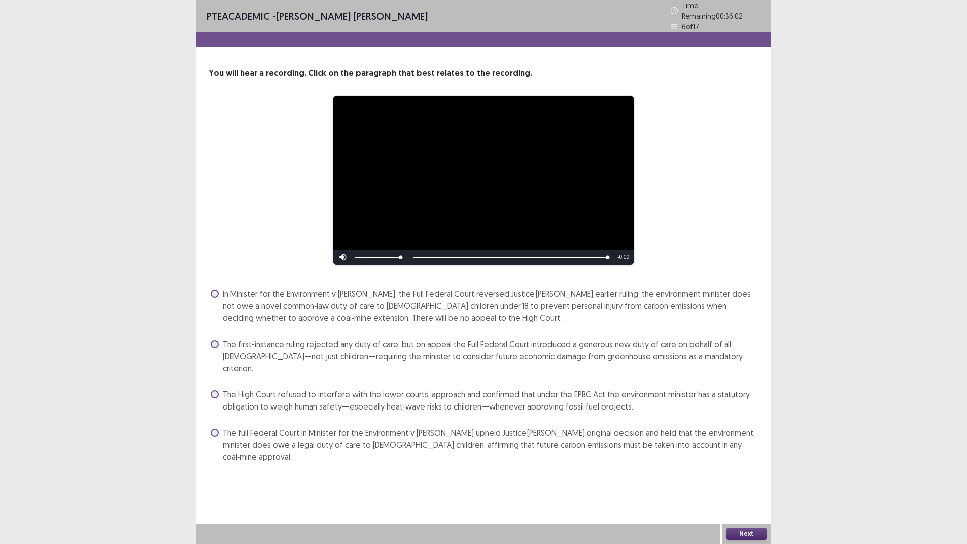
click at [249, 427] on span "The full Federal Court in Minister for the Environment v [PERSON_NAME] upheld J…" at bounding box center [491, 445] width 536 height 36
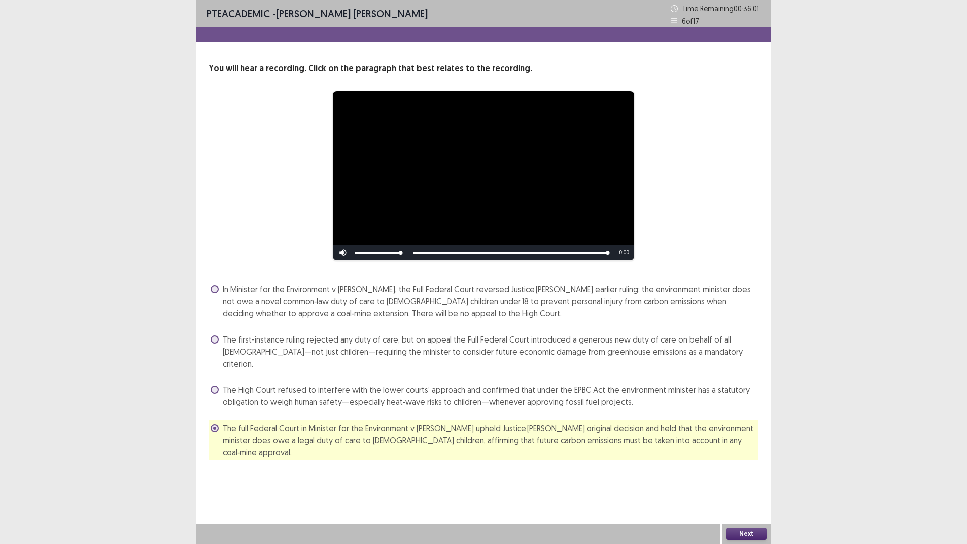
click at [757, 476] on button "Next" at bounding box center [746, 534] width 40 height 12
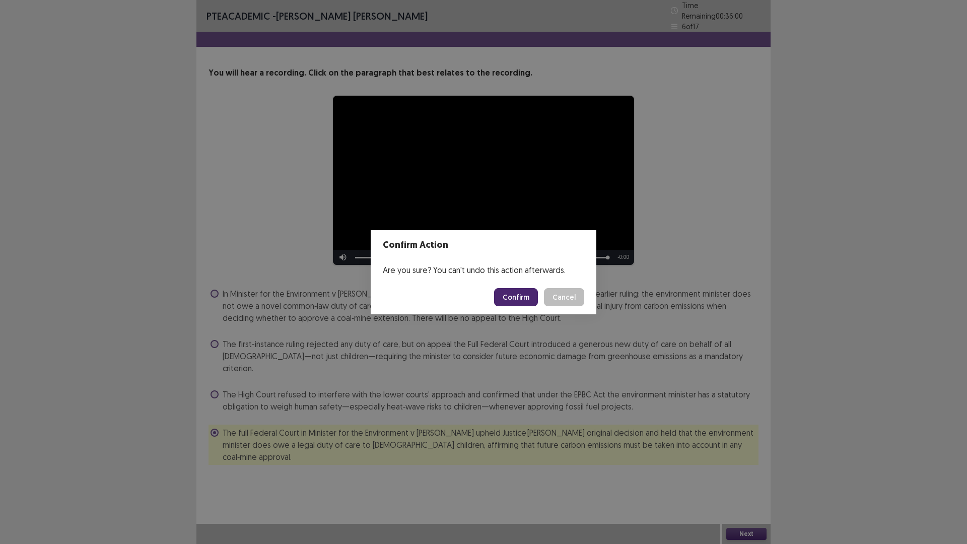
click at [514, 297] on button "Confirm" at bounding box center [516, 297] width 44 height 18
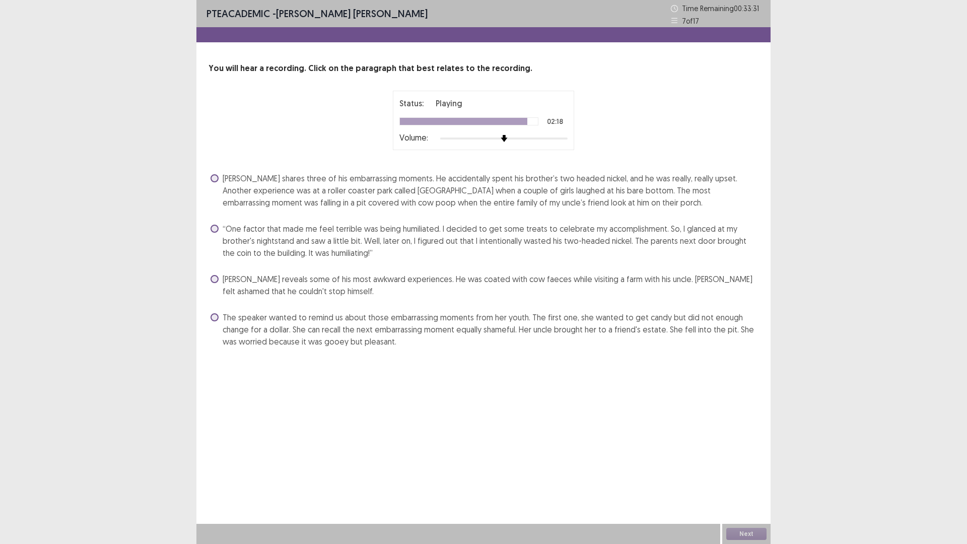
click at [265, 200] on span "[PERSON_NAME] shares three of his embarrassing moments. He accidentally spent h…" at bounding box center [491, 190] width 536 height 36
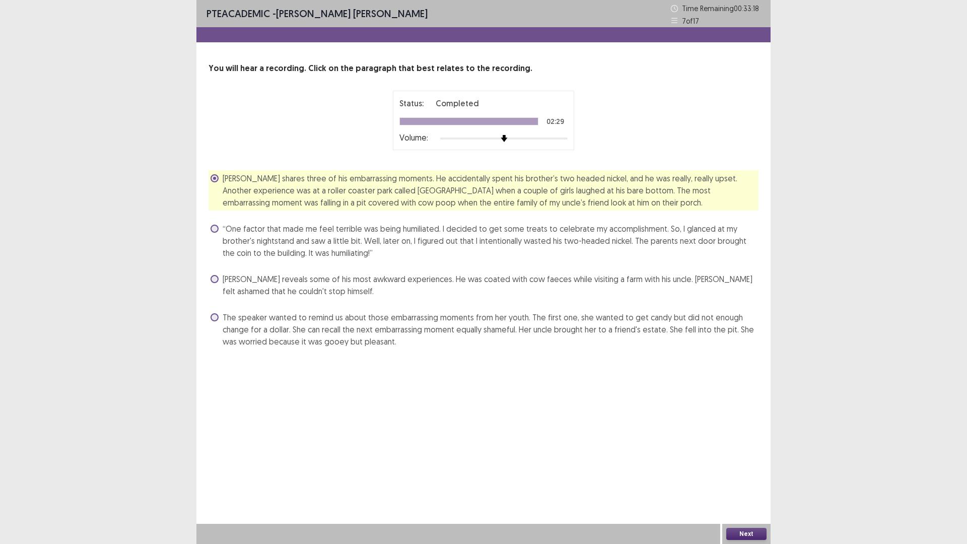
click at [762, 476] on button "Next" at bounding box center [746, 534] width 40 height 12
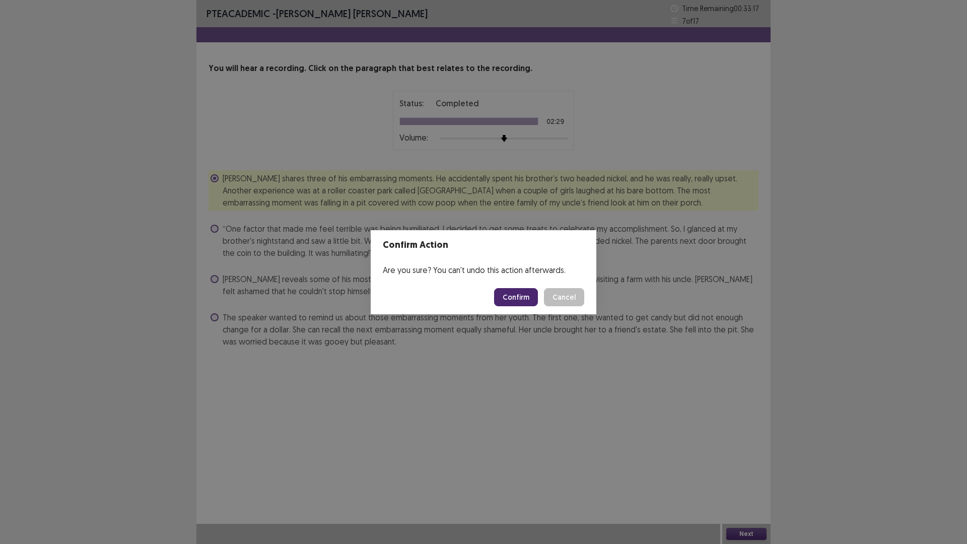
click at [514, 299] on button "Confirm" at bounding box center [516, 297] width 44 height 18
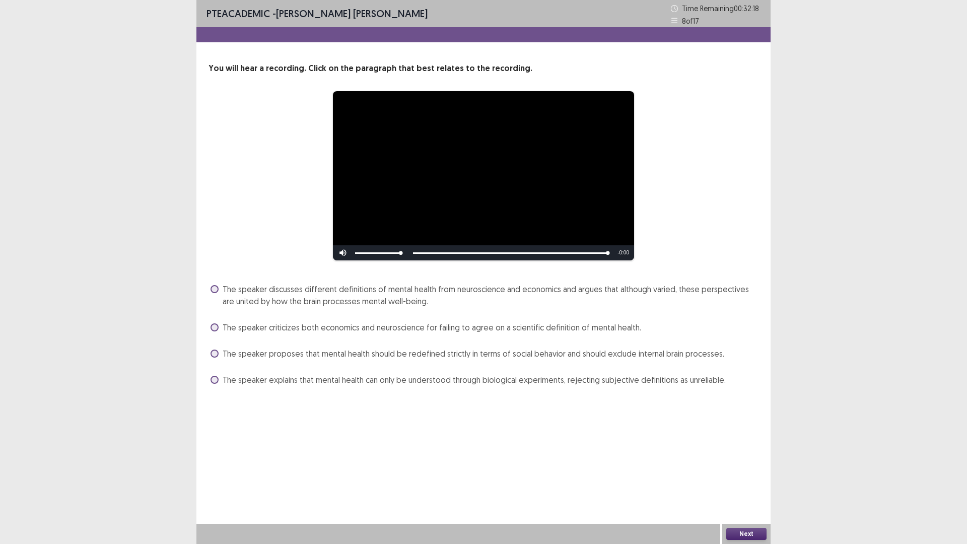
click at [286, 297] on span "The speaker discusses different definitions of mental health from neuroscience …" at bounding box center [491, 295] width 536 height 24
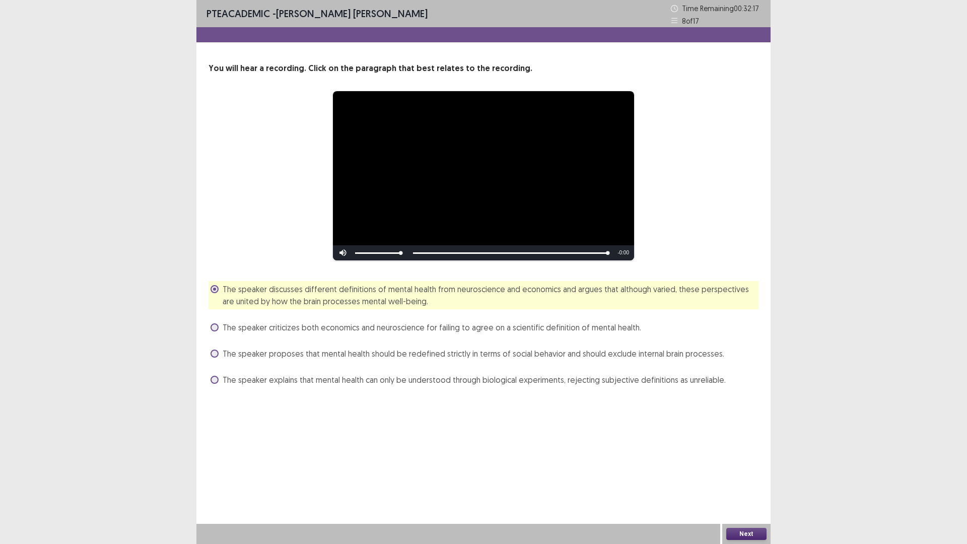
click at [758, 476] on div "Next" at bounding box center [746, 534] width 48 height 20
click at [757, 476] on button "Next" at bounding box center [746, 534] width 40 height 12
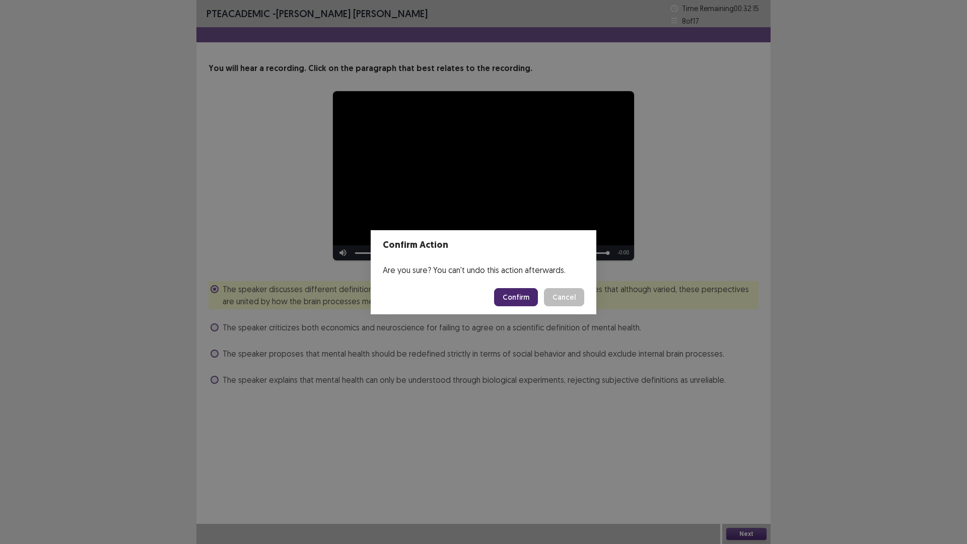
click at [514, 293] on button "Confirm" at bounding box center [516, 297] width 44 height 18
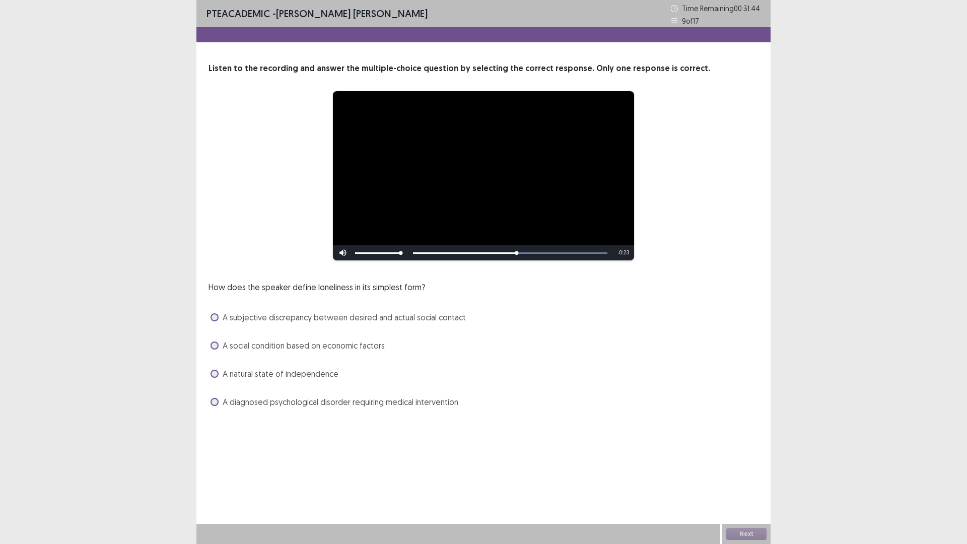
click at [307, 319] on span "A subjective discrepancy between desired and actual social contact" at bounding box center [344, 317] width 243 height 12
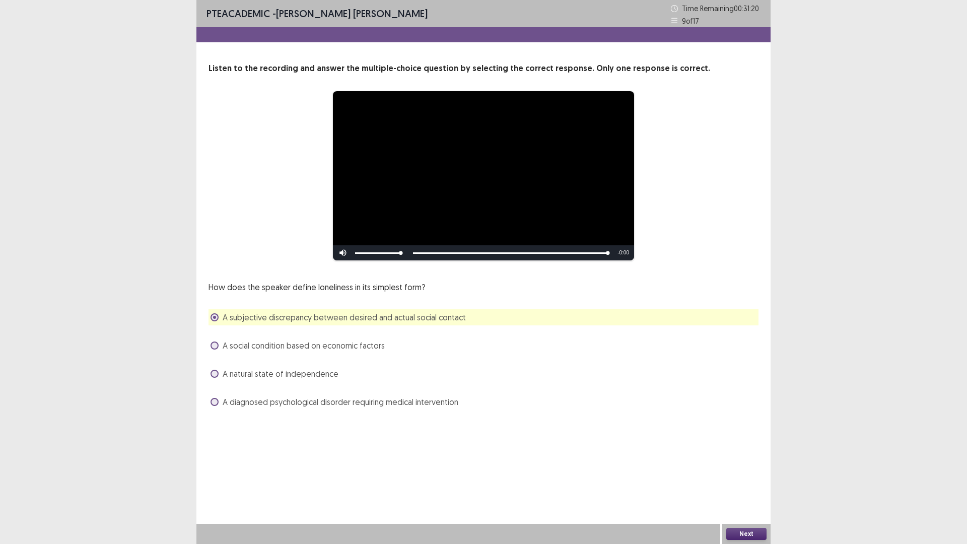
click at [754, 476] on button "Next" at bounding box center [746, 534] width 40 height 12
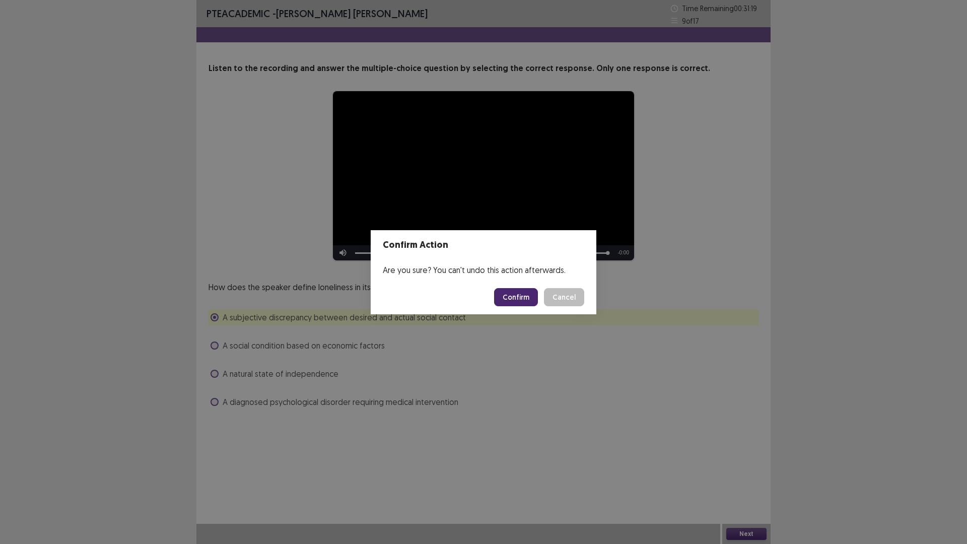
click at [510, 295] on button "Confirm" at bounding box center [516, 297] width 44 height 18
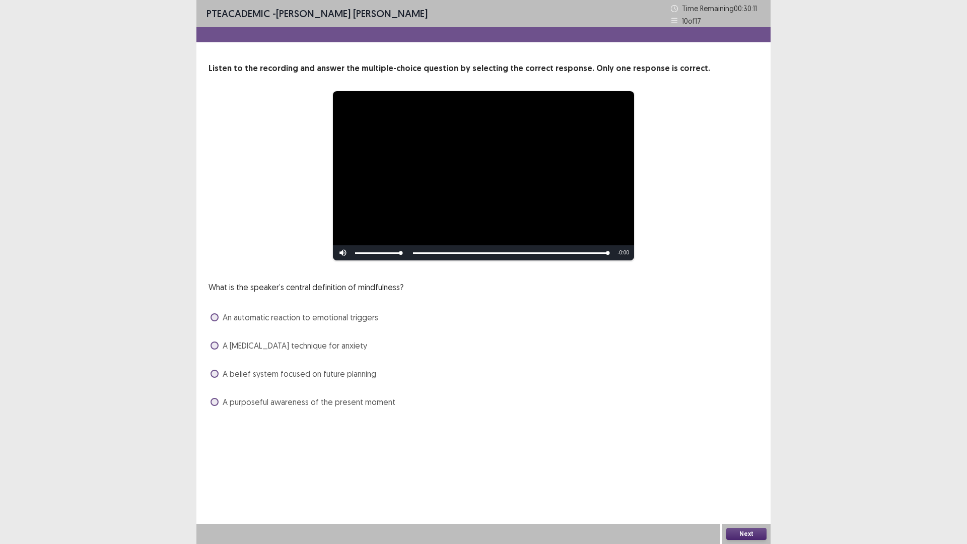
click at [244, 320] on span "An automatic reaction to emotional triggers" at bounding box center [301, 317] width 156 height 12
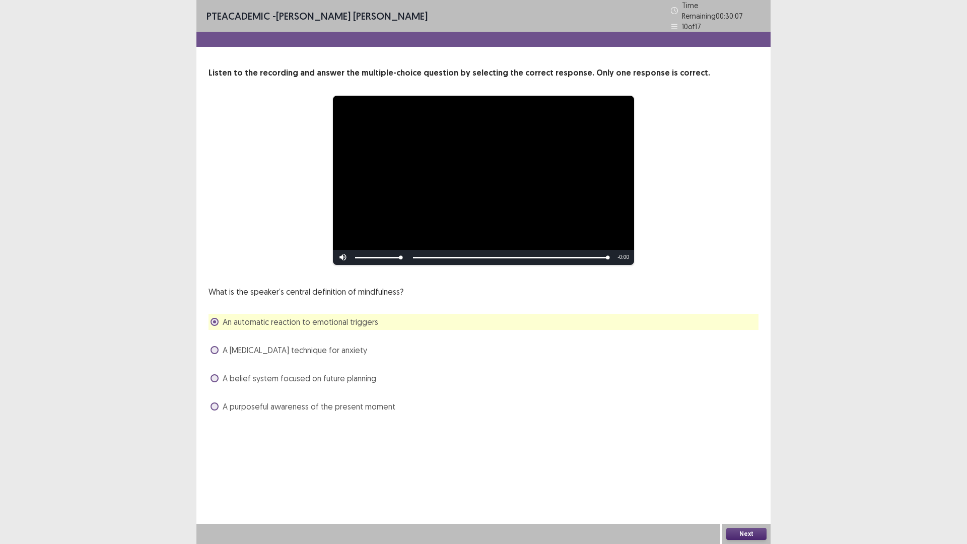
click at [738, 476] on button "Next" at bounding box center [746, 534] width 40 height 12
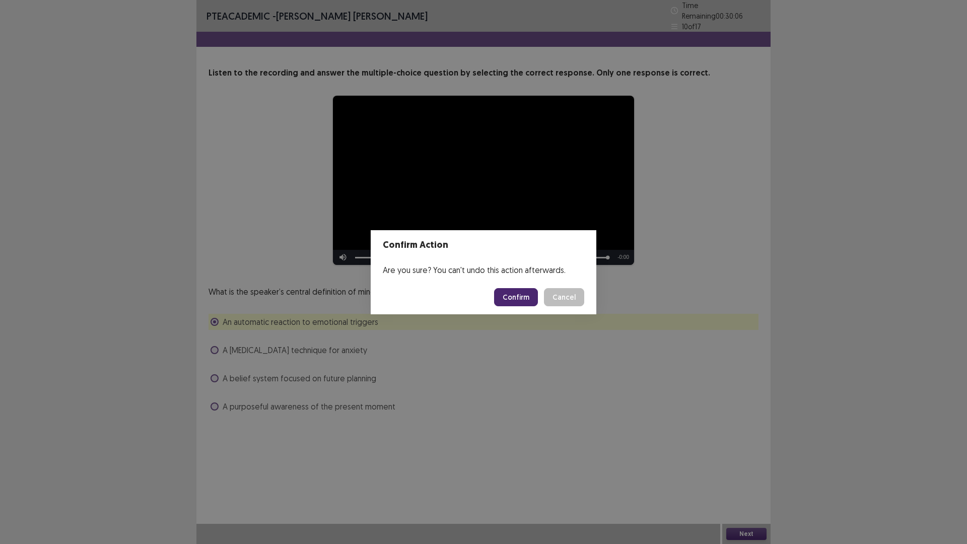
click at [508, 297] on button "Confirm" at bounding box center [516, 297] width 44 height 18
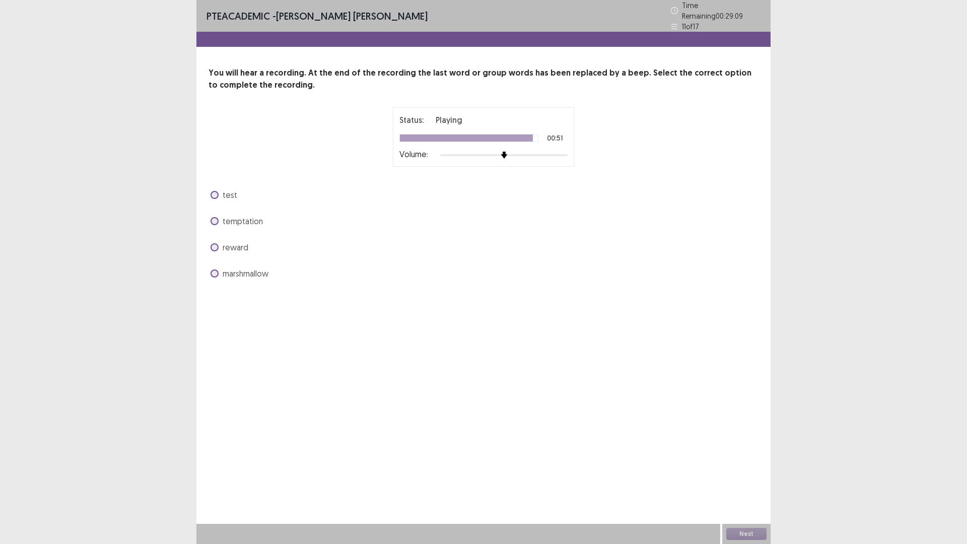
click at [244, 244] on span "reward" at bounding box center [236, 247] width 26 height 12
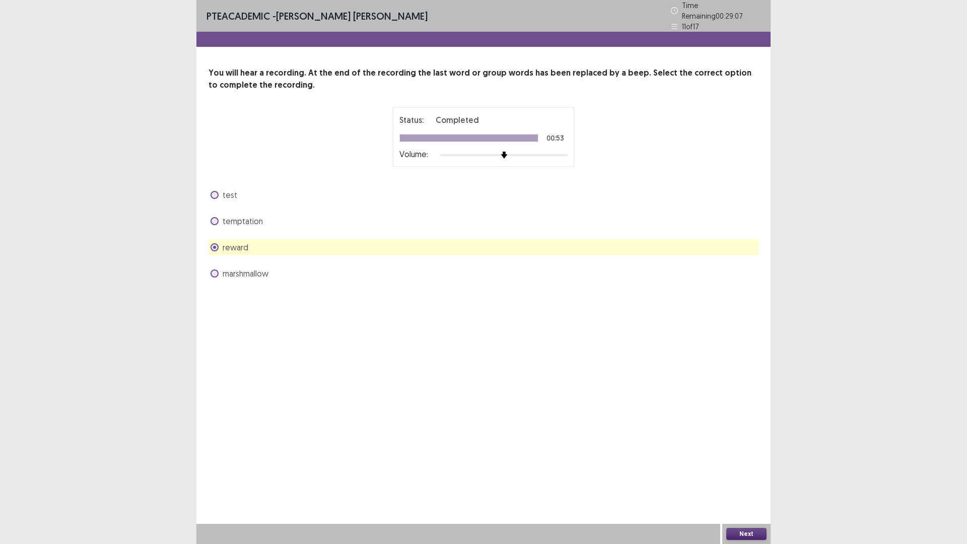
click at [751, 476] on button "Next" at bounding box center [746, 534] width 40 height 12
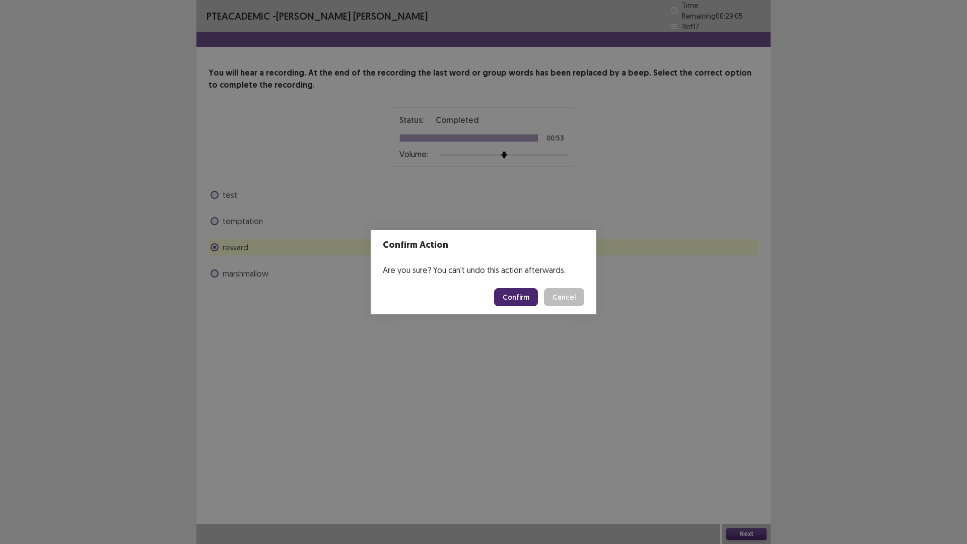
click at [503, 295] on button "Confirm" at bounding box center [516, 297] width 44 height 18
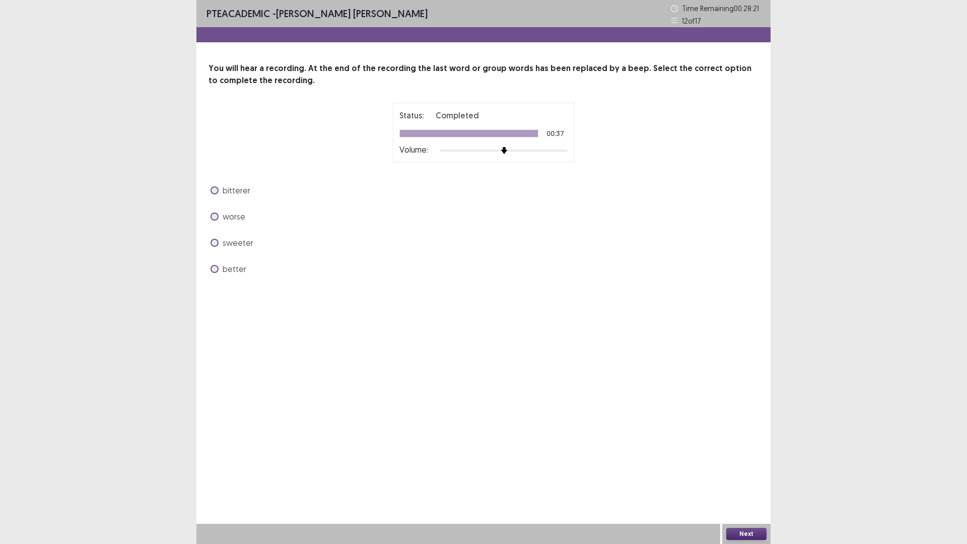
click at [228, 186] on span "bitterer" at bounding box center [237, 190] width 28 height 12
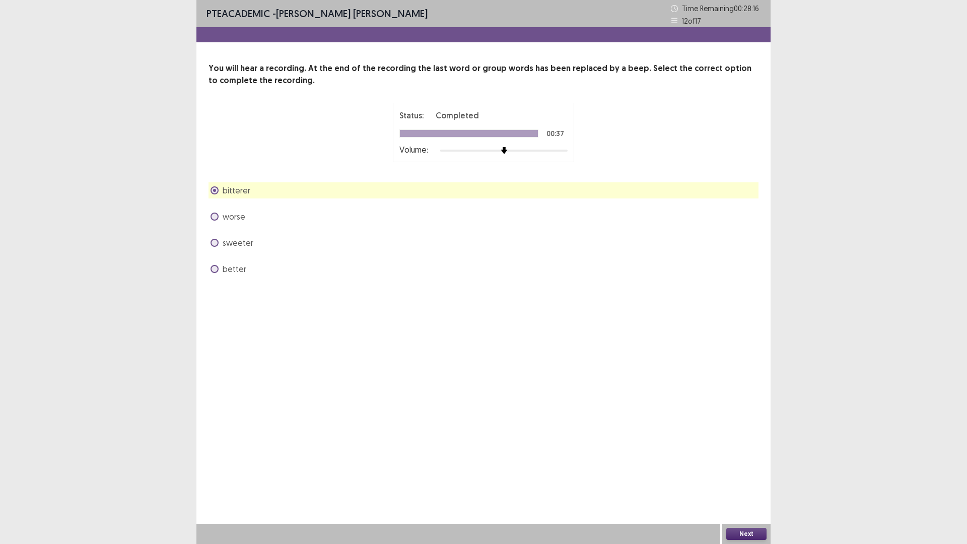
click at [751, 476] on button "Next" at bounding box center [746, 534] width 40 height 12
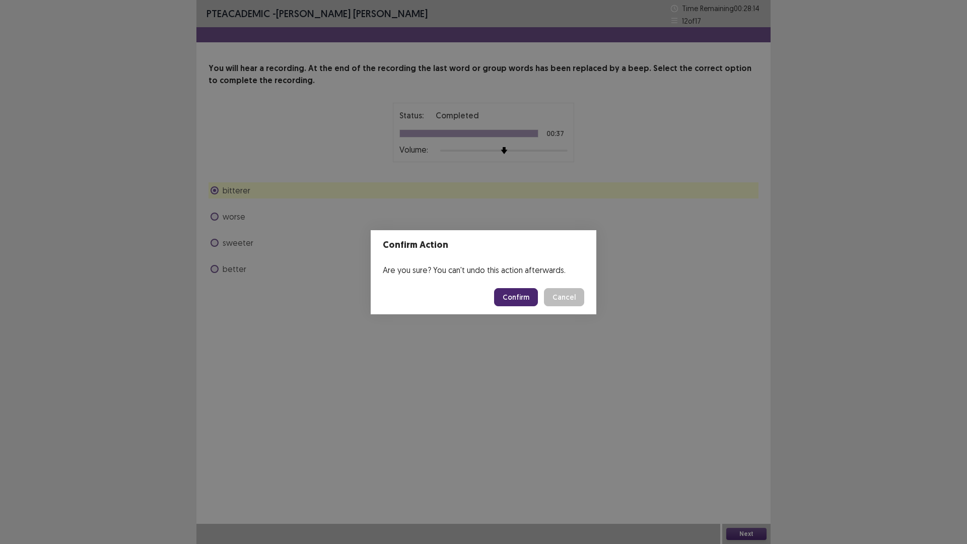
click at [519, 291] on button "Confirm" at bounding box center [516, 297] width 44 height 18
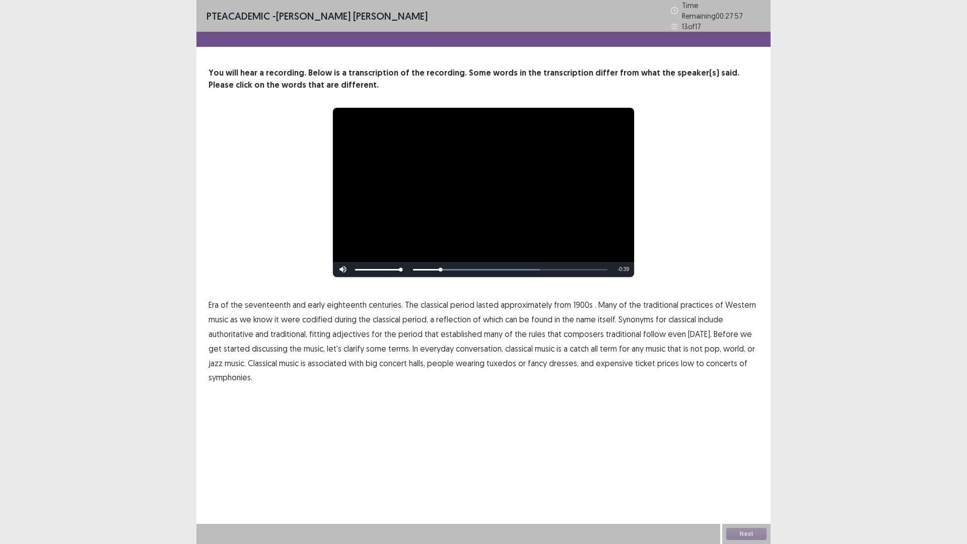
click at [575, 301] on span "1900s" at bounding box center [583, 305] width 20 height 12
click at [532, 328] on span "rules" at bounding box center [537, 334] width 17 height 12
click at [570, 345] on span "catch" at bounding box center [579, 349] width 19 height 12
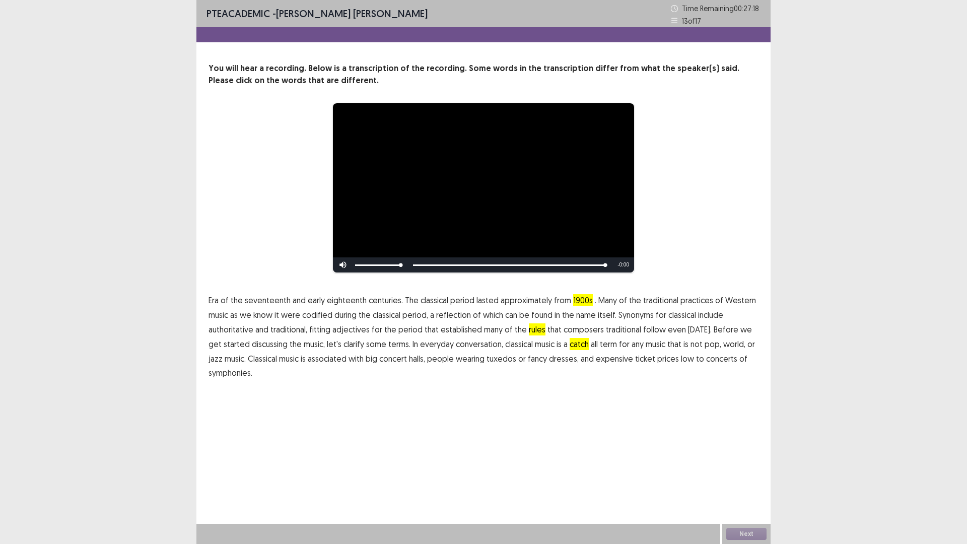
click at [681, 360] on span "low" at bounding box center [687, 359] width 13 height 12
click at [233, 375] on span "symphonies." at bounding box center [231, 373] width 44 height 12
click at [747, 476] on button "Next" at bounding box center [746, 534] width 40 height 12
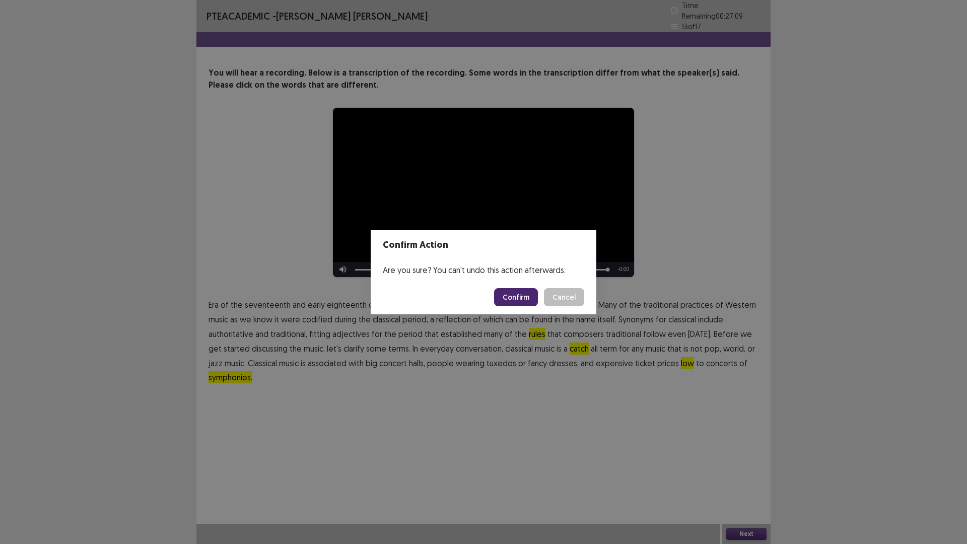
click at [526, 299] on button "Confirm" at bounding box center [516, 297] width 44 height 18
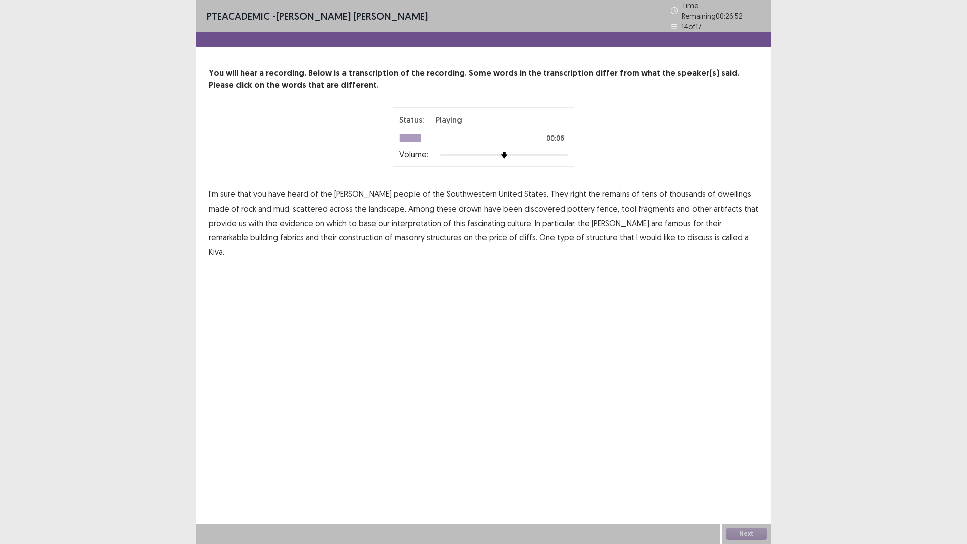
click at [570, 191] on span "right" at bounding box center [578, 194] width 16 height 12
click at [459, 205] on span "drown" at bounding box center [470, 209] width 23 height 12
click at [304, 231] on span "fabrics" at bounding box center [292, 237] width 24 height 12
click at [489, 235] on span "price" at bounding box center [498, 237] width 18 height 12
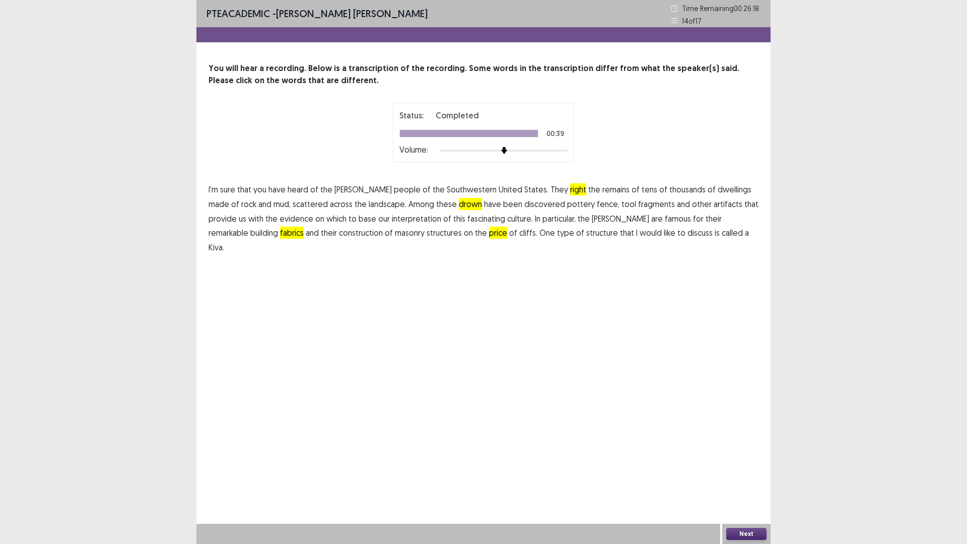
click at [741, 476] on button "Next" at bounding box center [746, 534] width 40 height 12
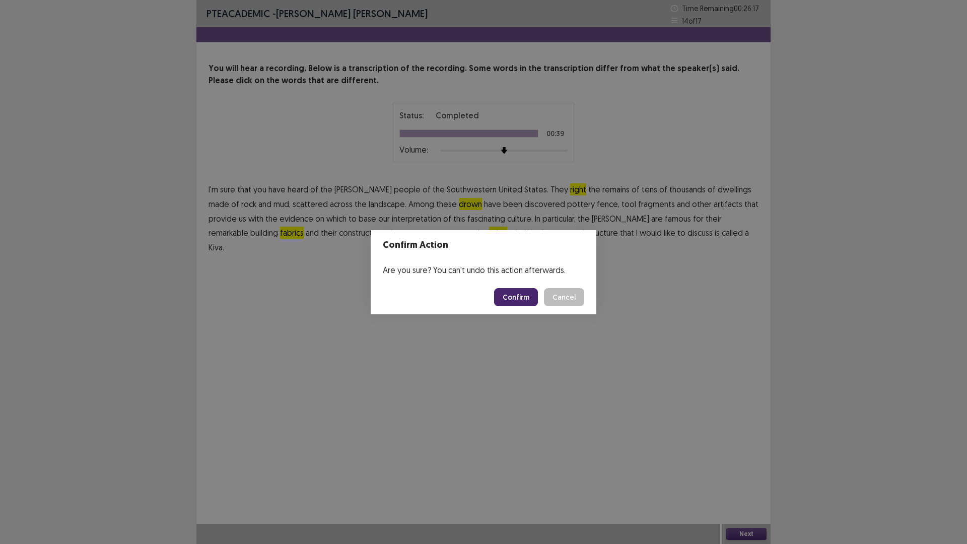
click at [521, 295] on button "Confirm" at bounding box center [516, 297] width 44 height 18
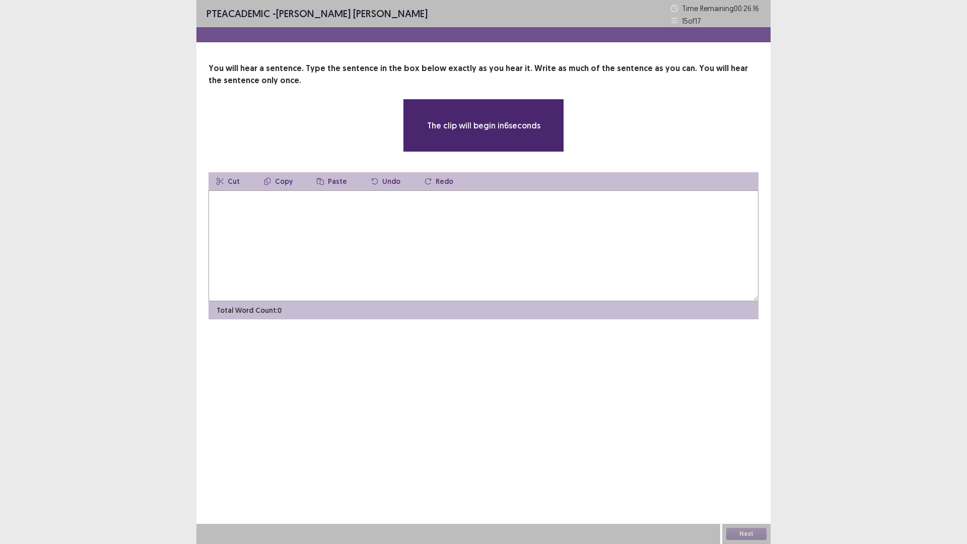
drag, startPoint x: 279, startPoint y: 223, endPoint x: 280, endPoint y: 206, distance: 17.1
click at [279, 223] on textarea at bounding box center [484, 245] width 550 height 111
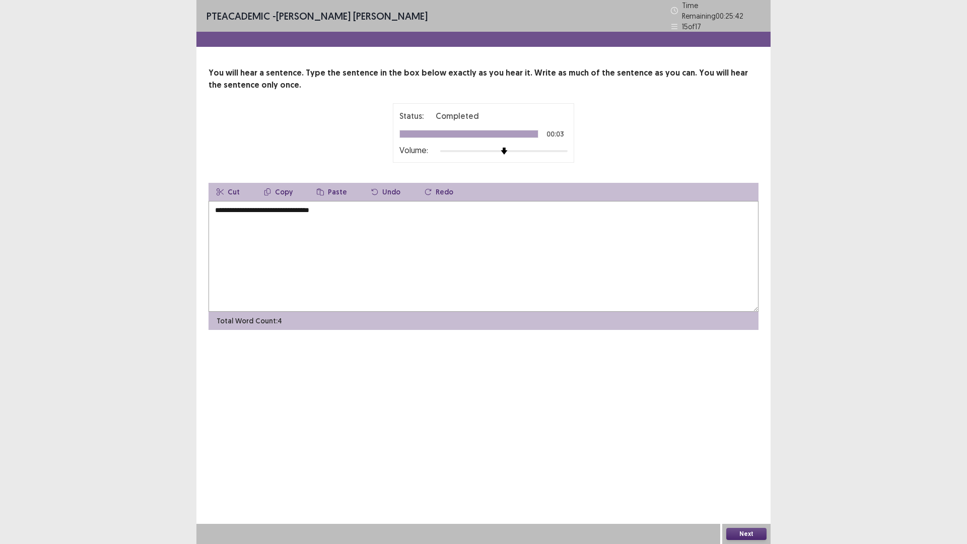
type textarea "**********"
click at [757, 476] on button "Next" at bounding box center [746, 534] width 40 height 12
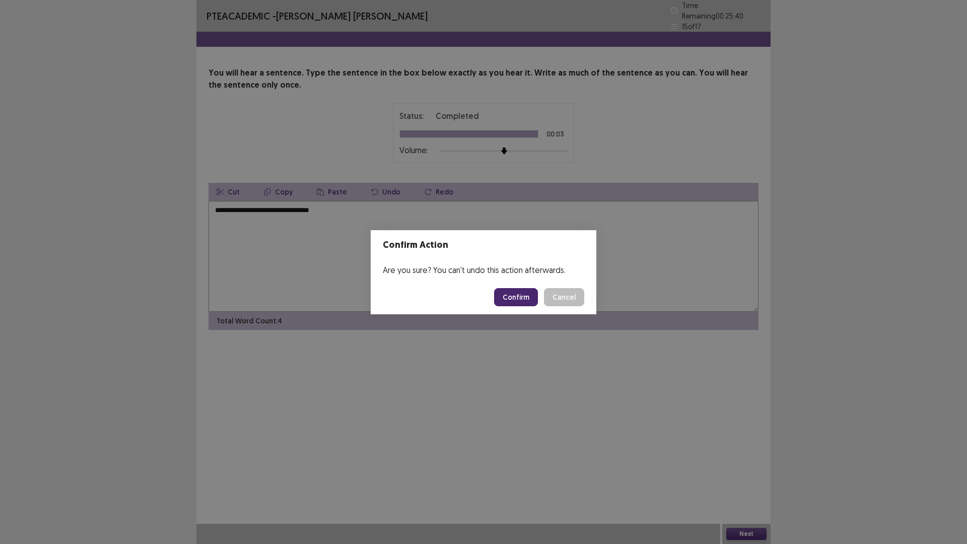
click at [517, 297] on button "Confirm" at bounding box center [516, 297] width 44 height 18
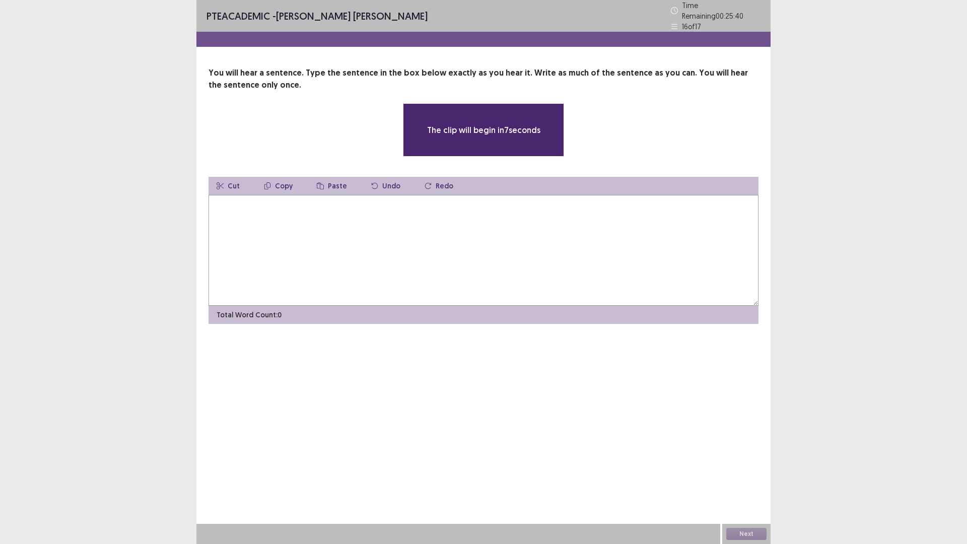
click at [344, 228] on textarea at bounding box center [484, 250] width 550 height 111
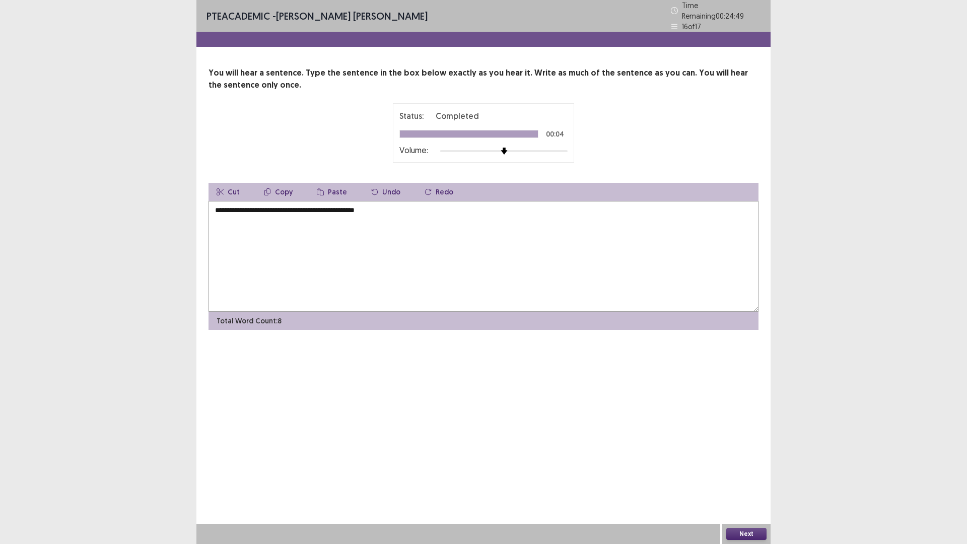
type textarea "**********"
click at [754, 476] on button "Next" at bounding box center [746, 534] width 40 height 12
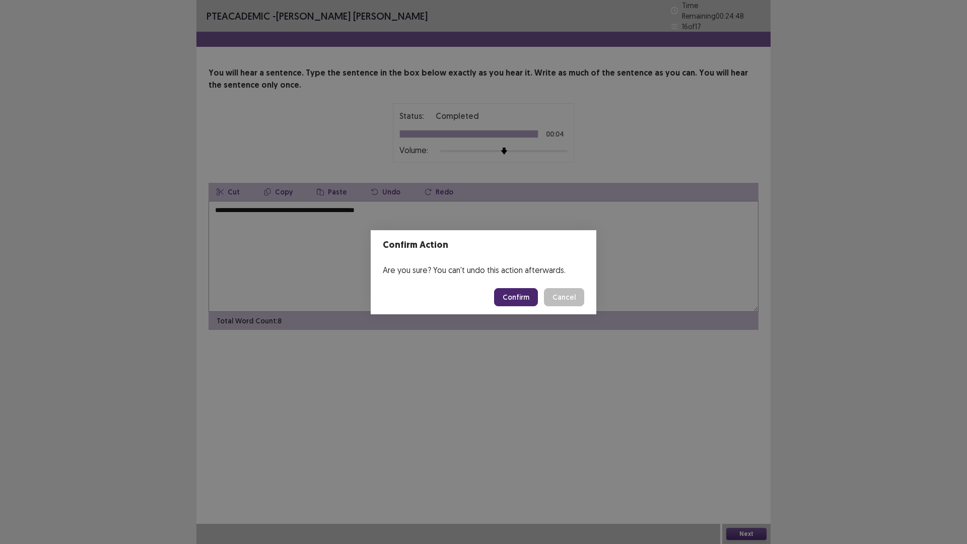
click at [524, 297] on button "Confirm" at bounding box center [516, 297] width 44 height 18
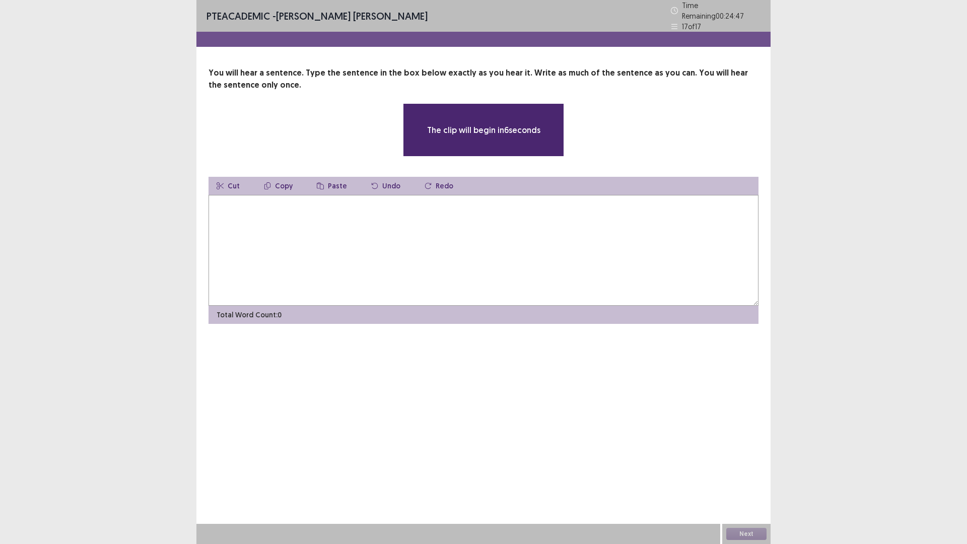
click at [438, 213] on textarea at bounding box center [484, 250] width 550 height 111
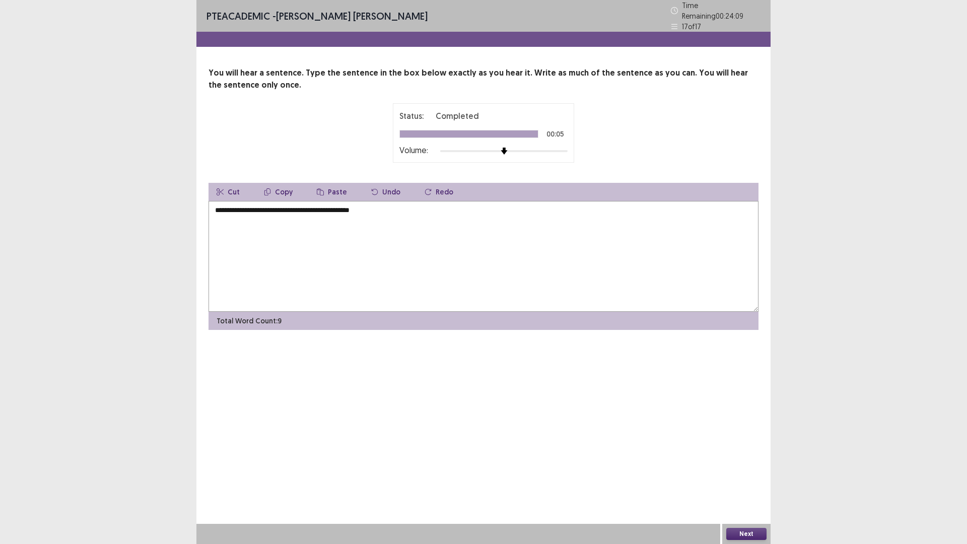
type textarea "**********"
click at [753, 476] on button "Next" at bounding box center [746, 534] width 40 height 12
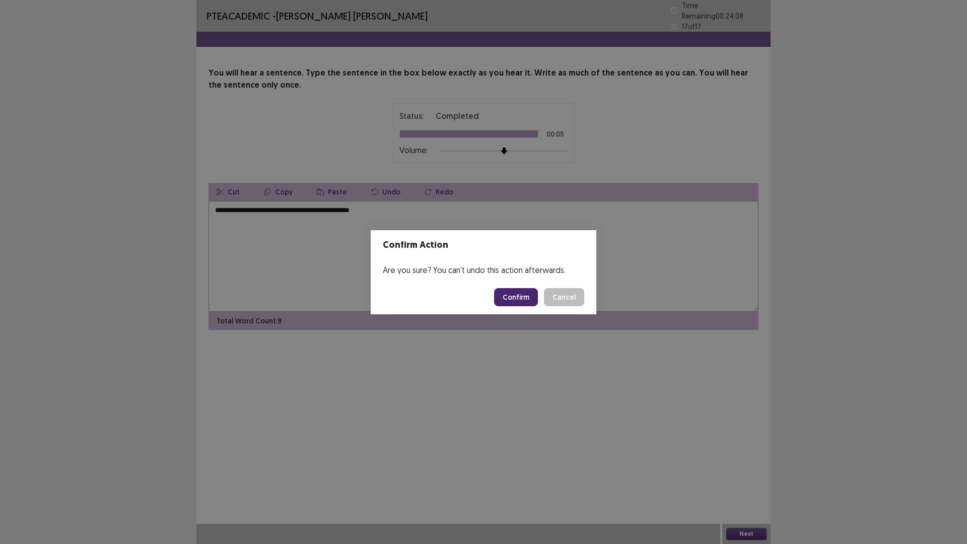
click at [512, 296] on button "Confirm" at bounding box center [516, 297] width 44 height 18
